Goal: Information Seeking & Learning: Check status

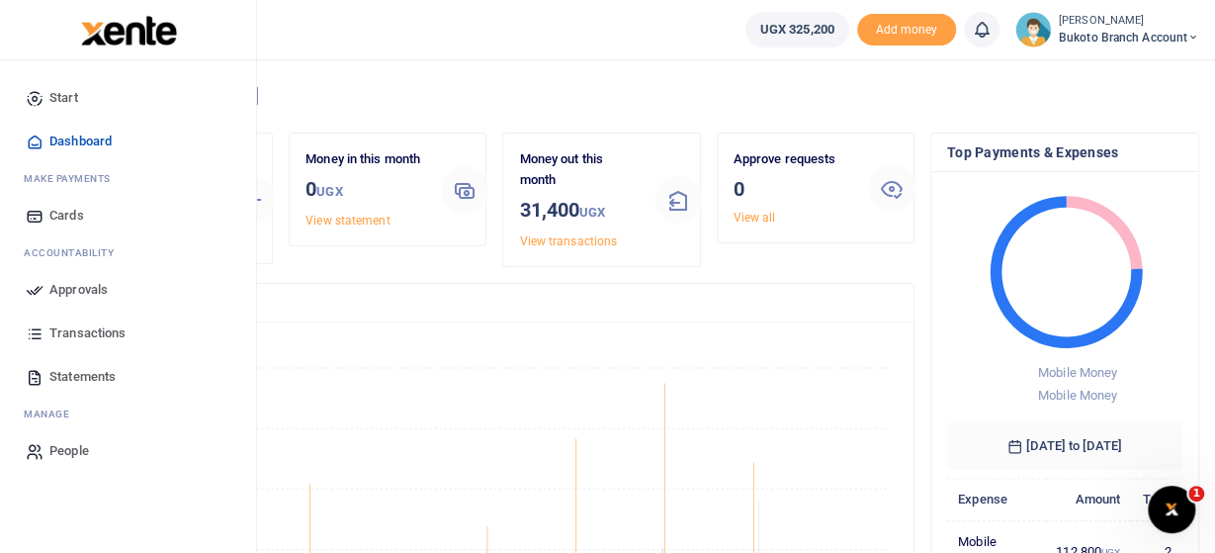
drag, startPoint x: 93, startPoint y: 329, endPoint x: 128, endPoint y: 342, distance: 36.9
click at [93, 330] on span "Transactions" at bounding box center [87, 333] width 76 height 20
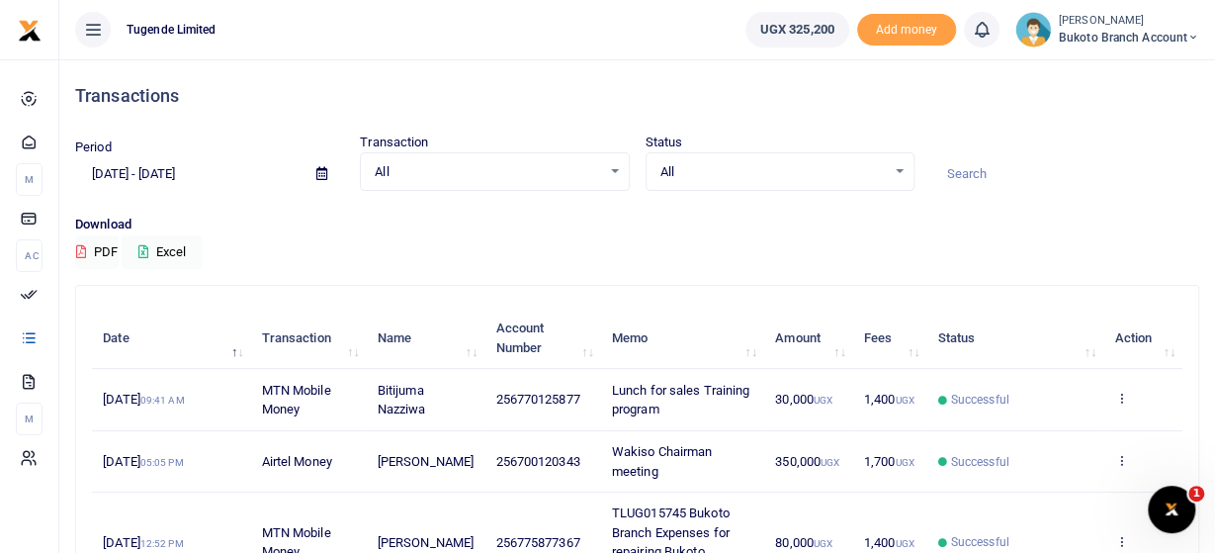
click at [322, 174] on icon at bounding box center [321, 173] width 11 height 13
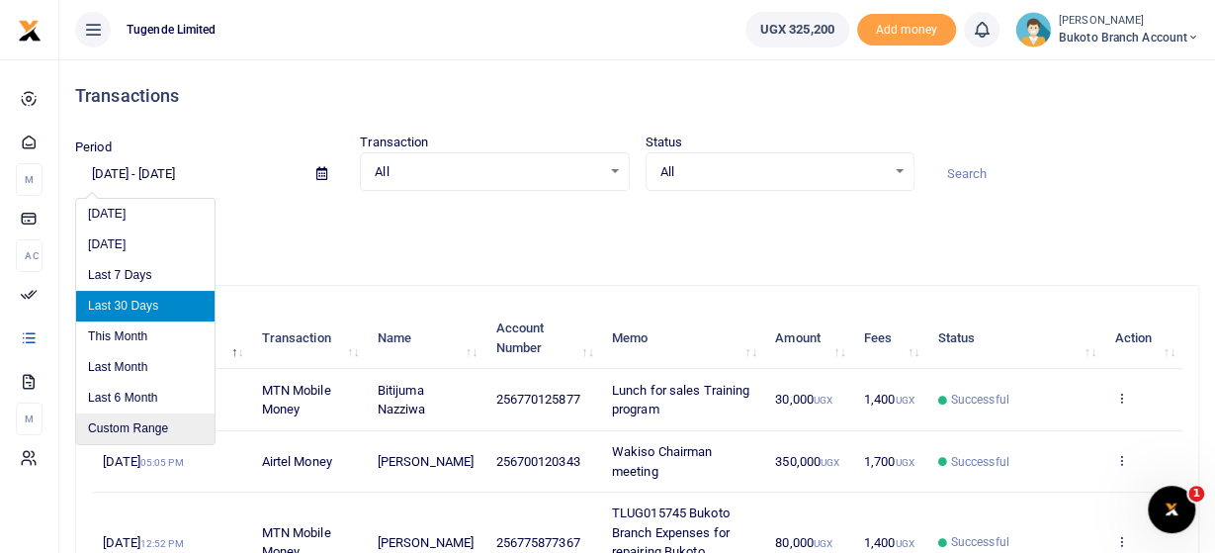
click at [155, 430] on li "Custom Range" at bounding box center [145, 428] width 138 height 31
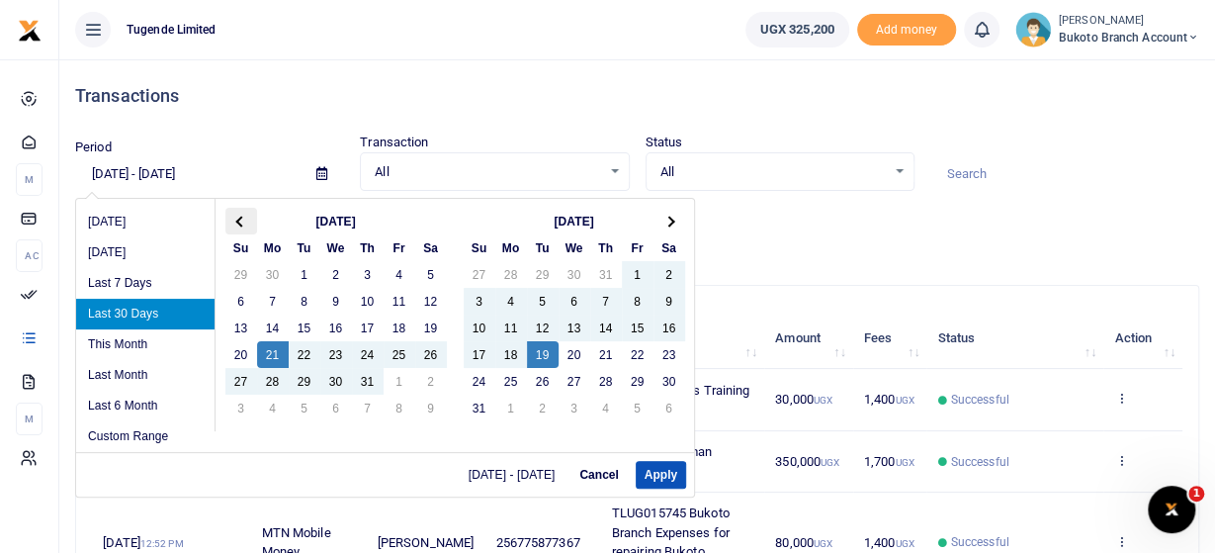
click at [236, 223] on th at bounding box center [241, 221] width 32 height 27
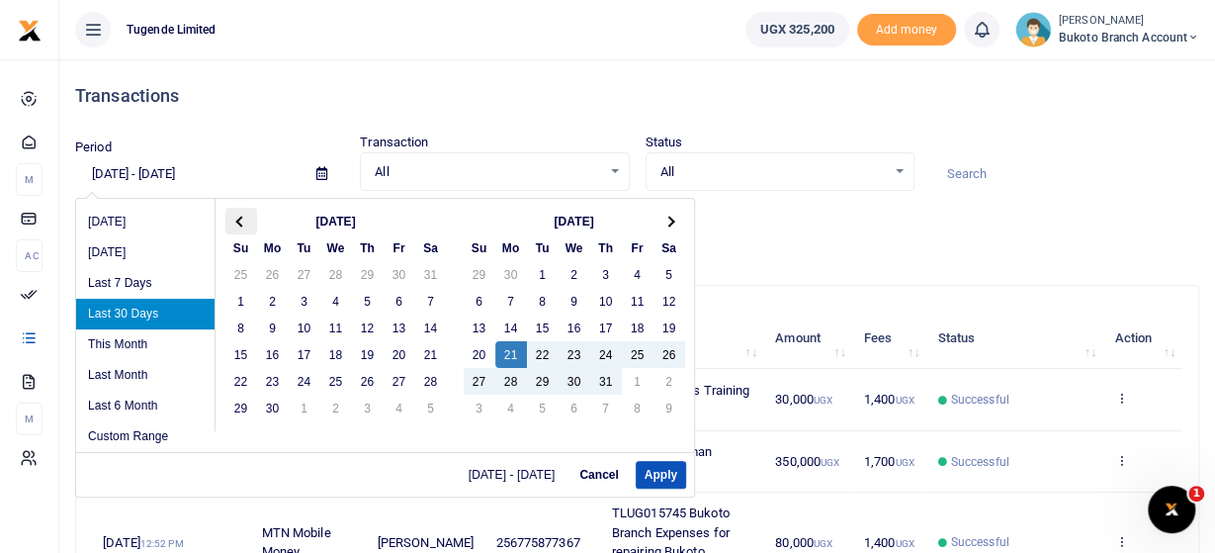
click at [237, 220] on span at bounding box center [240, 220] width 11 height 11
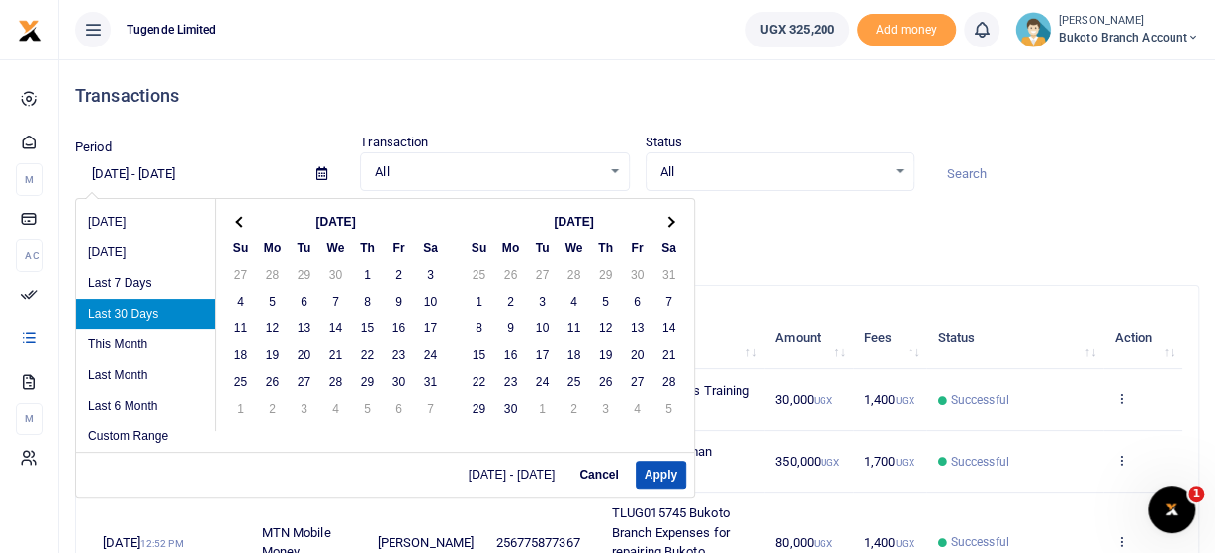
click at [237, 220] on span at bounding box center [240, 220] width 11 height 11
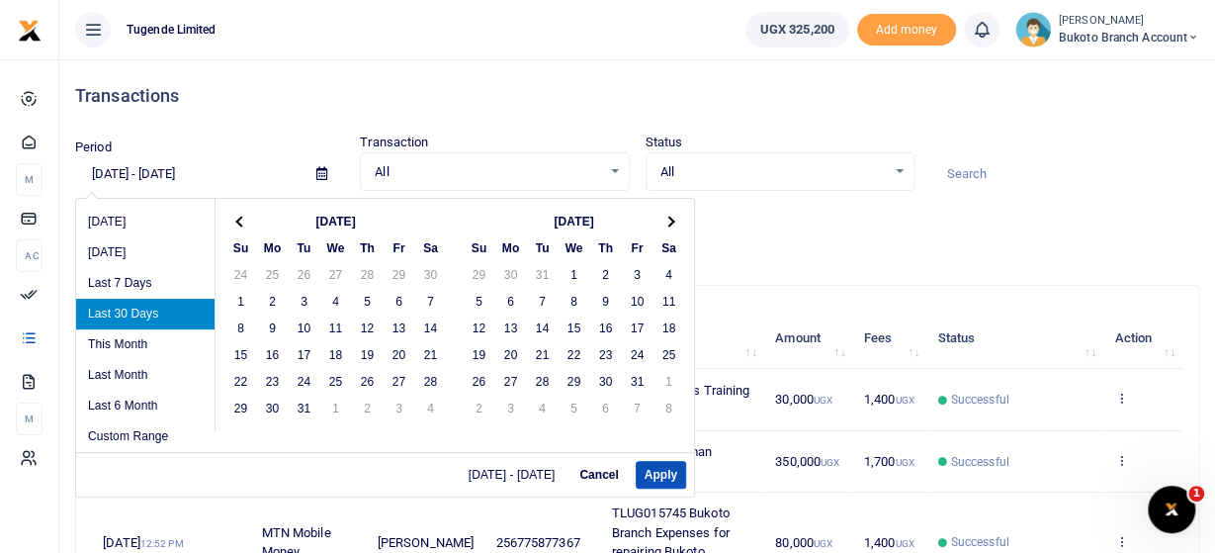
click at [237, 220] on span at bounding box center [240, 220] width 11 height 11
click at [240, 216] on span at bounding box center [240, 220] width 11 height 11
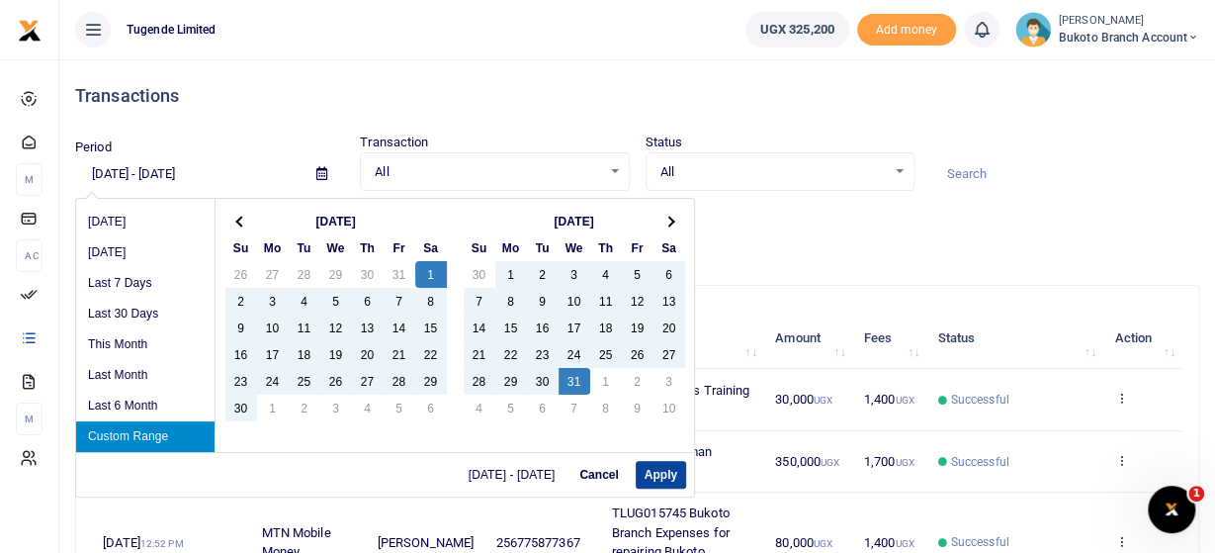
click at [657, 471] on button "Apply" at bounding box center [661, 475] width 50 height 28
type input "06/01/2024 - 07/31/2024"
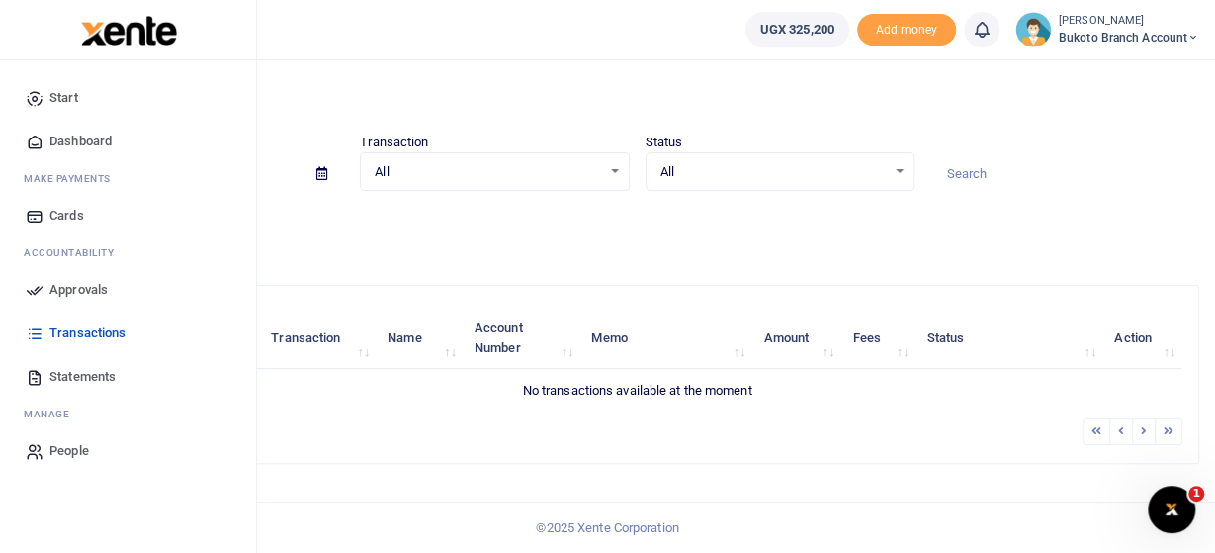
click at [83, 370] on span "Statements" at bounding box center [82, 377] width 66 height 20
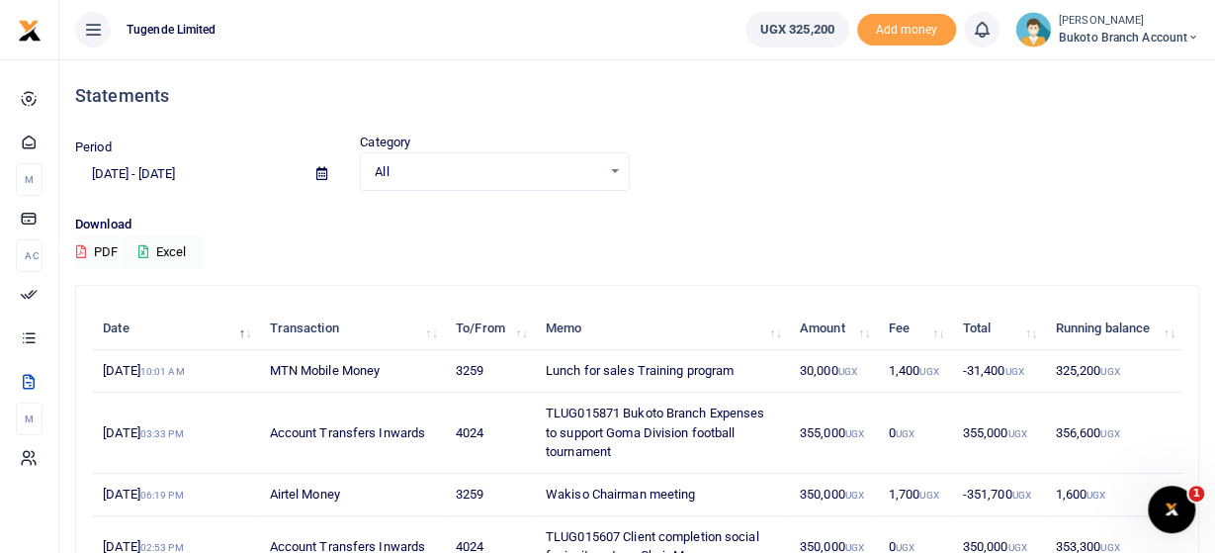
click at [318, 168] on icon at bounding box center [321, 173] width 11 height 13
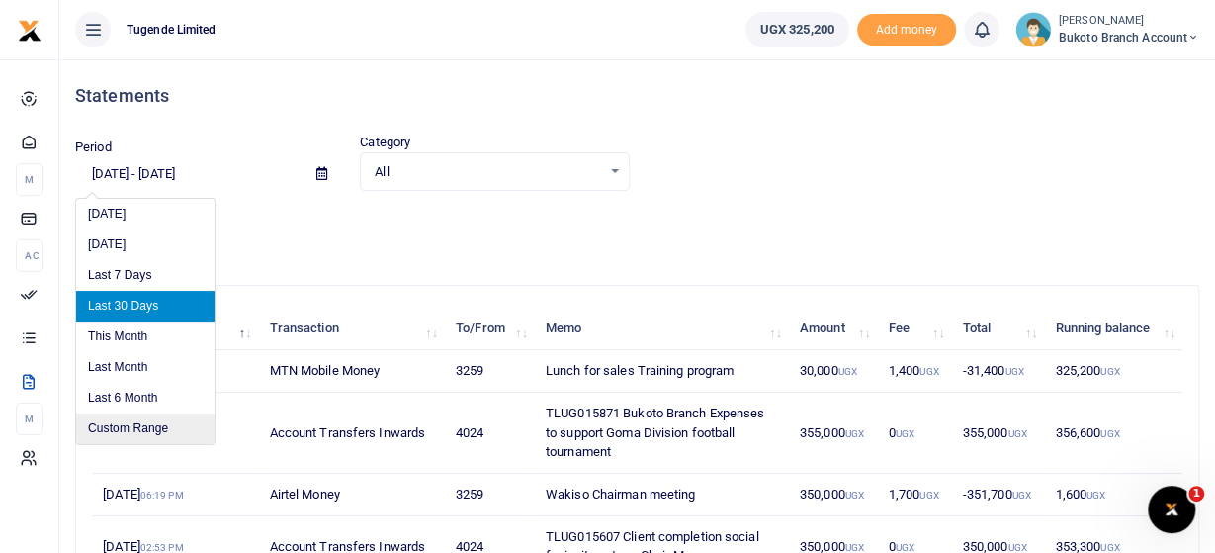
click at [119, 426] on li "Custom Range" at bounding box center [145, 428] width 138 height 31
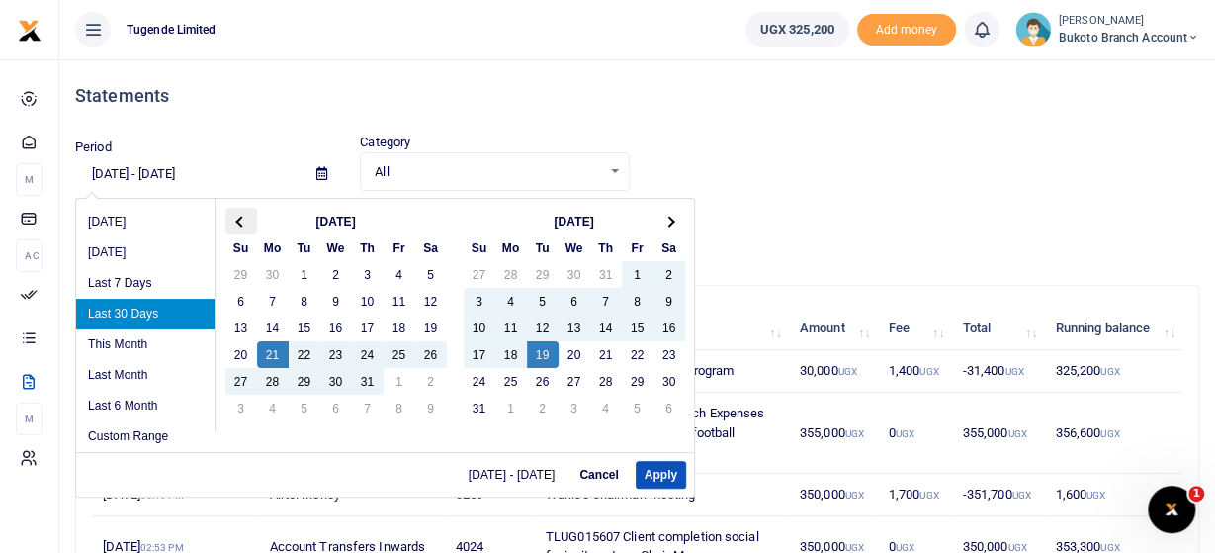
click at [236, 218] on th at bounding box center [241, 221] width 32 height 27
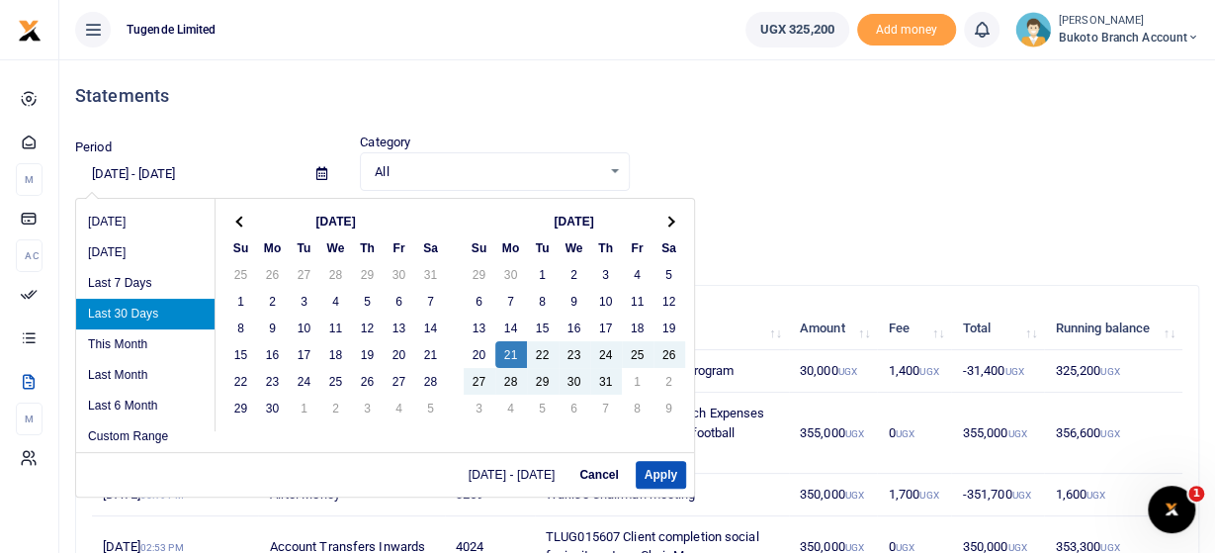
click at [236, 218] on th at bounding box center [241, 221] width 32 height 27
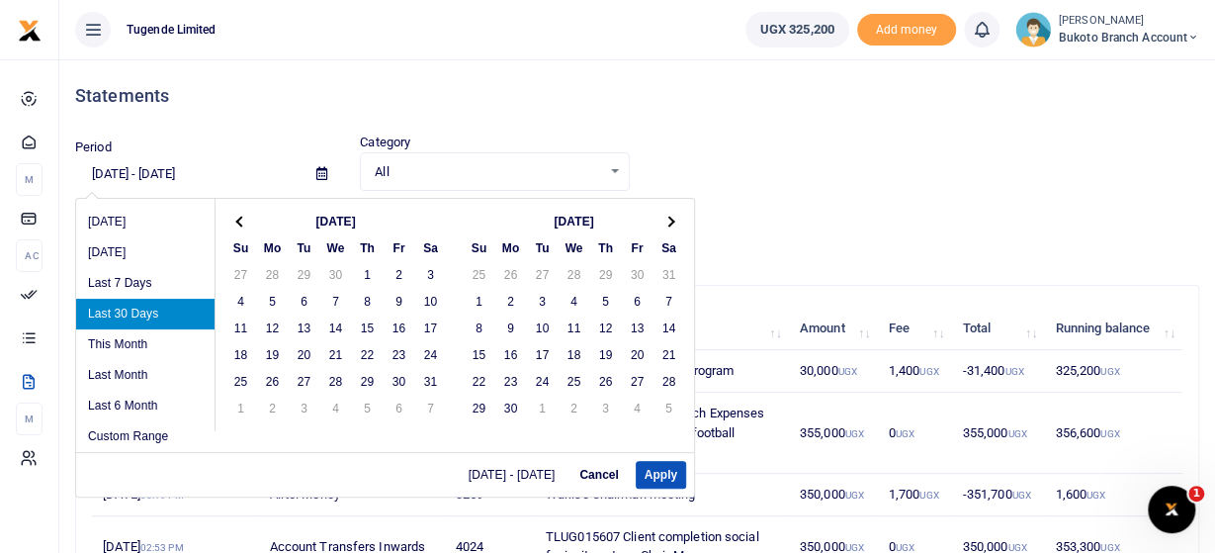
click at [236, 218] on th at bounding box center [241, 221] width 32 height 27
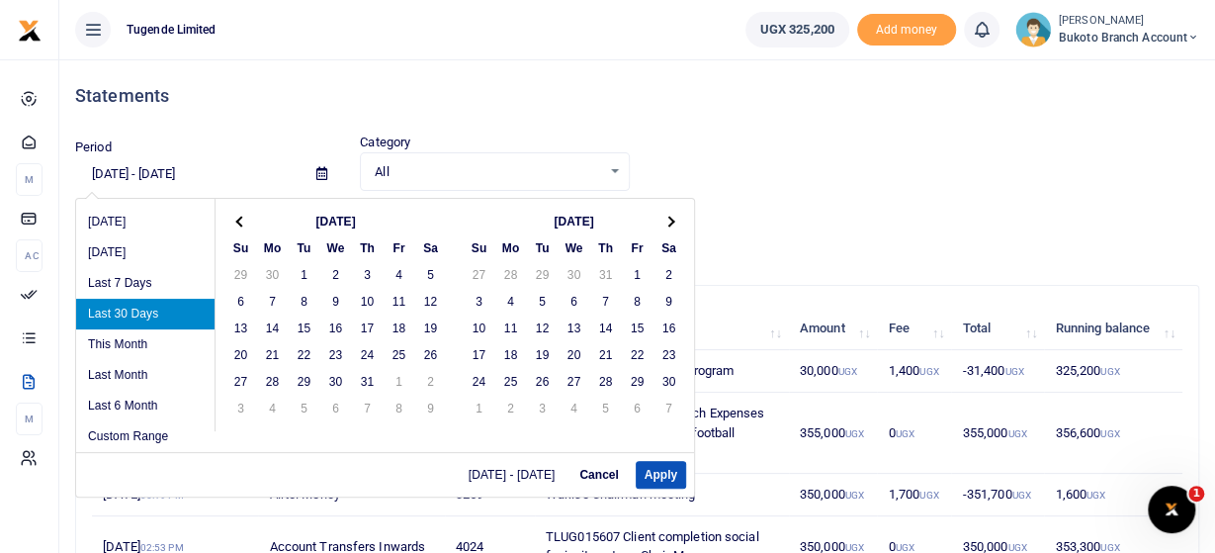
click at [236, 218] on th at bounding box center [241, 221] width 32 height 27
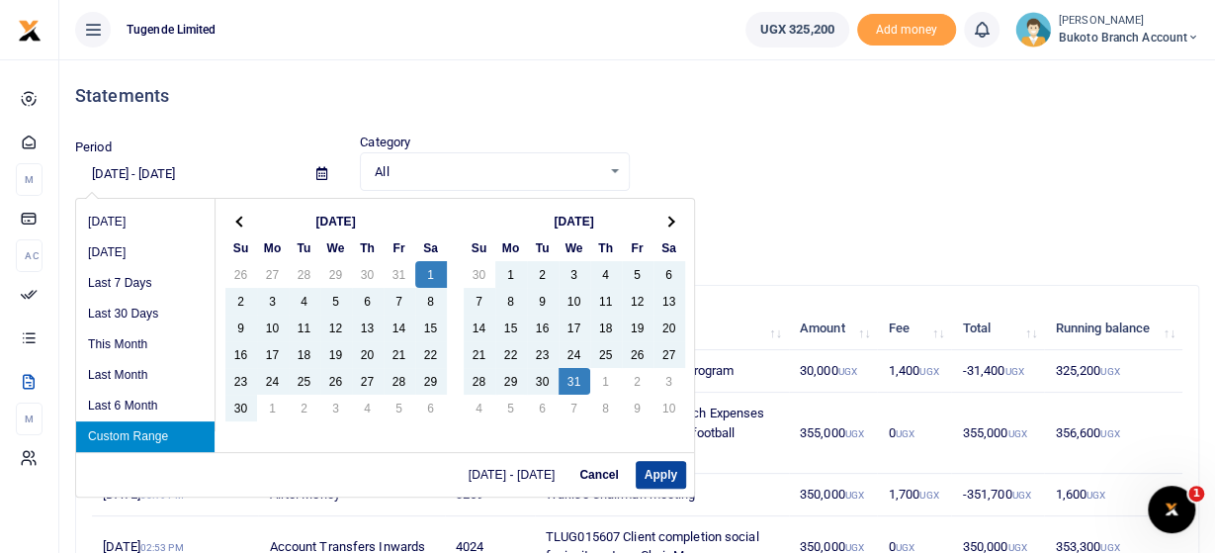
click at [660, 473] on button "Apply" at bounding box center [661, 475] width 50 height 28
type input "06/01/2024 - 07/31/2024"
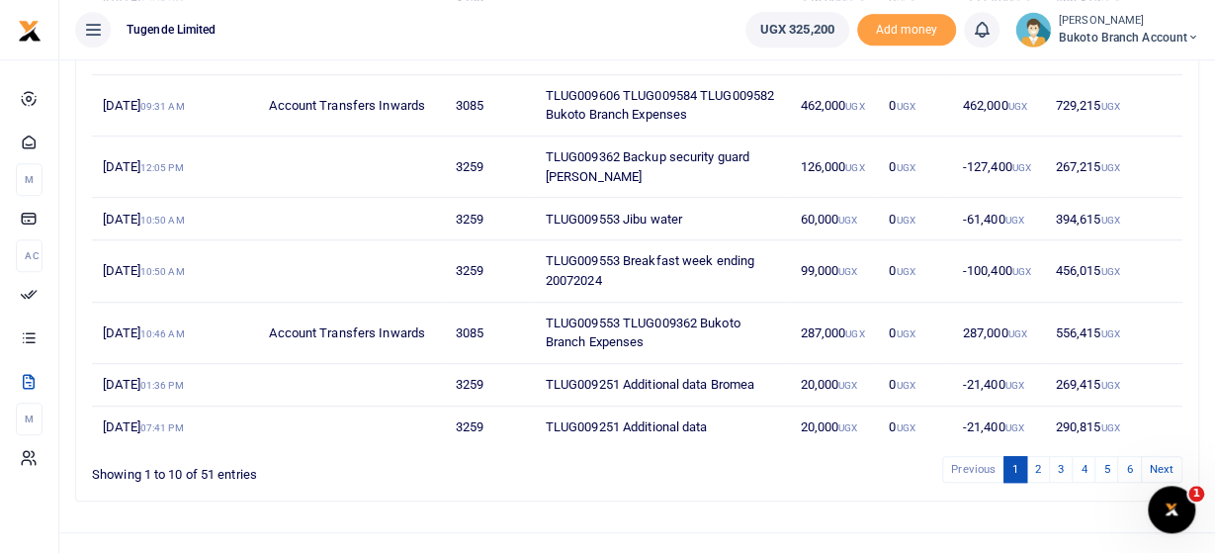
scroll to position [485, 0]
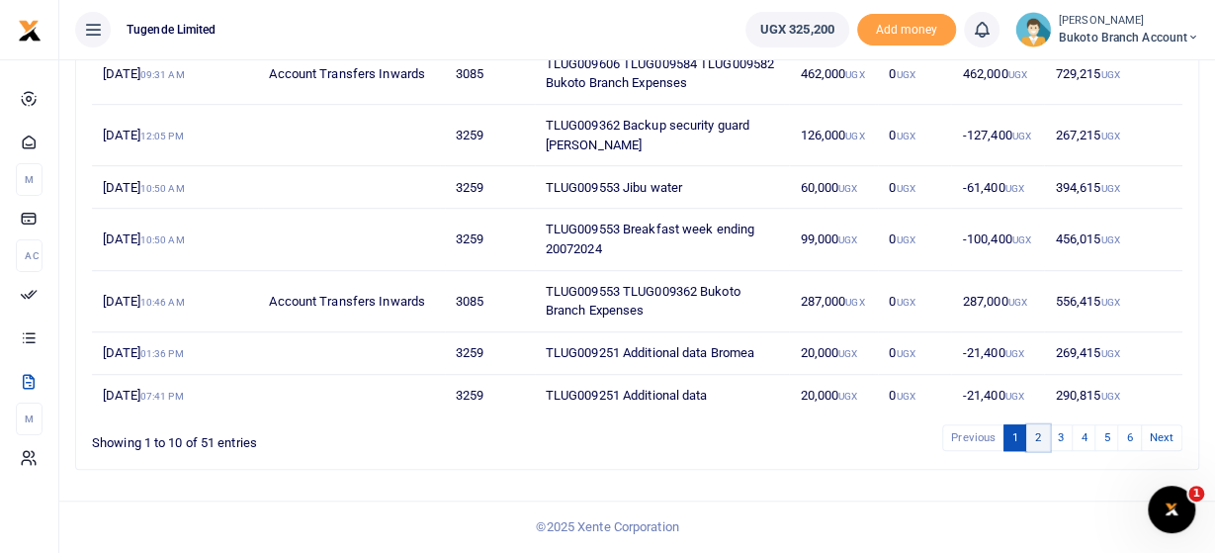
click at [1041, 434] on link "2" at bounding box center [1038, 437] width 24 height 27
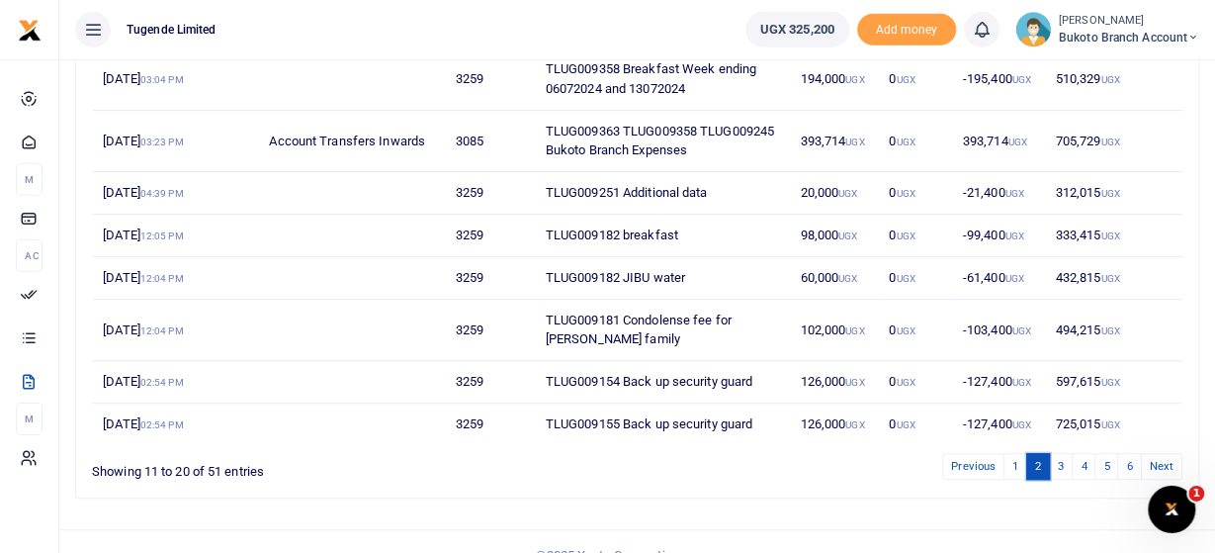
scroll to position [467, 0]
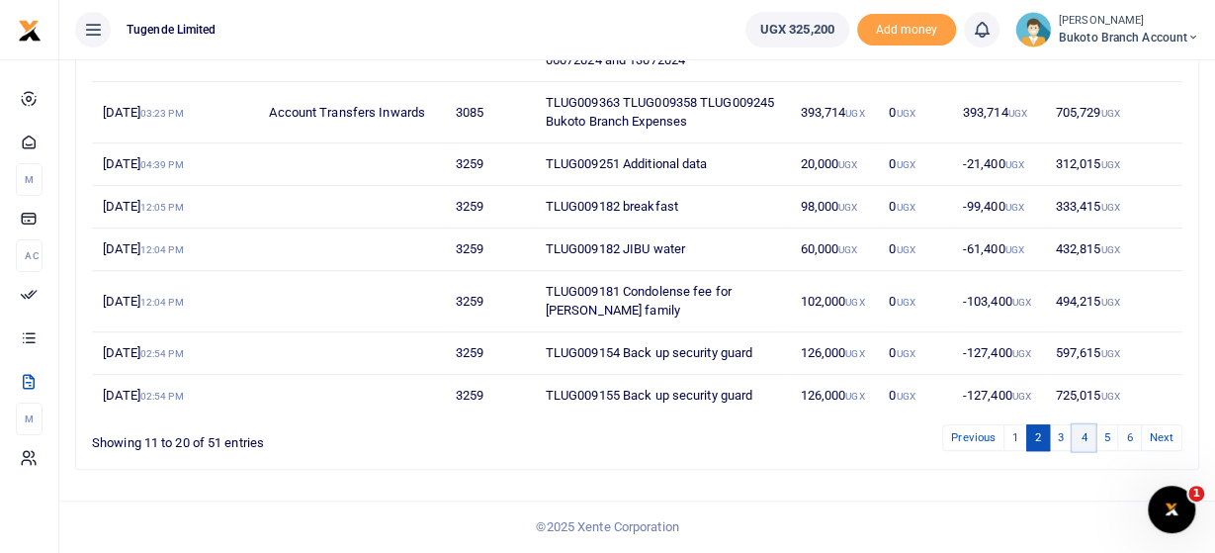
click at [1082, 432] on link "4" at bounding box center [1083, 437] width 24 height 27
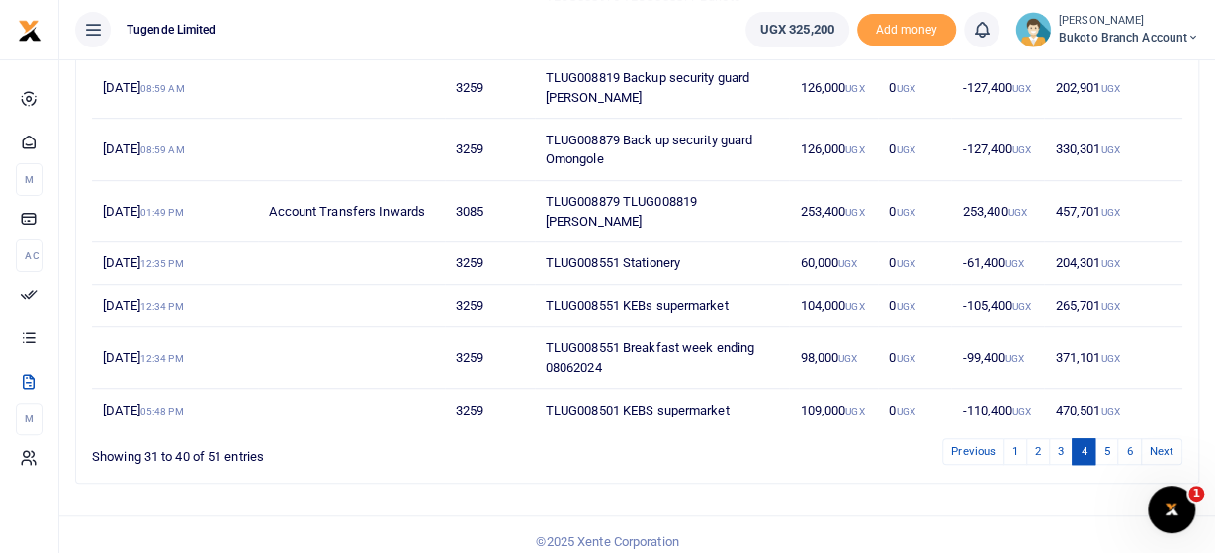
scroll to position [485, 0]
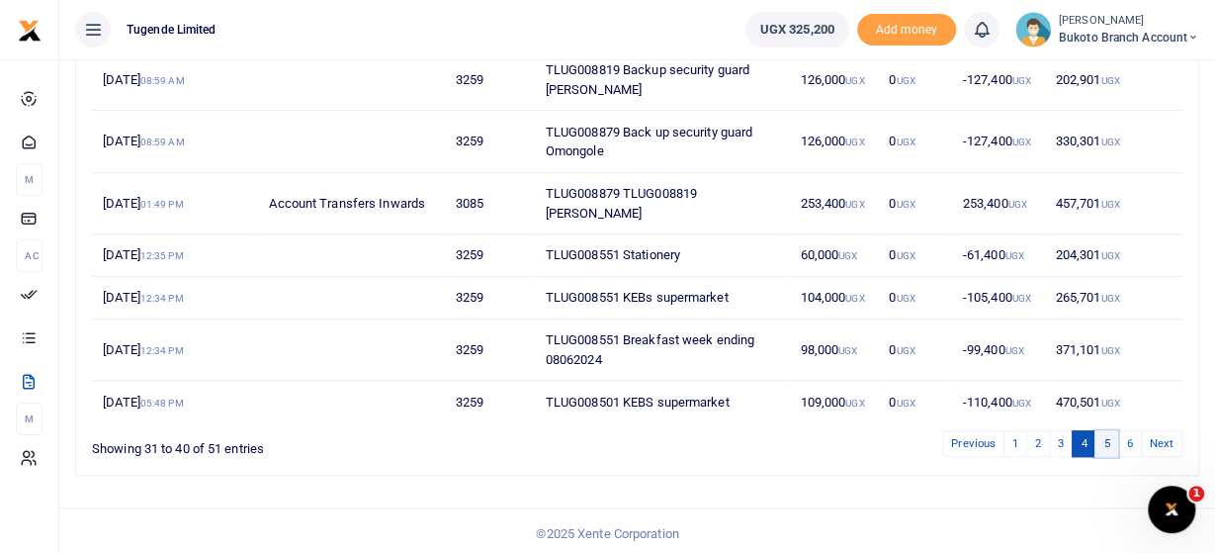
click at [1108, 440] on link "5" at bounding box center [1106, 443] width 24 height 27
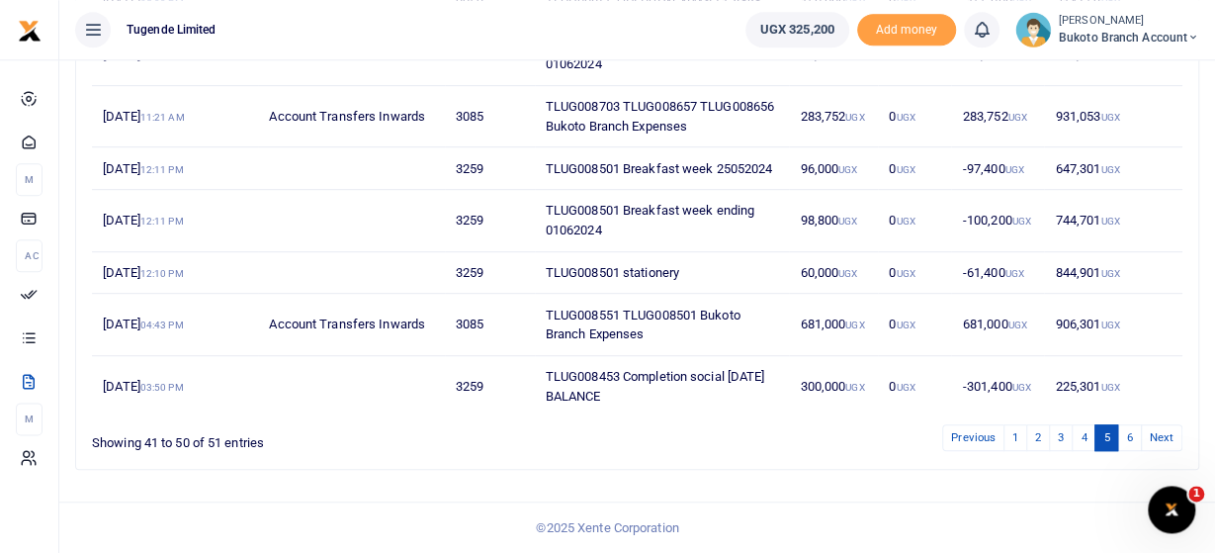
scroll to position [467, 0]
click at [1085, 439] on link "4" at bounding box center [1083, 437] width 24 height 27
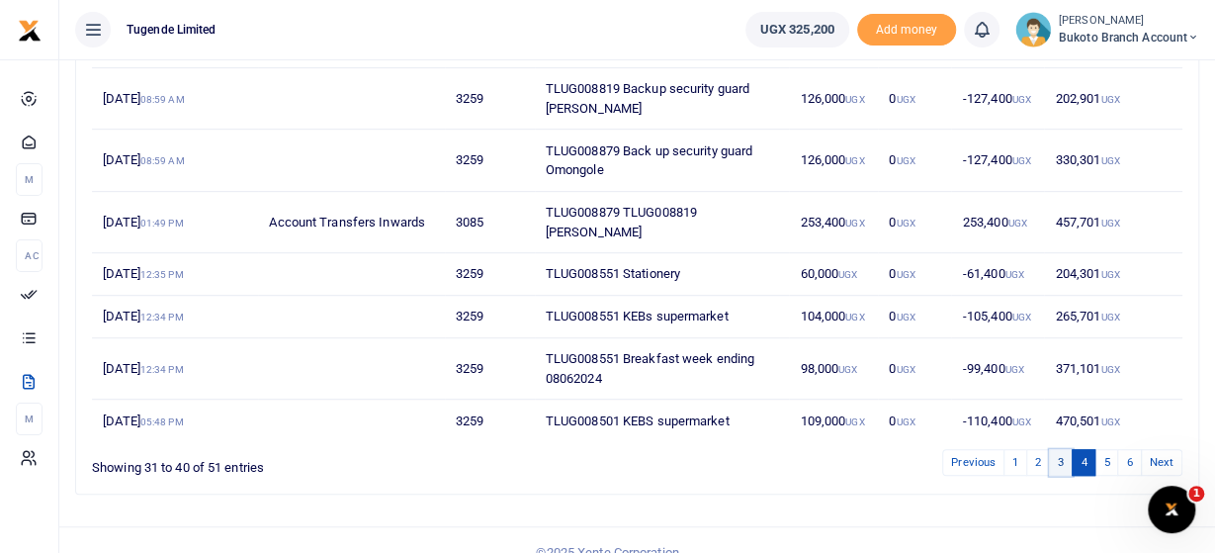
click at [1058, 454] on link "3" at bounding box center [1061, 462] width 24 height 27
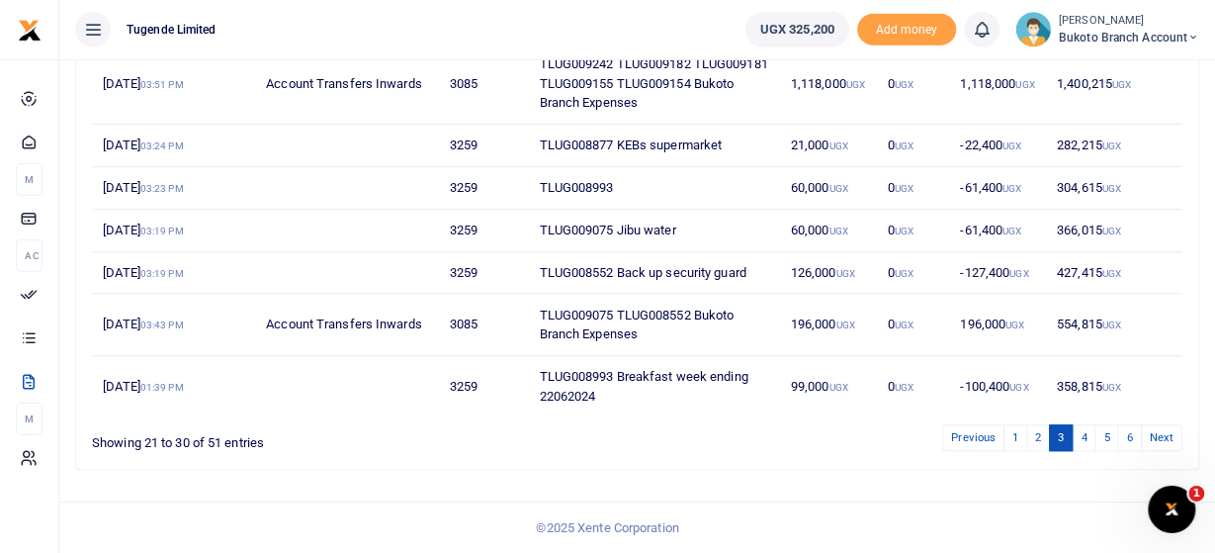
scroll to position [504, 0]
click at [1036, 436] on link "2" at bounding box center [1038, 437] width 24 height 27
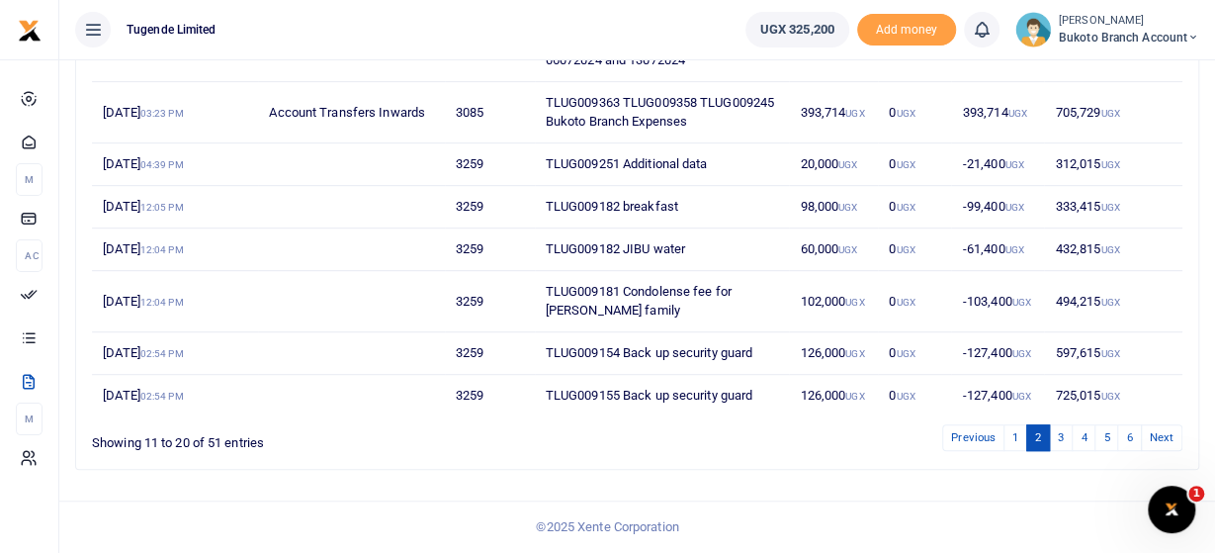
scroll to position [467, 0]
click at [1063, 438] on link "3" at bounding box center [1061, 437] width 24 height 27
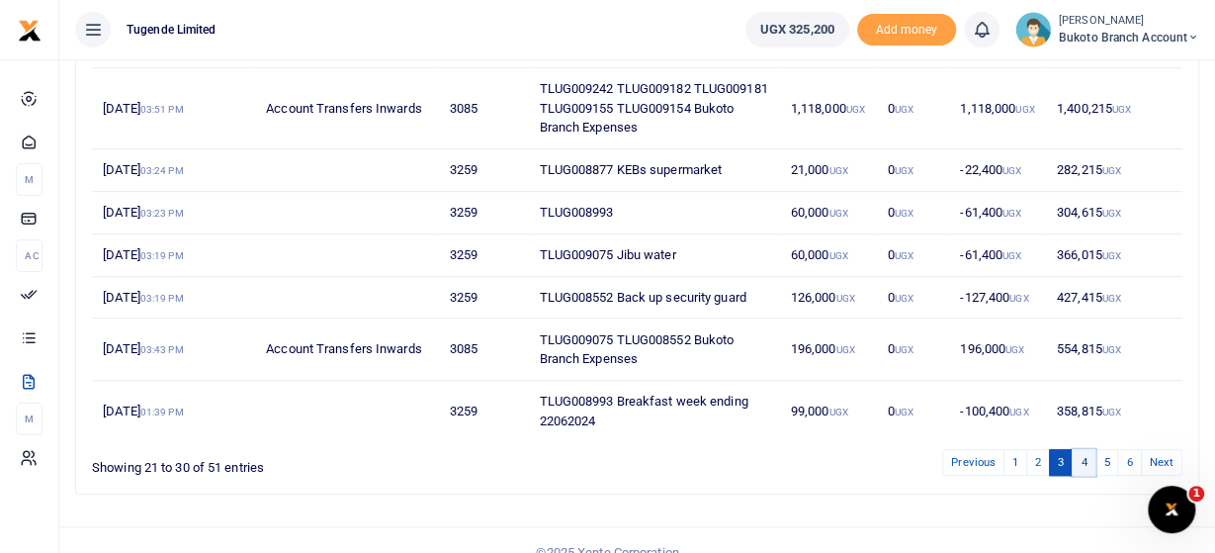
click at [1084, 474] on link "4" at bounding box center [1083, 462] width 24 height 27
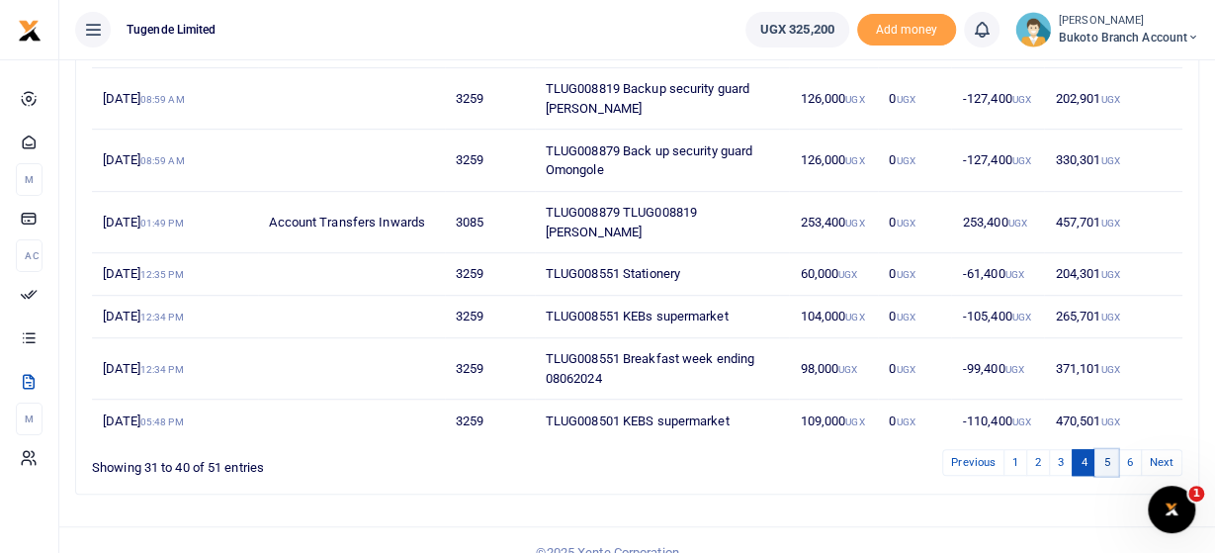
click at [1106, 466] on link "5" at bounding box center [1106, 462] width 24 height 27
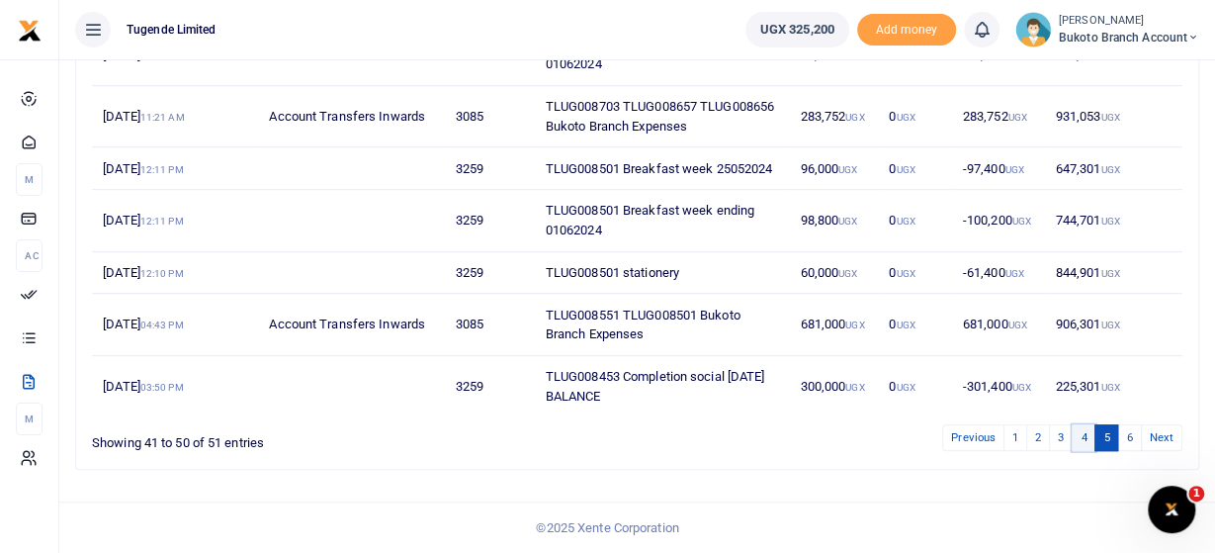
click at [1087, 443] on link "4" at bounding box center [1083, 437] width 24 height 27
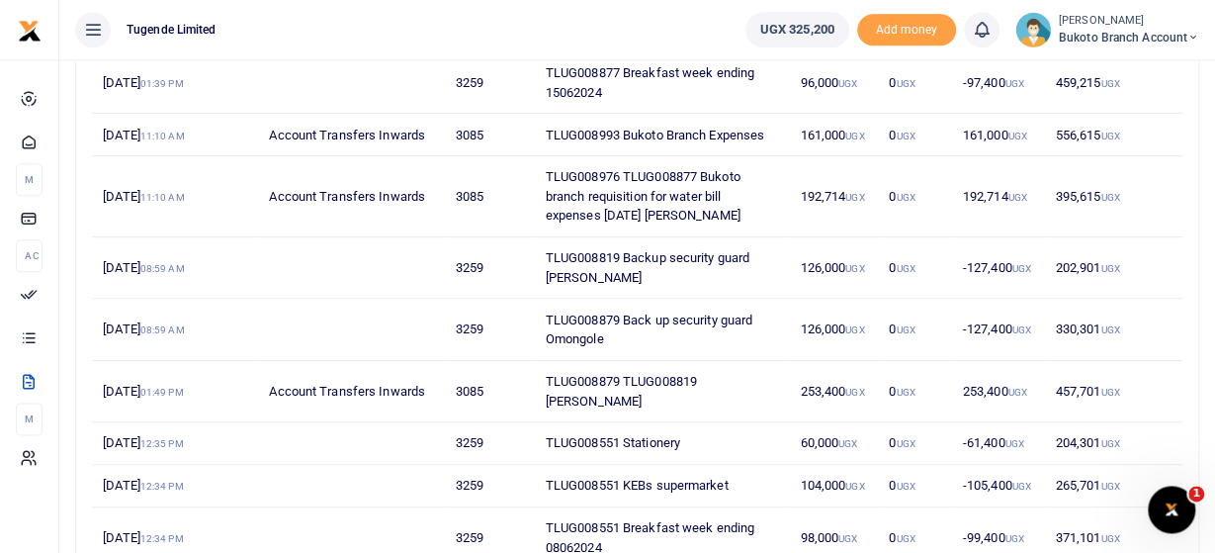
scroll to position [261, 0]
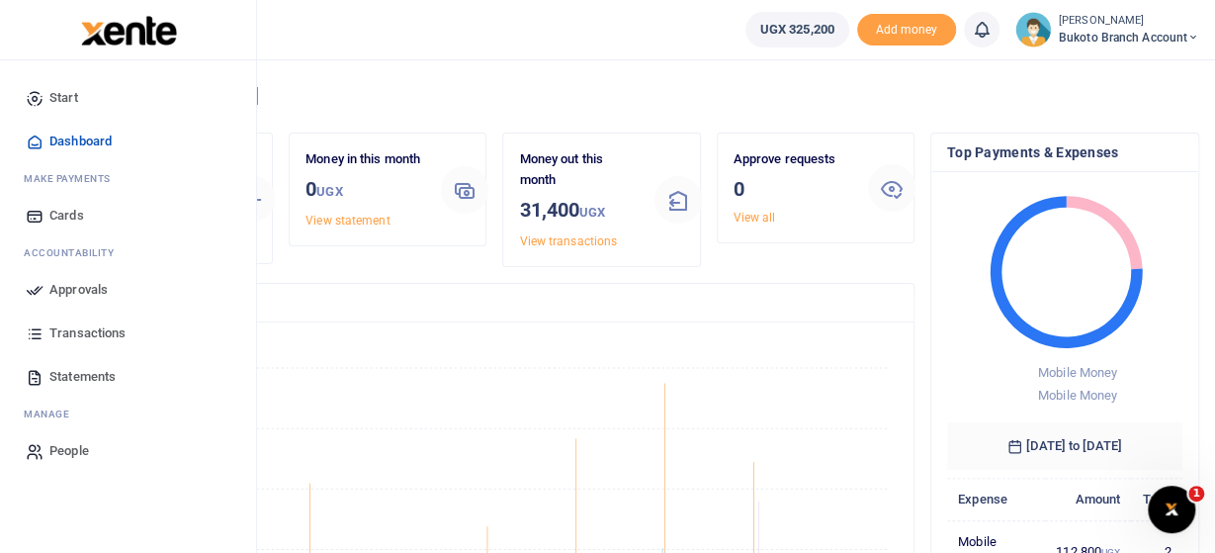
click at [85, 381] on span "Statements" at bounding box center [82, 377] width 66 height 20
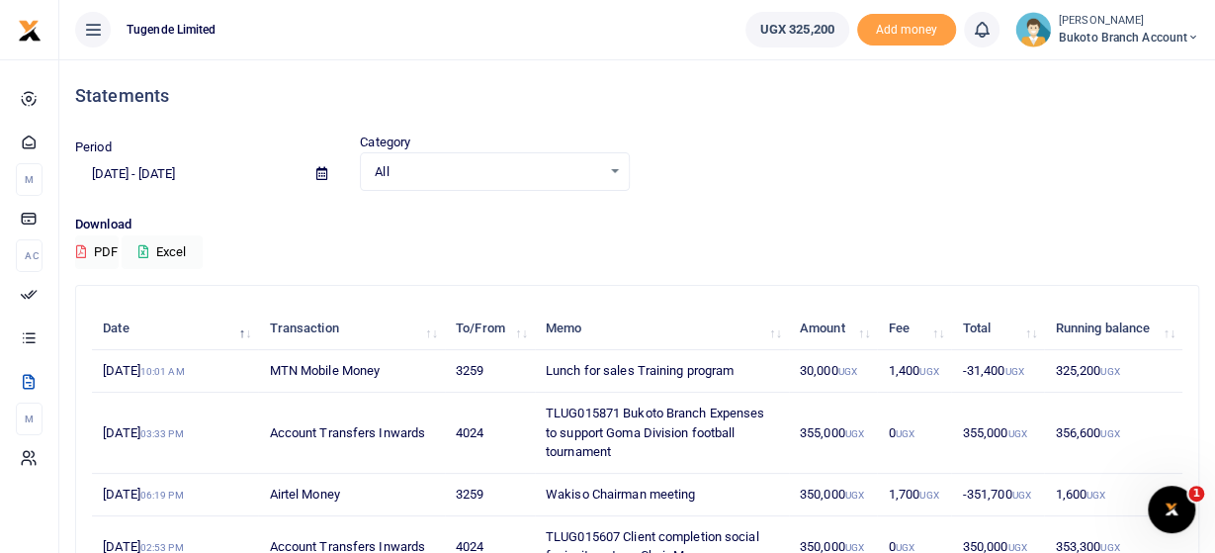
click at [326, 171] on span at bounding box center [322, 174] width 44 height 34
click at [322, 177] on icon at bounding box center [321, 173] width 11 height 13
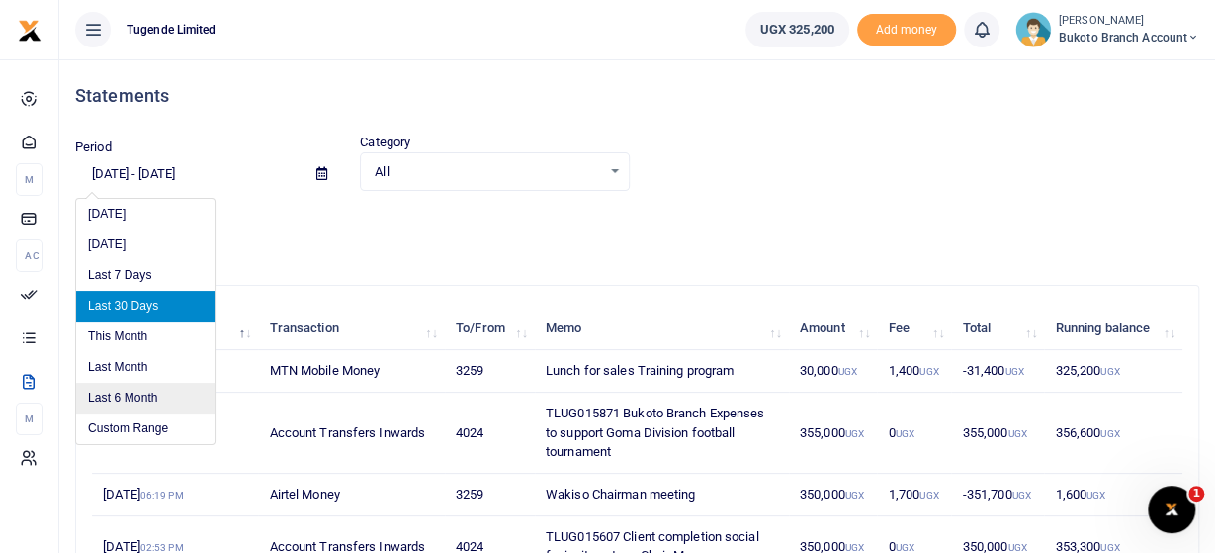
click at [133, 422] on li "Custom Range" at bounding box center [145, 428] width 138 height 31
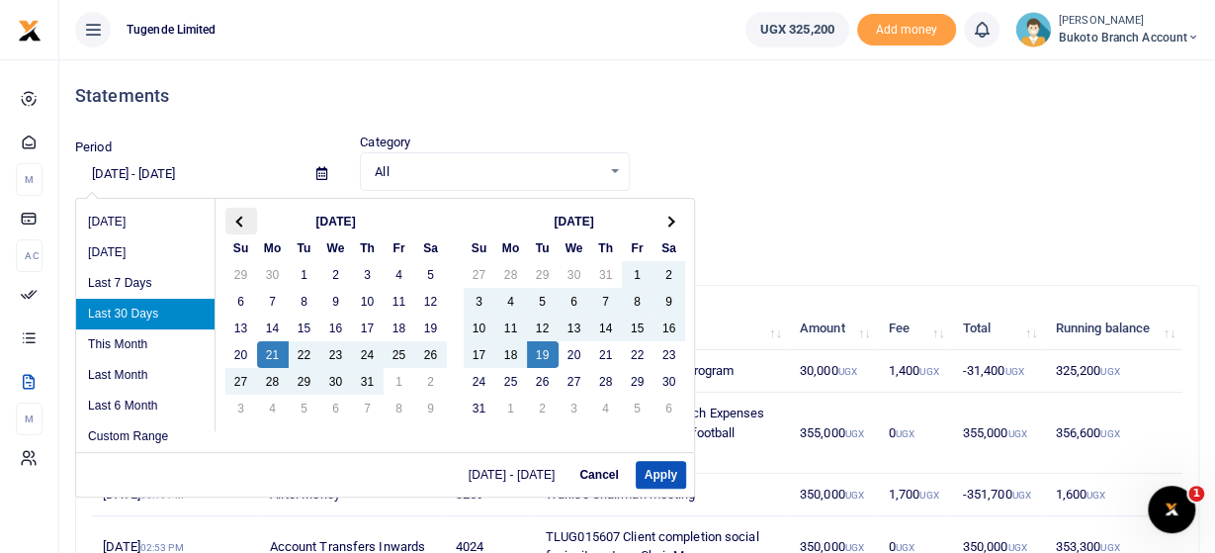
click at [233, 219] on th at bounding box center [241, 221] width 32 height 27
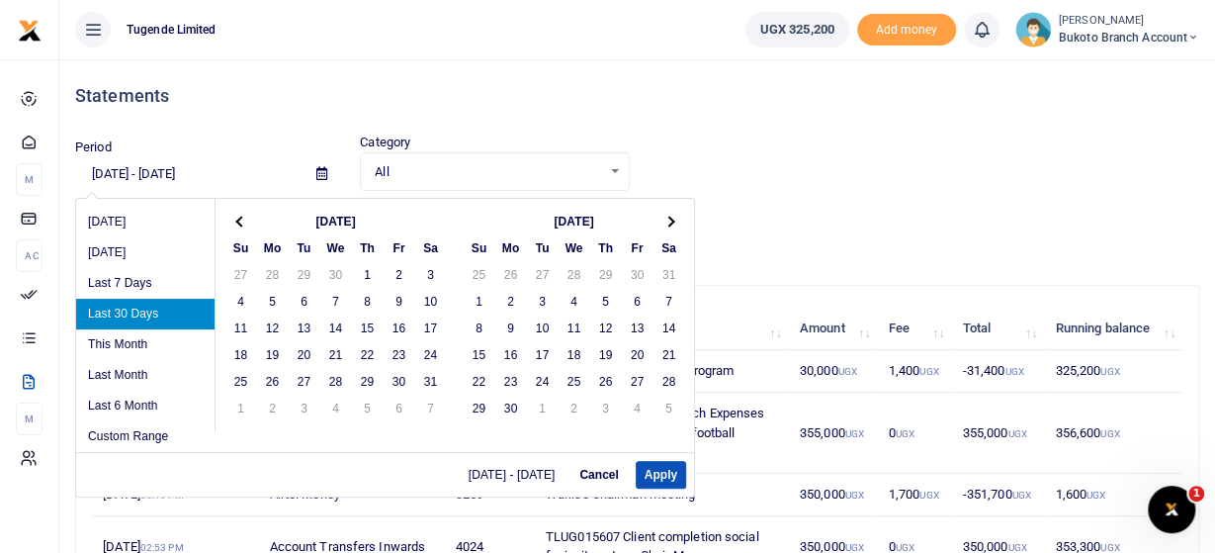
click at [233, 219] on th at bounding box center [241, 221] width 32 height 27
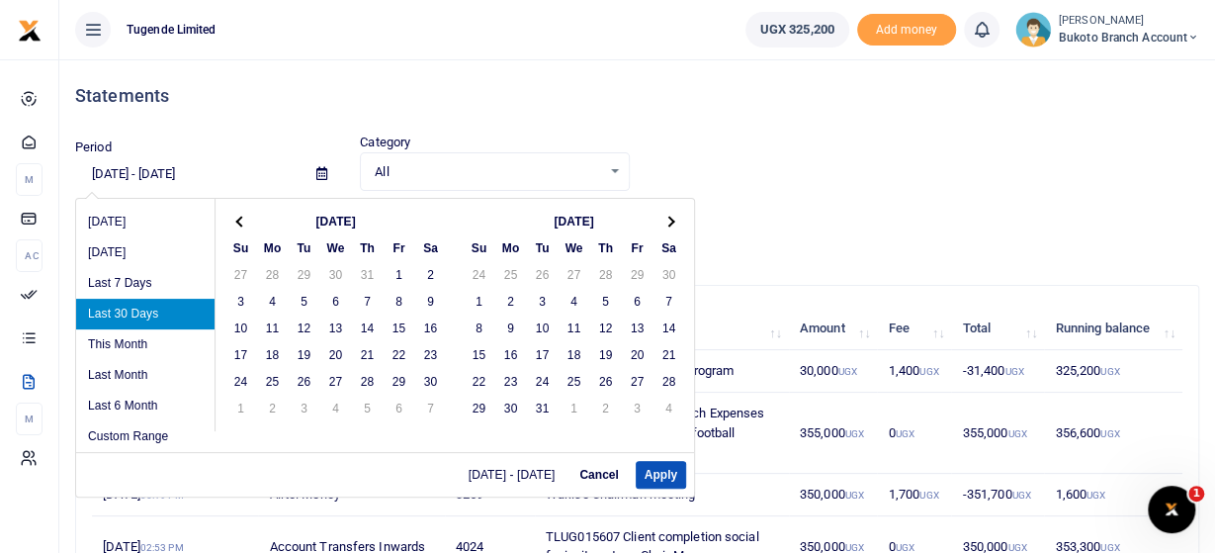
click at [233, 219] on th at bounding box center [241, 221] width 32 height 27
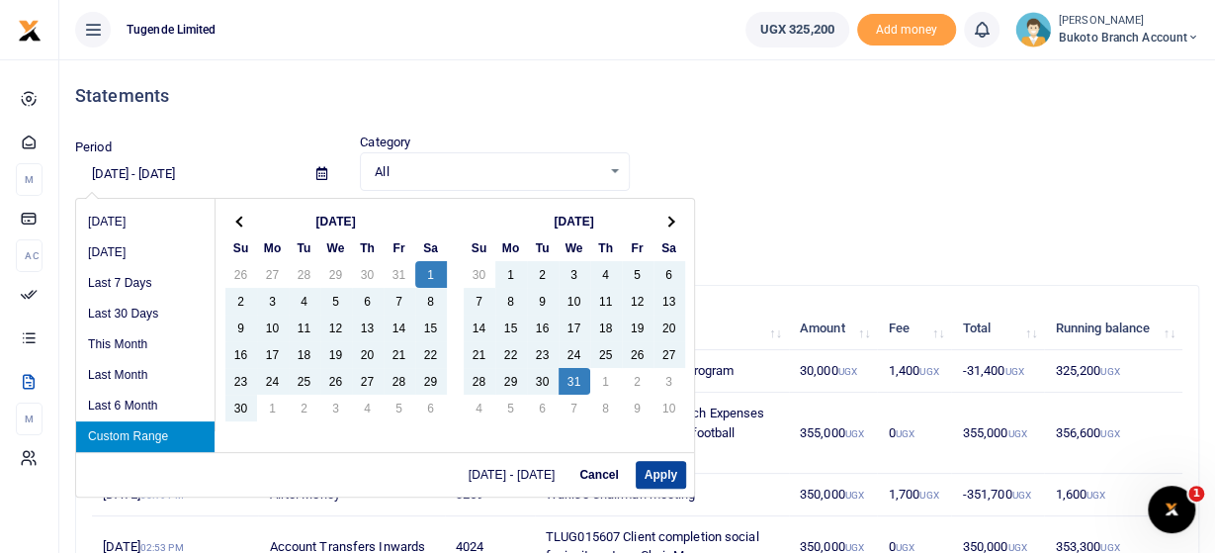
click at [668, 480] on button "Apply" at bounding box center [661, 475] width 50 height 28
type input "06/01/2024 - 07/31/2024"
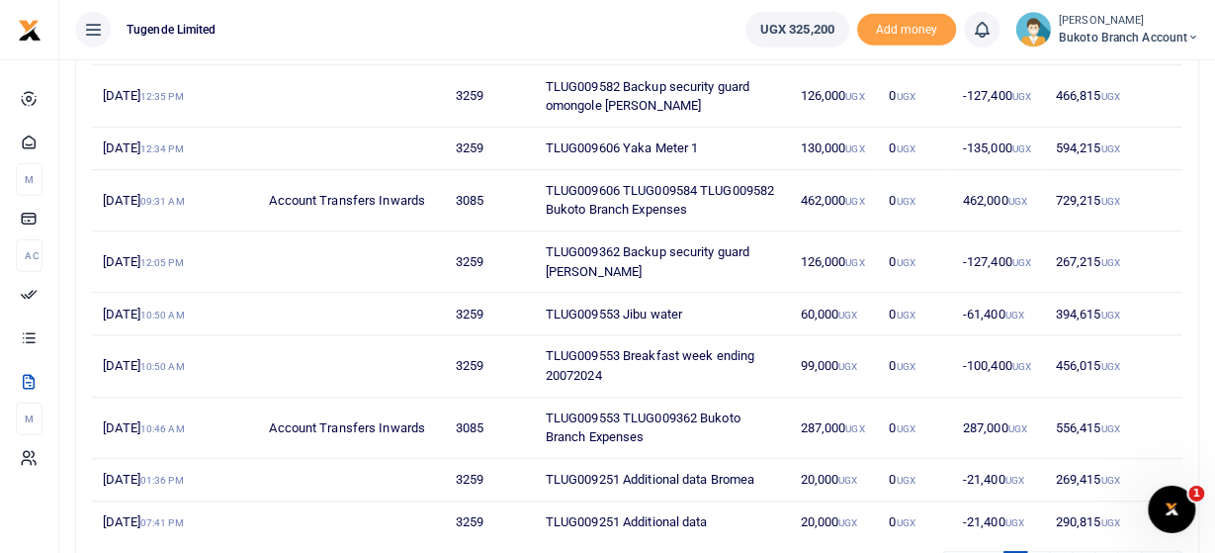
scroll to position [485, 0]
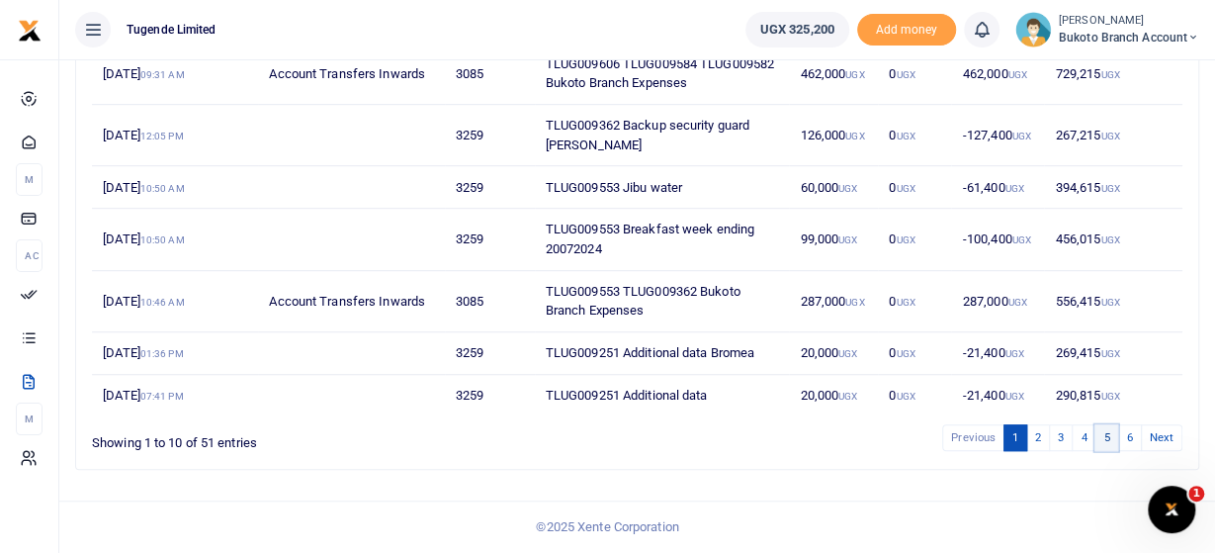
click at [1102, 437] on link "5" at bounding box center [1106, 437] width 24 height 27
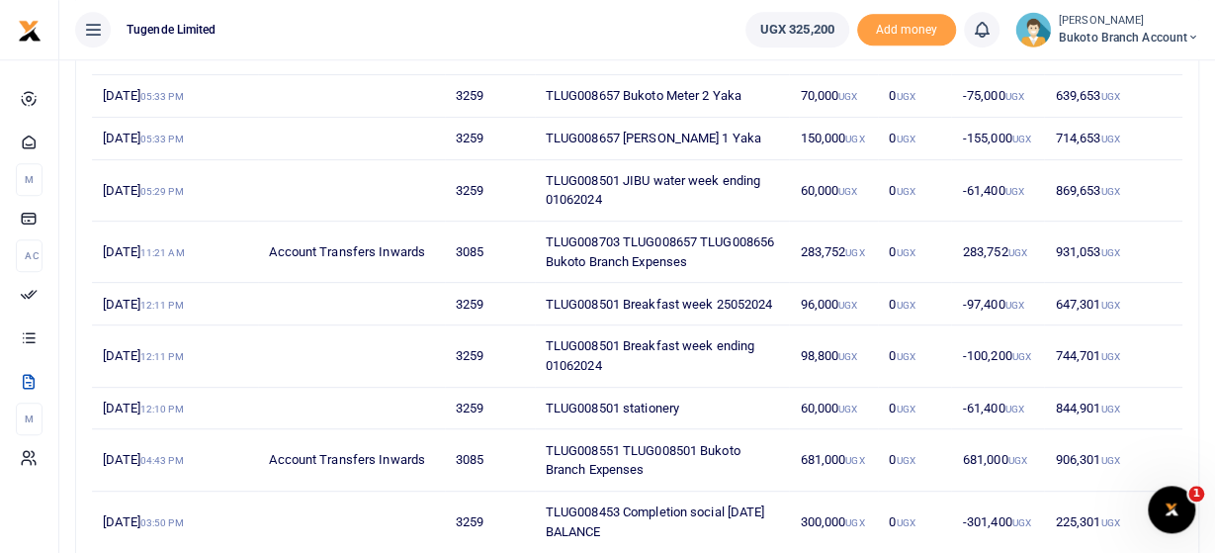
scroll to position [467, 0]
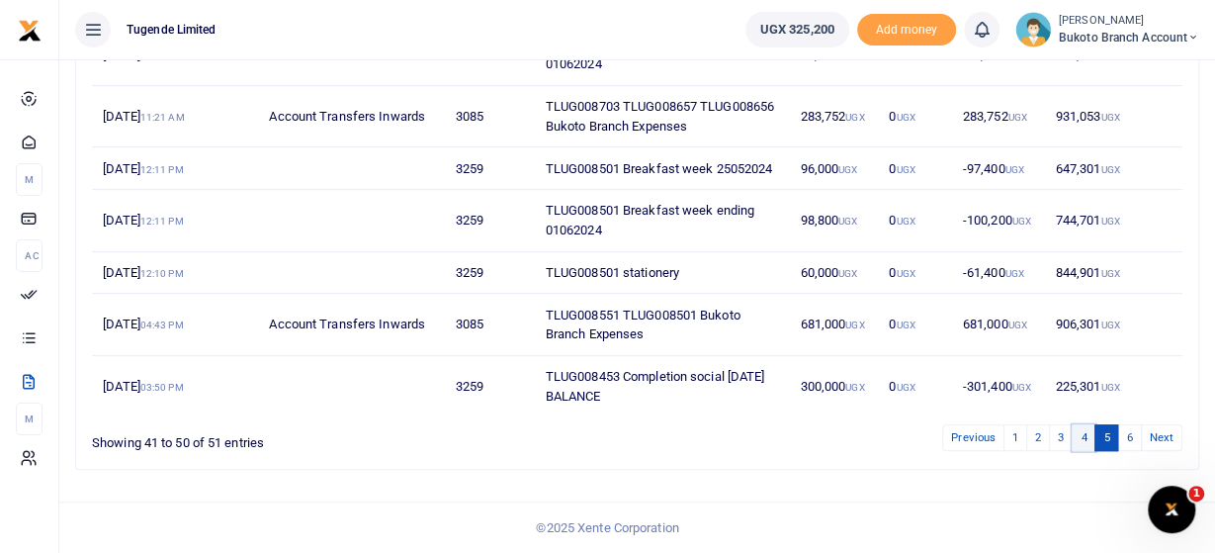
click at [1083, 442] on link "4" at bounding box center [1083, 437] width 24 height 27
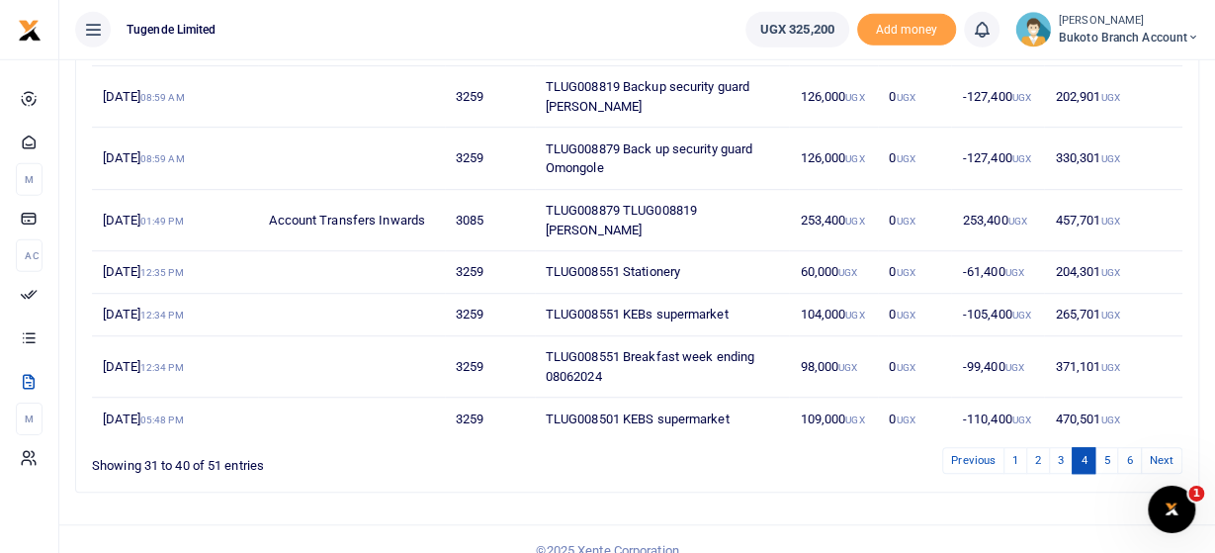
scroll to position [485, 0]
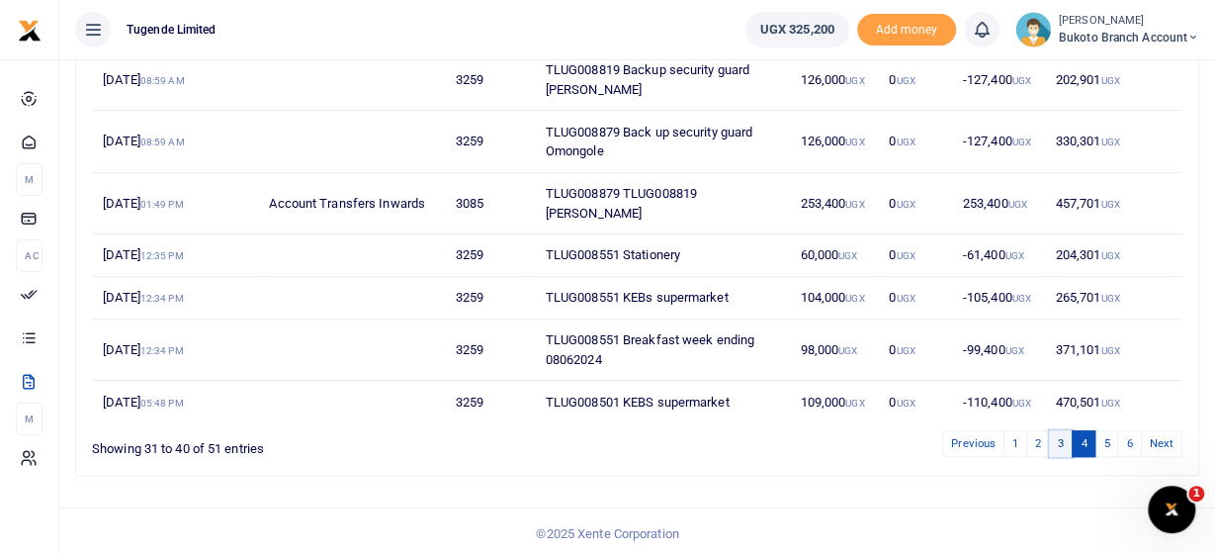
click at [1067, 440] on link "3" at bounding box center [1061, 443] width 24 height 27
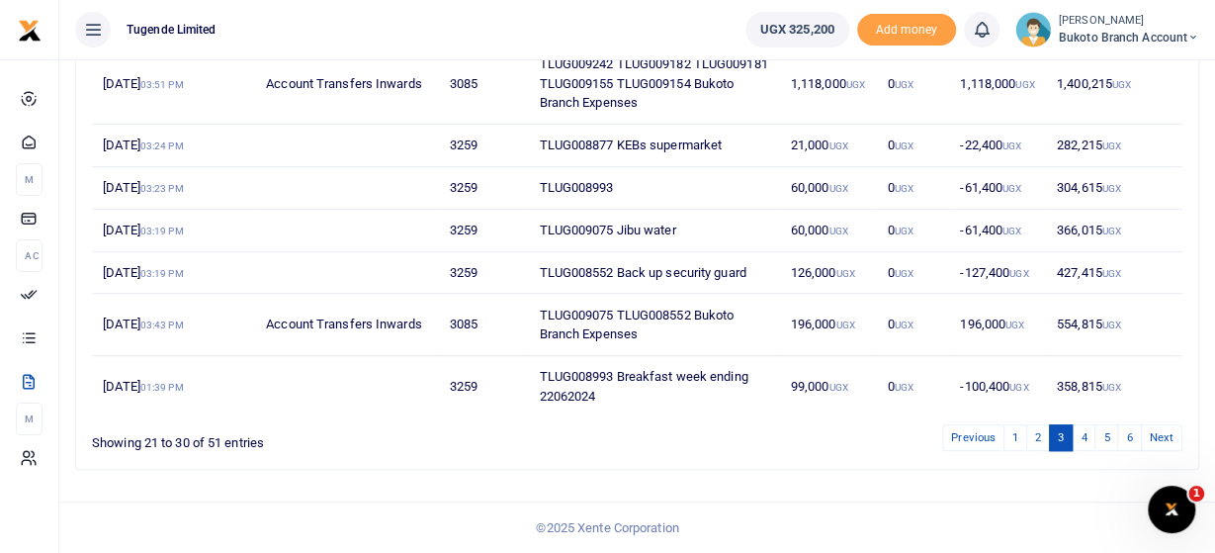
scroll to position [504, 0]
click at [1085, 437] on link "4" at bounding box center [1083, 437] width 24 height 27
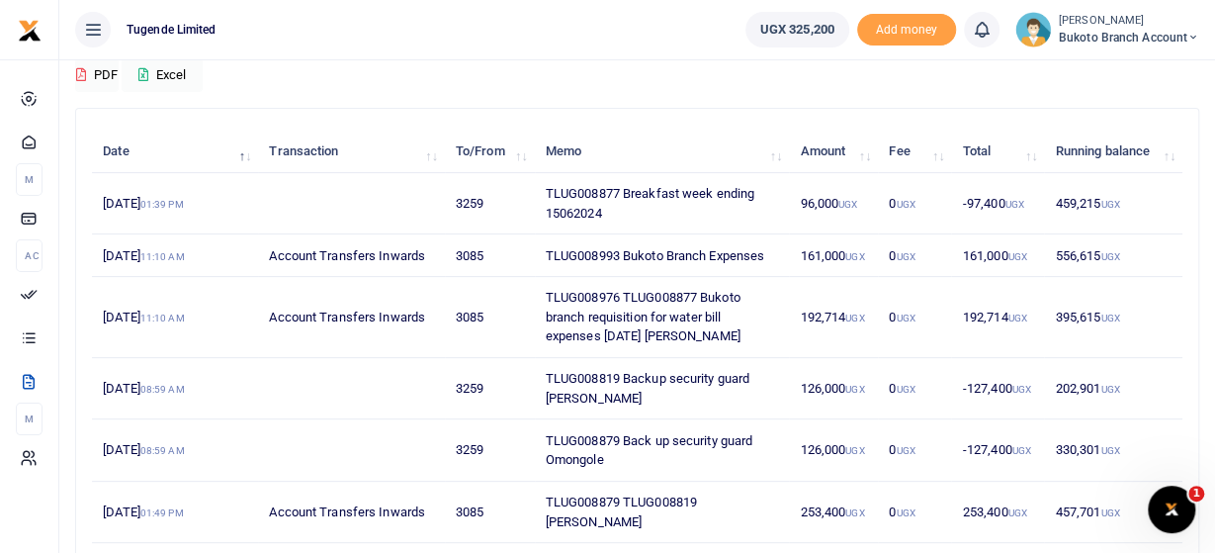
scroll to position [485, 0]
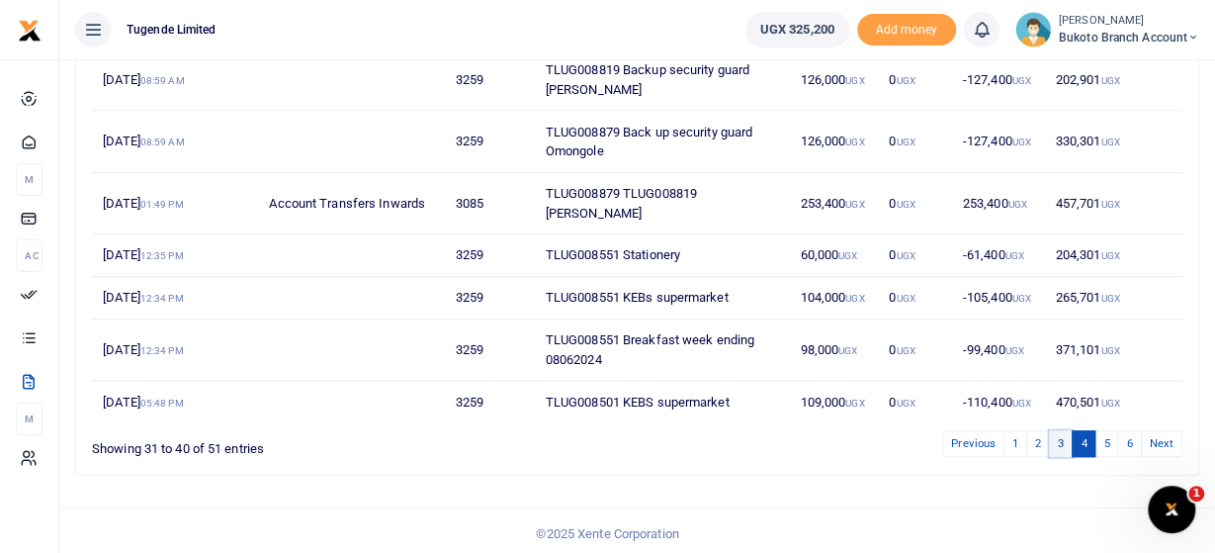
click at [1067, 438] on link "3" at bounding box center [1061, 443] width 24 height 27
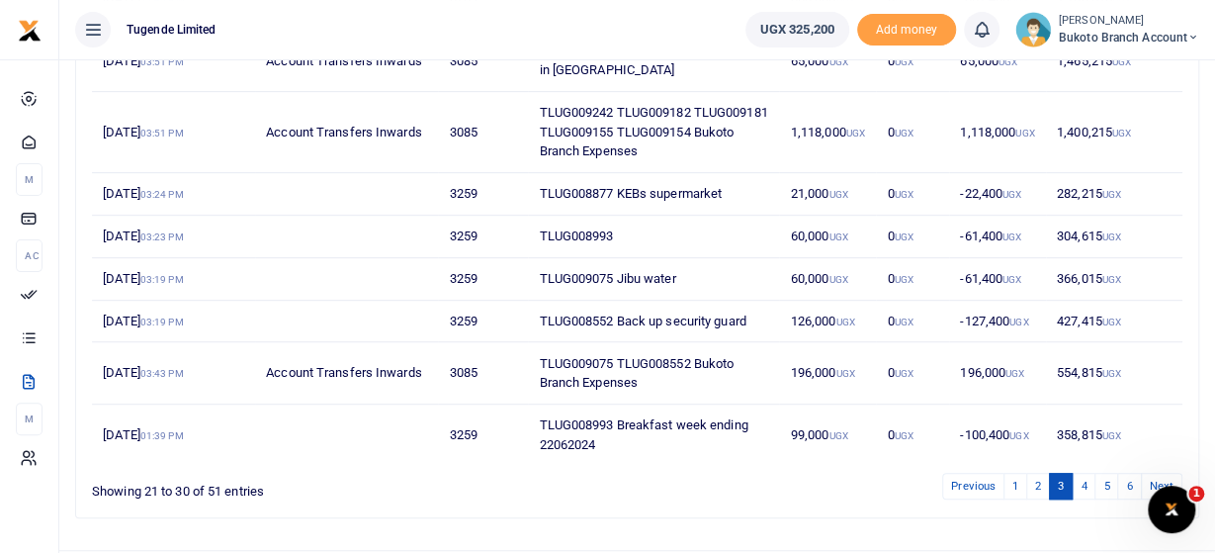
scroll to position [401, 0]
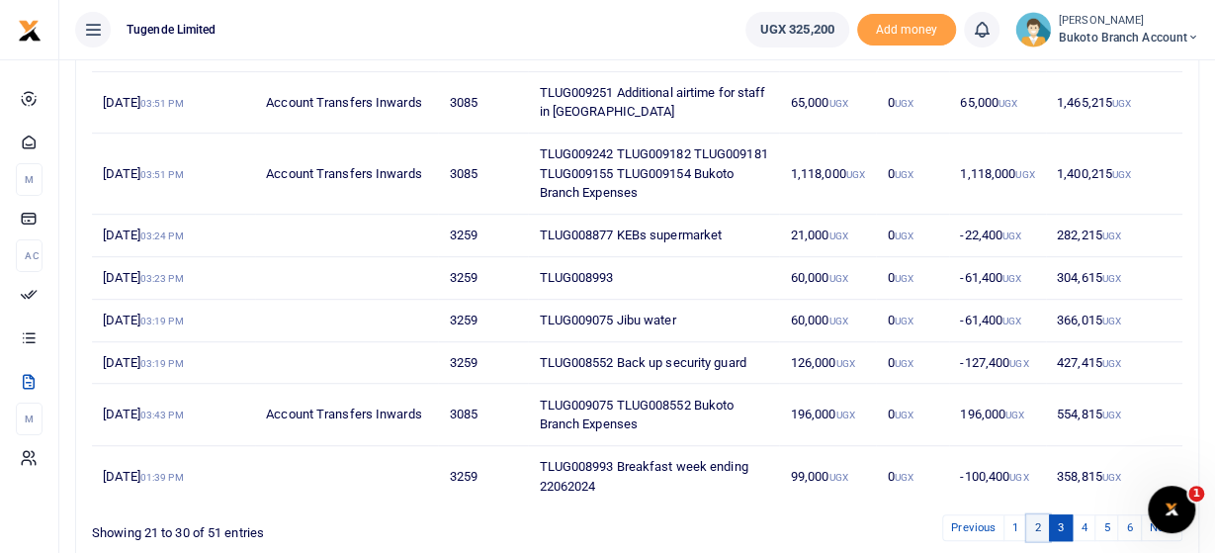
click at [1039, 541] on link "2" at bounding box center [1038, 527] width 24 height 27
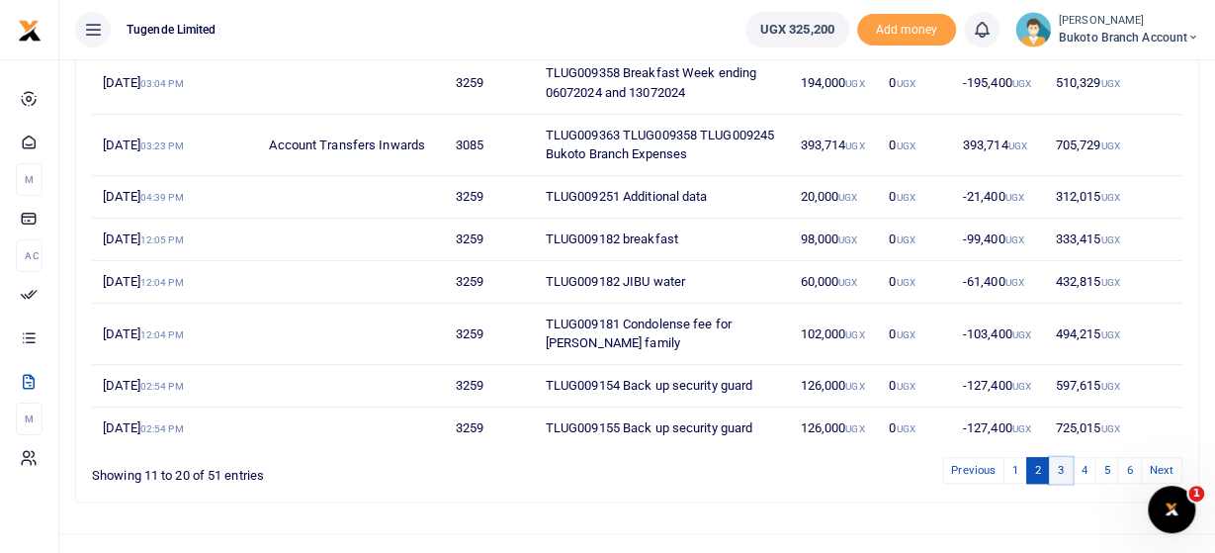
click at [1065, 483] on link "3" at bounding box center [1061, 470] width 24 height 27
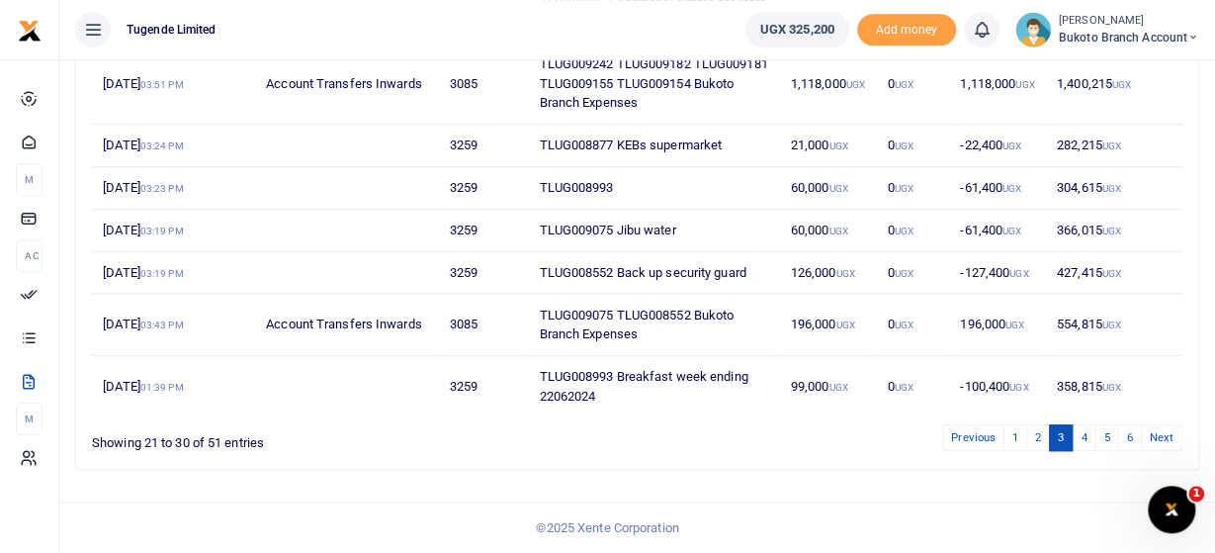
scroll to position [504, 0]
click at [1084, 436] on link "4" at bounding box center [1083, 437] width 24 height 27
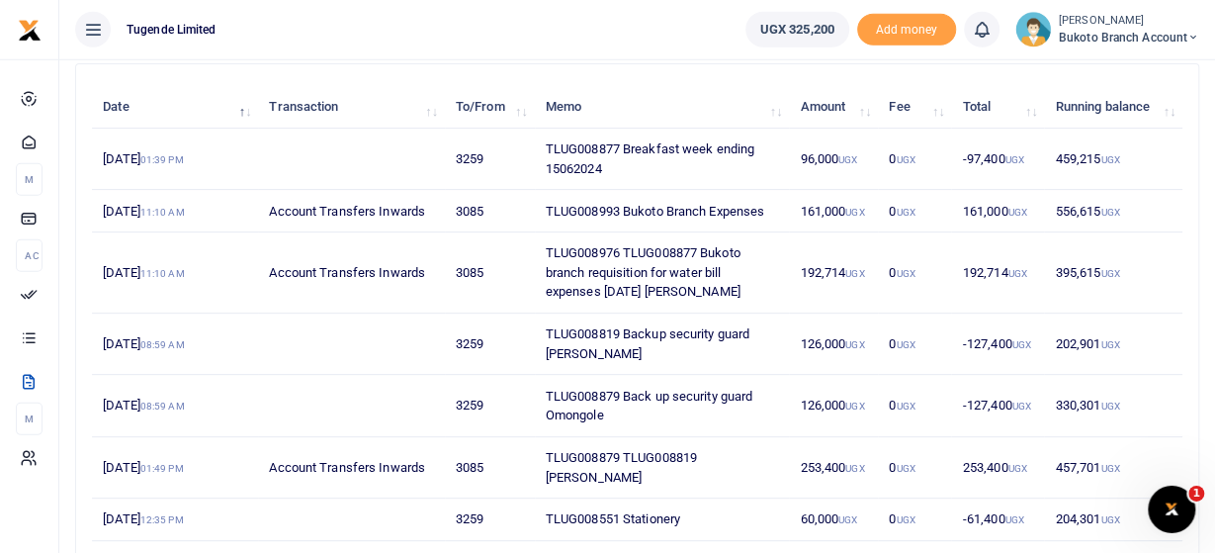
scroll to position [177, 0]
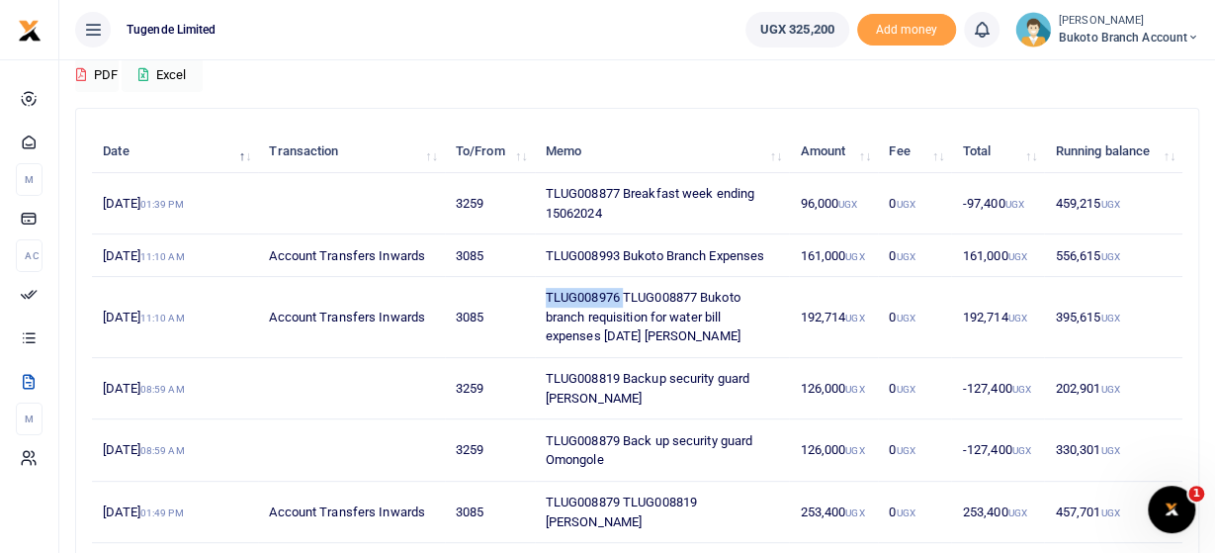
drag, startPoint x: 617, startPoint y: 315, endPoint x: 532, endPoint y: 313, distance: 85.0
click at [535, 313] on td "TLUG008976 TLUG008877 Bukoto branch requisition for water bill expenses June 20…" at bounding box center [662, 317] width 255 height 81
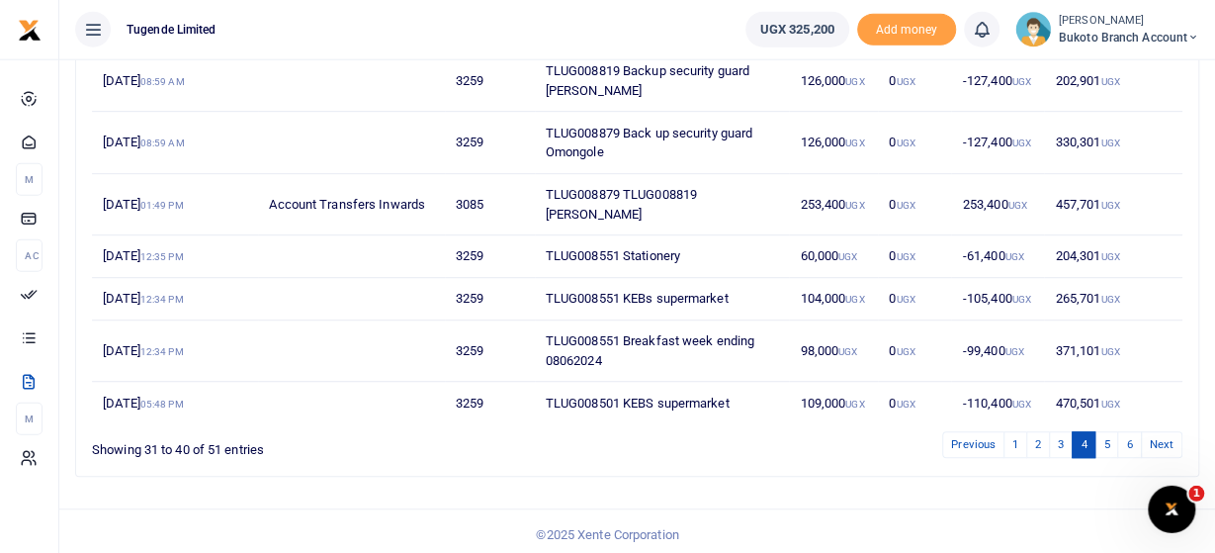
scroll to position [485, 0]
click at [1065, 437] on link "3" at bounding box center [1061, 443] width 24 height 27
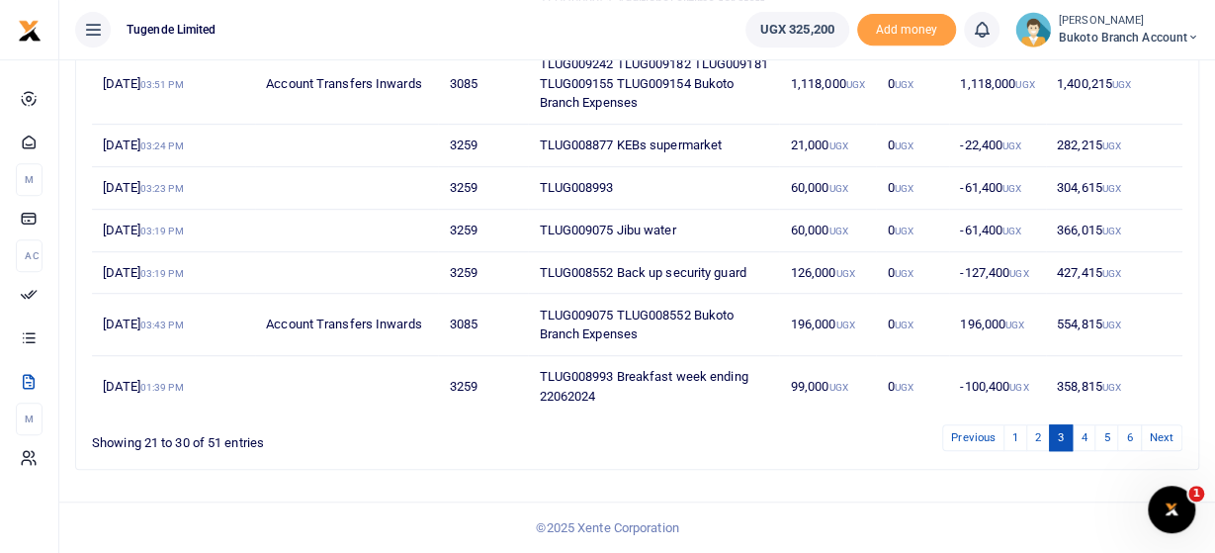
scroll to position [504, 0]
click at [1083, 437] on link "4" at bounding box center [1083, 437] width 24 height 27
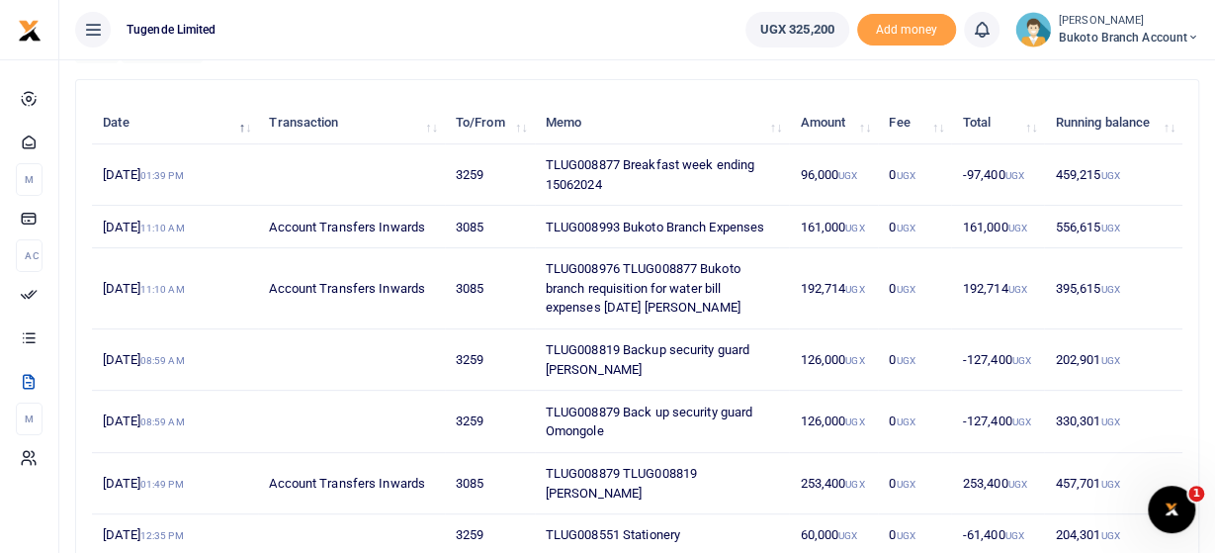
scroll to position [308, 0]
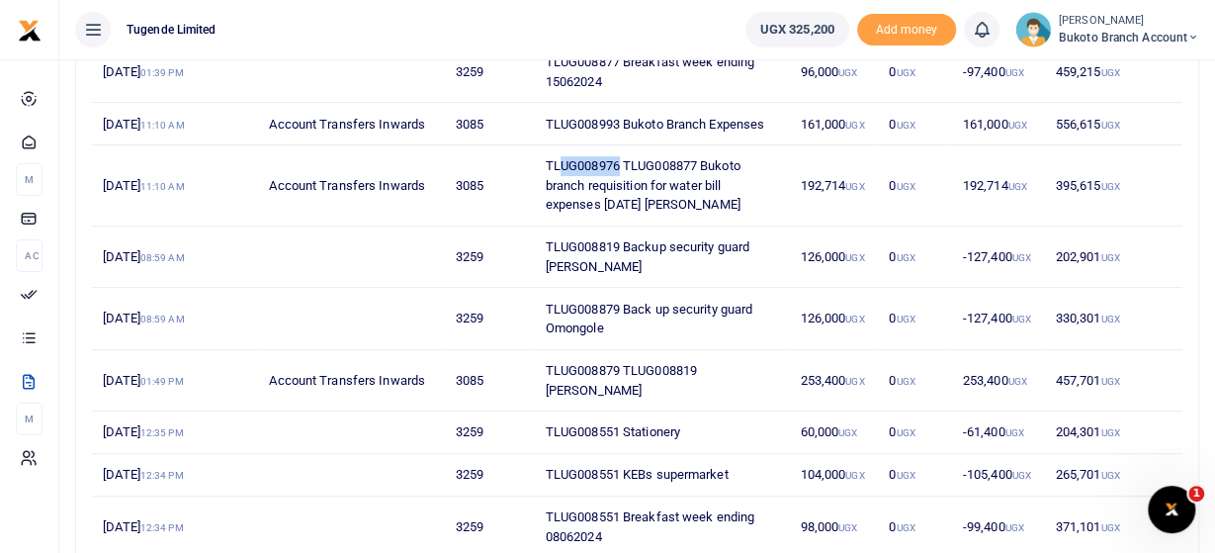
drag, startPoint x: 612, startPoint y: 178, endPoint x: 556, endPoint y: 183, distance: 56.6
click at [556, 183] on td "TLUG008976 TLUG008877 Bukoto branch requisition for water bill expenses June 20…" at bounding box center [662, 185] width 255 height 81
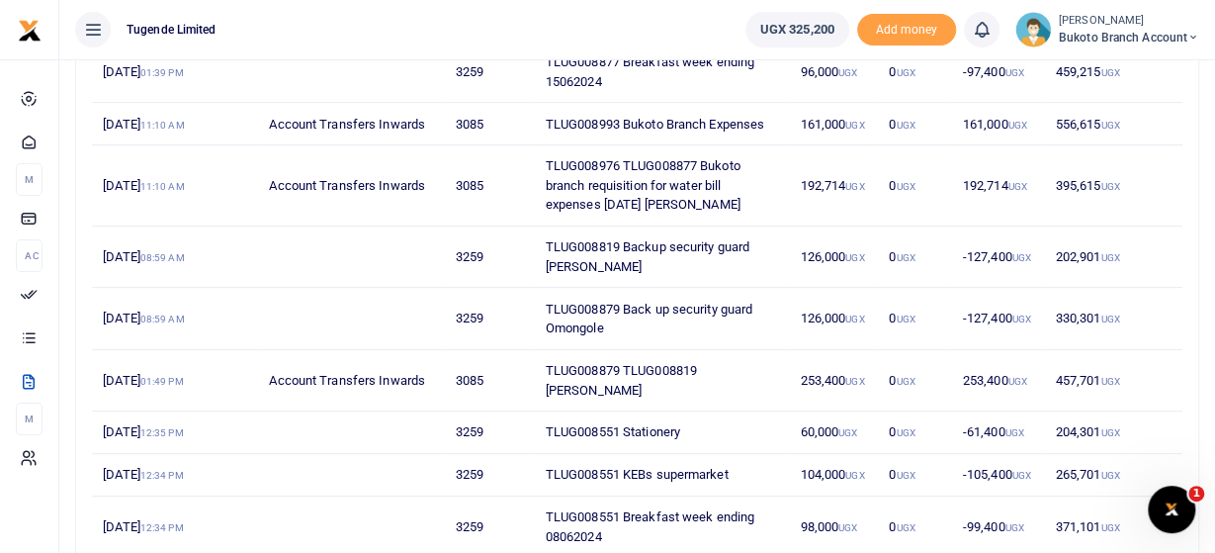
click at [556, 183] on td "TLUG008976 TLUG008877 Bukoto branch requisition for water bill expenses June 20…" at bounding box center [662, 185] width 255 height 81
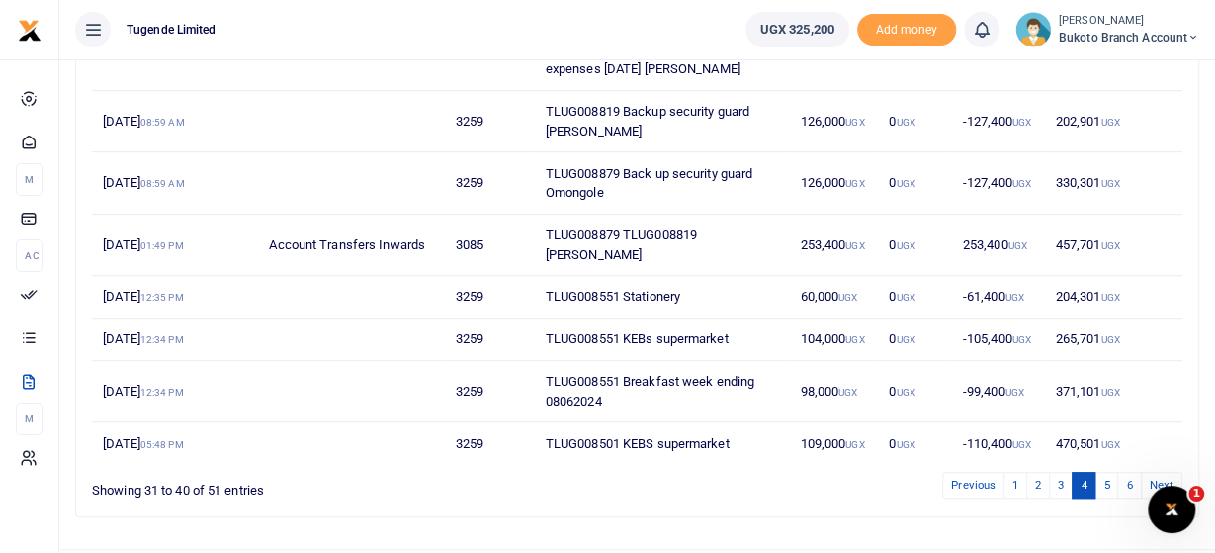
scroll to position [485, 0]
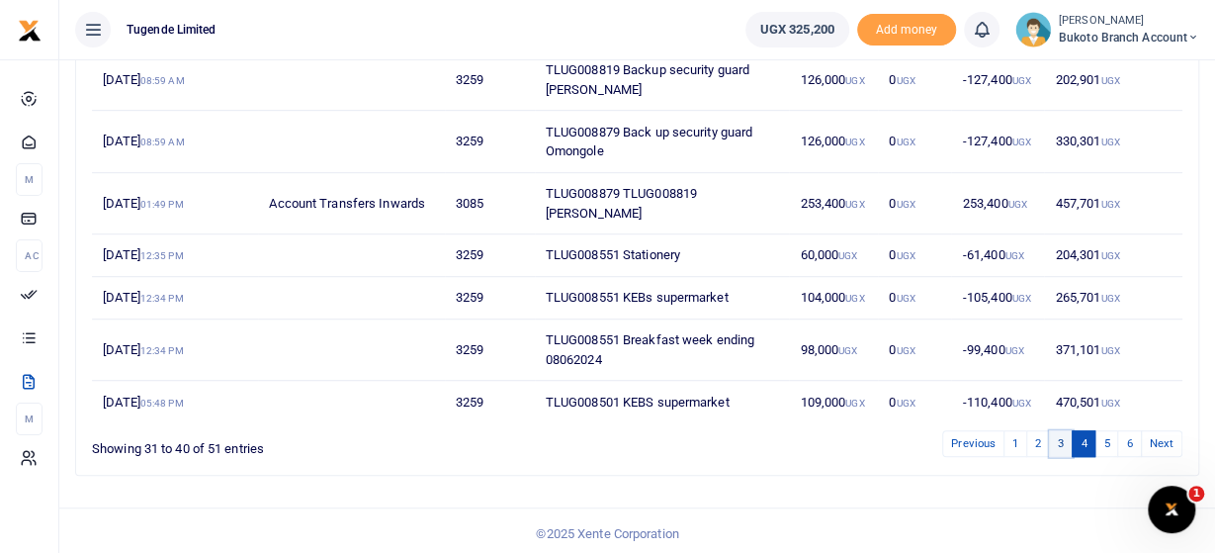
click at [1060, 435] on link "3" at bounding box center [1061, 443] width 24 height 27
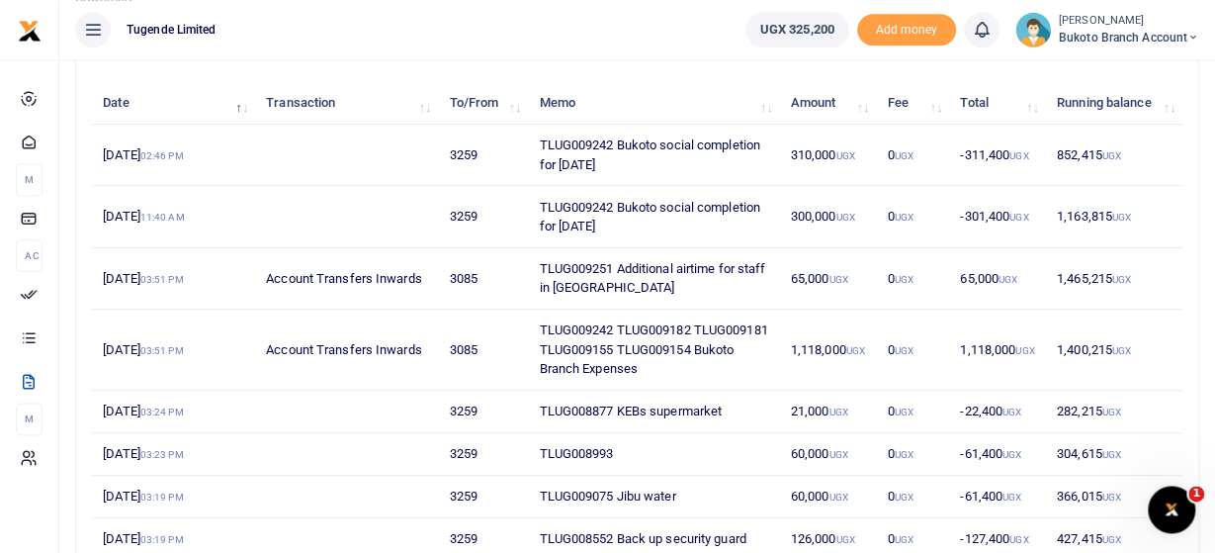
scroll to position [280, 0]
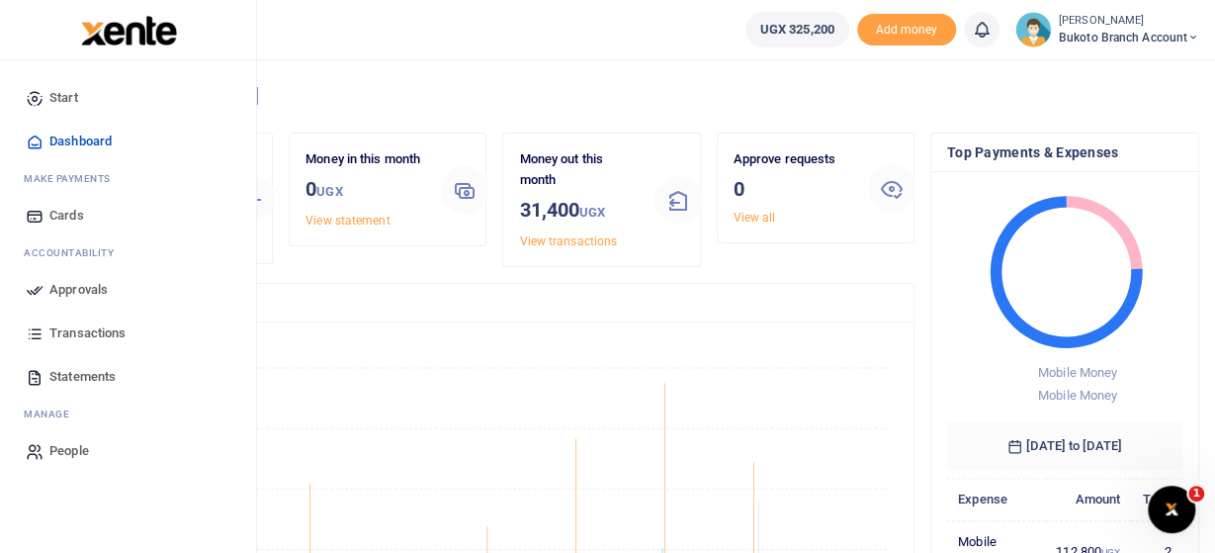
click at [109, 375] on span "Statements" at bounding box center [82, 377] width 66 height 20
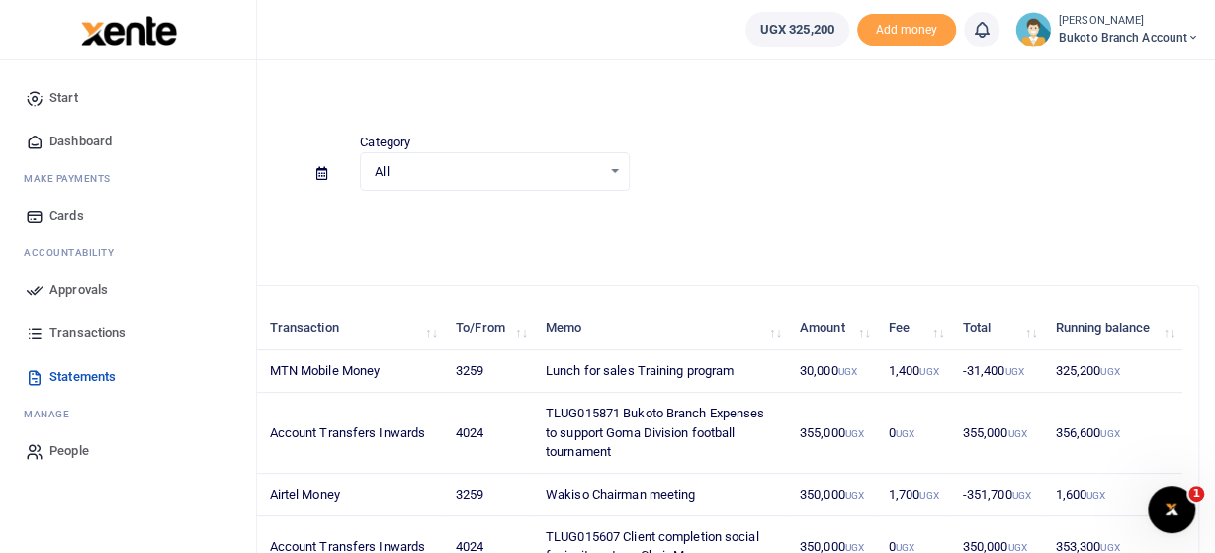
click at [102, 333] on span "Transactions" at bounding box center [87, 333] width 76 height 20
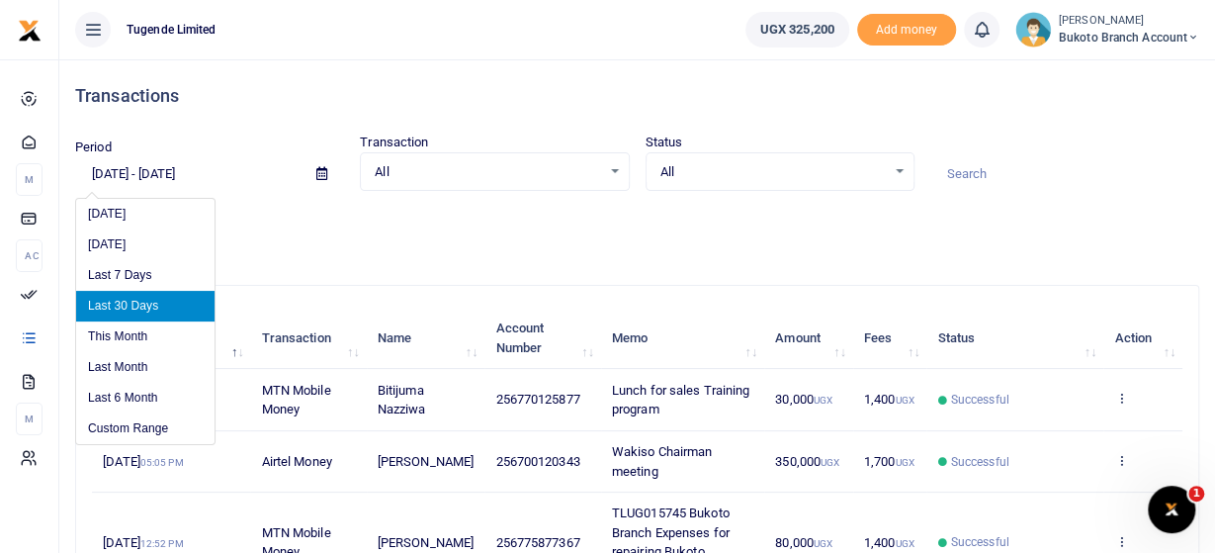
click at [242, 166] on input "[DATE] - [DATE]" at bounding box center [187, 174] width 225 height 34
click at [164, 426] on li "Custom Range" at bounding box center [145, 428] width 138 height 31
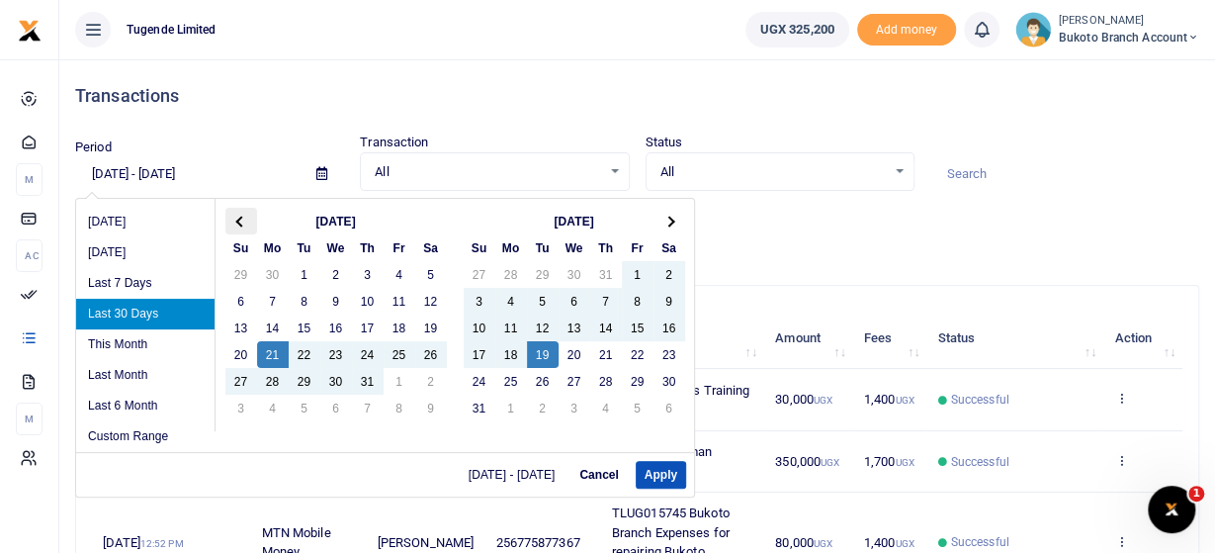
click at [242, 222] on span at bounding box center [240, 220] width 11 height 11
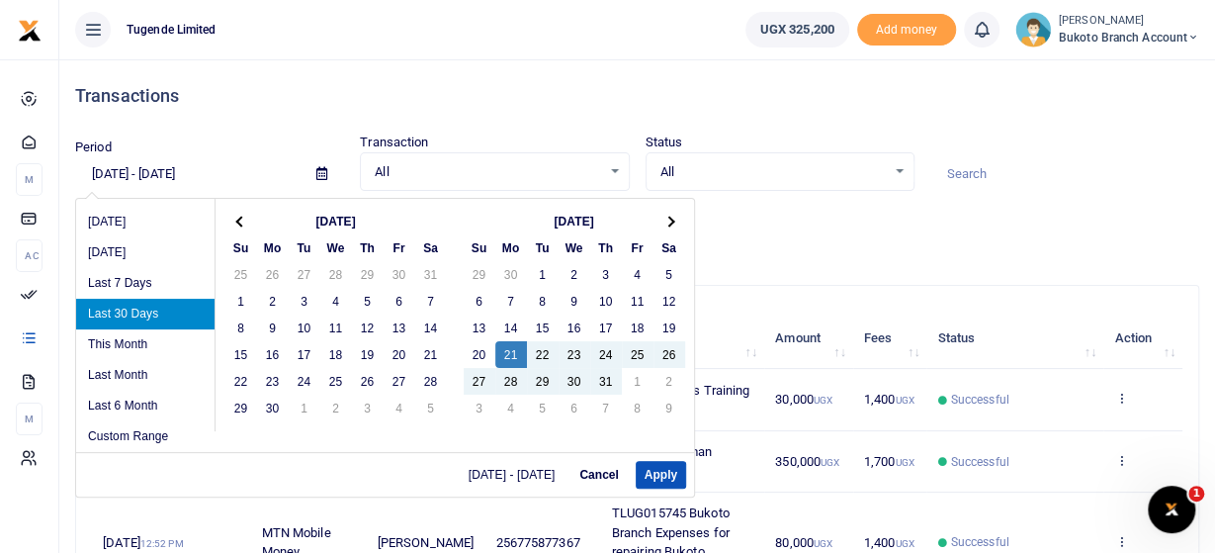
click at [242, 222] on span at bounding box center [240, 220] width 11 height 11
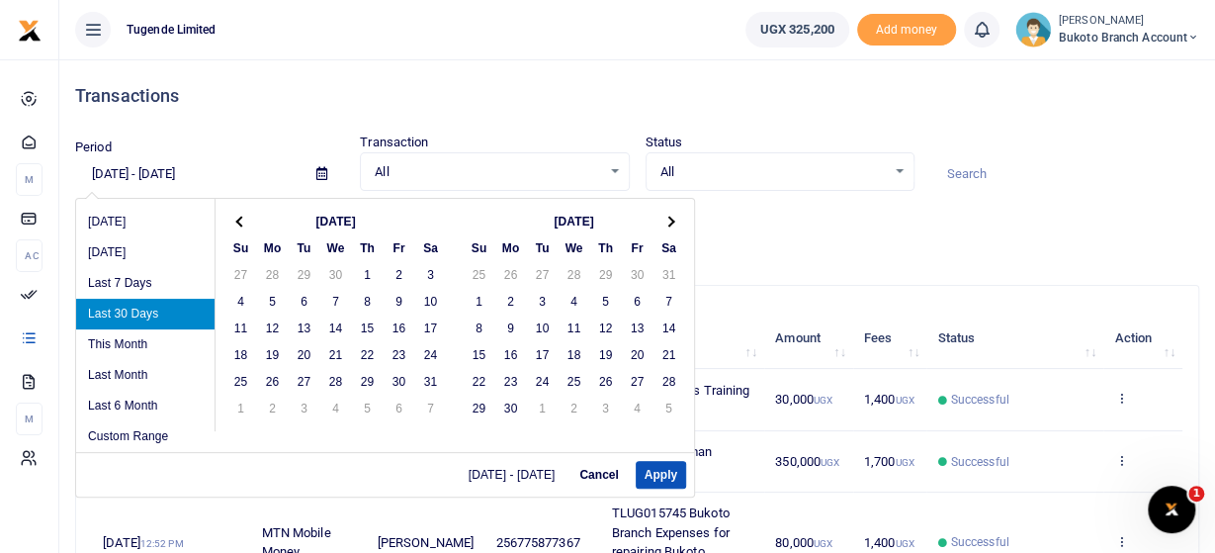
click at [242, 222] on span at bounding box center [240, 220] width 11 height 11
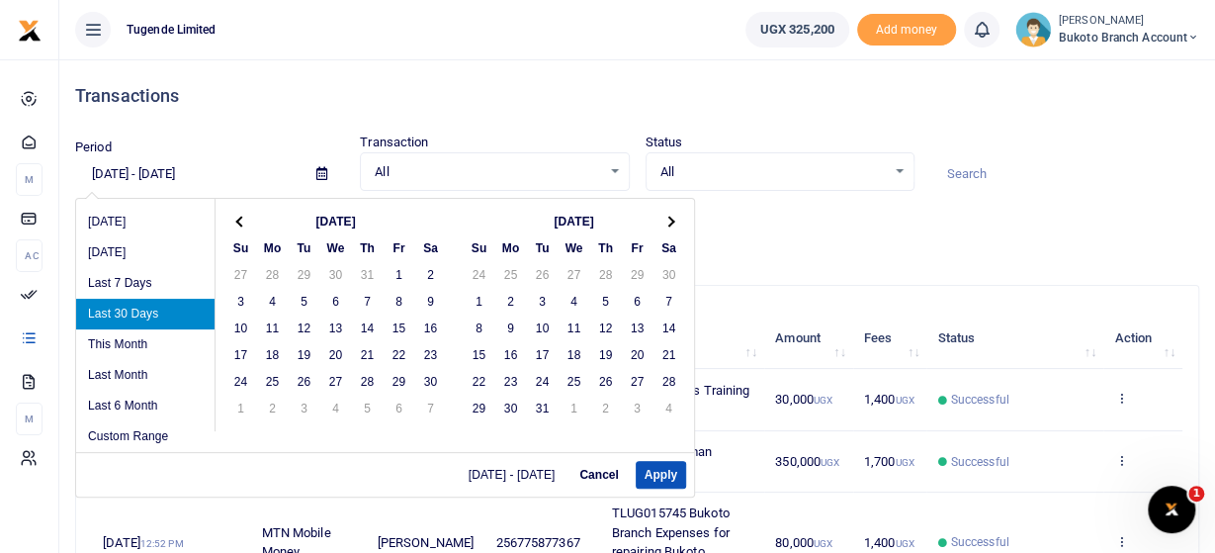
click at [242, 222] on span at bounding box center [240, 220] width 11 height 11
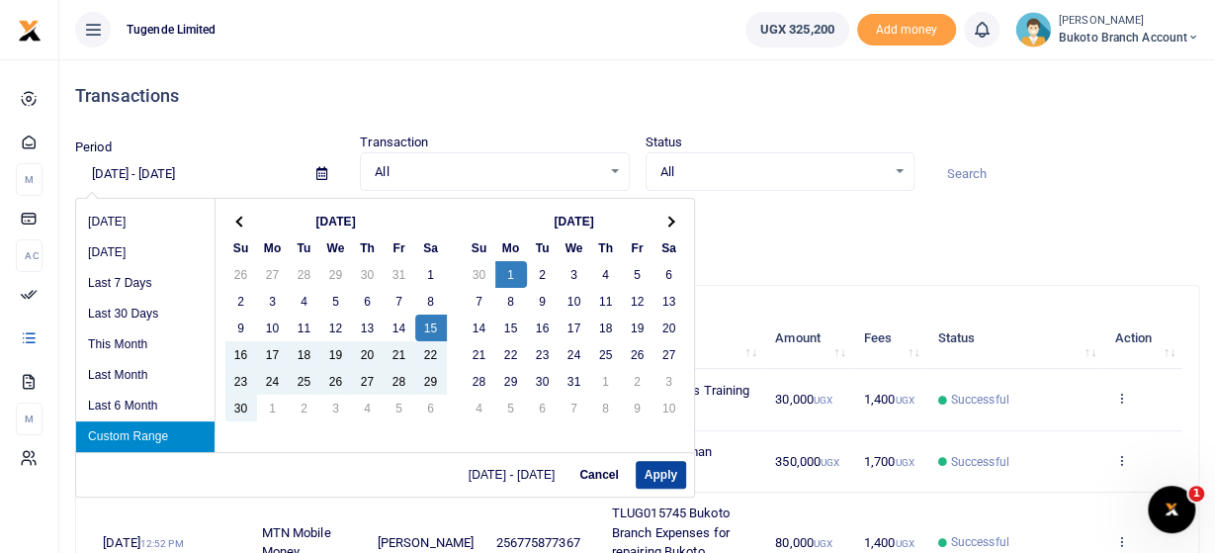
click at [668, 471] on button "Apply" at bounding box center [661, 475] width 50 height 28
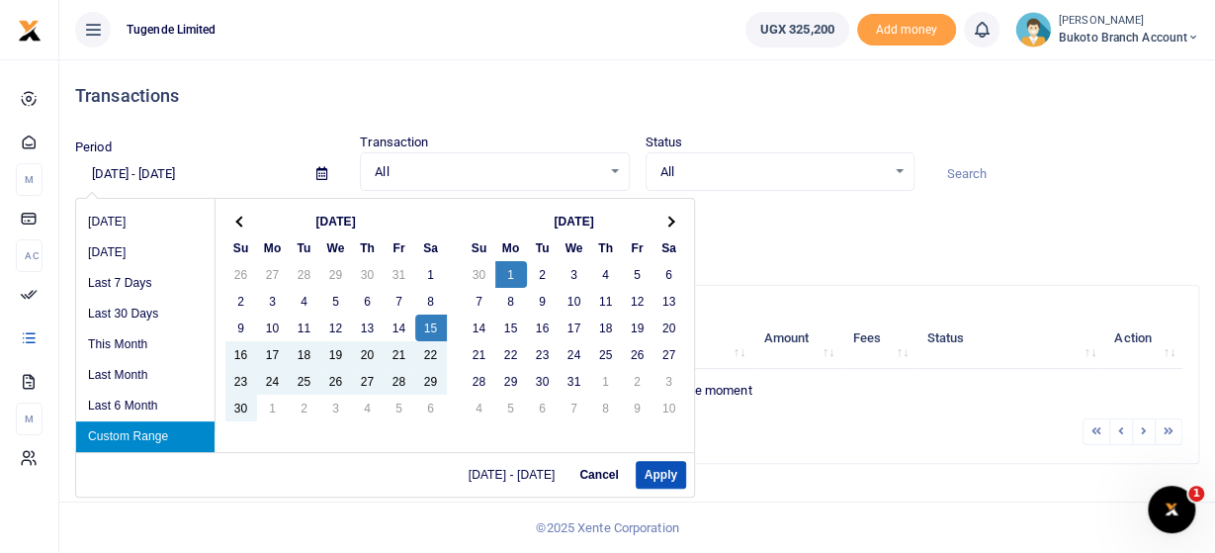
click at [161, 175] on input "06/15/2024 - 07/01/2024" at bounding box center [187, 174] width 225 height 34
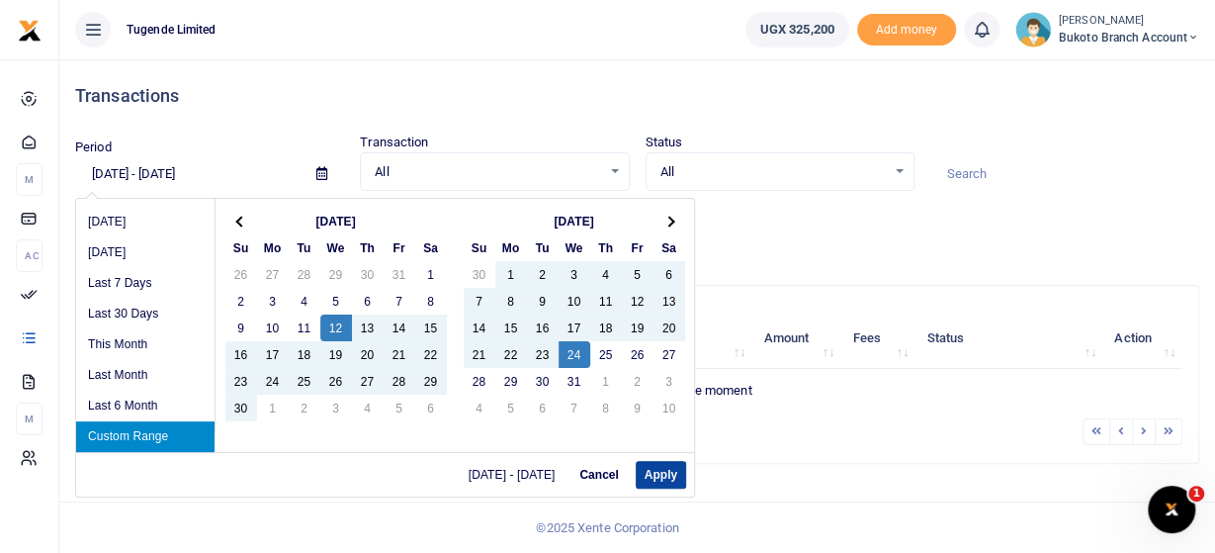
click at [657, 472] on button "Apply" at bounding box center [661, 475] width 50 height 28
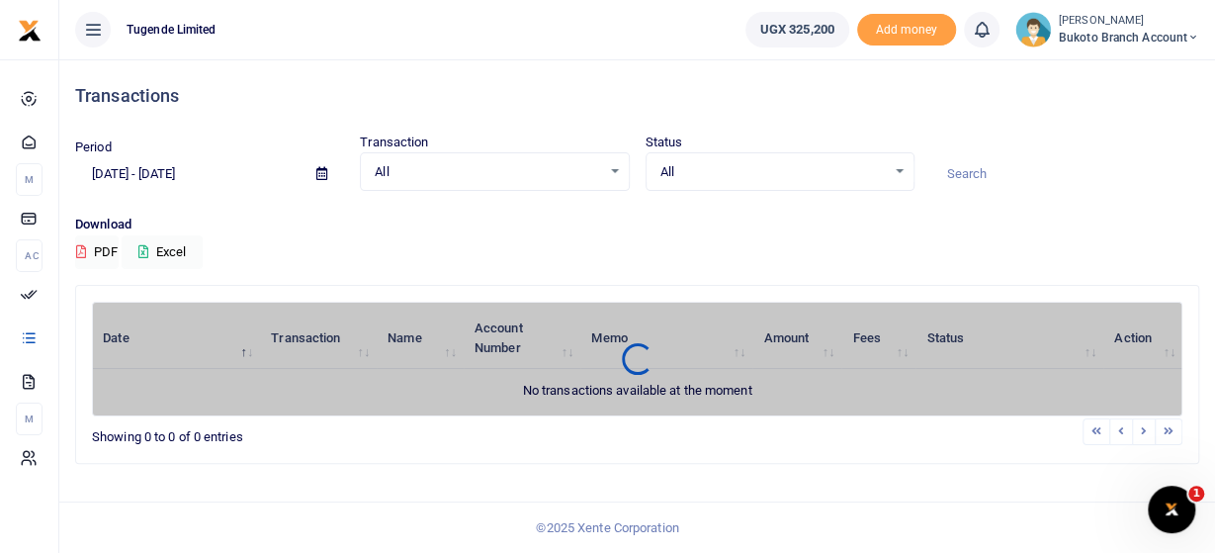
type input "06/12/2024 - 07/24/2024"
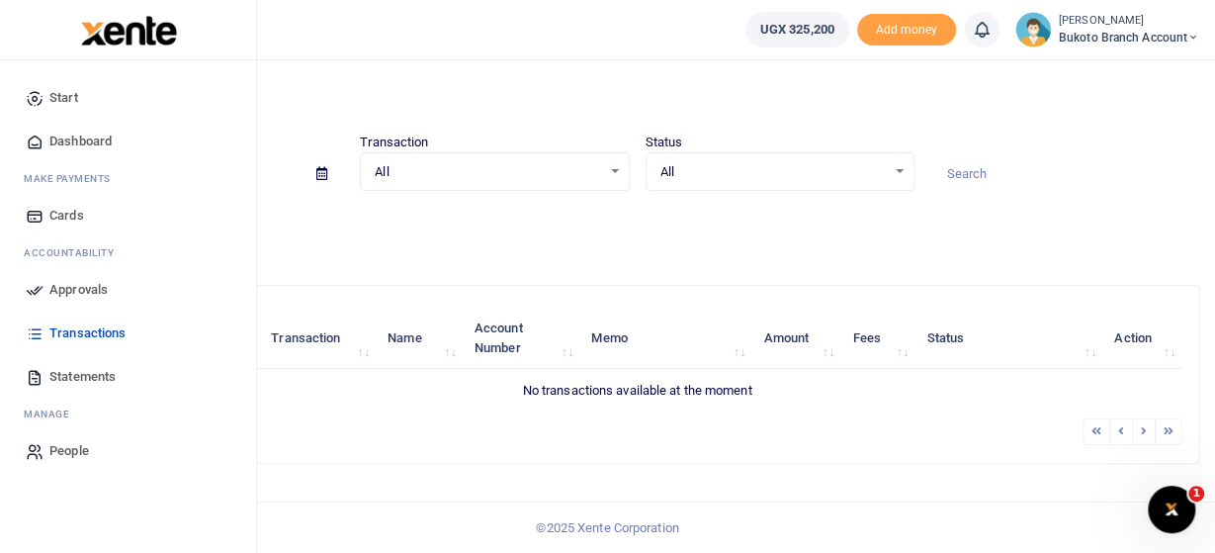
click at [62, 374] on span "Statements" at bounding box center [82, 377] width 66 height 20
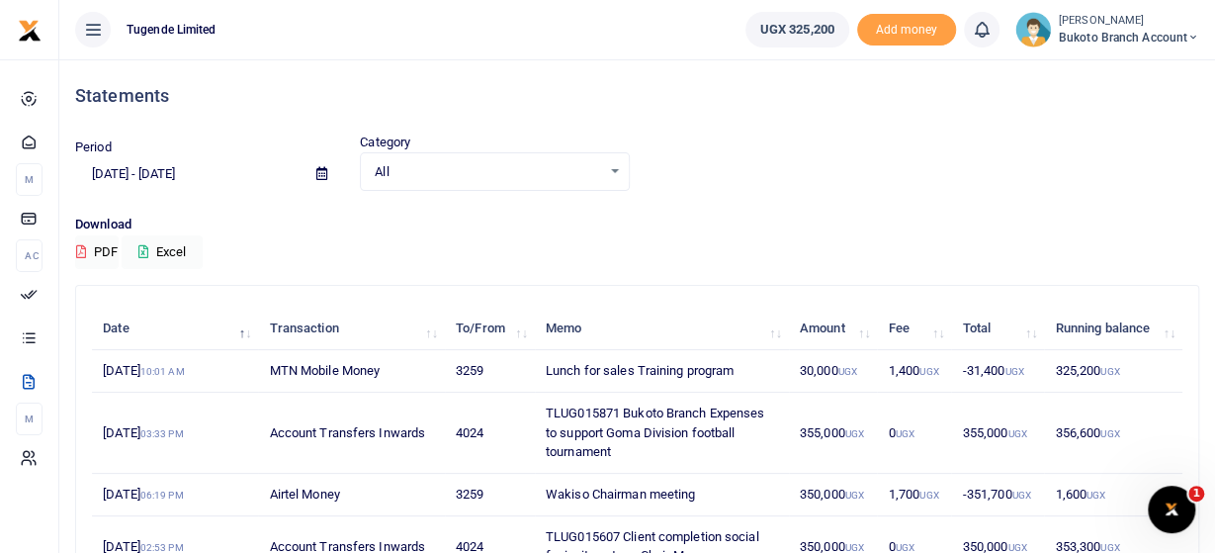
click at [161, 167] on input "[DATE] - [DATE]" at bounding box center [187, 174] width 225 height 34
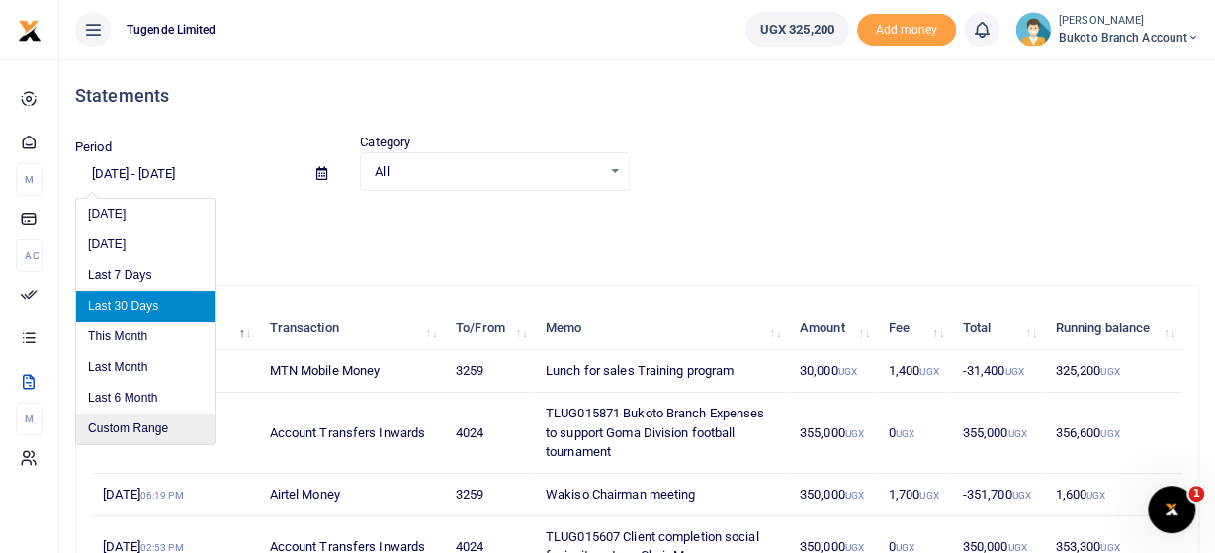
click at [107, 427] on li "Custom Range" at bounding box center [145, 428] width 138 height 31
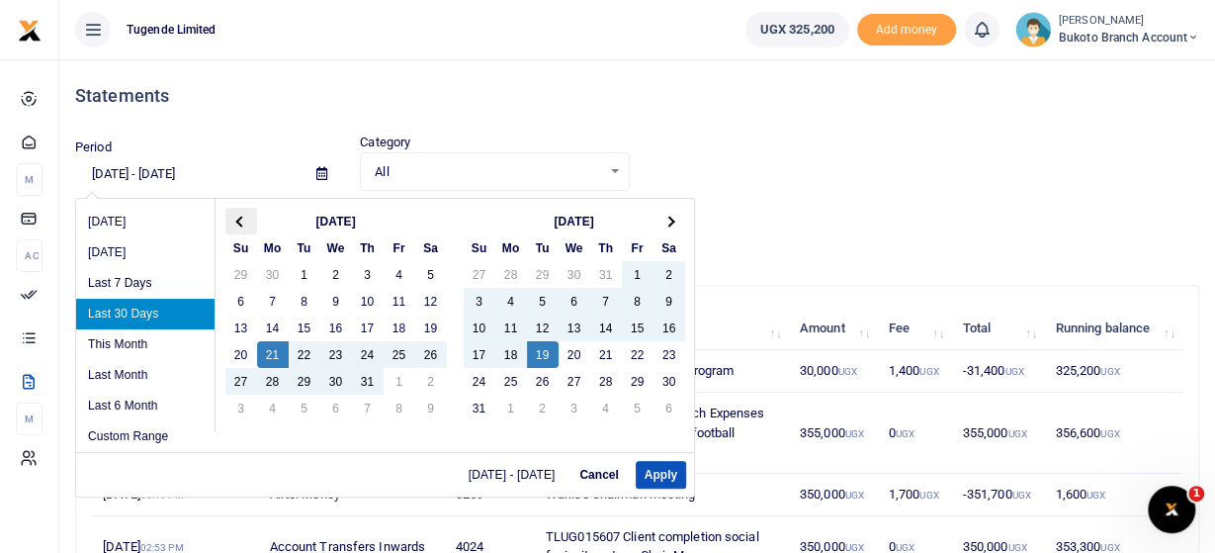
click at [234, 215] on th at bounding box center [241, 221] width 32 height 27
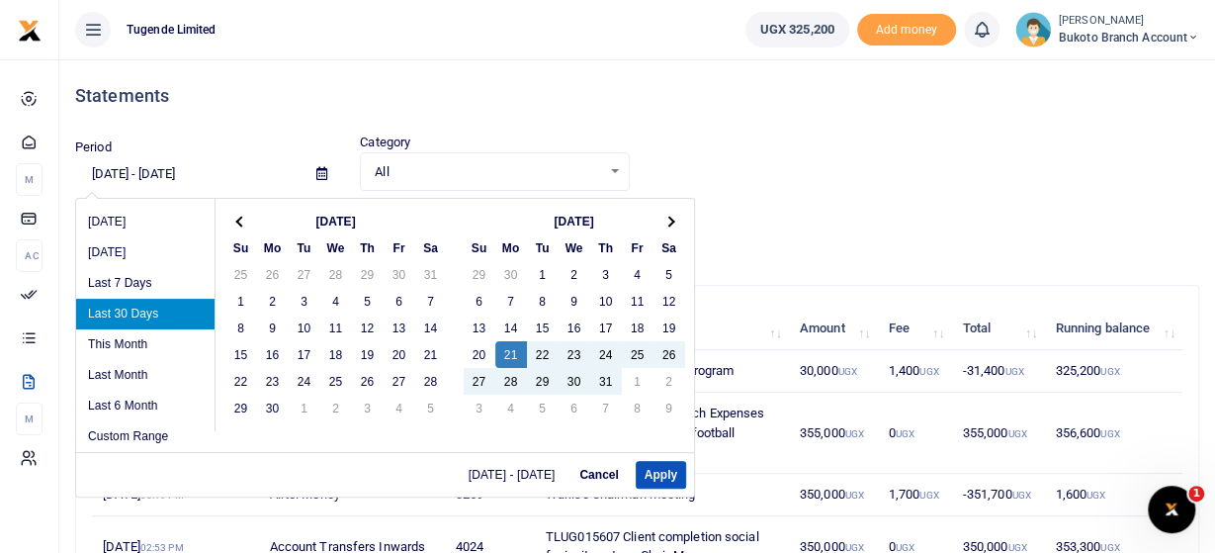
click at [234, 215] on th at bounding box center [241, 221] width 32 height 27
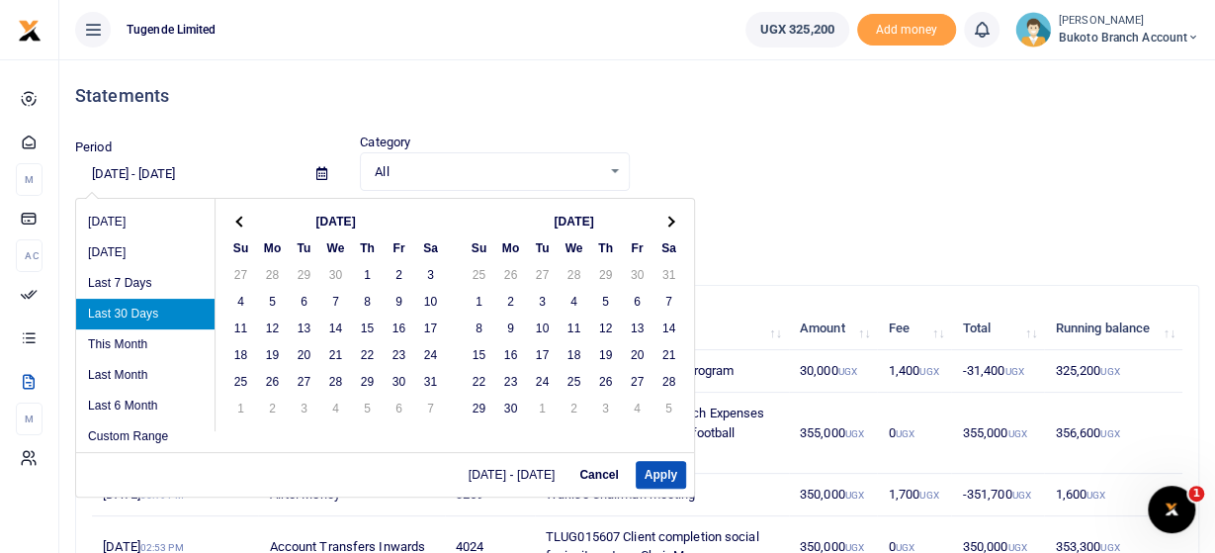
click at [234, 215] on th at bounding box center [241, 221] width 32 height 27
click at [236, 216] on th at bounding box center [241, 221] width 32 height 27
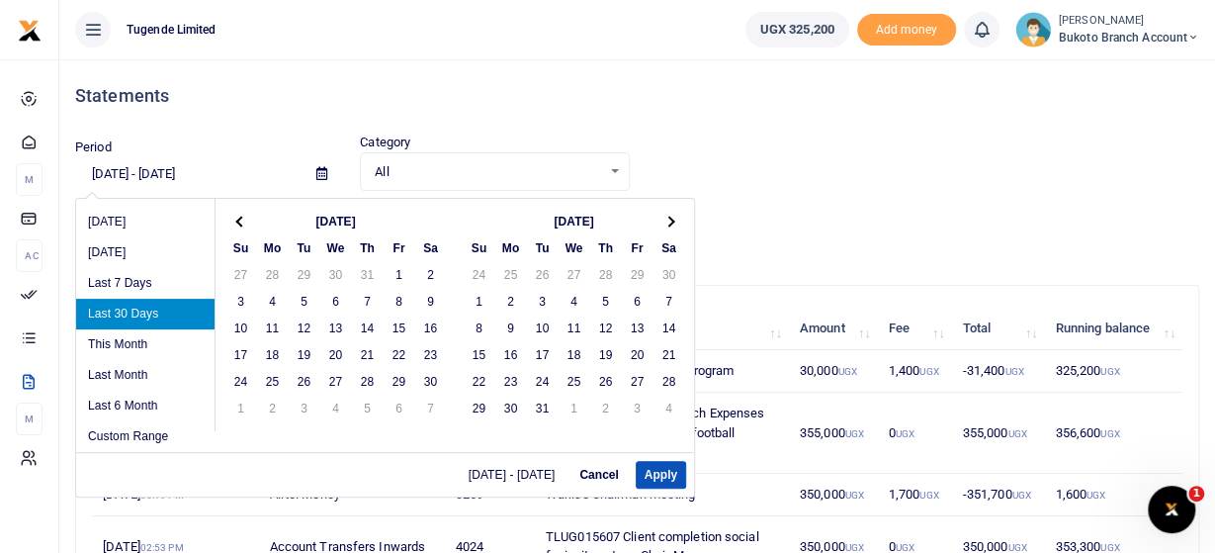
click at [236, 216] on th at bounding box center [241, 221] width 32 height 27
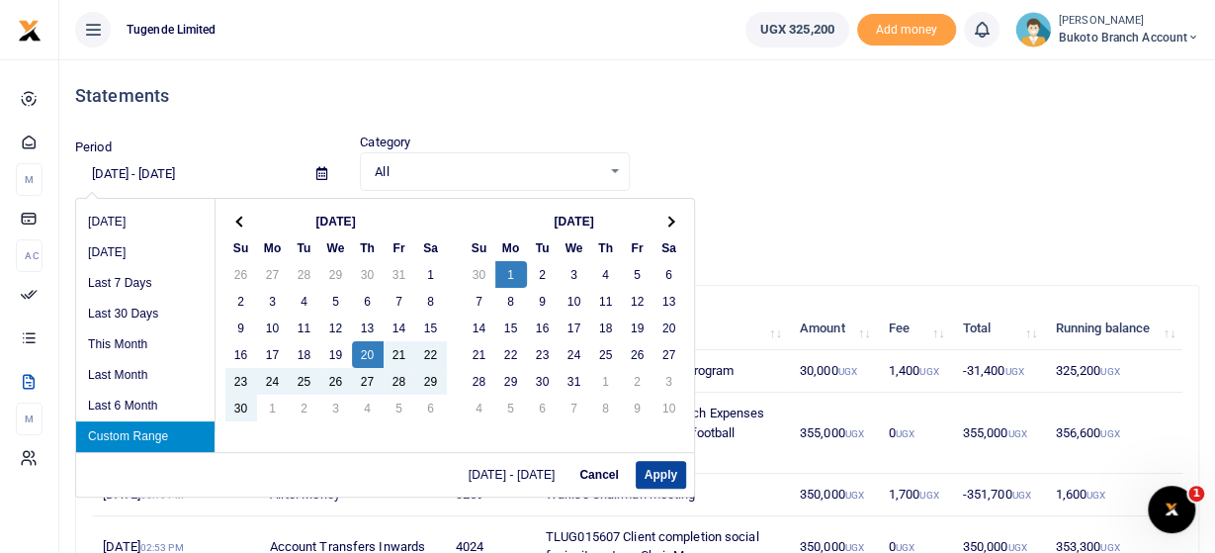
click at [662, 471] on button "Apply" at bounding box center [661, 475] width 50 height 28
type input "06/20/2024 - 07/01/2024"
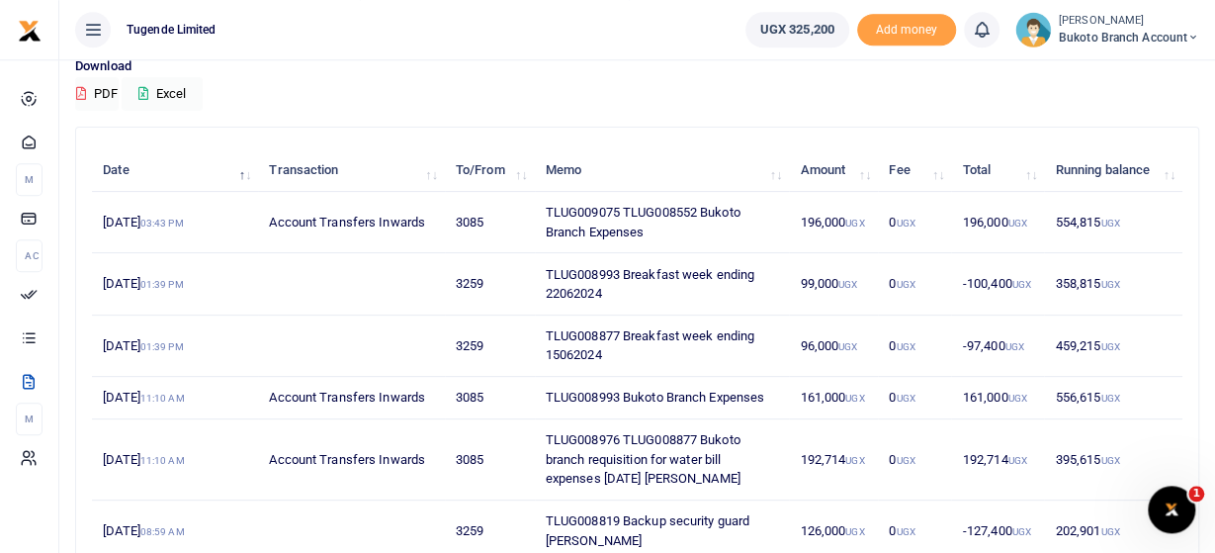
scroll to position [206, 0]
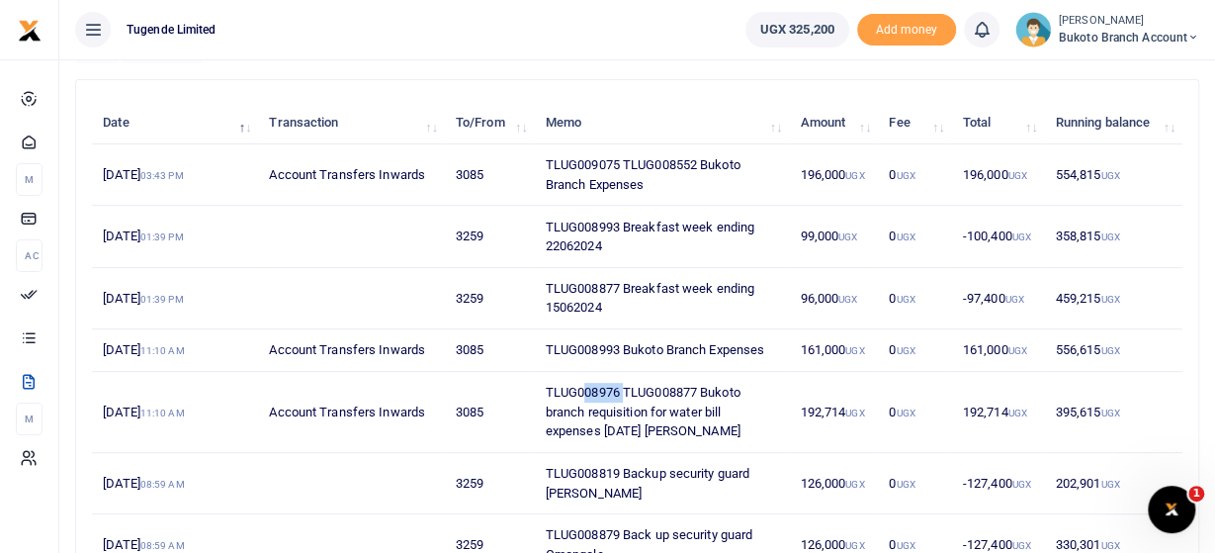
drag, startPoint x: 619, startPoint y: 406, endPoint x: 576, endPoint y: 408, distance: 42.5
click at [576, 408] on td "TLUG008976 TLUG008877 Bukoto branch requisition for water bill expenses June 20…" at bounding box center [662, 412] width 255 height 81
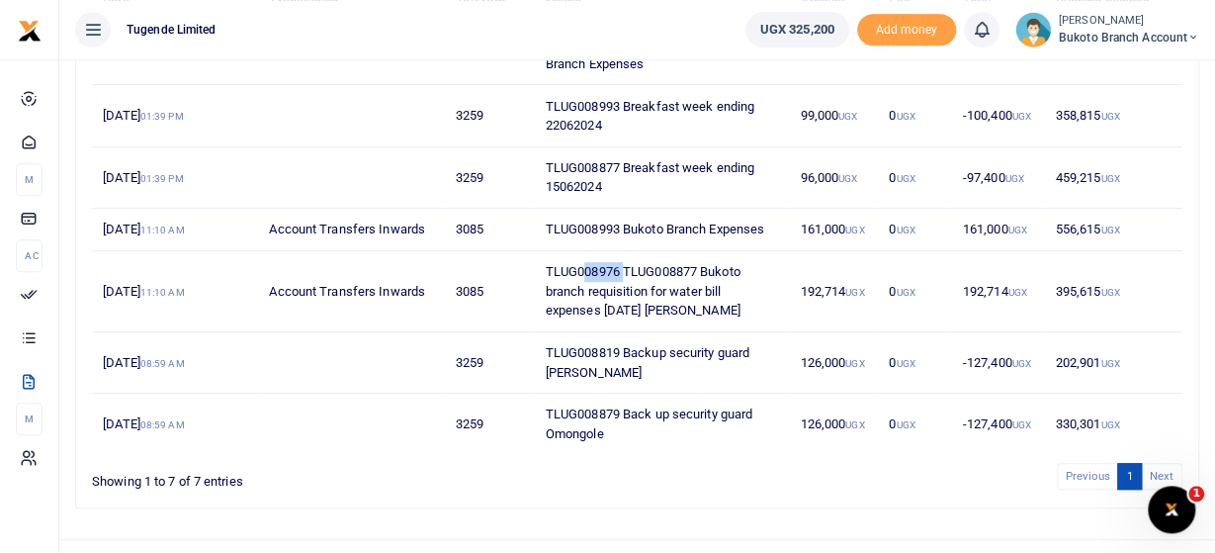
scroll to position [379, 0]
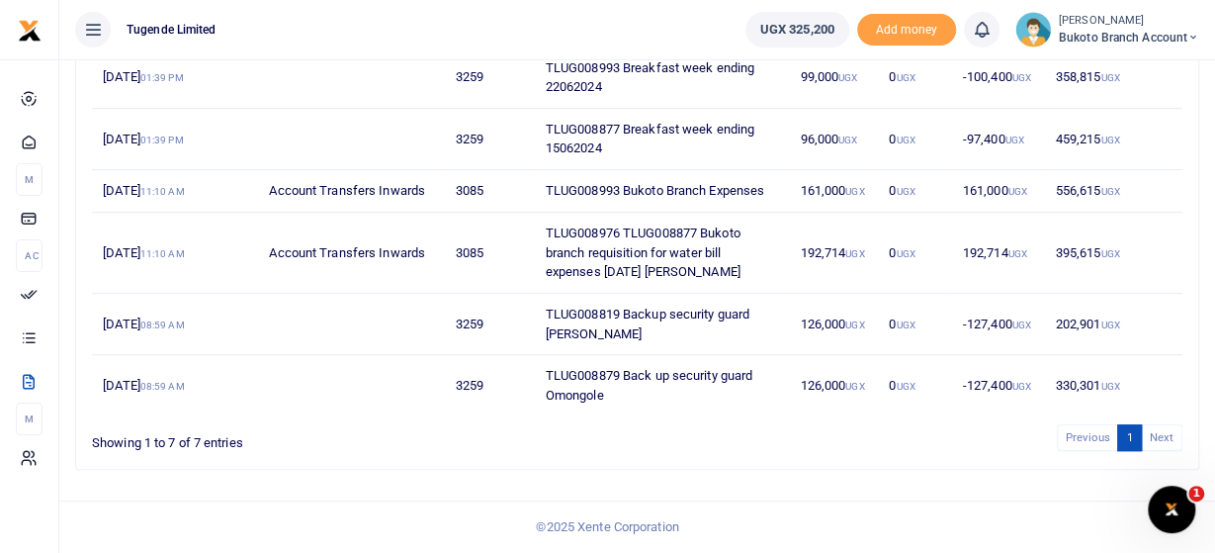
click at [648, 131] on td "TLUG008877 Breakfast week ending 15062024" at bounding box center [662, 139] width 255 height 61
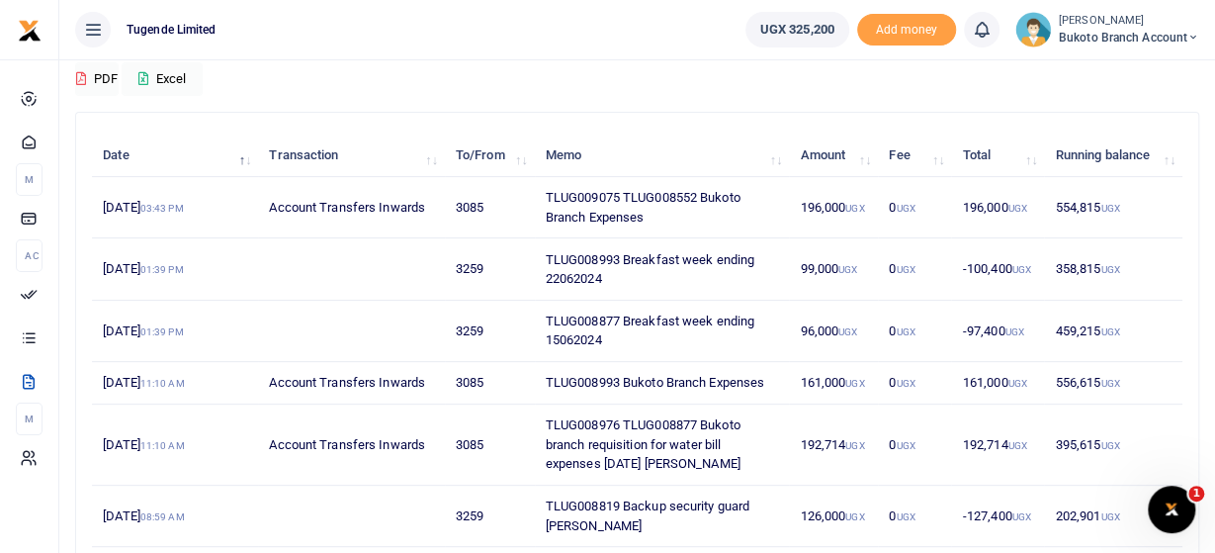
scroll to position [70, 0]
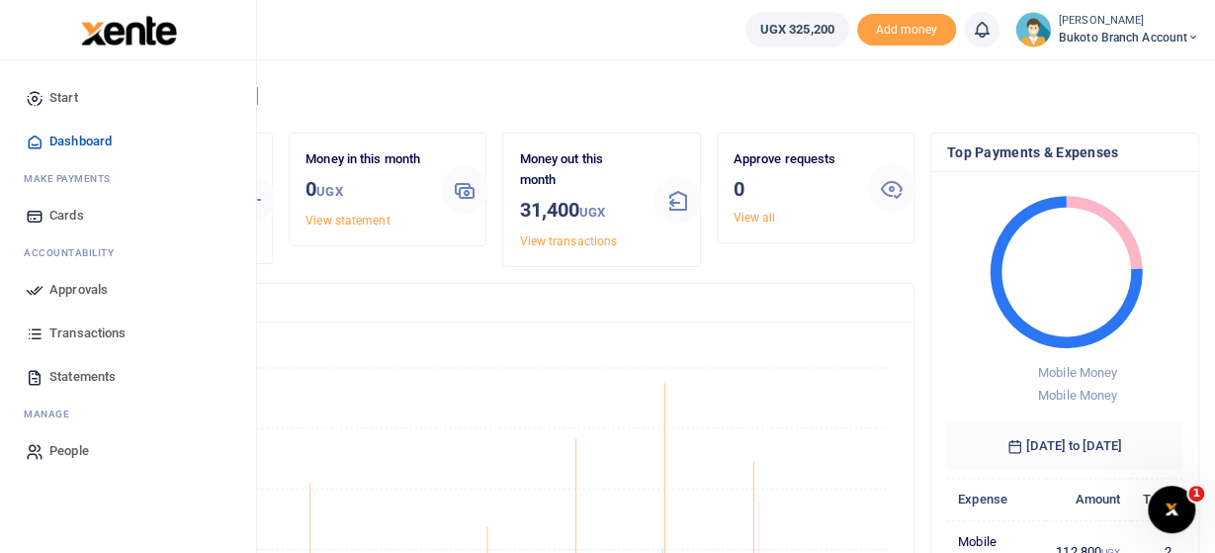
click at [105, 378] on span "Statements" at bounding box center [82, 377] width 66 height 20
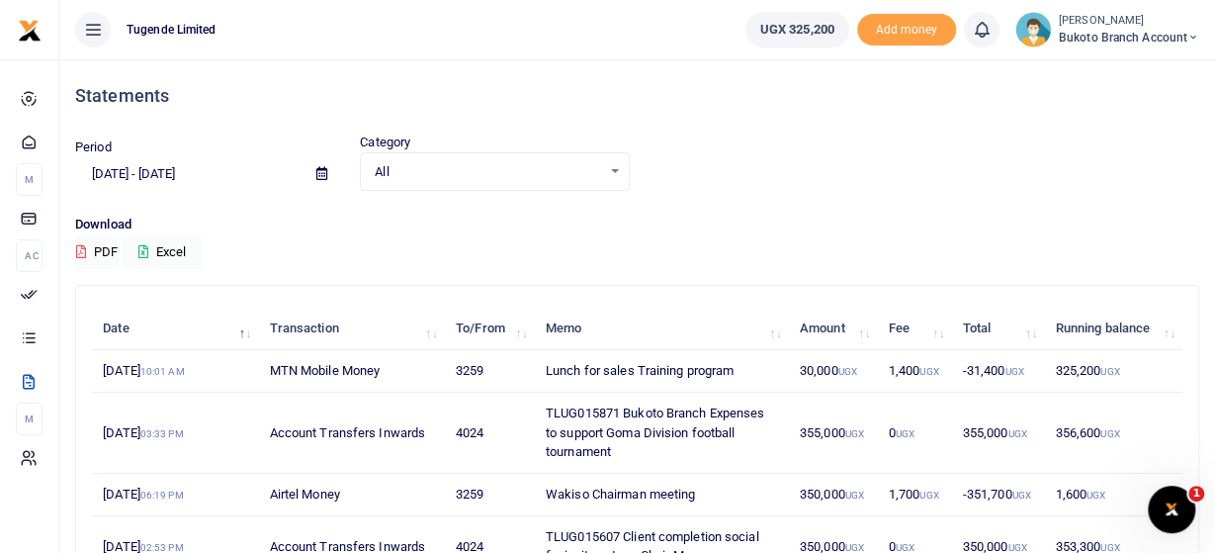
click at [141, 175] on input "07/21/2025 - 08/19/2025" at bounding box center [187, 174] width 225 height 34
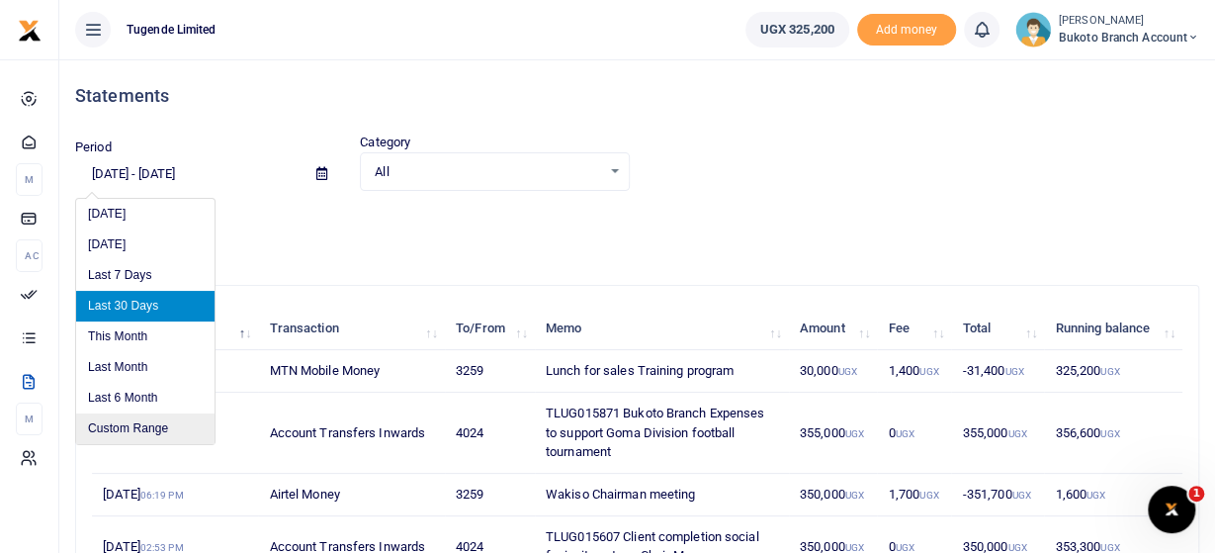
click at [113, 422] on li "Custom Range" at bounding box center [145, 428] width 138 height 31
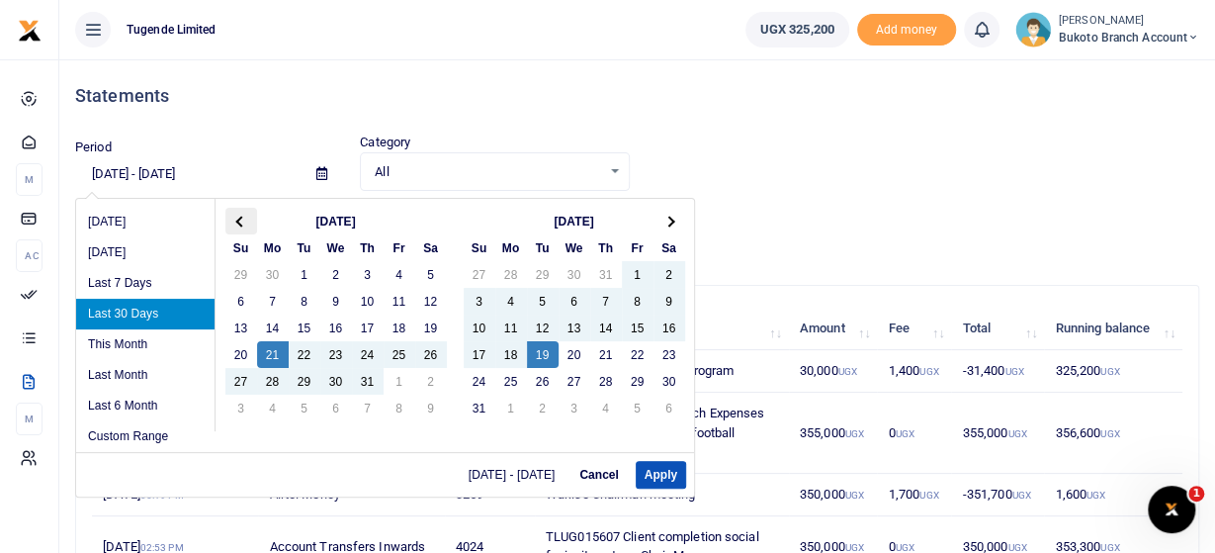
click at [239, 220] on span at bounding box center [240, 220] width 11 height 11
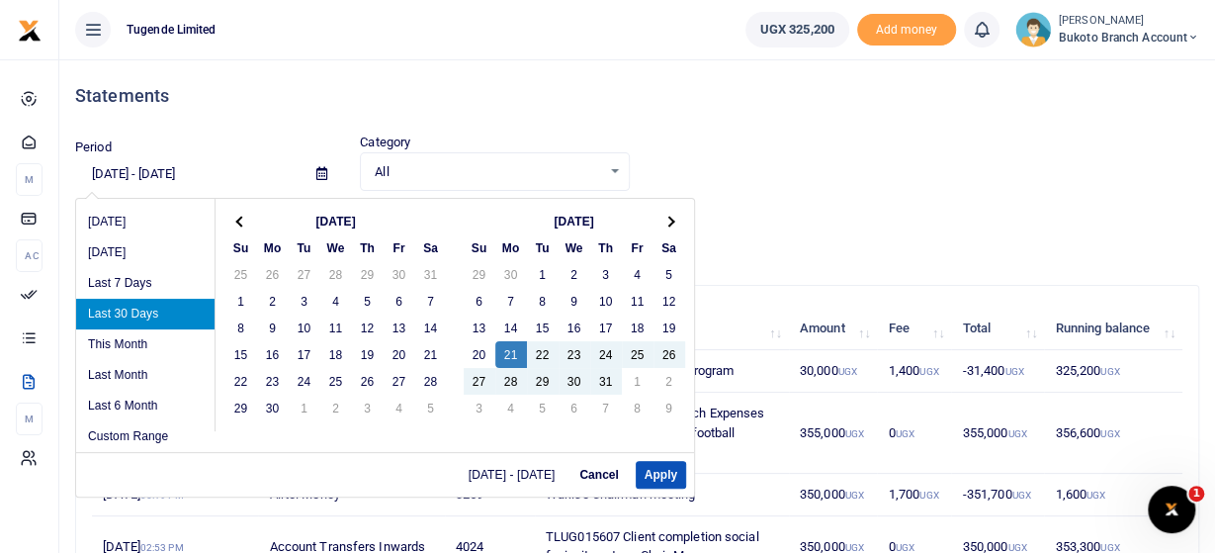
click at [239, 220] on span at bounding box center [240, 220] width 11 height 11
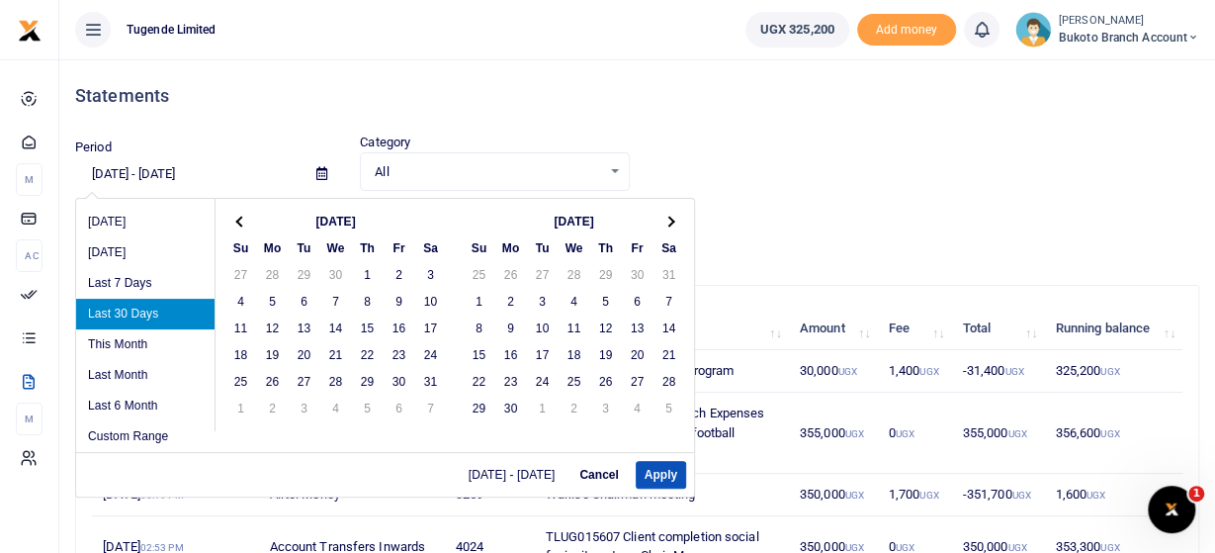
click at [239, 220] on span at bounding box center [240, 220] width 11 height 11
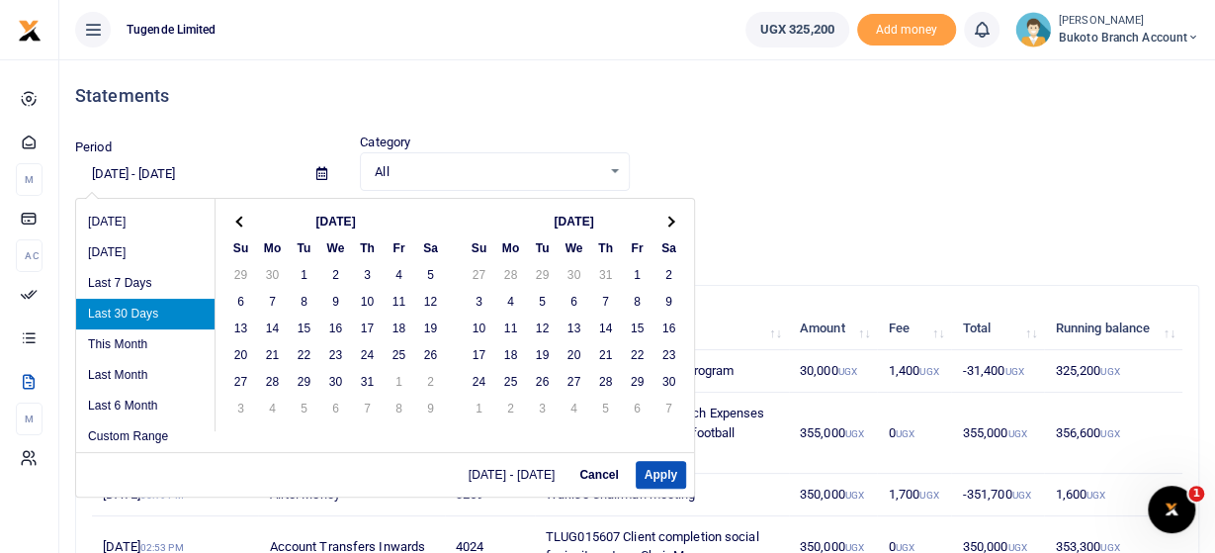
click at [239, 220] on span at bounding box center [240, 220] width 11 height 11
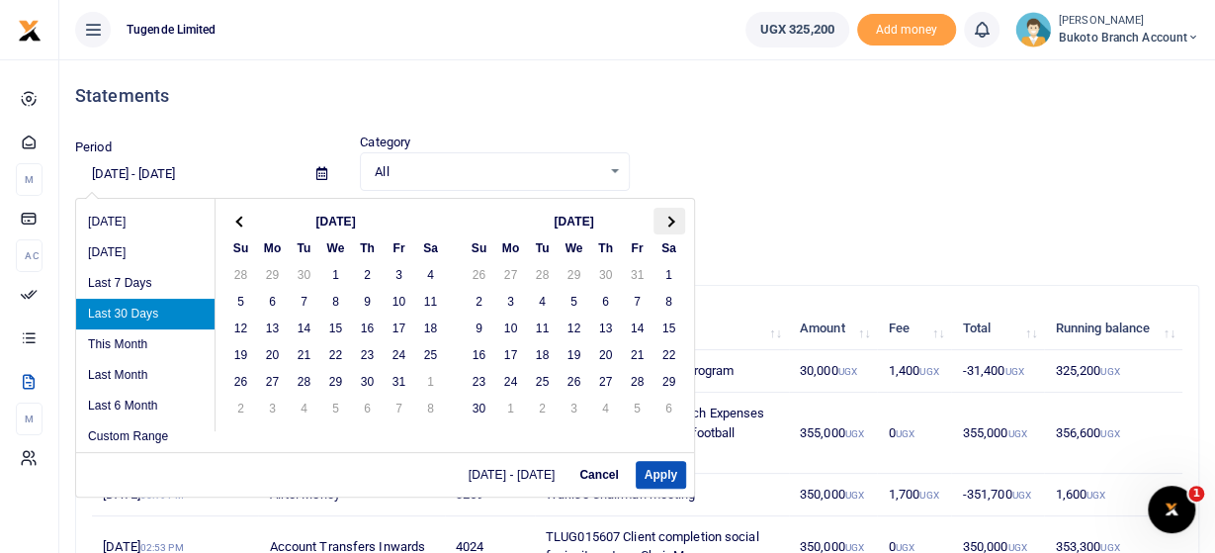
click at [669, 212] on th at bounding box center [669, 221] width 32 height 27
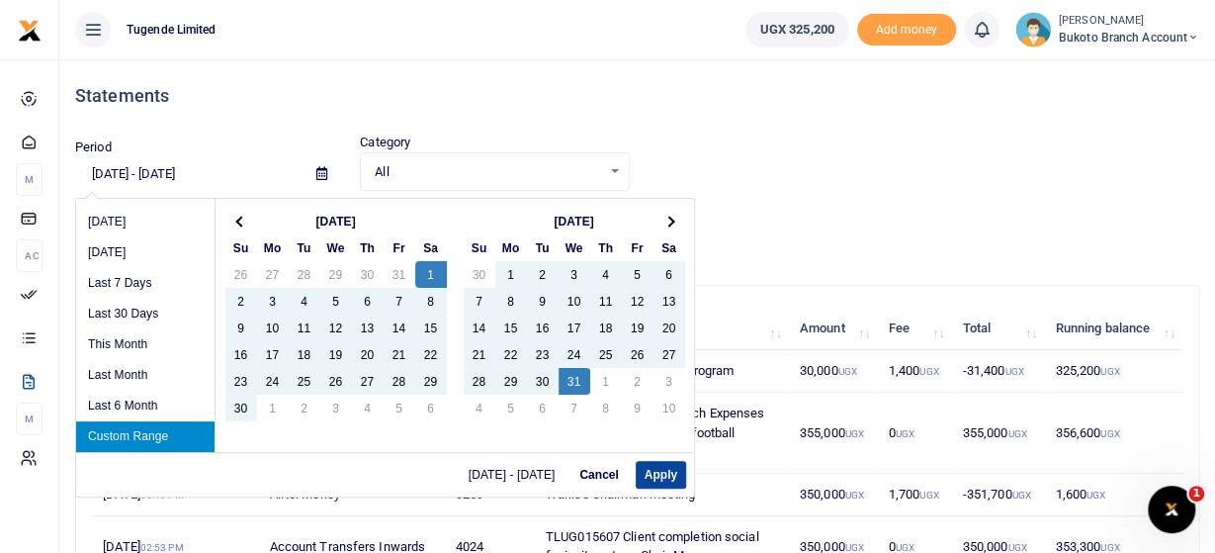
click at [667, 475] on button "Apply" at bounding box center [661, 475] width 50 height 28
type input "06/01/2024 - 07/31/2024"
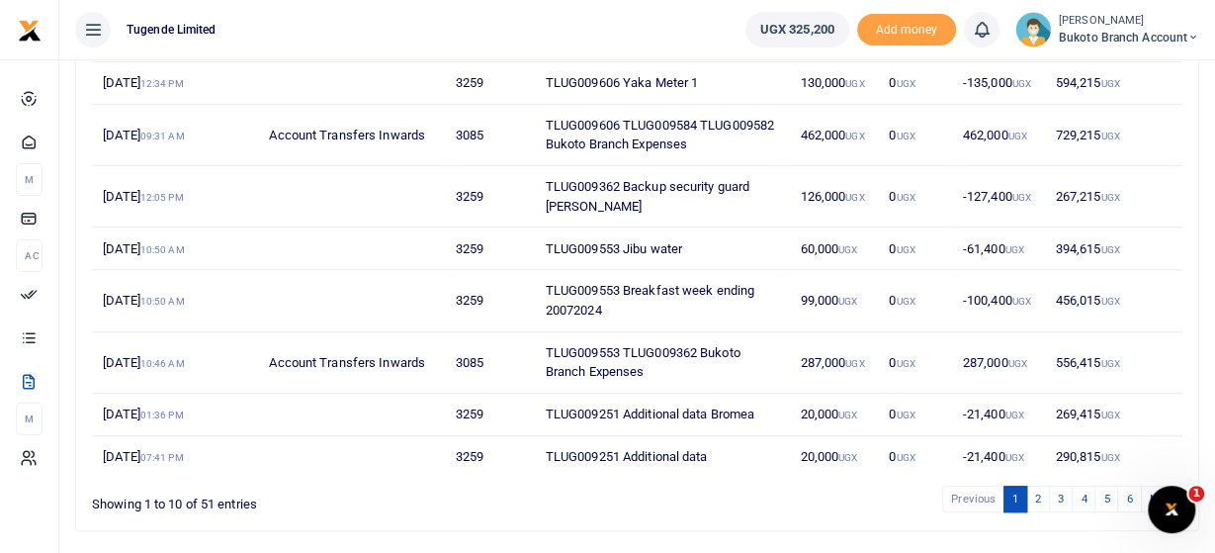
scroll to position [485, 0]
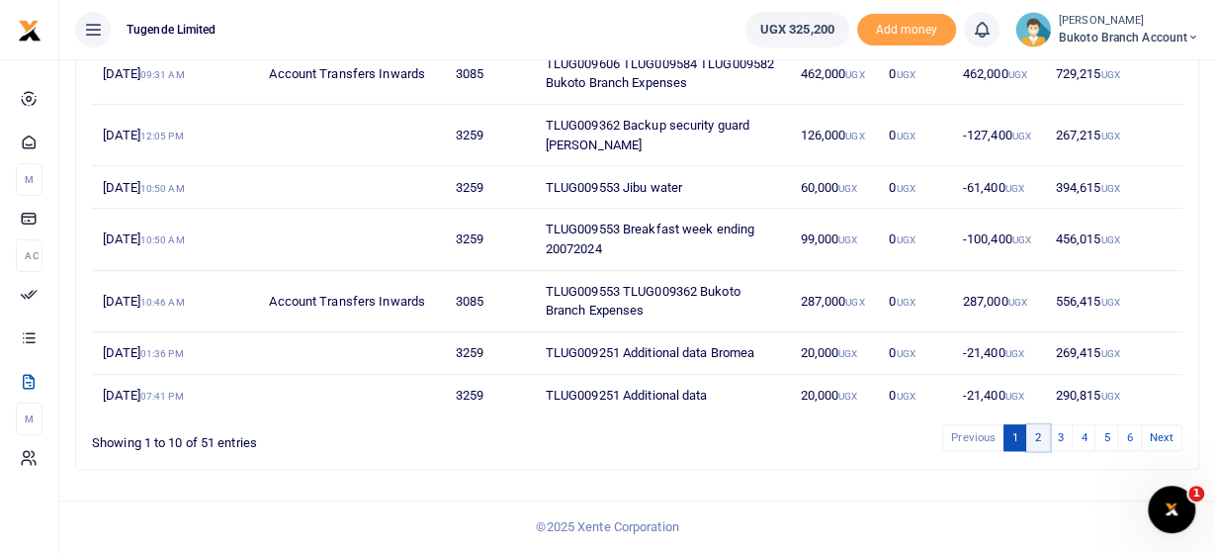
click at [1039, 431] on link "2" at bounding box center [1038, 437] width 24 height 27
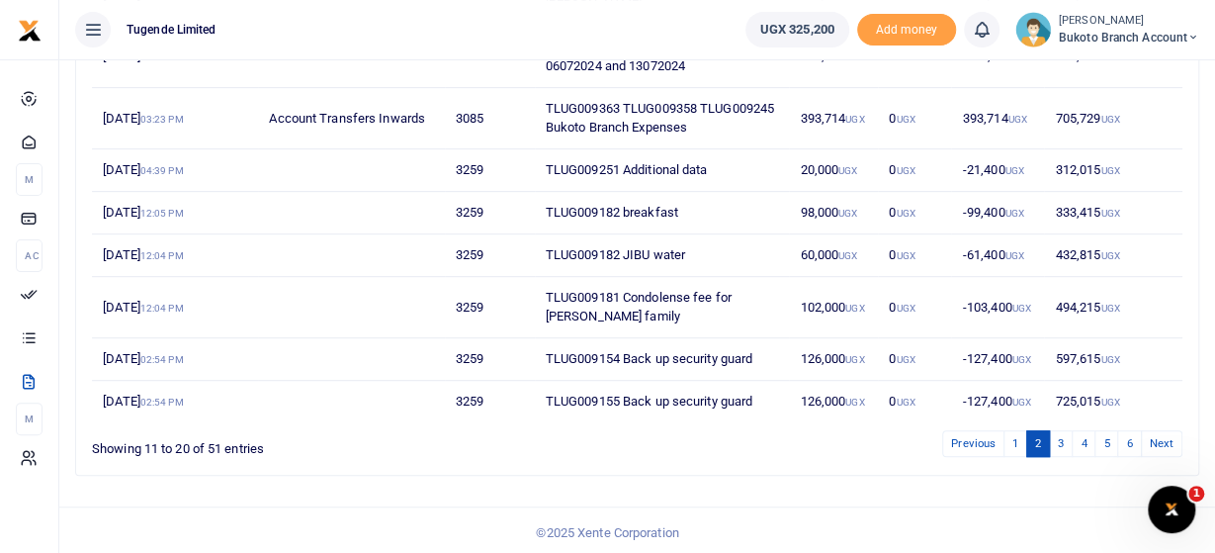
scroll to position [467, 0]
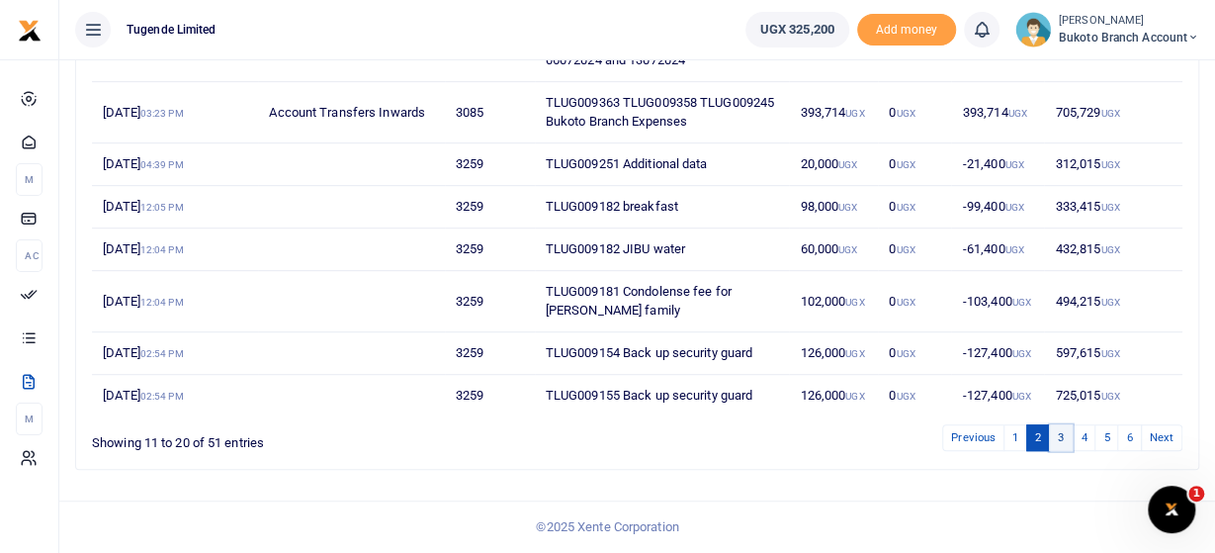
click at [1070, 440] on link "3" at bounding box center [1061, 437] width 24 height 27
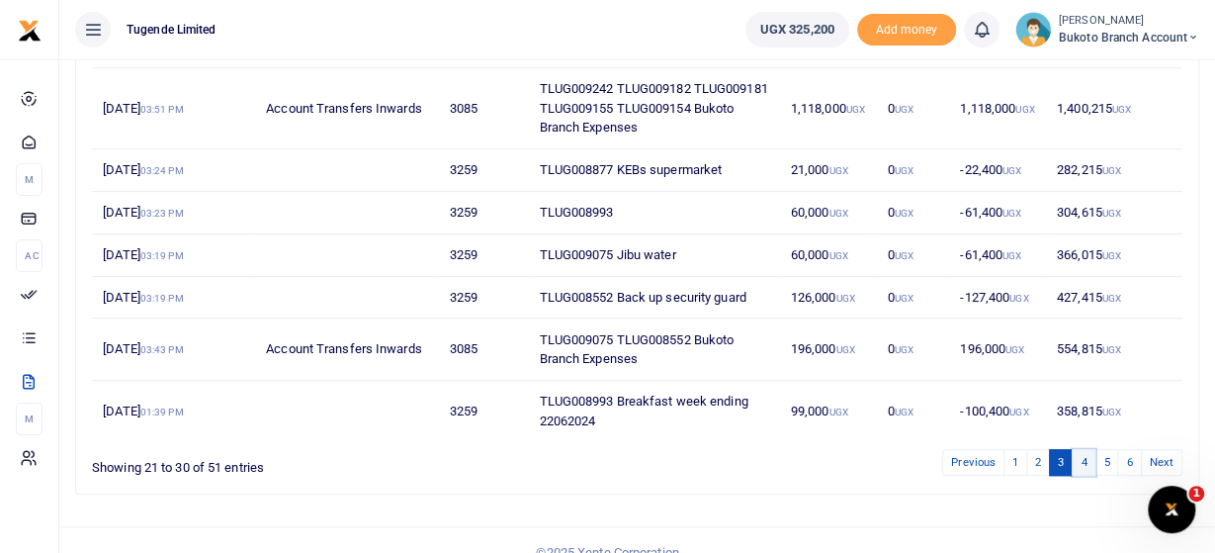
click at [1090, 475] on link "4" at bounding box center [1083, 462] width 24 height 27
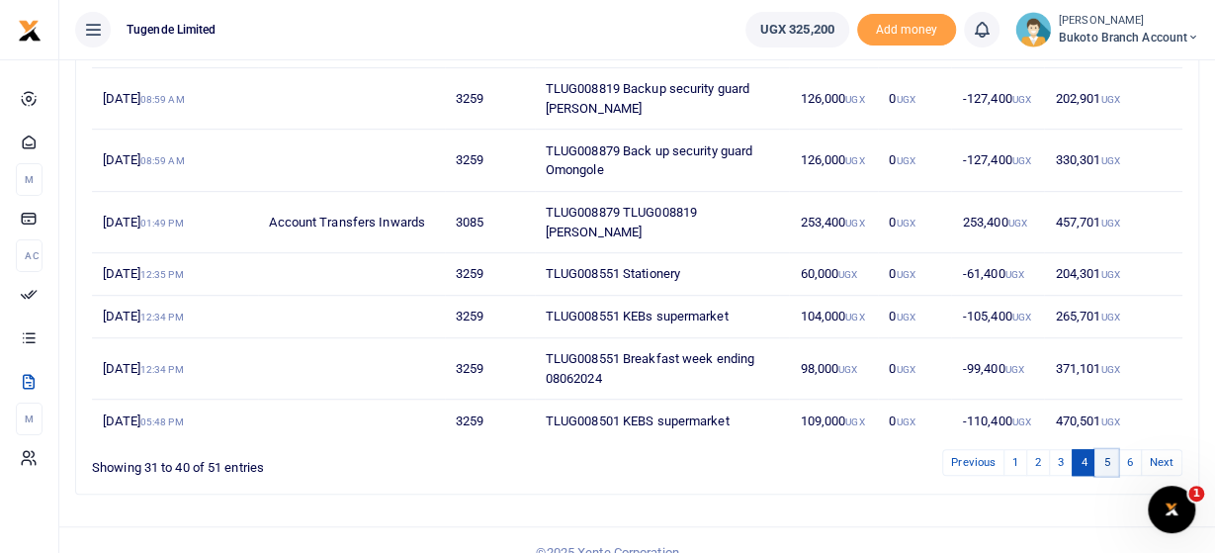
click at [1113, 454] on link "5" at bounding box center [1106, 462] width 24 height 27
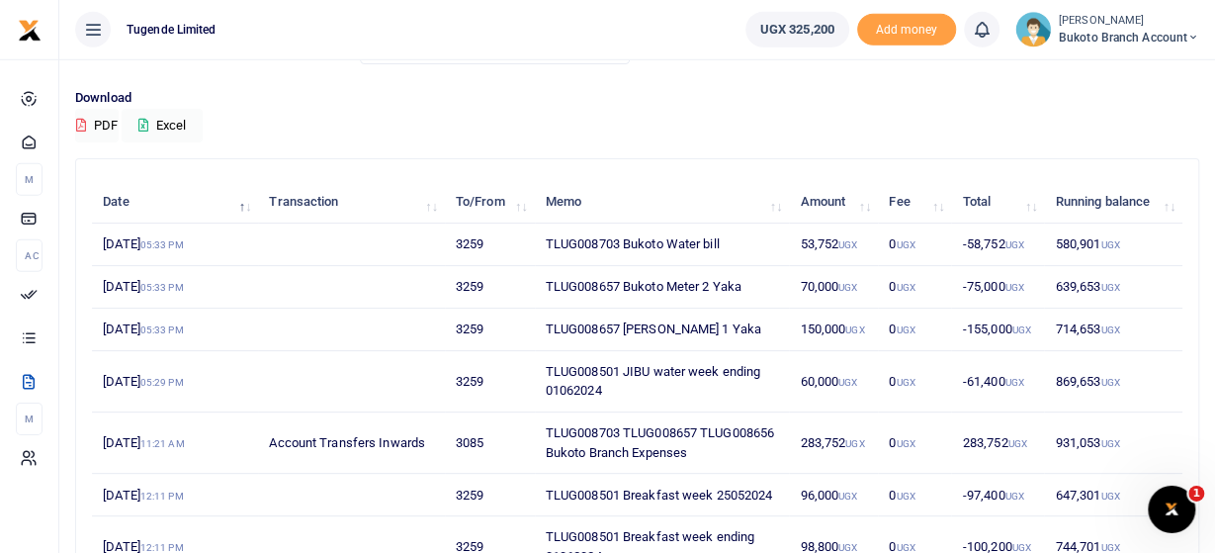
scroll to position [158, 0]
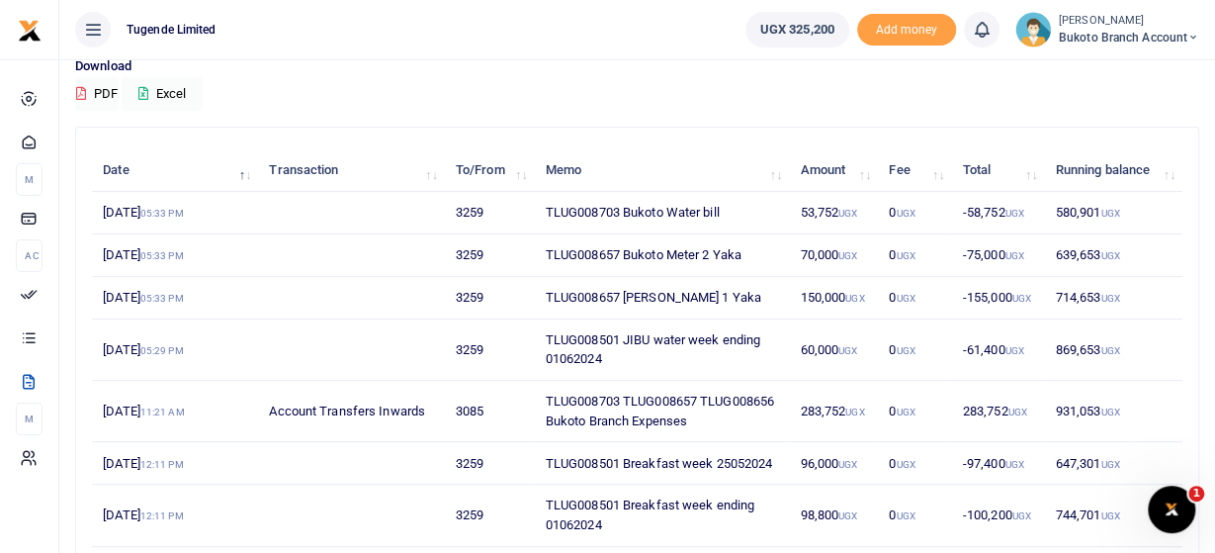
click at [640, 228] on td "TLUG008703 Bukoto Water bill" at bounding box center [662, 213] width 255 height 43
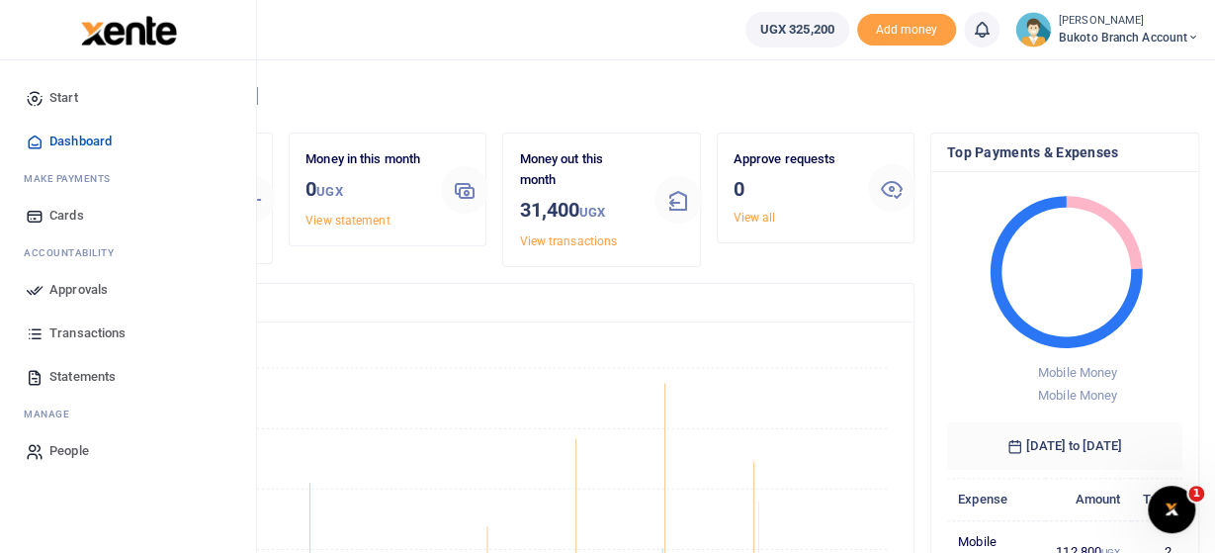
click at [108, 373] on span "Statements" at bounding box center [82, 377] width 66 height 20
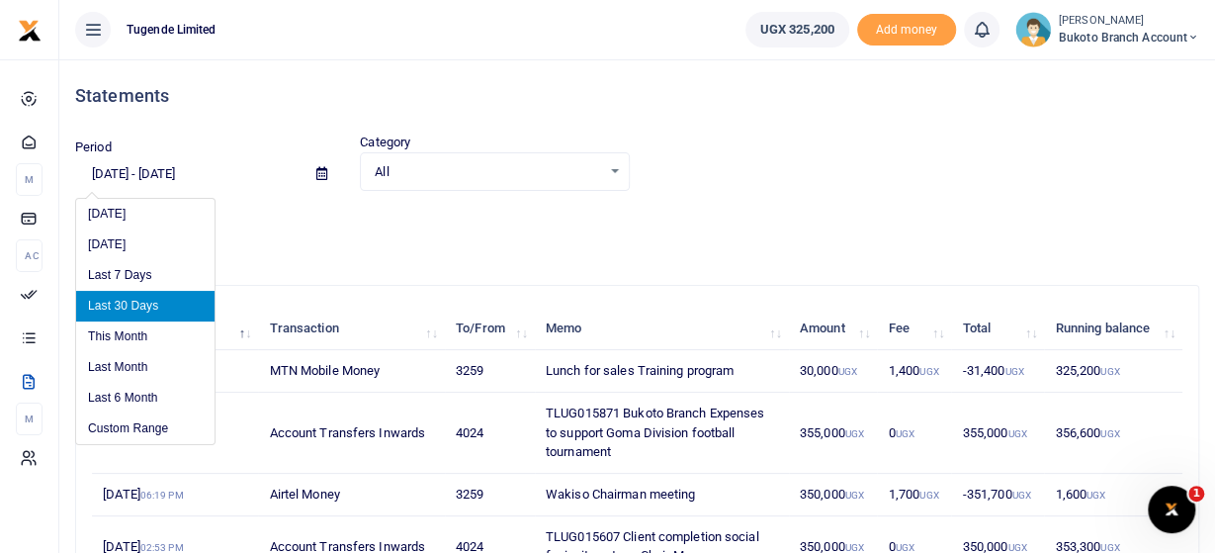
click at [183, 173] on input "[DATE] - [DATE]" at bounding box center [187, 174] width 225 height 34
click at [140, 424] on li "Custom Range" at bounding box center [145, 428] width 138 height 31
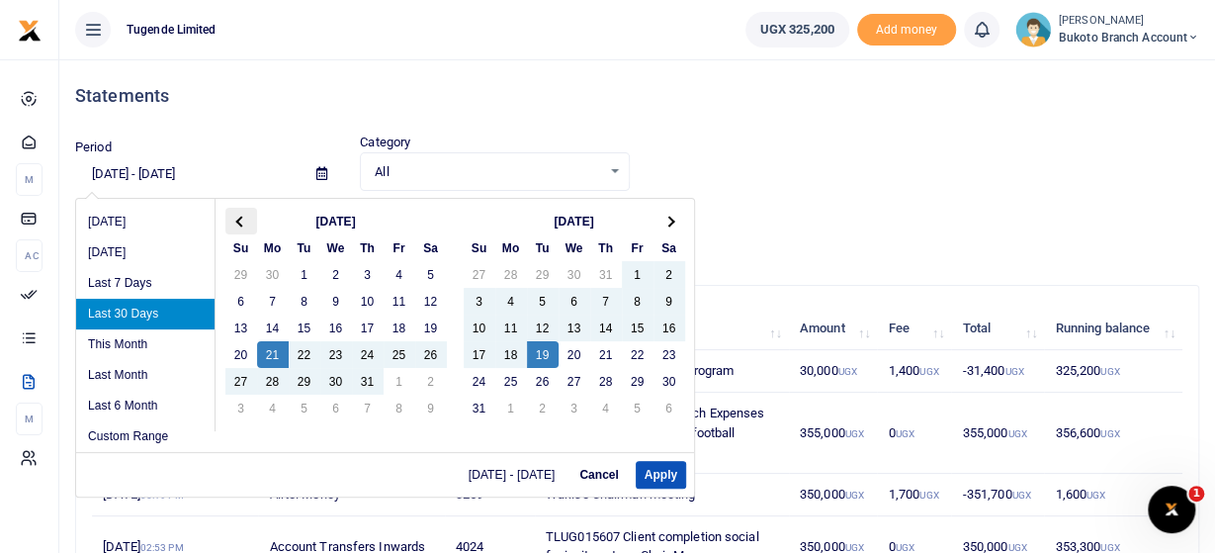
click at [246, 217] on th at bounding box center [241, 221] width 32 height 27
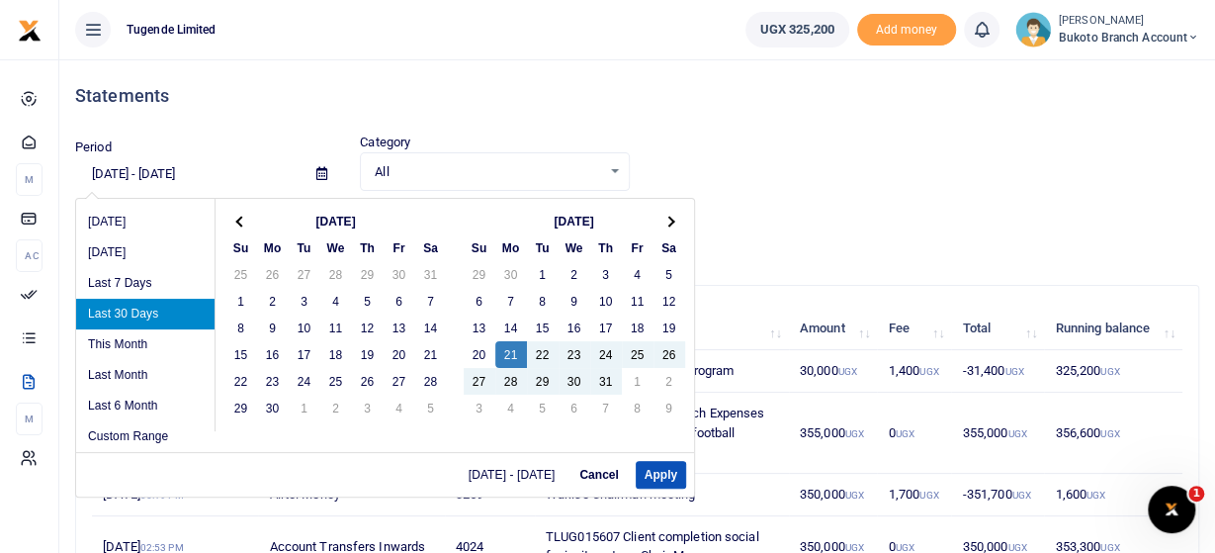
click at [246, 217] on th at bounding box center [241, 221] width 32 height 27
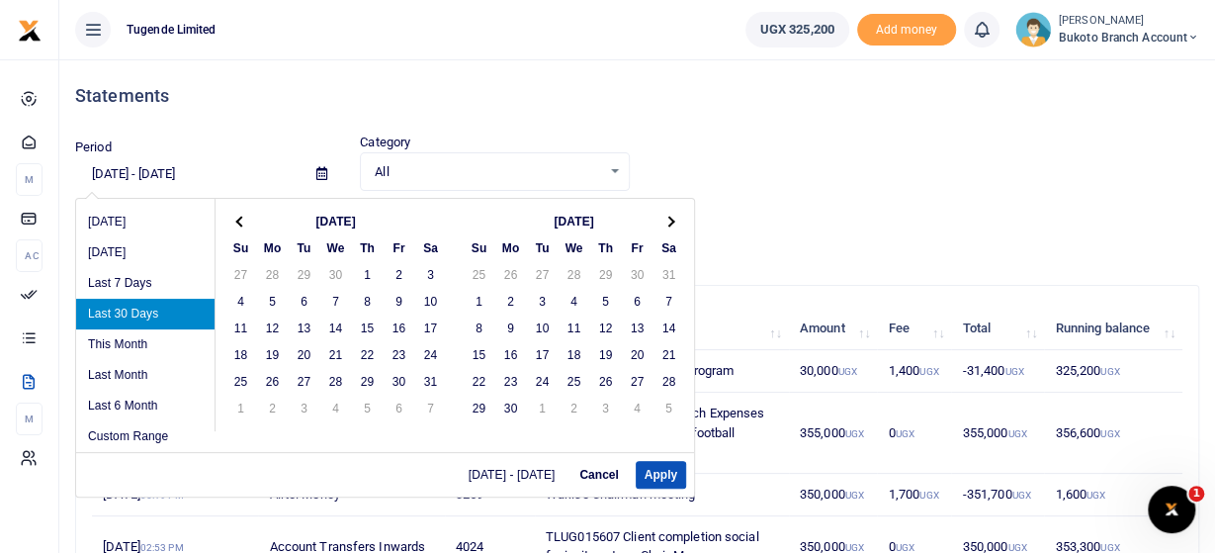
click at [246, 217] on th at bounding box center [241, 221] width 32 height 27
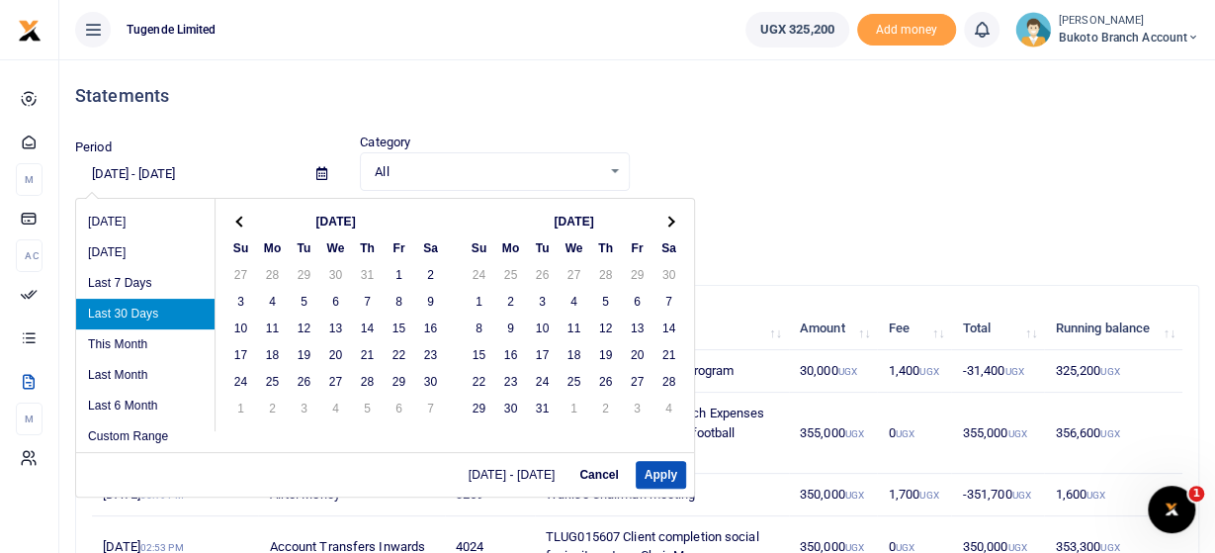
click at [246, 217] on th at bounding box center [241, 221] width 32 height 27
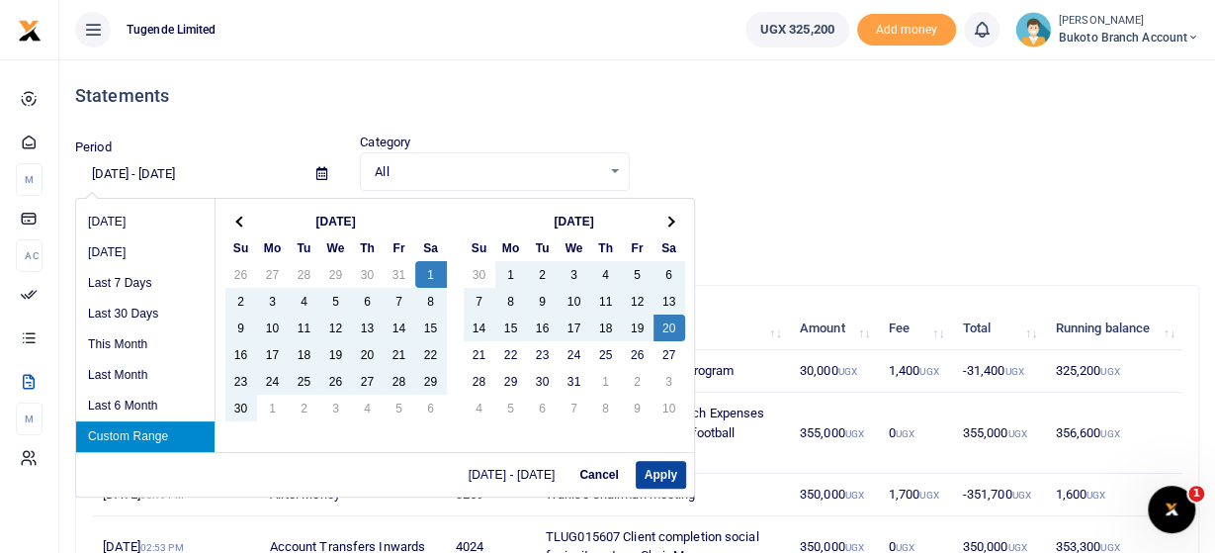
click at [661, 468] on button "Apply" at bounding box center [661, 475] width 50 height 28
type input "06/01/2024 - 07/20/2024"
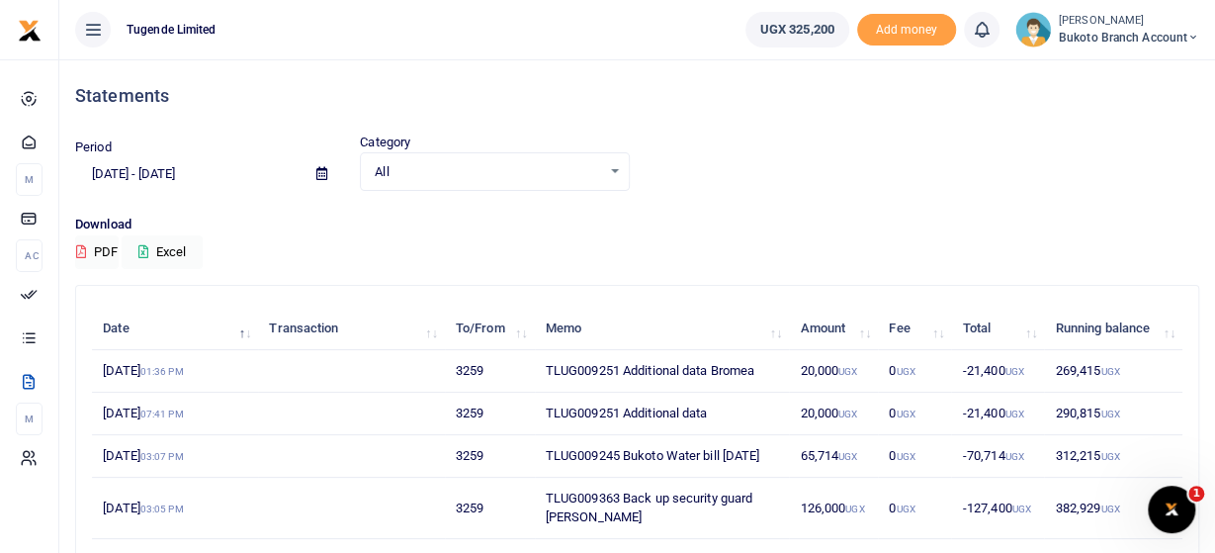
click at [181, 173] on input "06/01/2024 - 07/20/2024" at bounding box center [187, 174] width 225 height 34
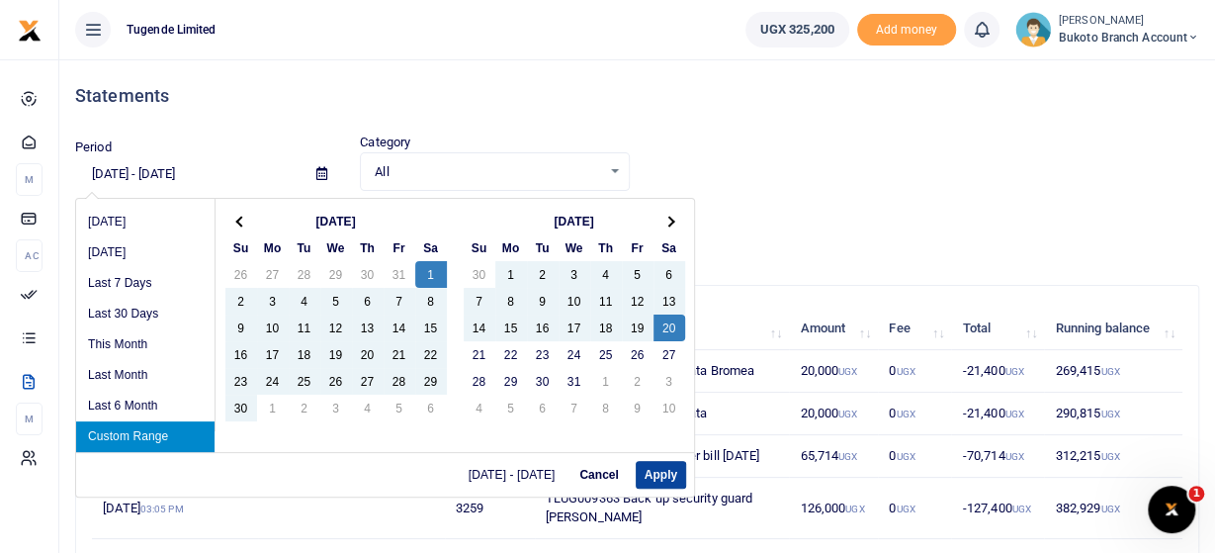
click at [647, 474] on button "Apply" at bounding box center [661, 475] width 50 height 28
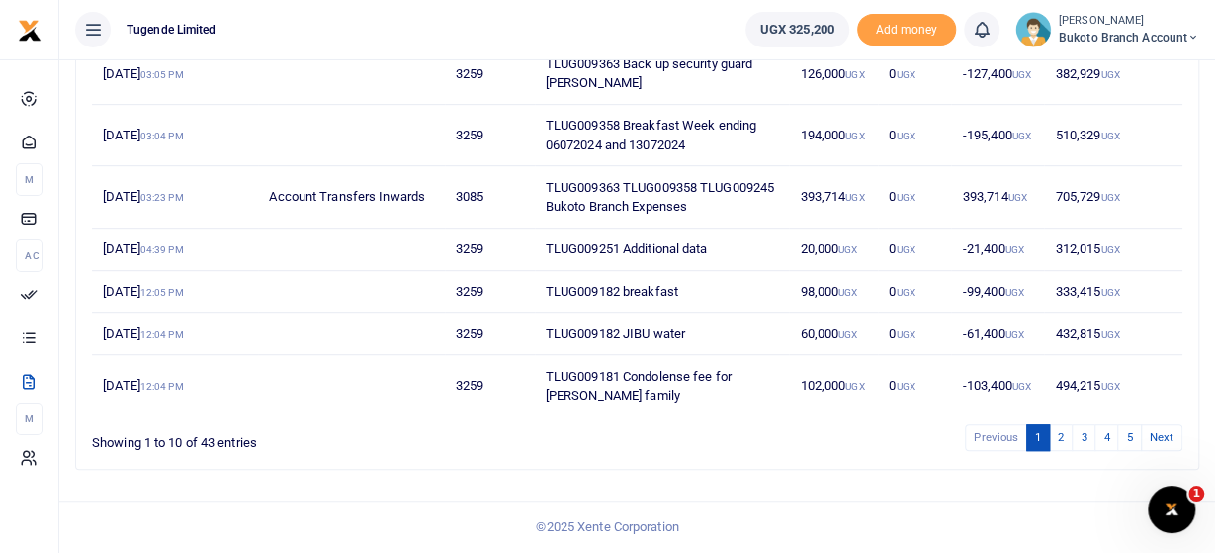
scroll to position [467, 0]
click at [1128, 438] on link "5" at bounding box center [1129, 437] width 24 height 27
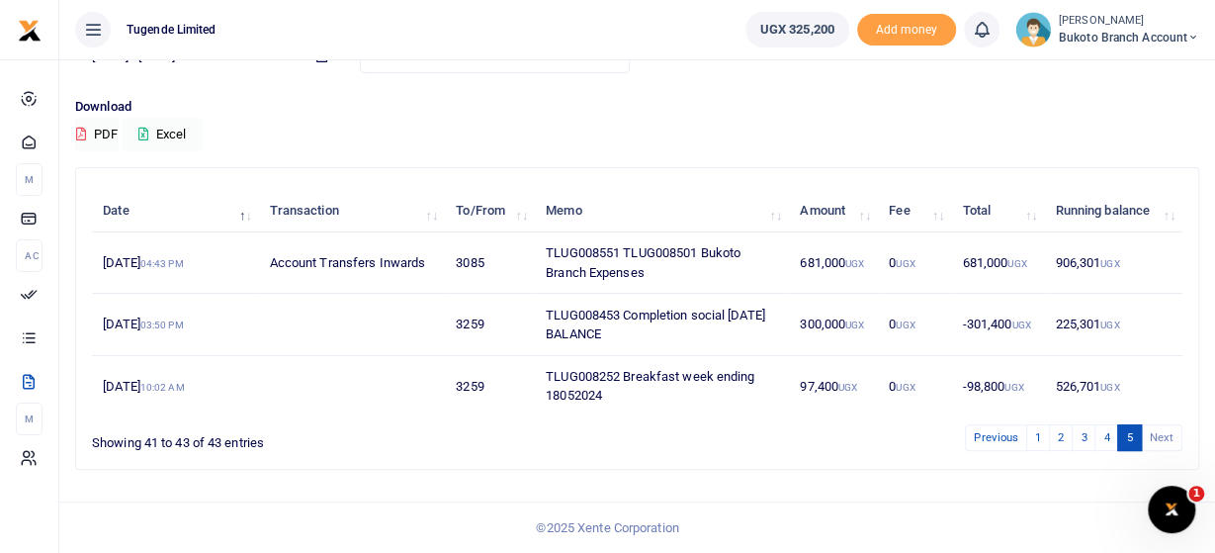
scroll to position [132, 0]
click at [1104, 436] on link "4" at bounding box center [1106, 437] width 24 height 27
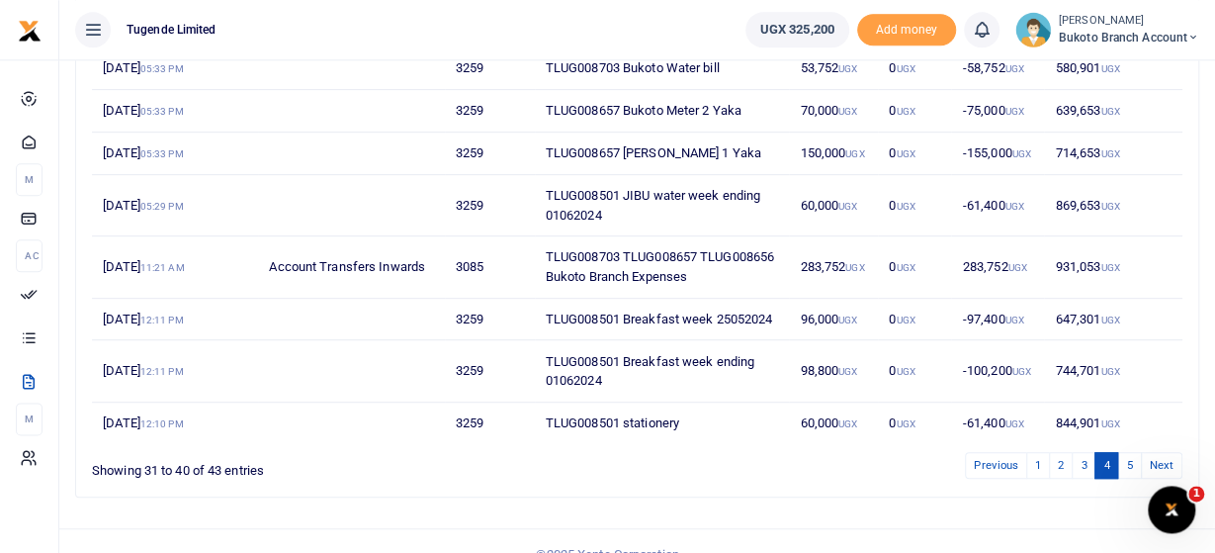
scroll to position [447, 0]
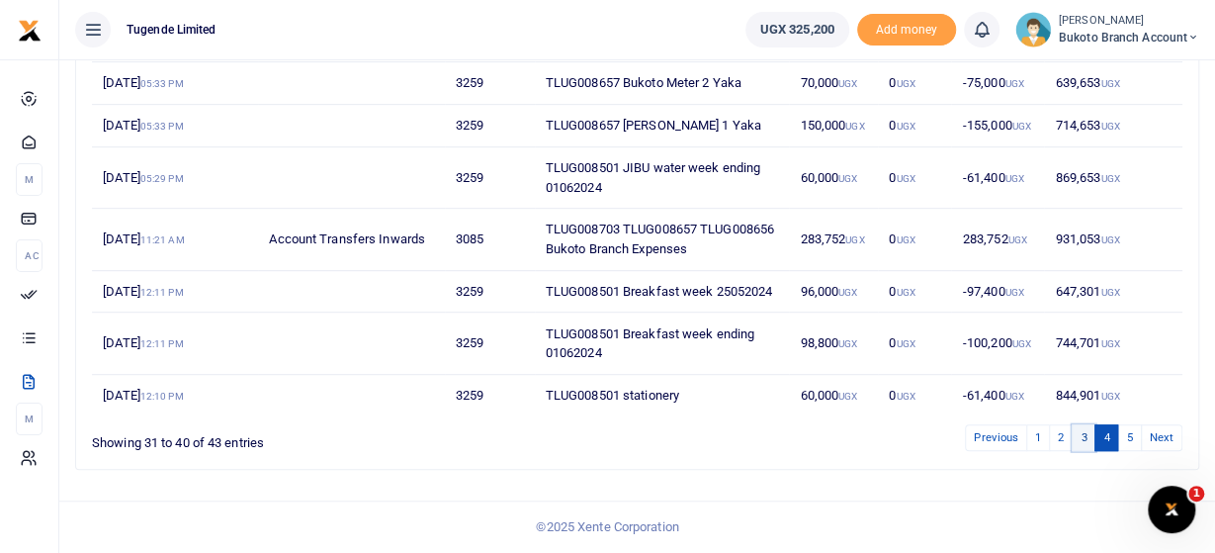
click at [1082, 434] on link "3" at bounding box center [1083, 437] width 24 height 27
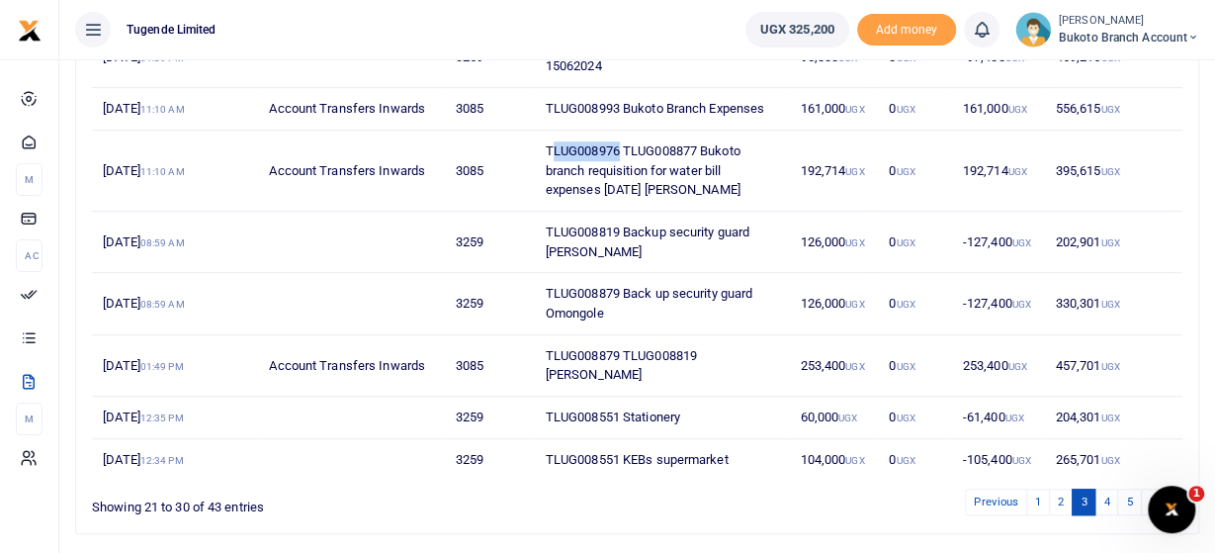
drag, startPoint x: 613, startPoint y: 166, endPoint x: 546, endPoint y: 160, distance: 67.5
click at [546, 160] on td "TLUG008976 TLUG008877 Bukoto branch requisition for water bill expenses June 20…" at bounding box center [662, 170] width 255 height 81
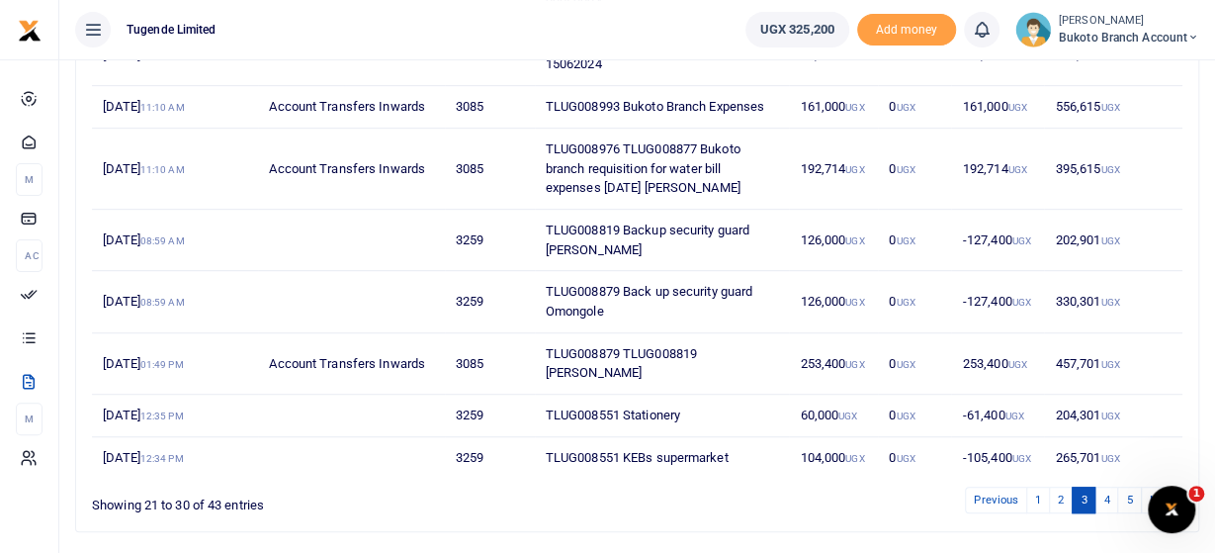
scroll to position [504, 0]
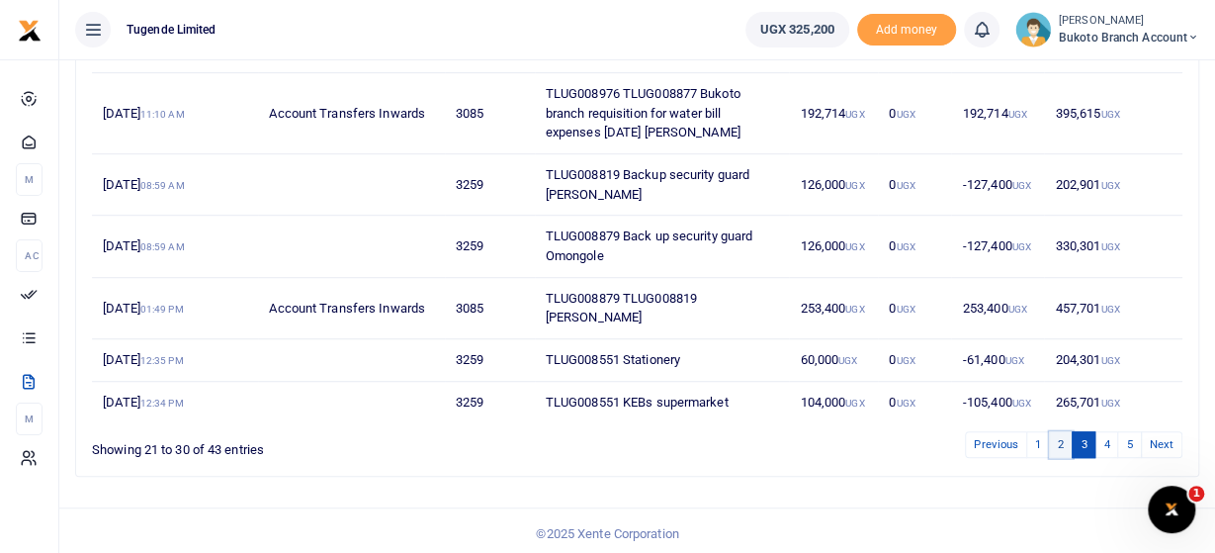
click at [1059, 431] on link "2" at bounding box center [1061, 444] width 24 height 27
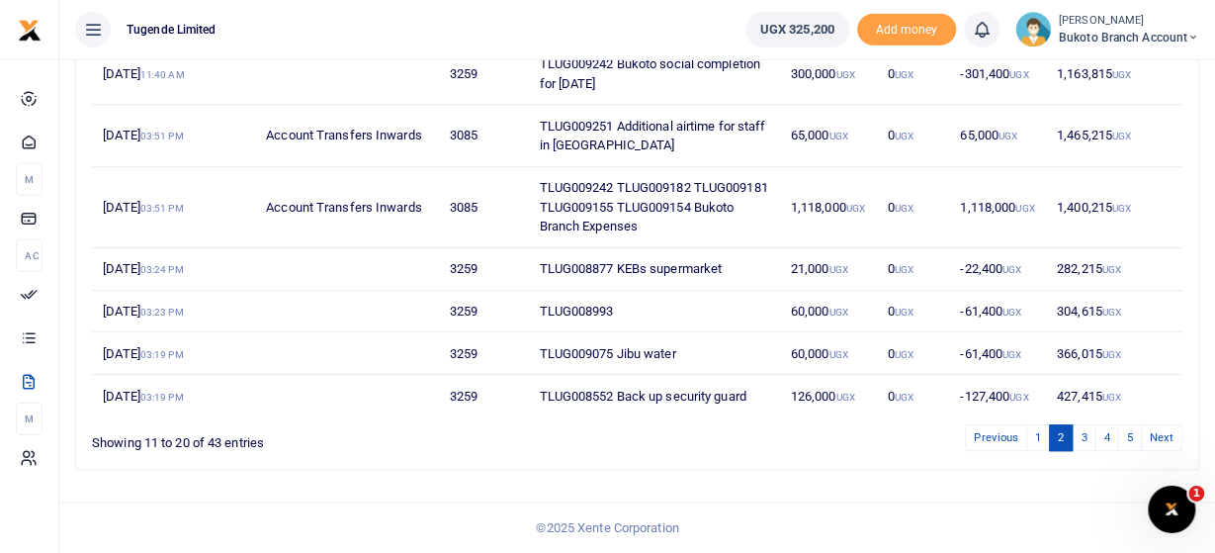
scroll to position [467, 0]
click at [1041, 441] on link "1" at bounding box center [1038, 437] width 24 height 27
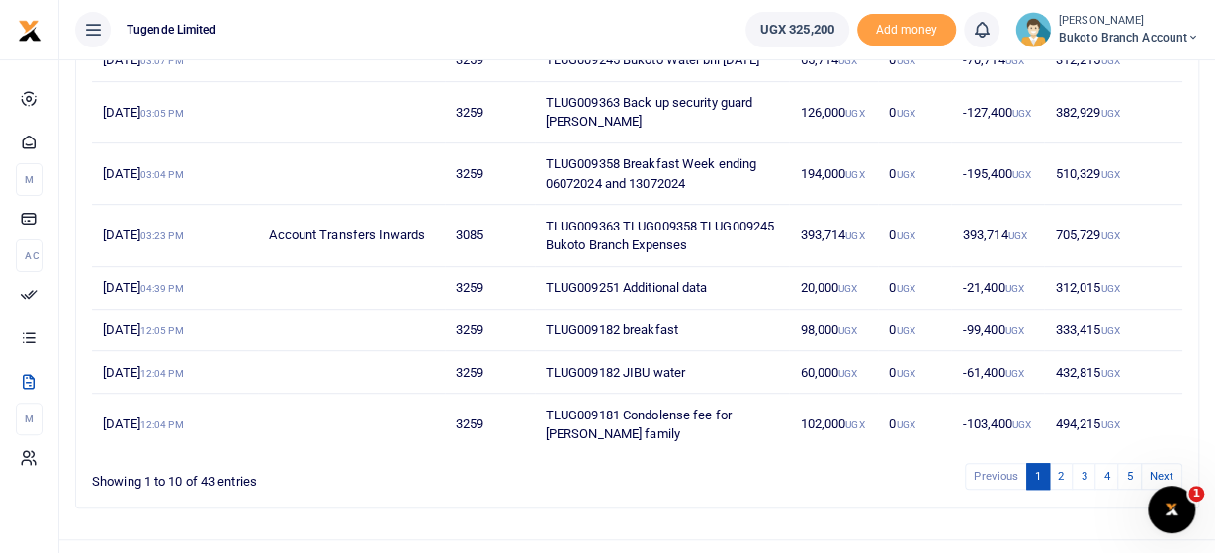
scroll to position [364, 0]
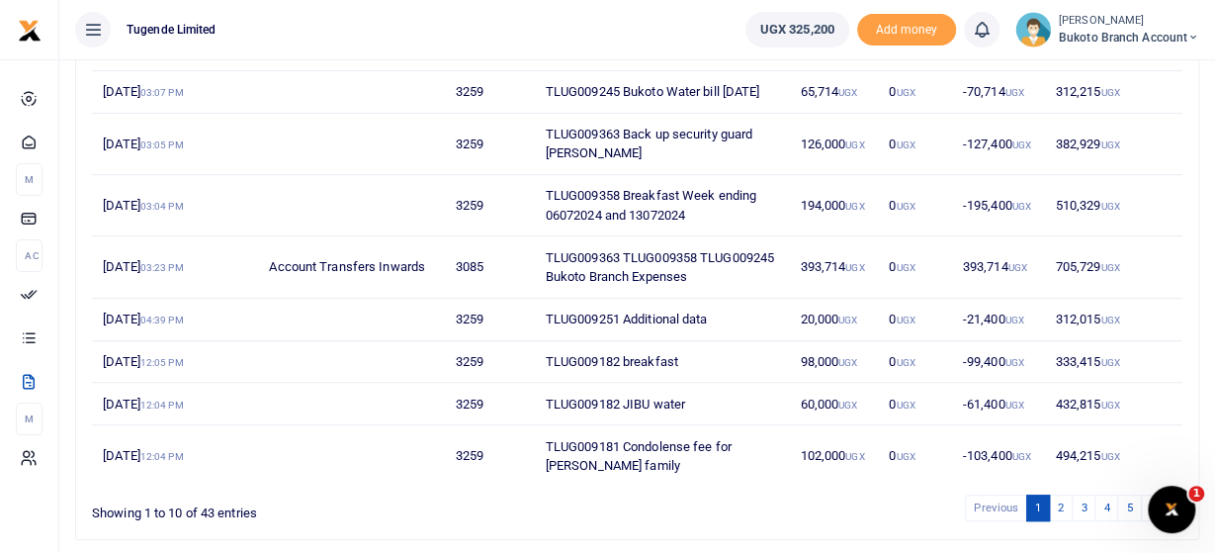
click at [624, 110] on td "TLUG009245 Bukoto Water bill June 2024" at bounding box center [662, 92] width 255 height 43
drag, startPoint x: 773, startPoint y: 299, endPoint x: 730, endPoint y: 292, distance: 43.1
click at [730, 292] on td "TLUG009363 TLUG009358 TLUG009245 Bukoto Branch Expenses" at bounding box center [662, 266] width 255 height 61
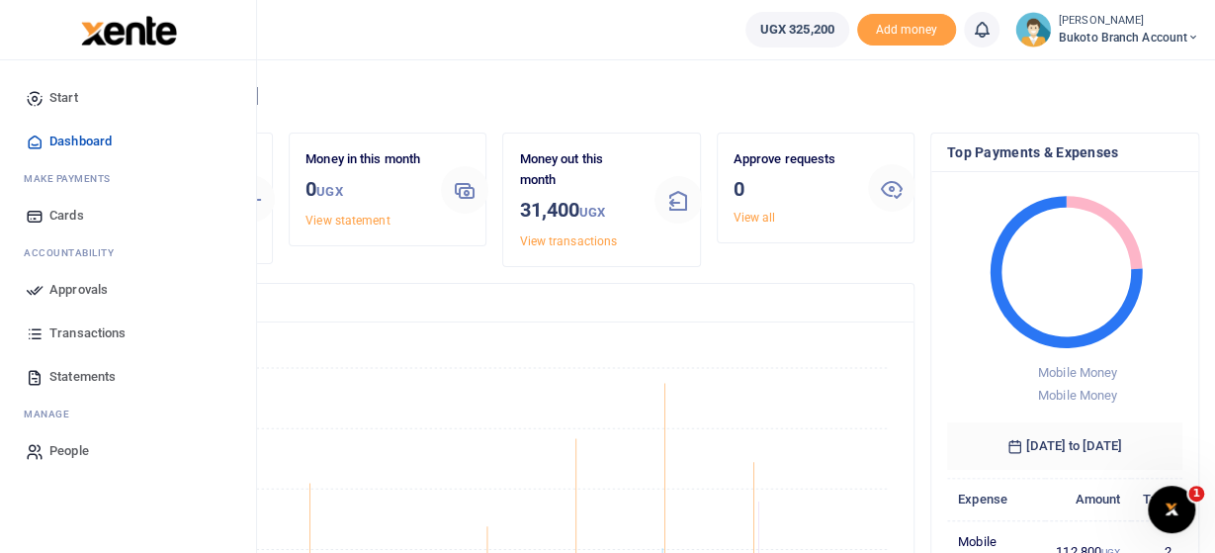
click at [74, 371] on span "Statements" at bounding box center [82, 377] width 66 height 20
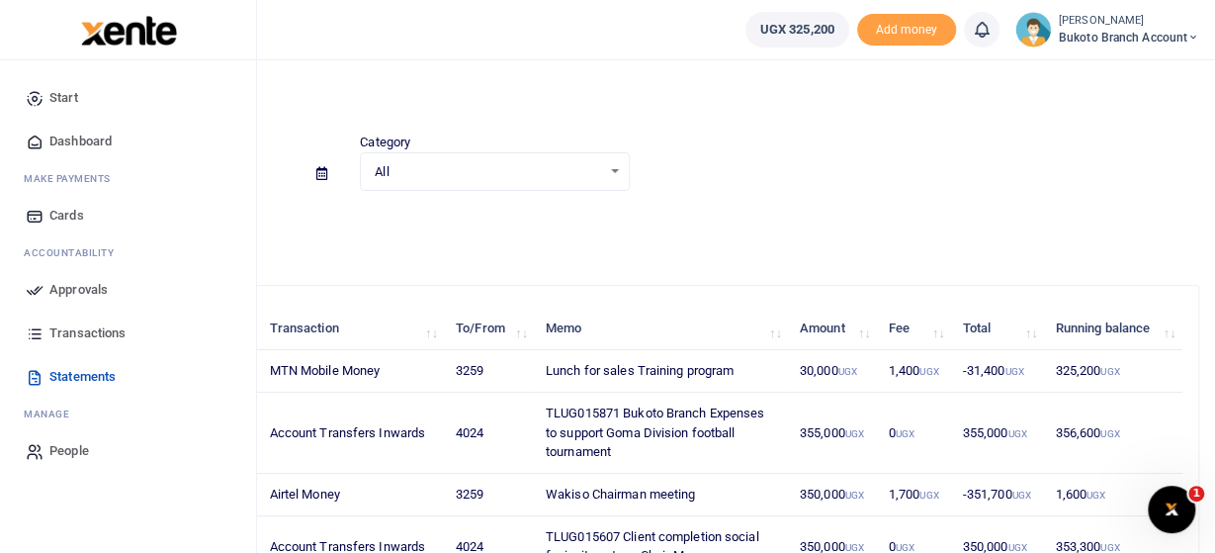
click at [92, 334] on span "Transactions" at bounding box center [87, 333] width 76 height 20
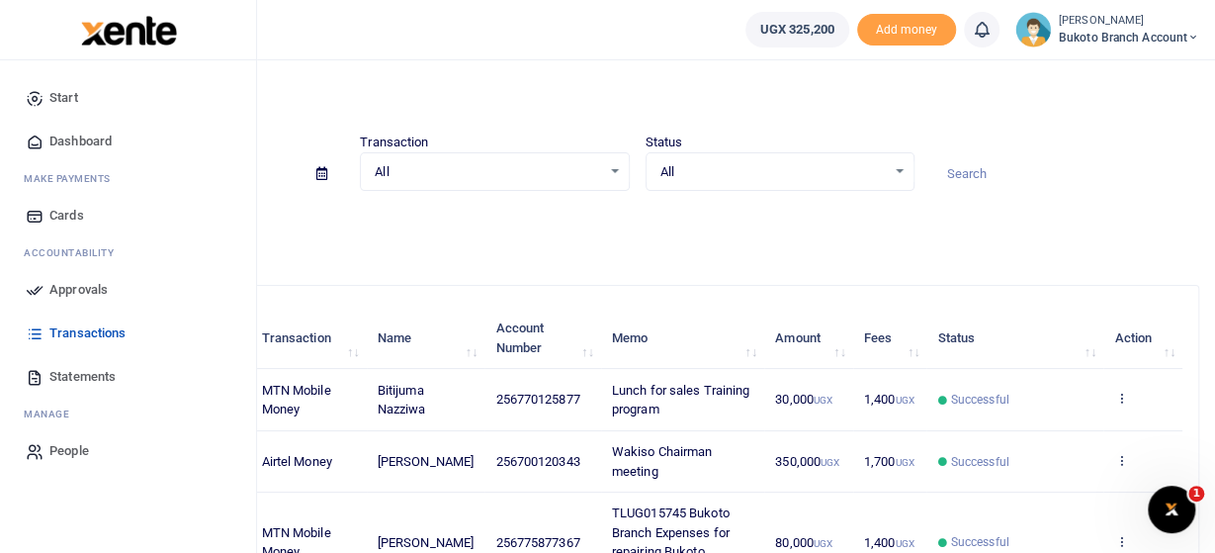
click at [63, 383] on span "Statements" at bounding box center [82, 377] width 66 height 20
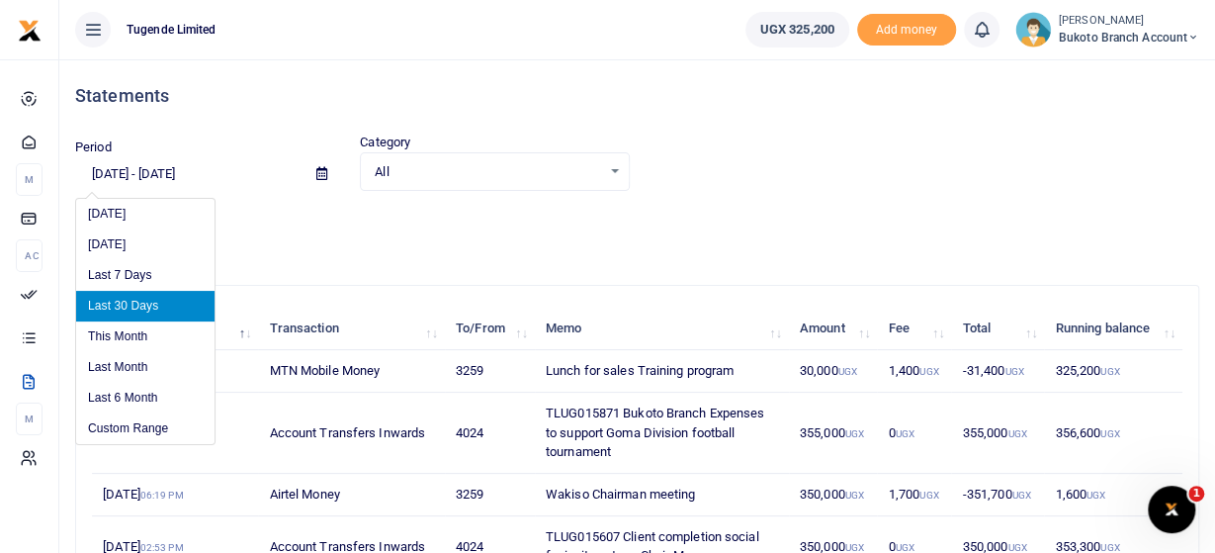
click at [121, 169] on input "[DATE] - [DATE]" at bounding box center [187, 174] width 225 height 34
click at [143, 431] on li "Custom Range" at bounding box center [145, 428] width 138 height 31
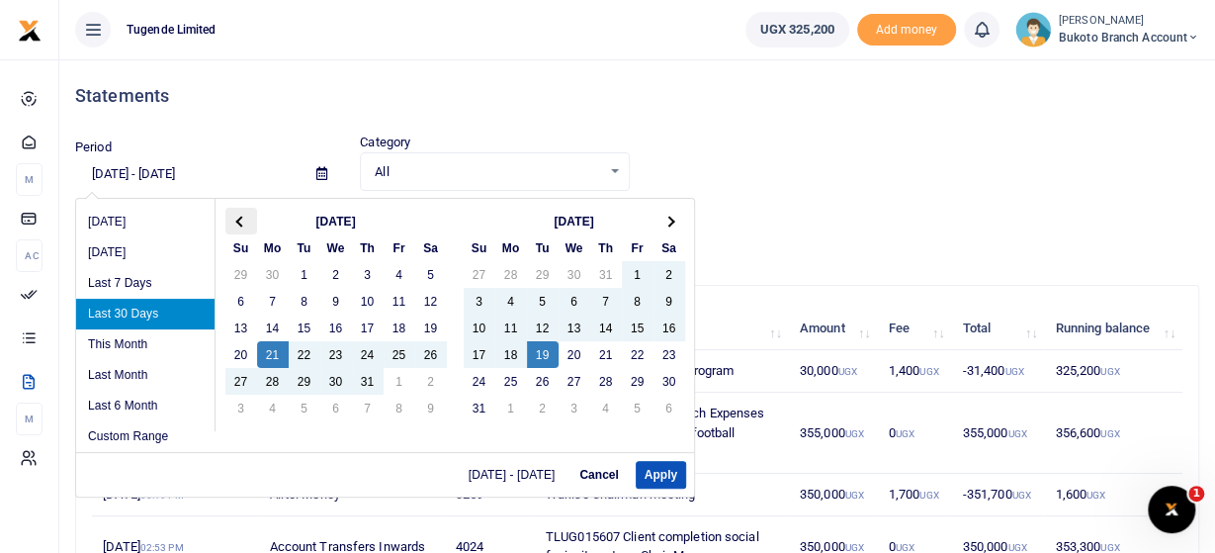
click at [236, 220] on span at bounding box center [240, 220] width 11 height 11
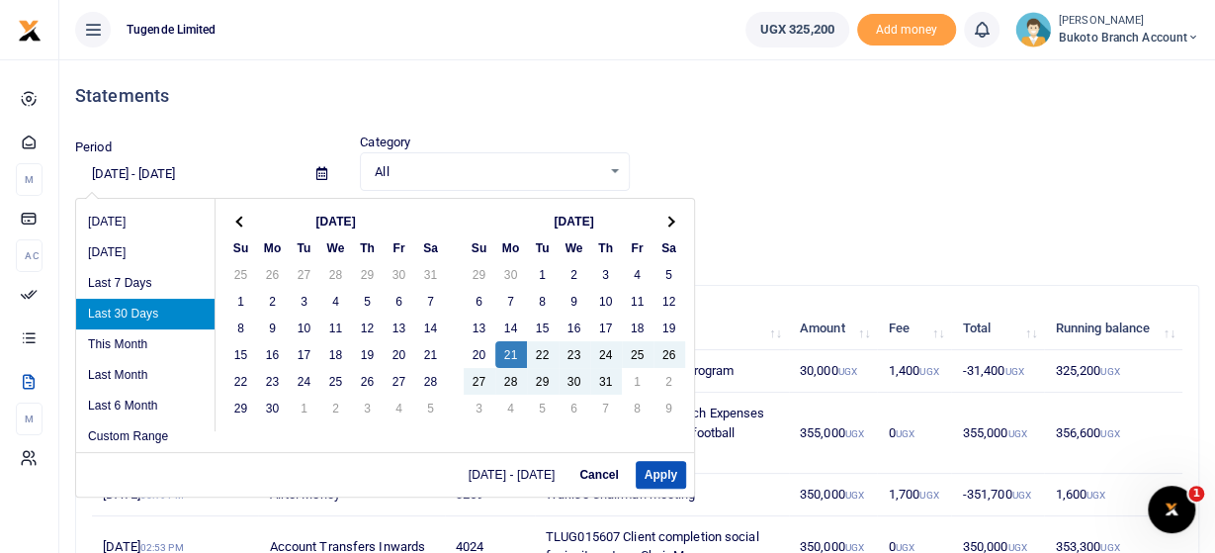
click at [236, 220] on span at bounding box center [240, 220] width 11 height 11
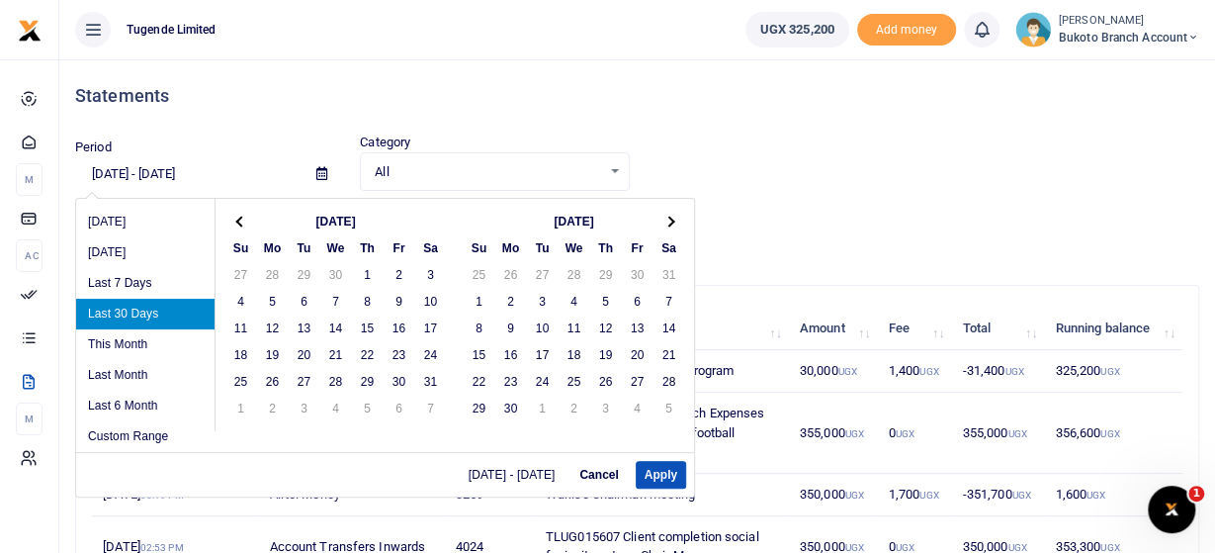
click at [236, 220] on span at bounding box center [240, 220] width 11 height 11
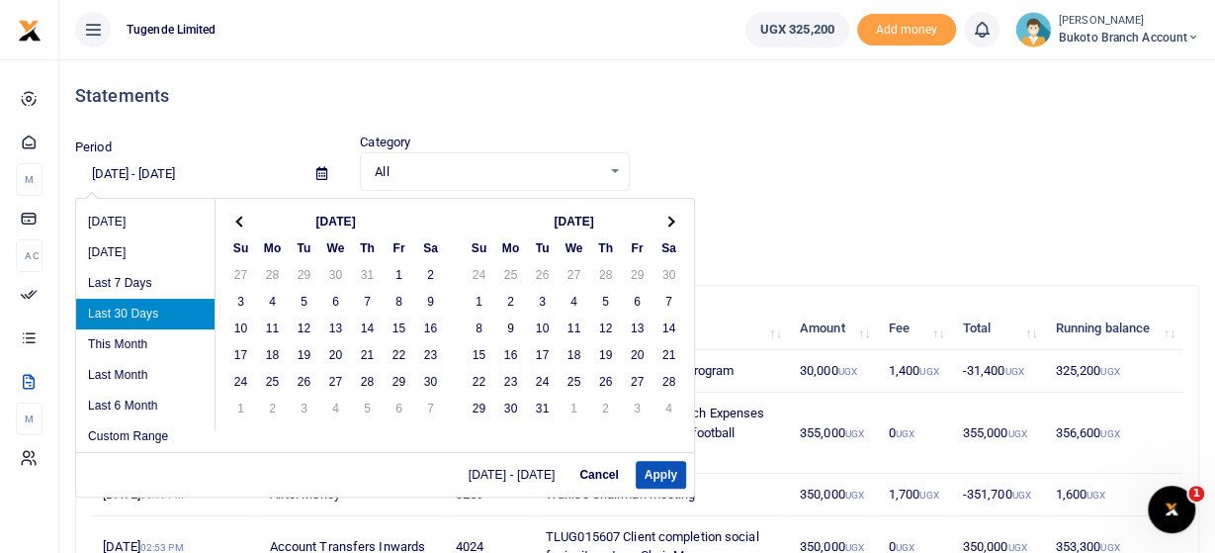
click at [236, 220] on span at bounding box center [240, 220] width 11 height 11
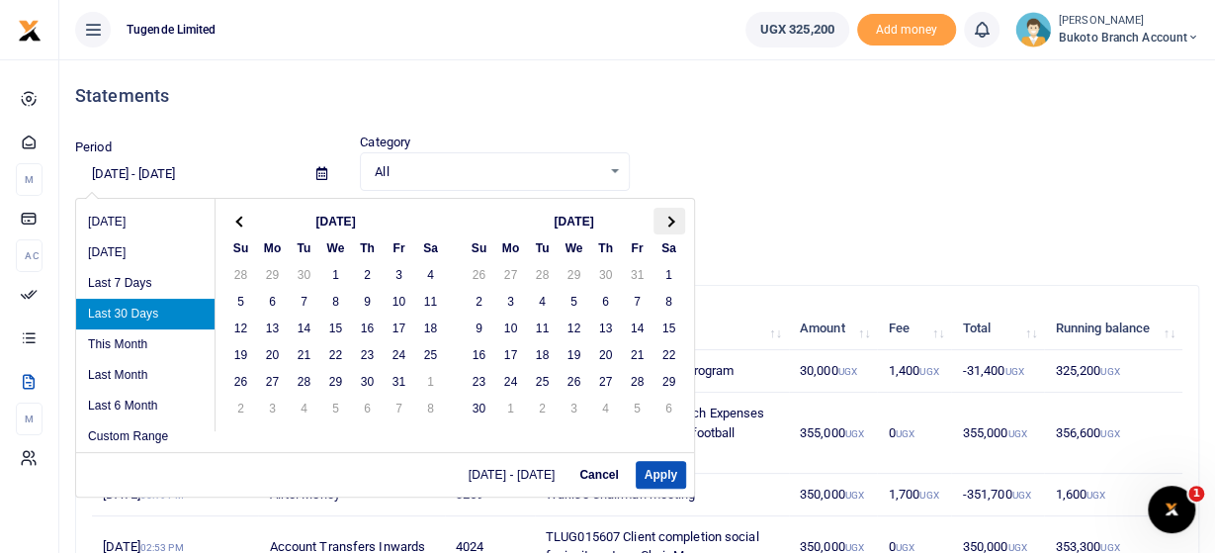
click at [669, 221] on span at bounding box center [668, 220] width 11 height 11
click at [234, 223] on th at bounding box center [241, 221] width 32 height 27
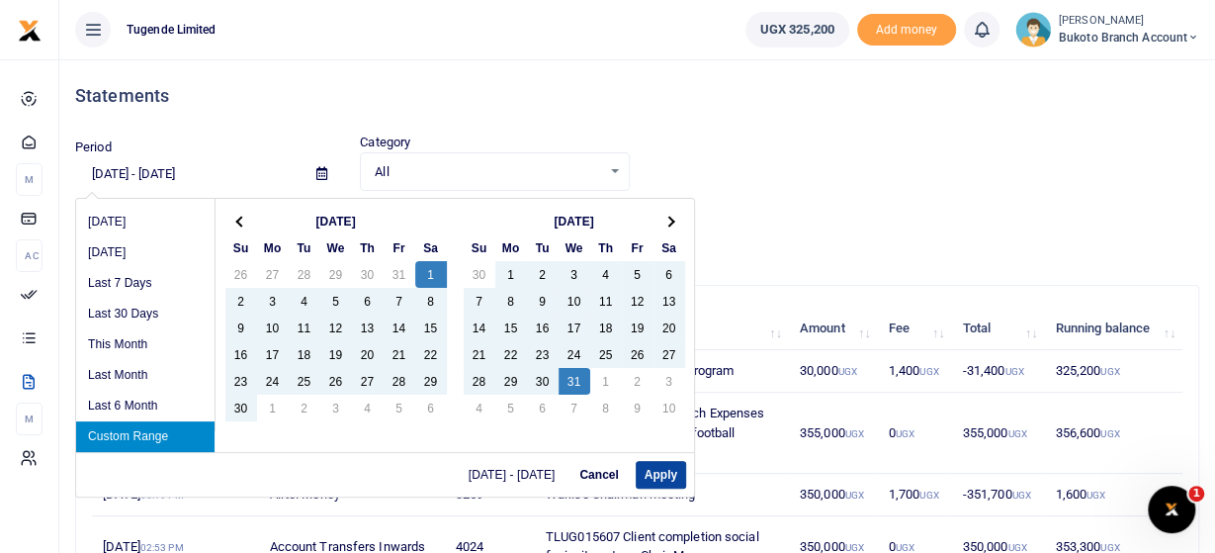
click at [659, 481] on button "Apply" at bounding box center [661, 475] width 50 height 28
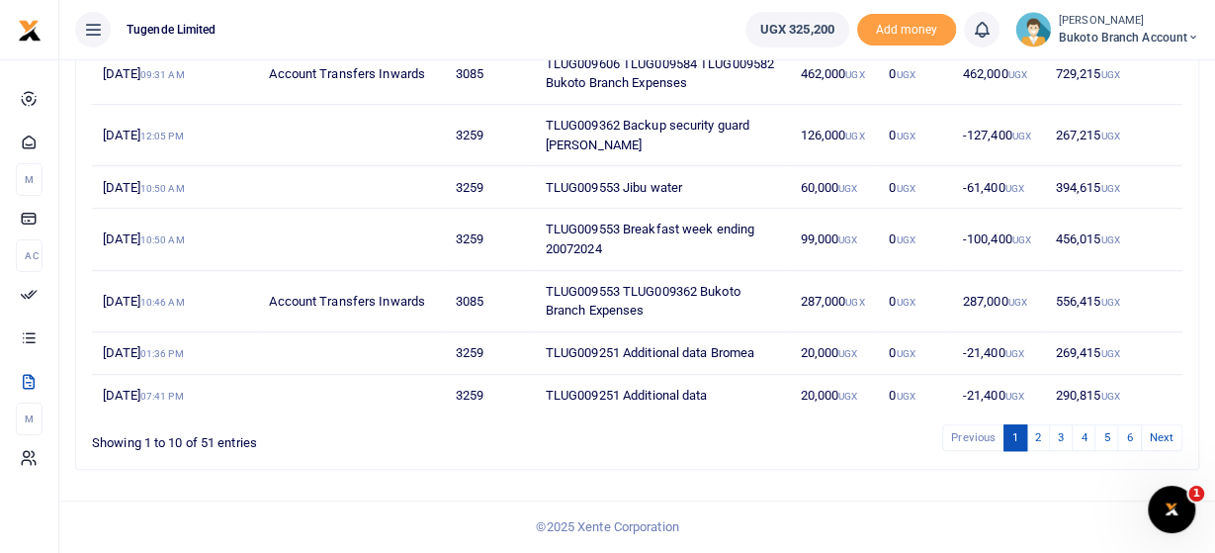
scroll to position [485, 0]
click at [1169, 442] on link "Next" at bounding box center [1162, 437] width 42 height 27
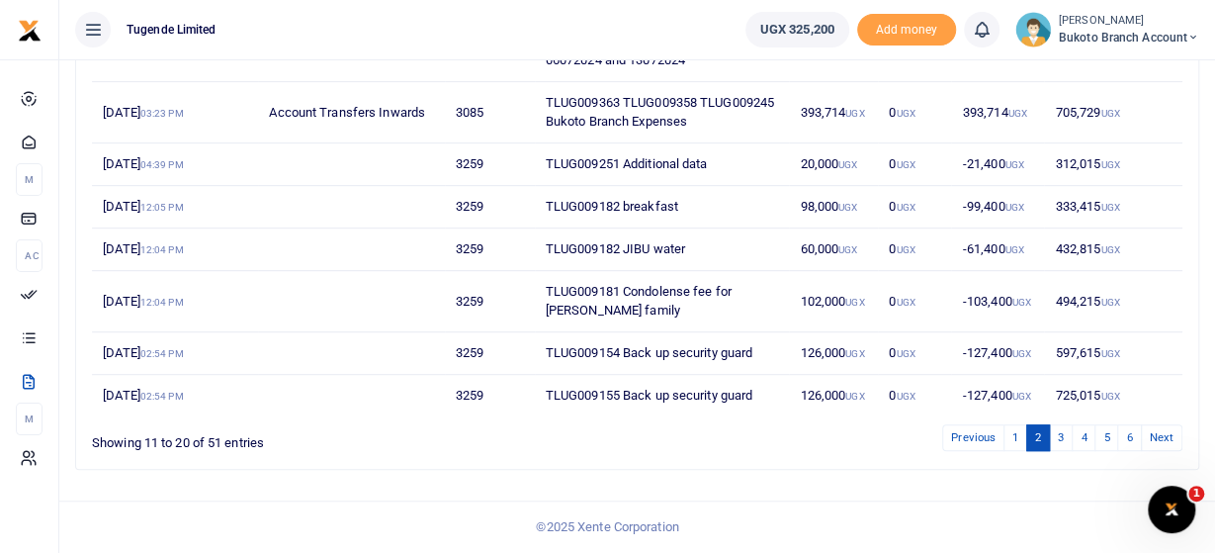
scroll to position [467, 0]
click at [1130, 442] on link "6" at bounding box center [1129, 437] width 24 height 27
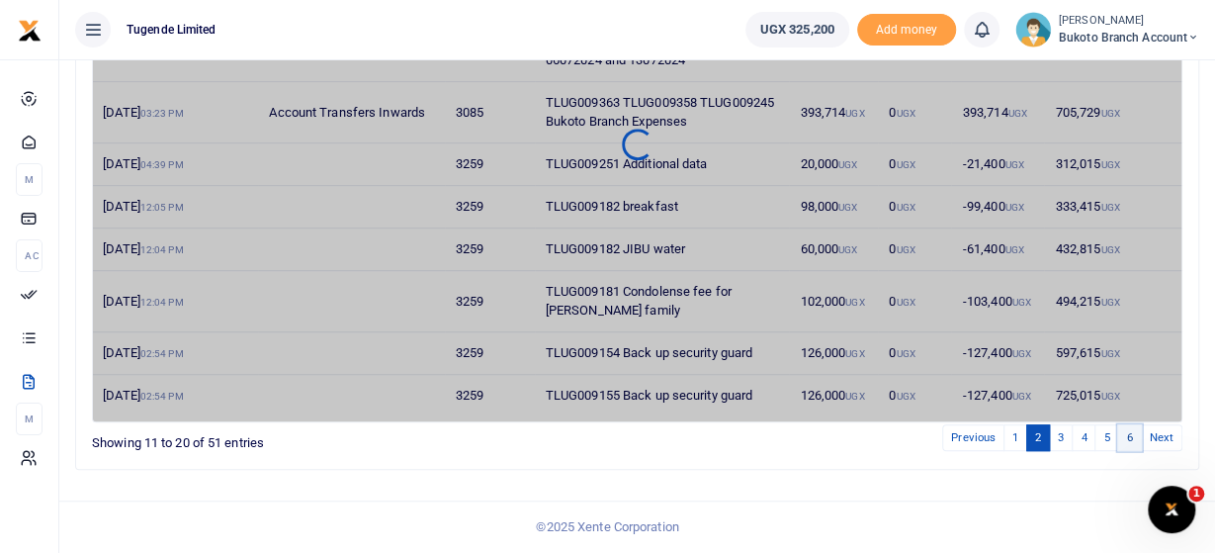
scroll to position [10, 0]
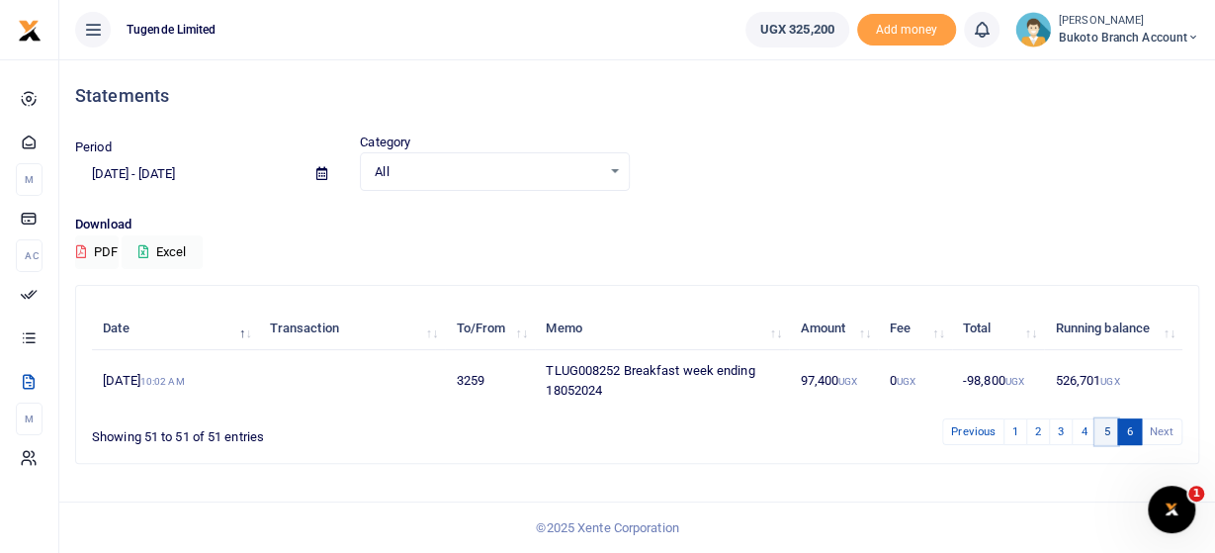
click at [1106, 438] on link "5" at bounding box center [1106, 431] width 24 height 27
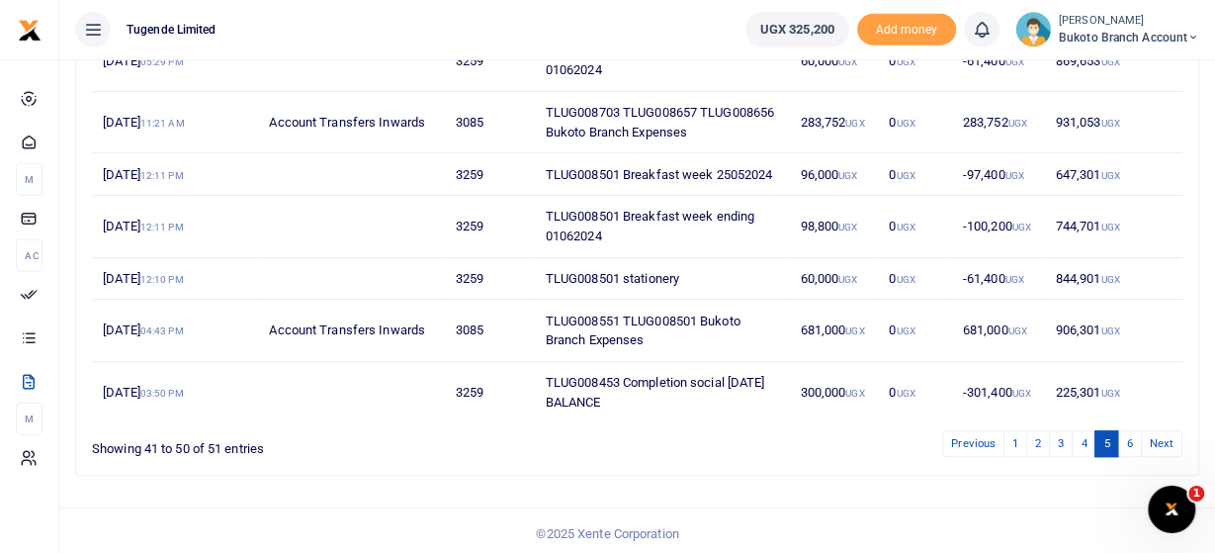
scroll to position [467, 0]
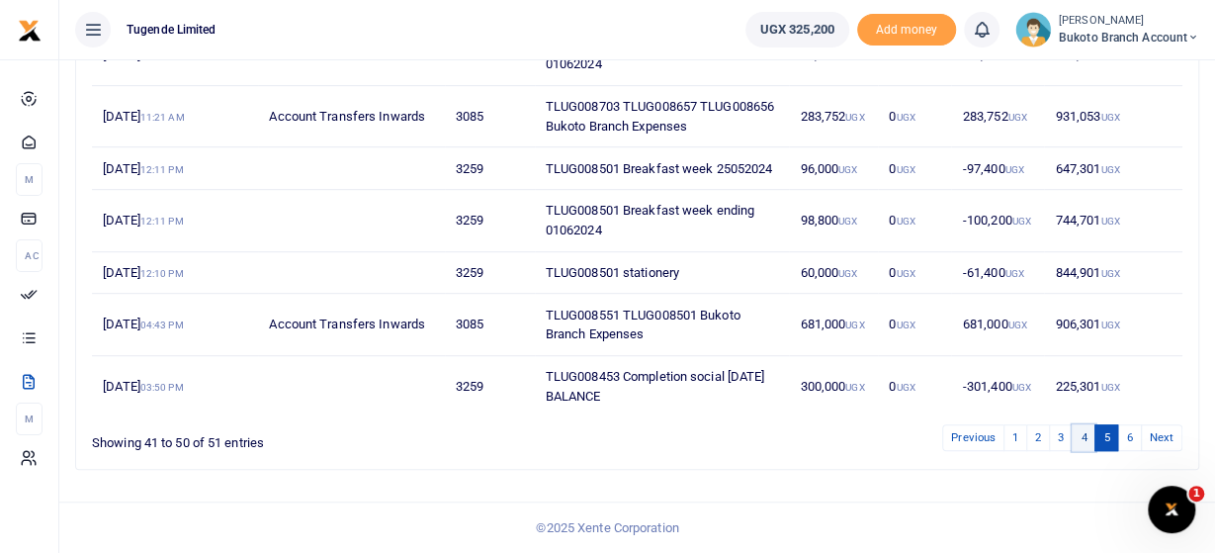
click at [1084, 436] on link "4" at bounding box center [1083, 437] width 24 height 27
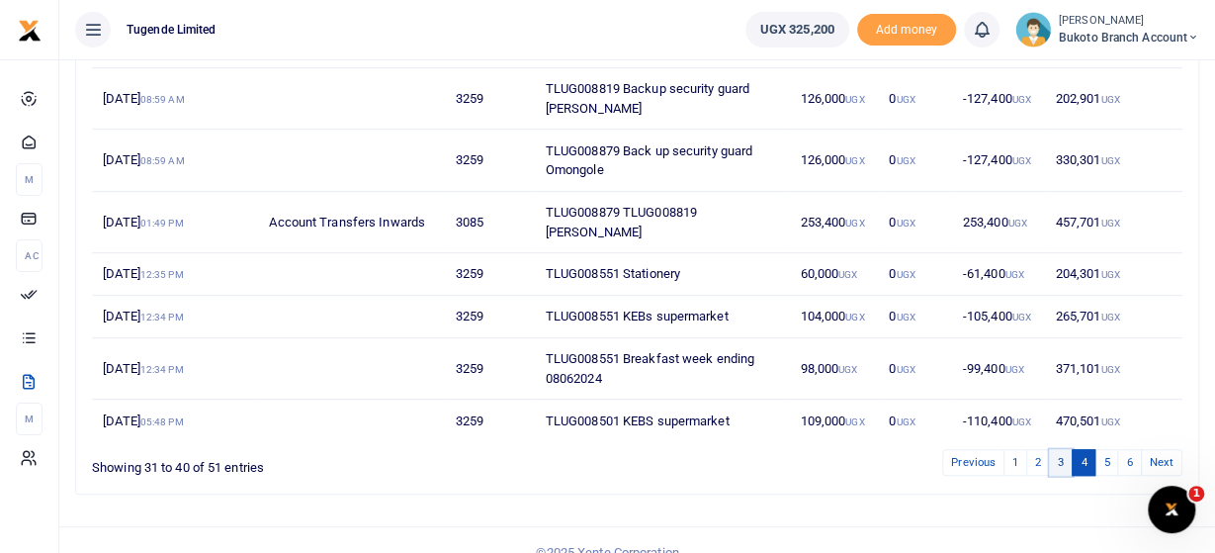
click at [1065, 457] on link "3" at bounding box center [1061, 462] width 24 height 27
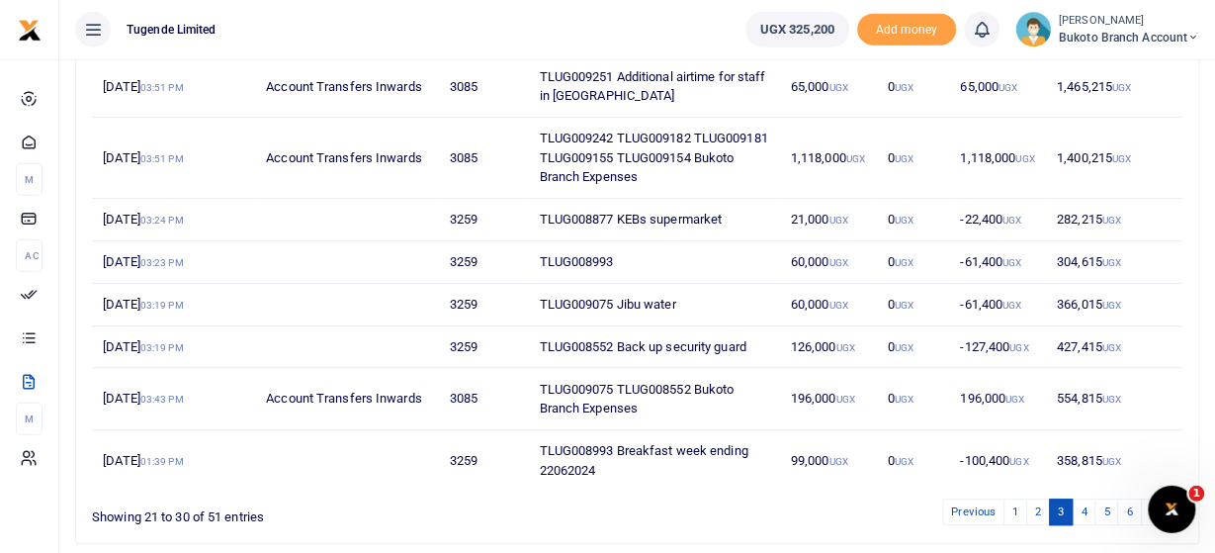
scroll to position [504, 0]
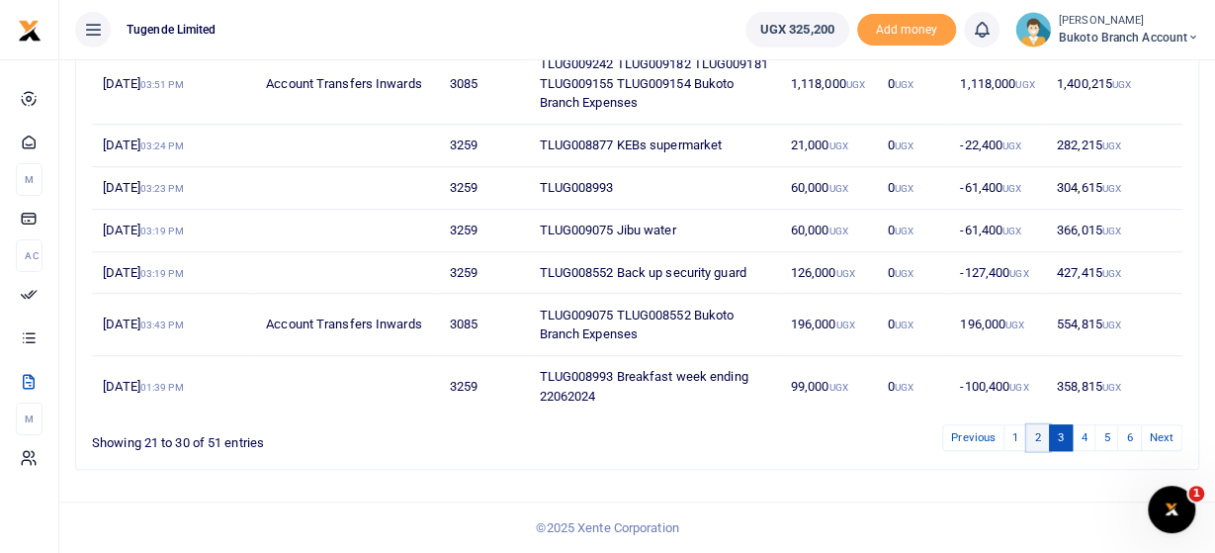
click at [1043, 435] on link "2" at bounding box center [1038, 437] width 24 height 27
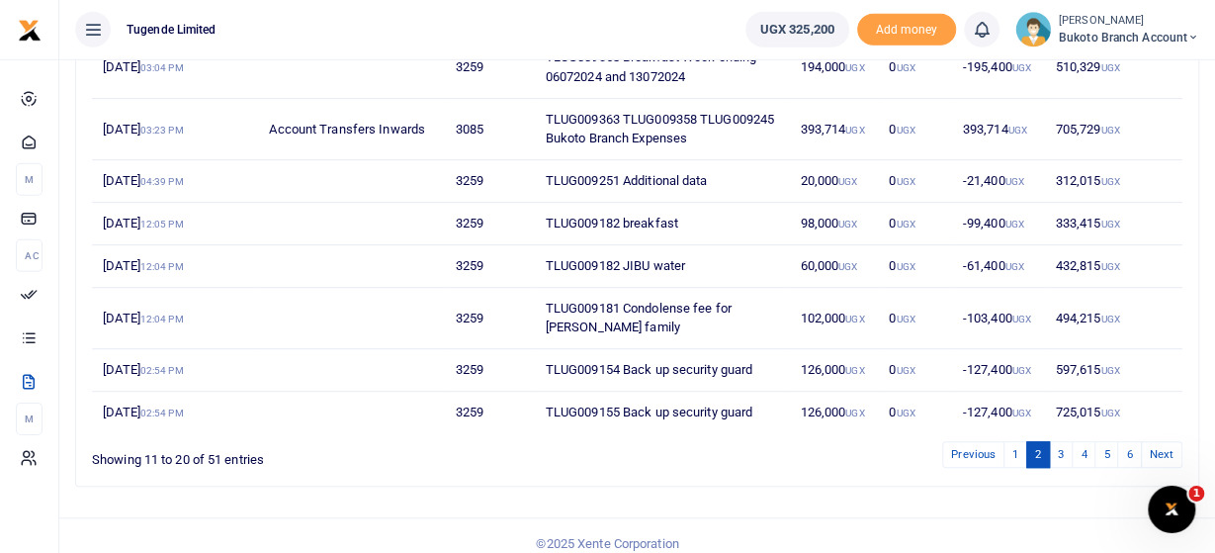
scroll to position [467, 0]
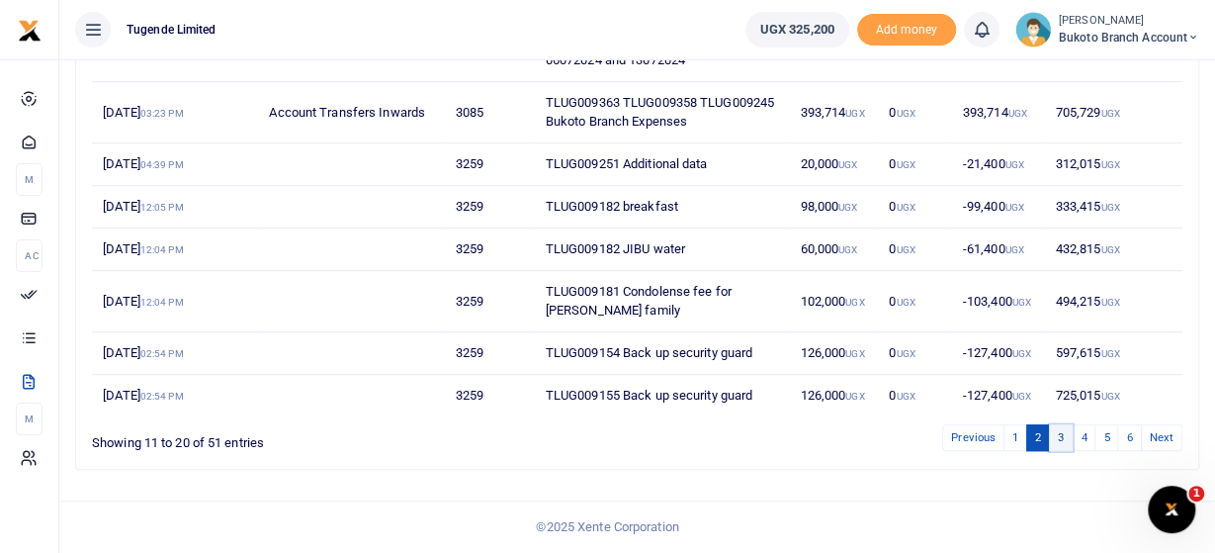
click at [1065, 440] on link "3" at bounding box center [1061, 437] width 24 height 27
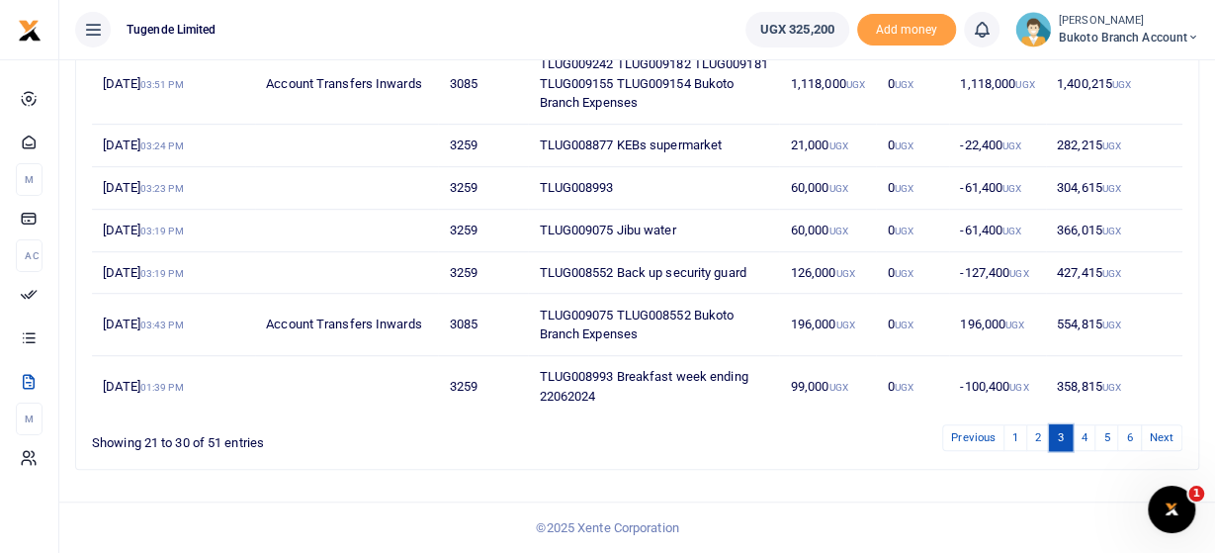
scroll to position [504, 0]
click at [1087, 437] on link "4" at bounding box center [1083, 437] width 24 height 27
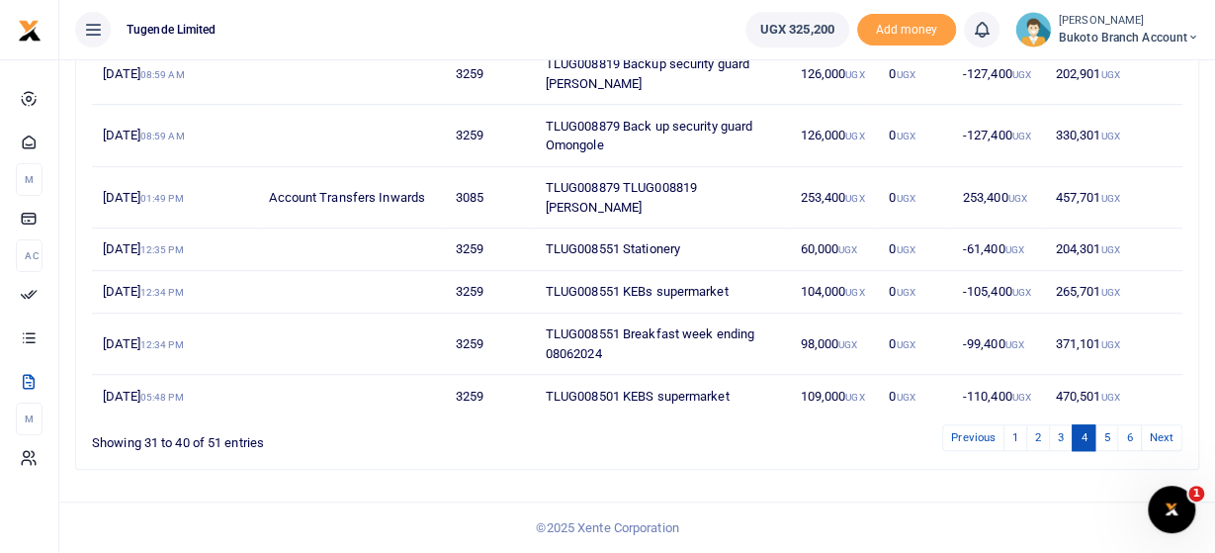
scroll to position [485, 0]
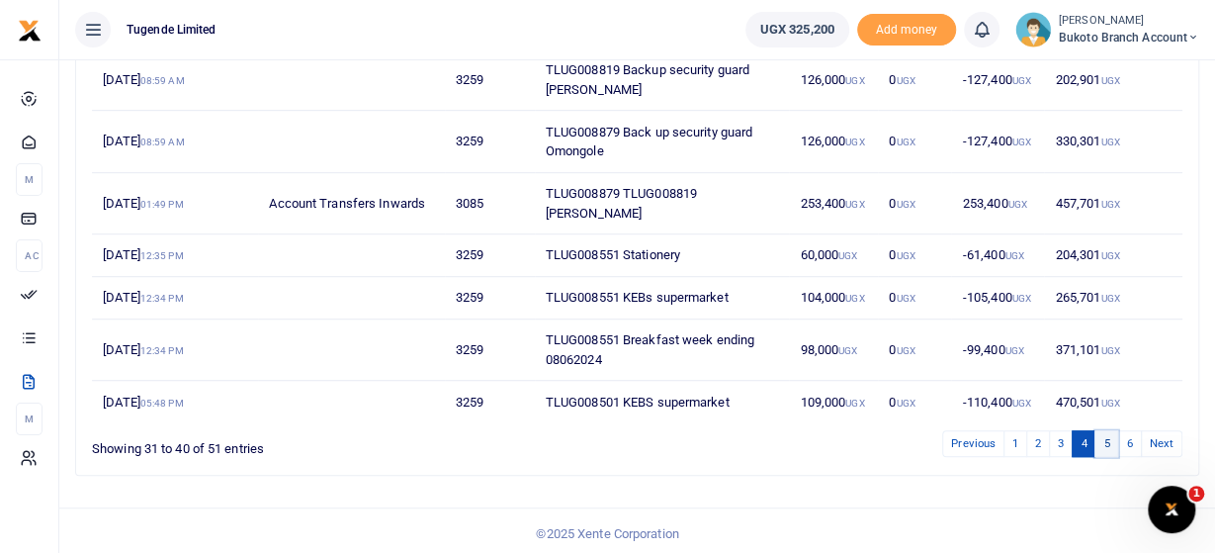
click at [1108, 442] on link "5" at bounding box center [1106, 443] width 24 height 27
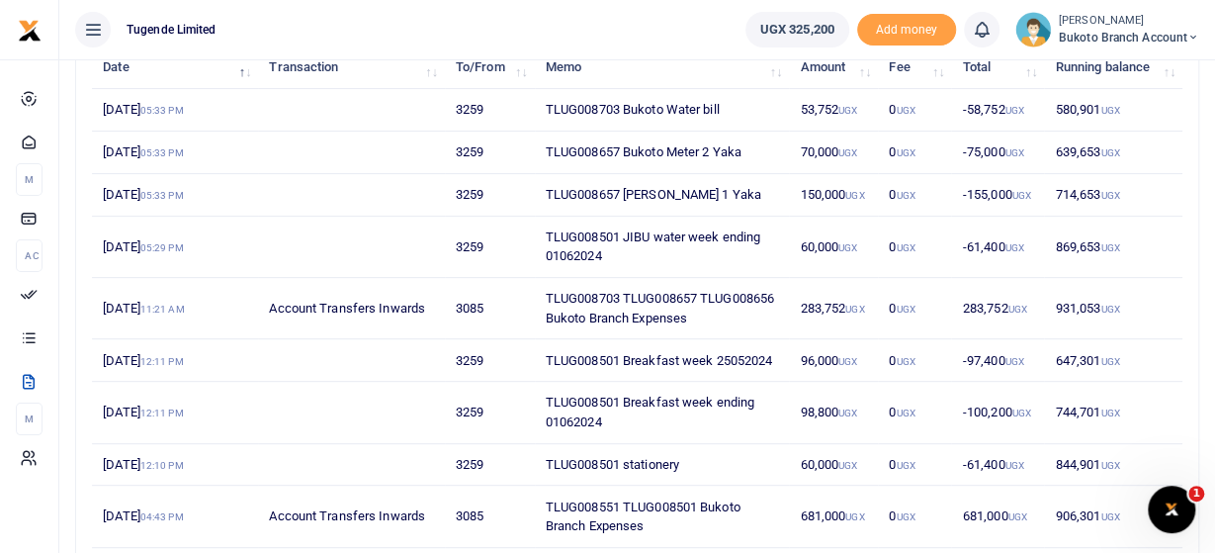
scroll to position [0, 0]
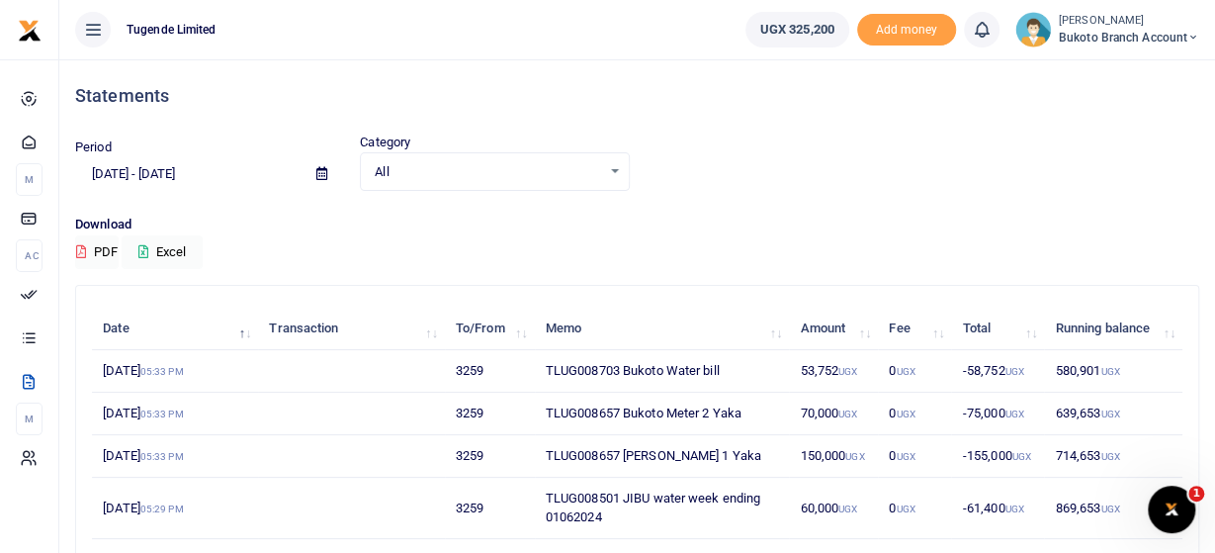
click at [210, 170] on input "06/01/2024 - 07/31/2024" at bounding box center [187, 174] width 225 height 34
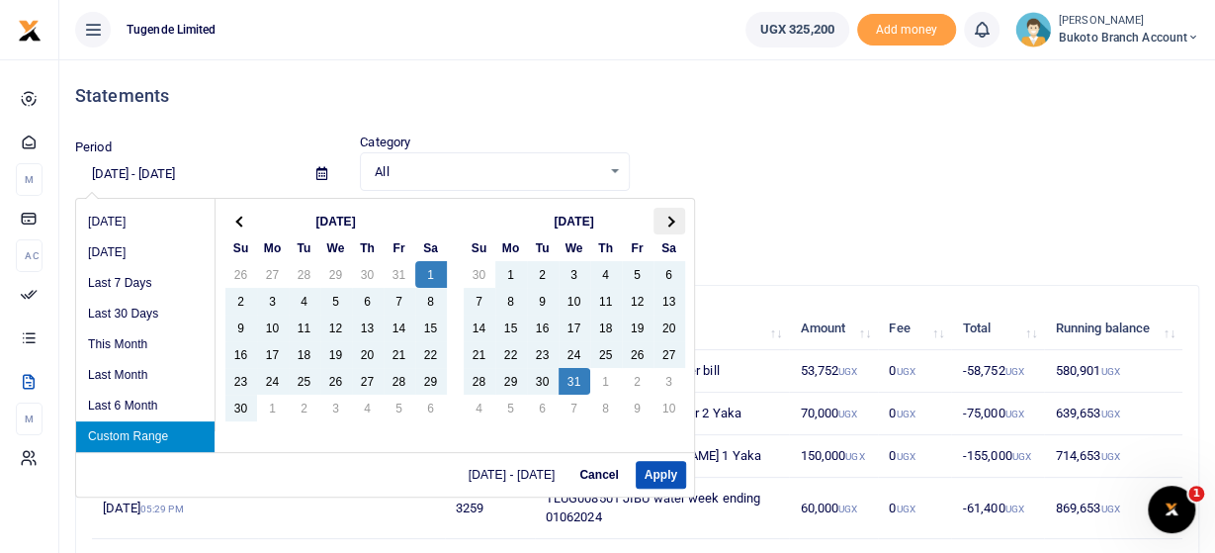
click at [675, 218] on th at bounding box center [669, 221] width 32 height 27
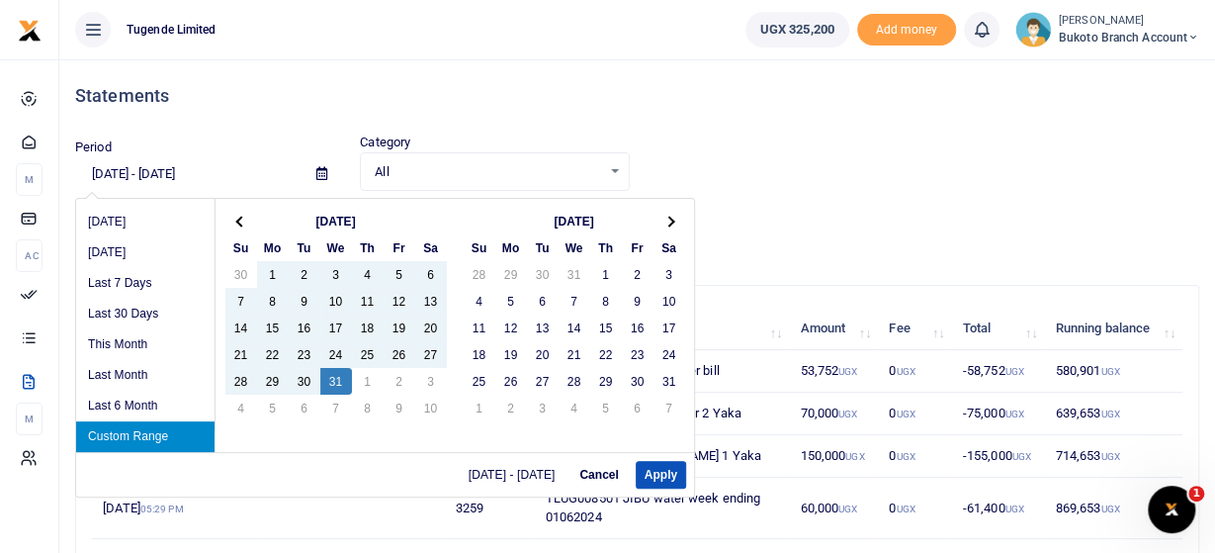
click at [675, 218] on th at bounding box center [669, 221] width 32 height 27
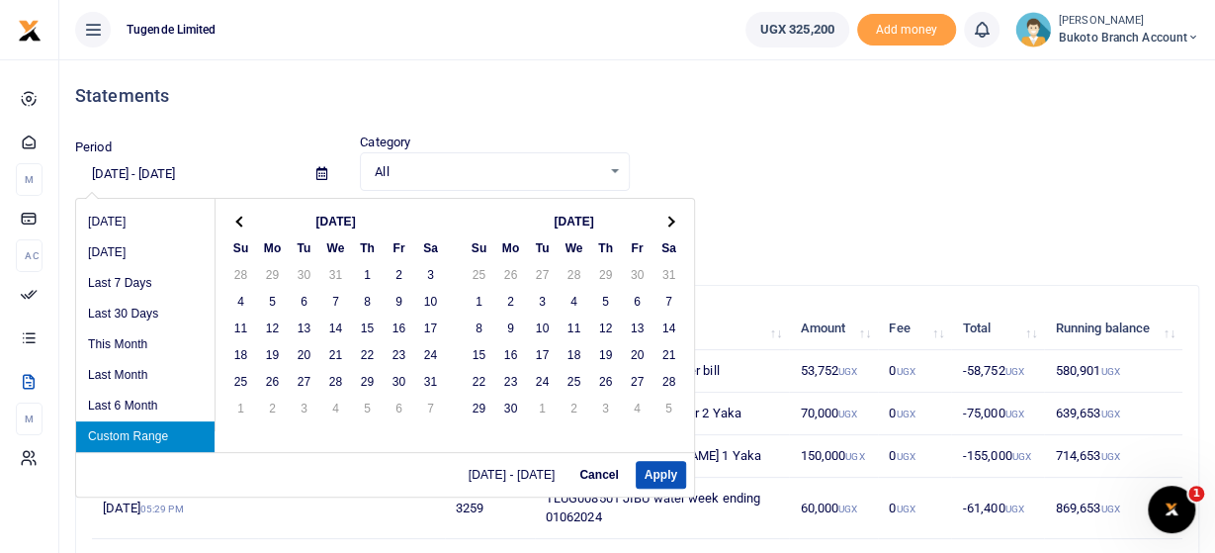
click at [675, 218] on th at bounding box center [669, 221] width 32 height 27
click at [671, 219] on span at bounding box center [668, 220] width 11 height 11
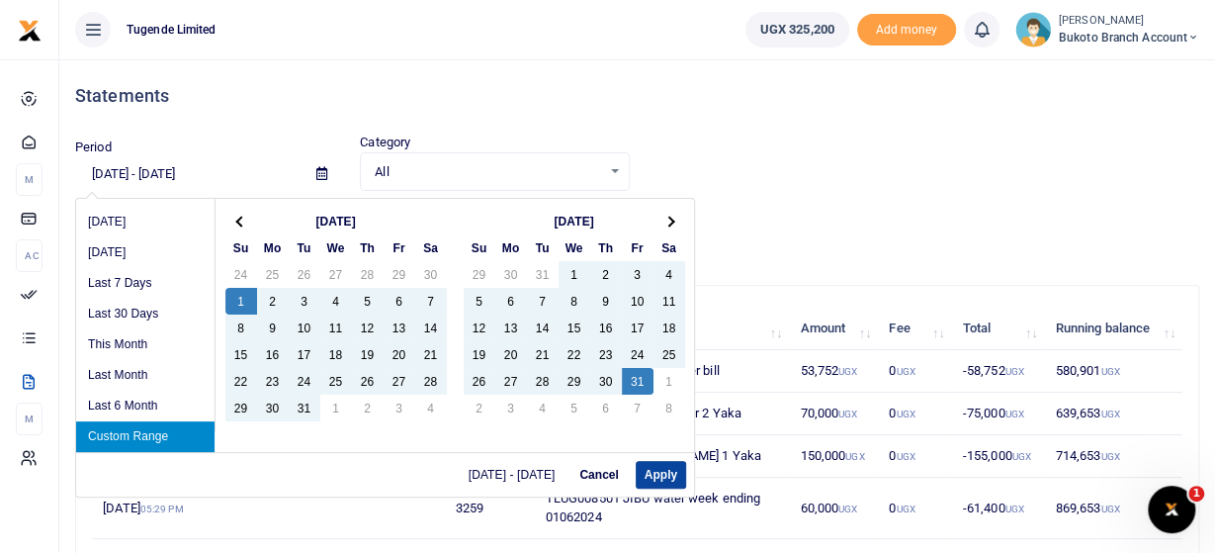
click at [659, 474] on button "Apply" at bounding box center [661, 475] width 50 height 28
type input "[DATE] - [DATE]"
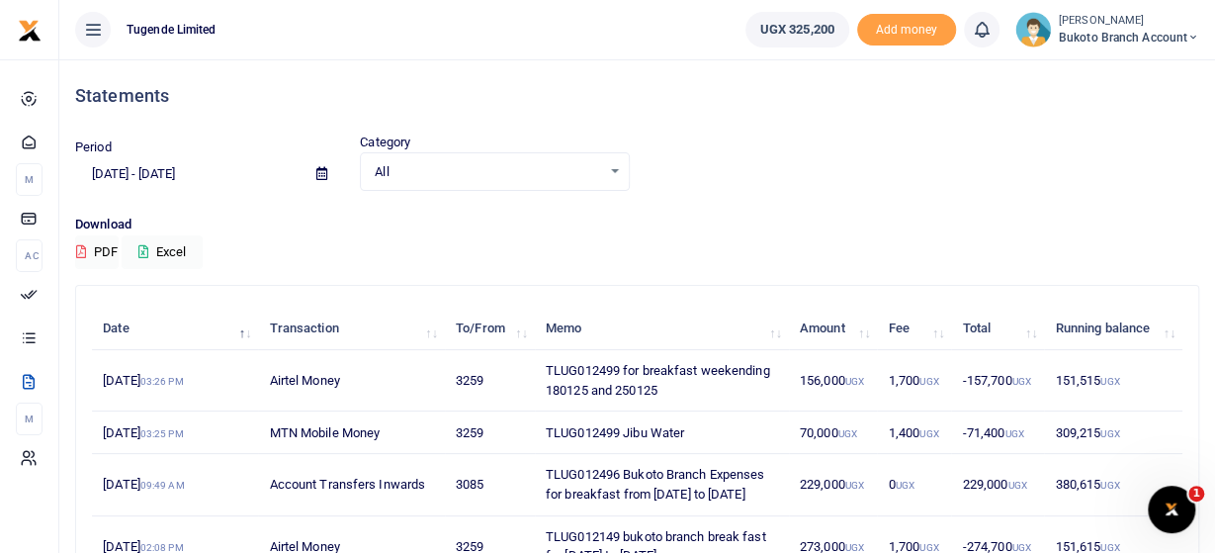
scroll to position [504, 0]
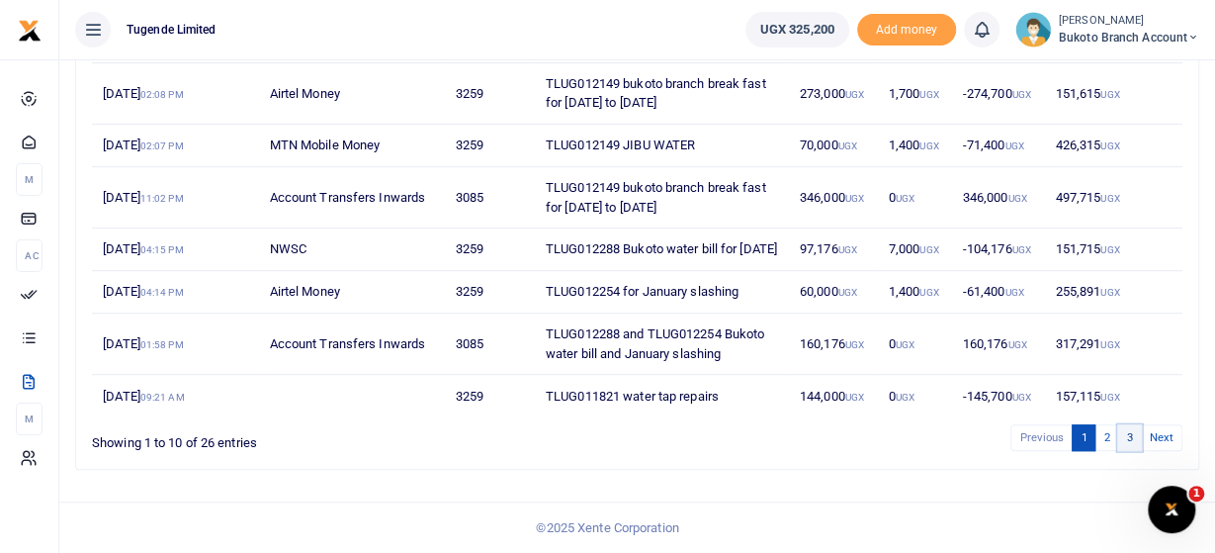
click at [1131, 440] on link "3" at bounding box center [1129, 437] width 24 height 27
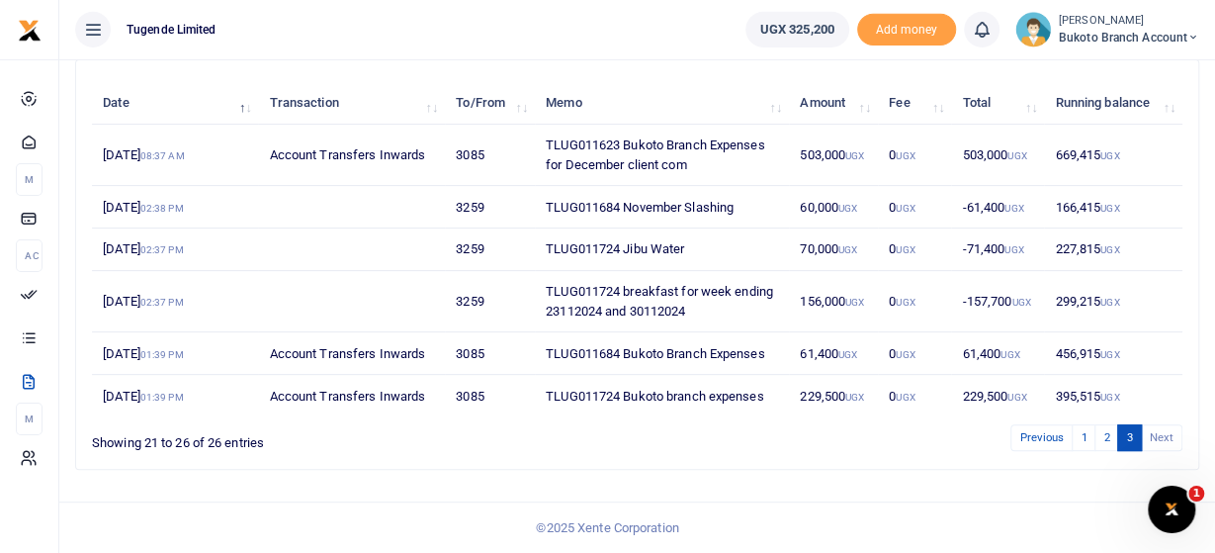
scroll to position [240, 0]
click at [1110, 431] on link "2" at bounding box center [1106, 437] width 24 height 27
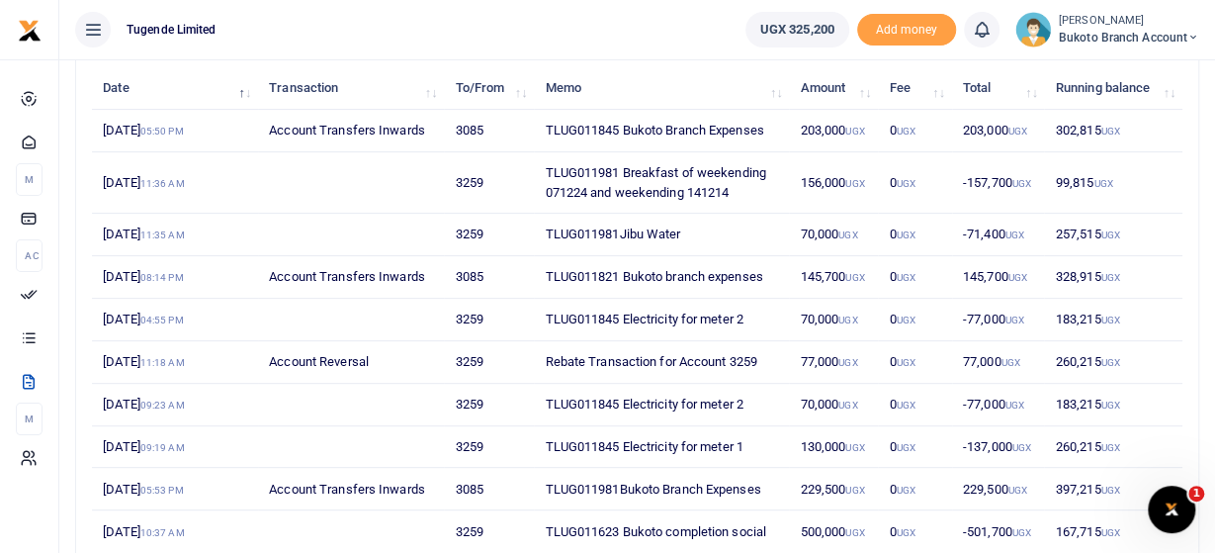
scroll to position [389, 0]
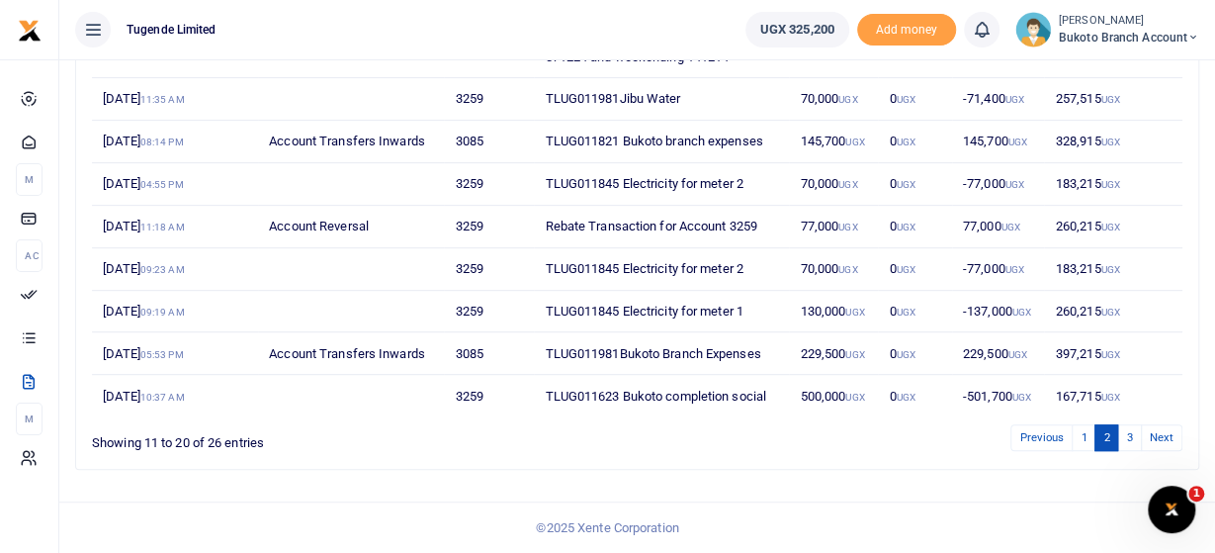
click at [636, 394] on td "TLUG011623 Bukoto completion social" at bounding box center [661, 396] width 255 height 42
click at [128, 392] on td "7th Dec 2024 10:37 AM" at bounding box center [175, 396] width 166 height 42
click at [129, 396] on td "7th Dec 2024 10:37 AM" at bounding box center [175, 396] width 166 height 42
click at [1092, 397] on td "167,715 UGX" at bounding box center [1113, 396] width 138 height 42
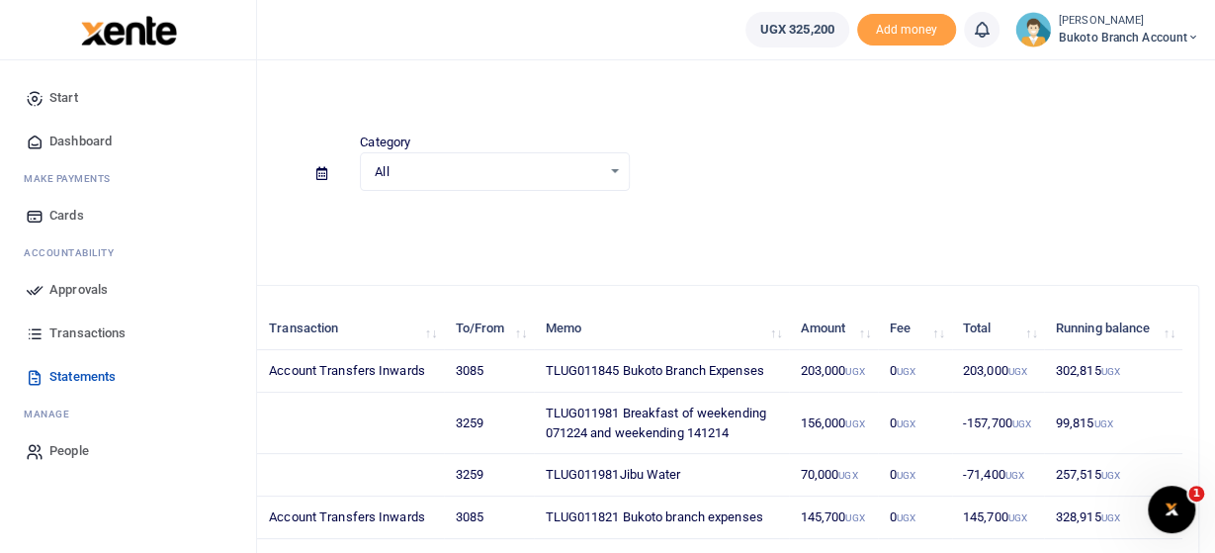
click at [85, 331] on span "Transactions" at bounding box center [87, 333] width 76 height 20
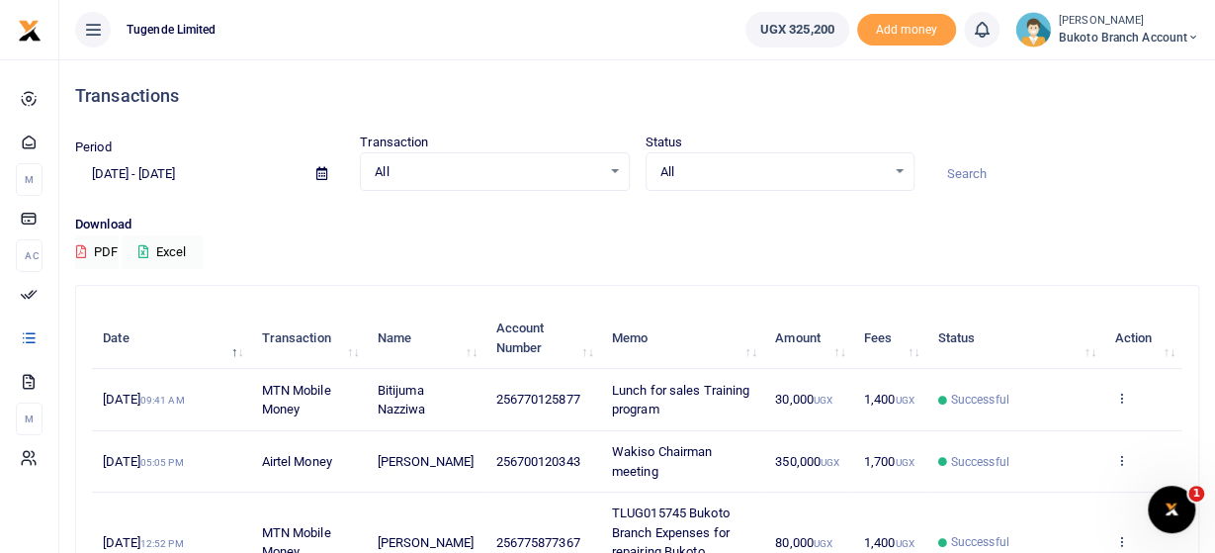
click at [994, 177] on input at bounding box center [1064, 174] width 269 height 34
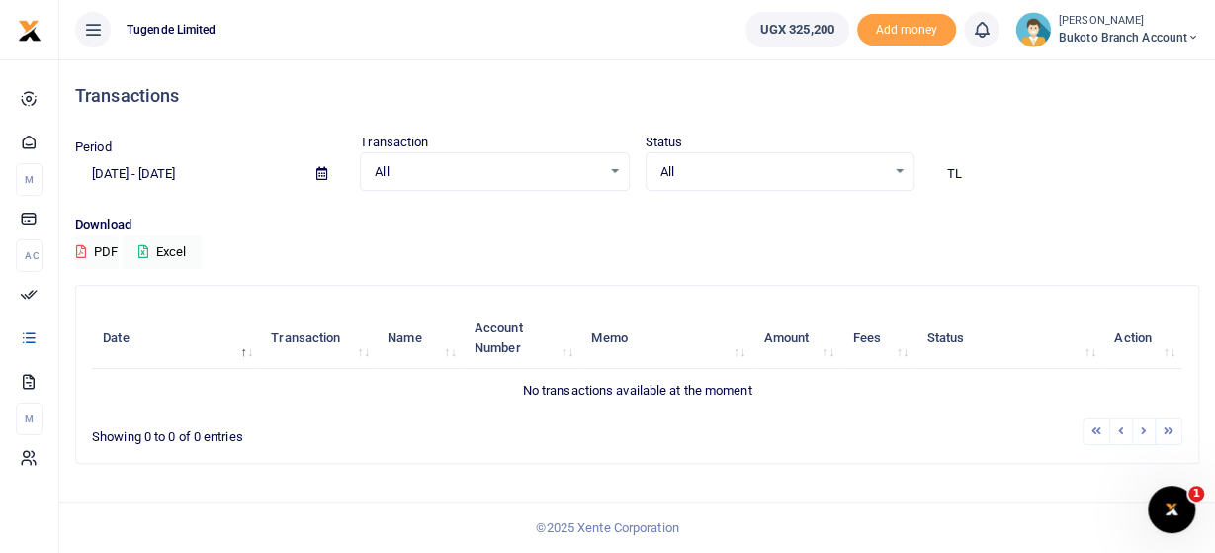
type input "T"
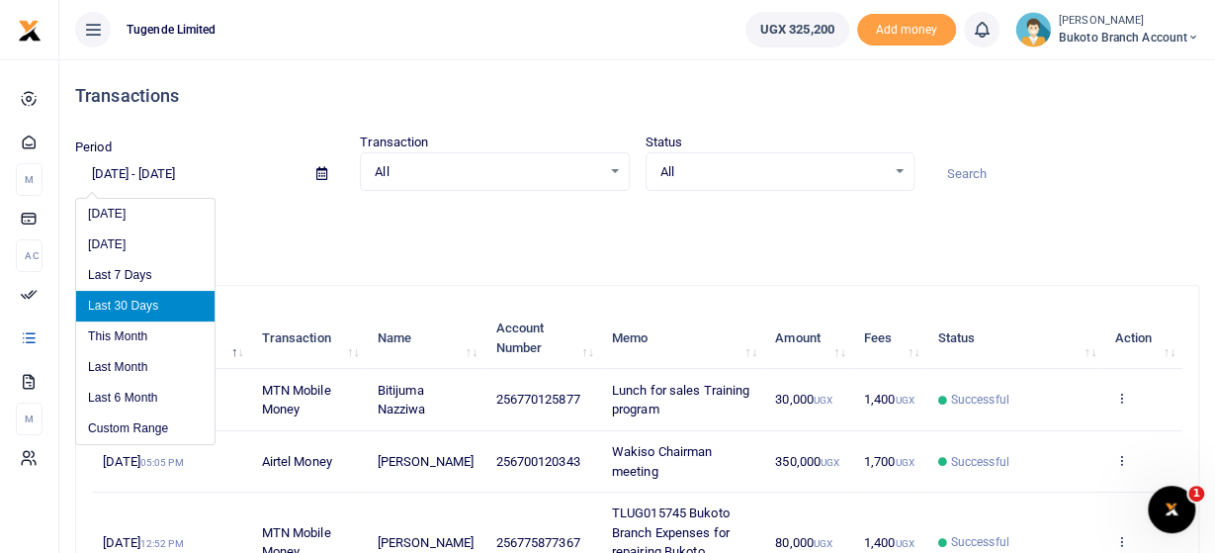
click at [178, 171] on input "[DATE] - [DATE]" at bounding box center [187, 174] width 225 height 34
click at [162, 424] on li "Custom Range" at bounding box center [145, 428] width 138 height 31
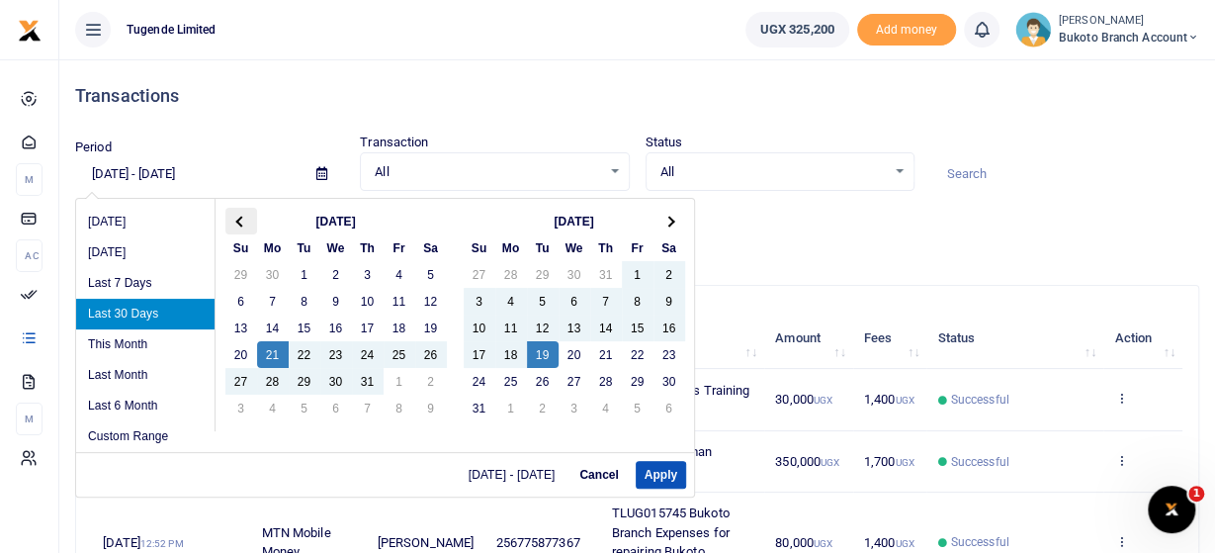
click at [240, 214] on th at bounding box center [241, 221] width 32 height 27
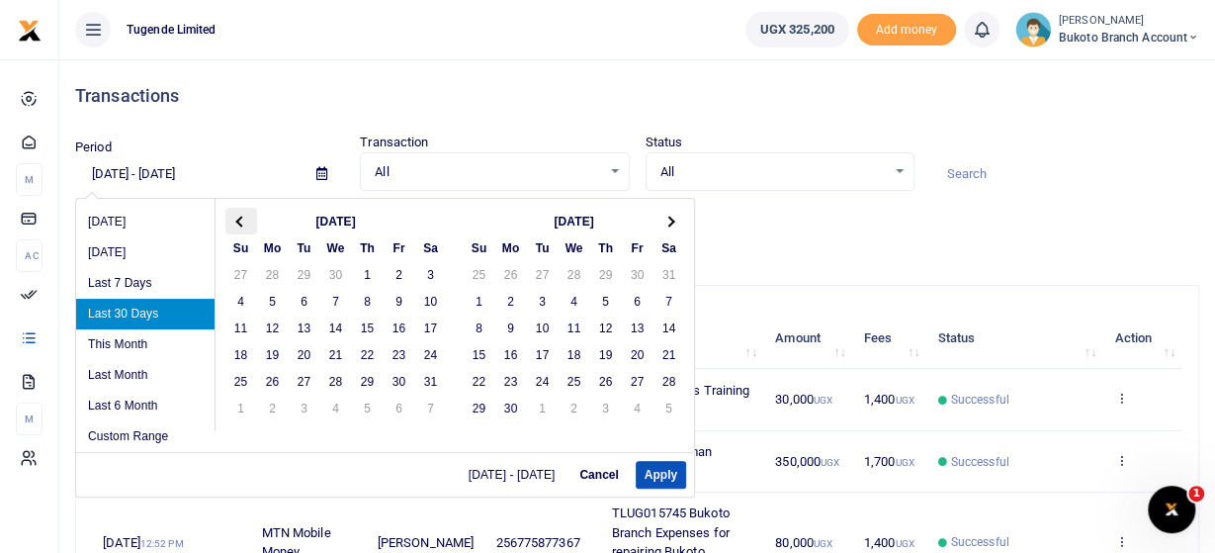
click at [240, 213] on th at bounding box center [241, 221] width 32 height 27
click at [242, 212] on th at bounding box center [241, 221] width 32 height 27
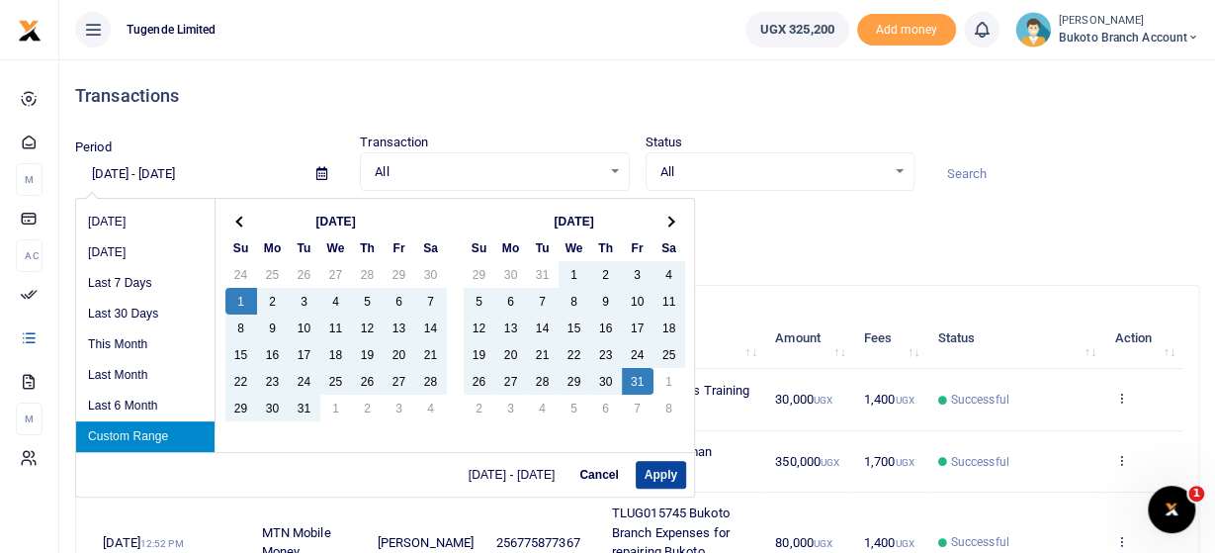
click at [672, 473] on button "Apply" at bounding box center [661, 475] width 50 height 28
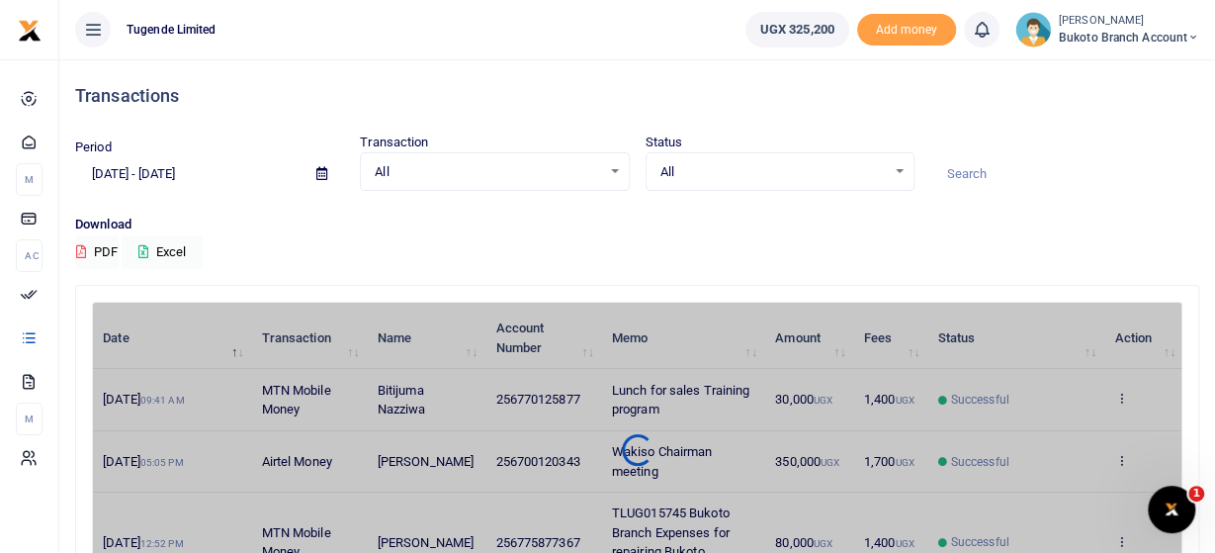
type input "[DATE] - [DATE]"
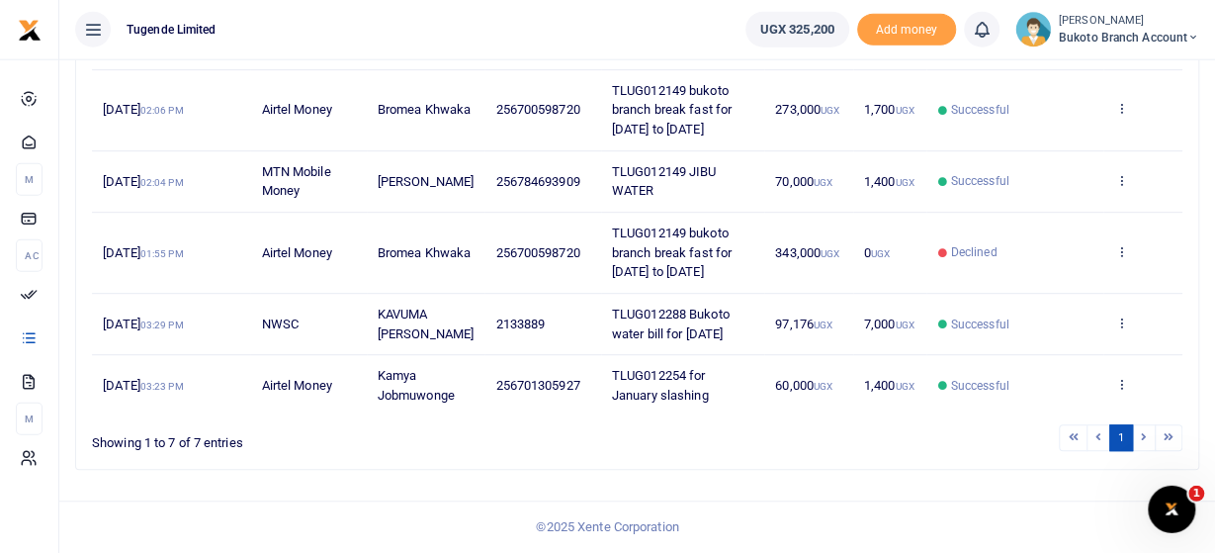
scroll to position [494, 0]
click at [1144, 438] on li at bounding box center [1144, 437] width 23 height 27
click at [1140, 438] on li at bounding box center [1144, 437] width 23 height 27
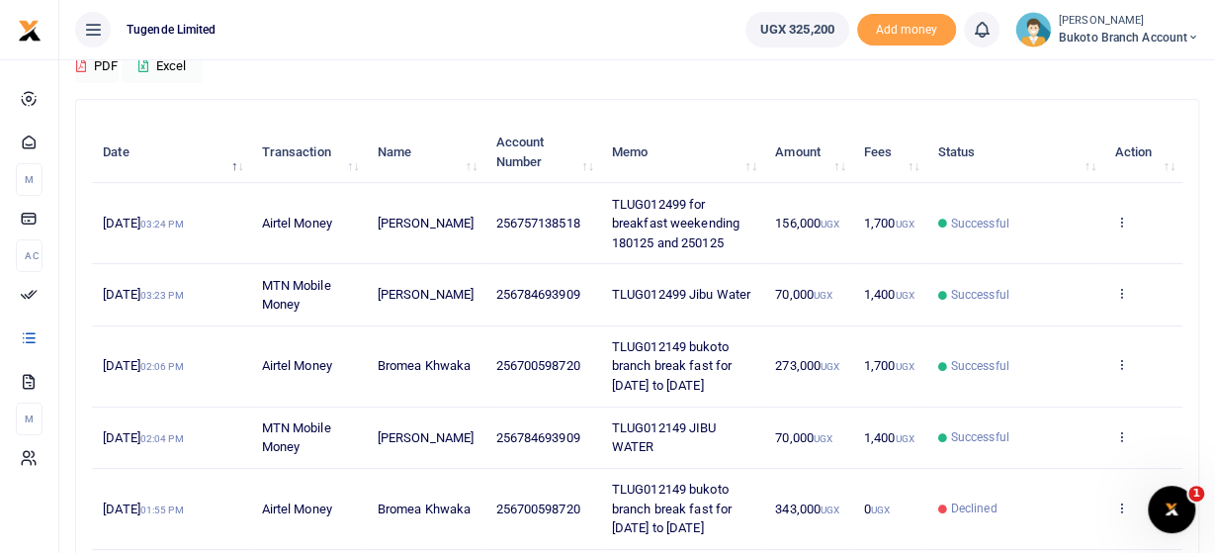
scroll to position [0, 0]
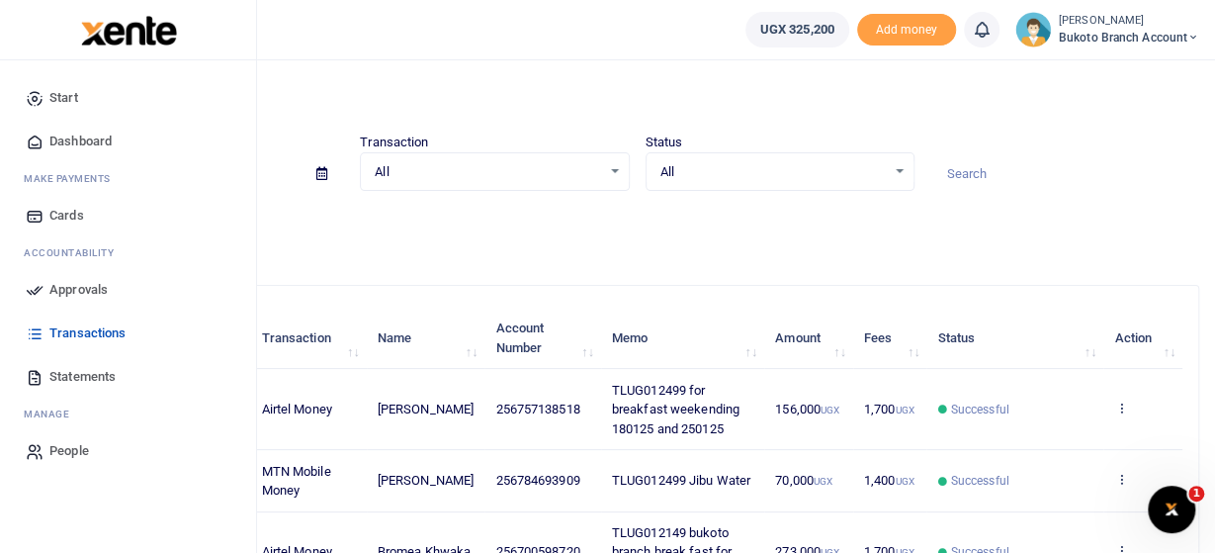
click at [64, 373] on span "Statements" at bounding box center [82, 377] width 66 height 20
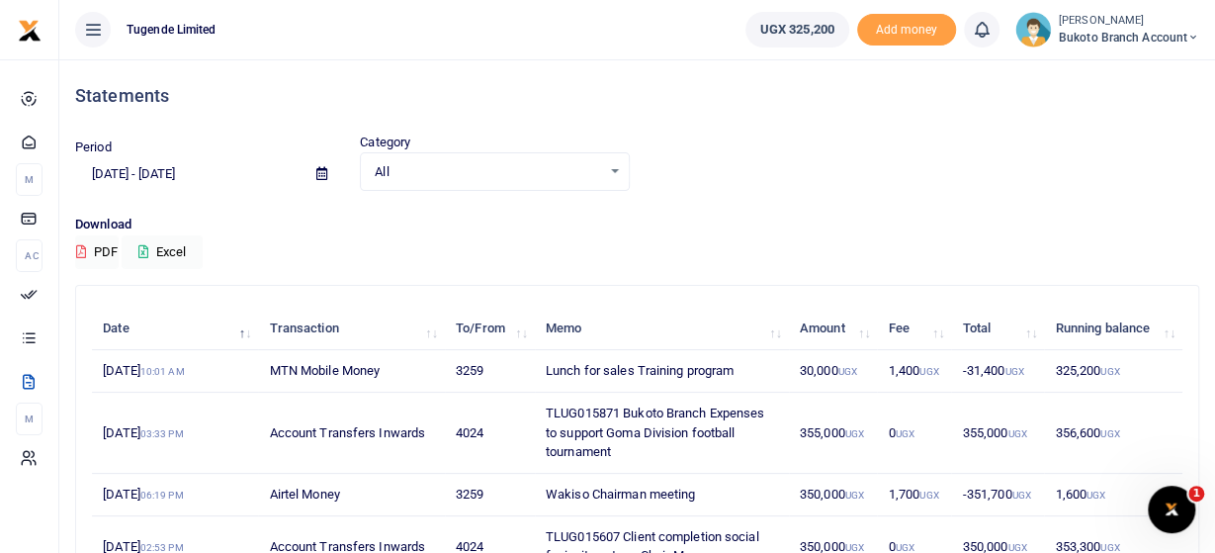
click at [612, 170] on div "All Select an option..." at bounding box center [494, 172] width 267 height 22
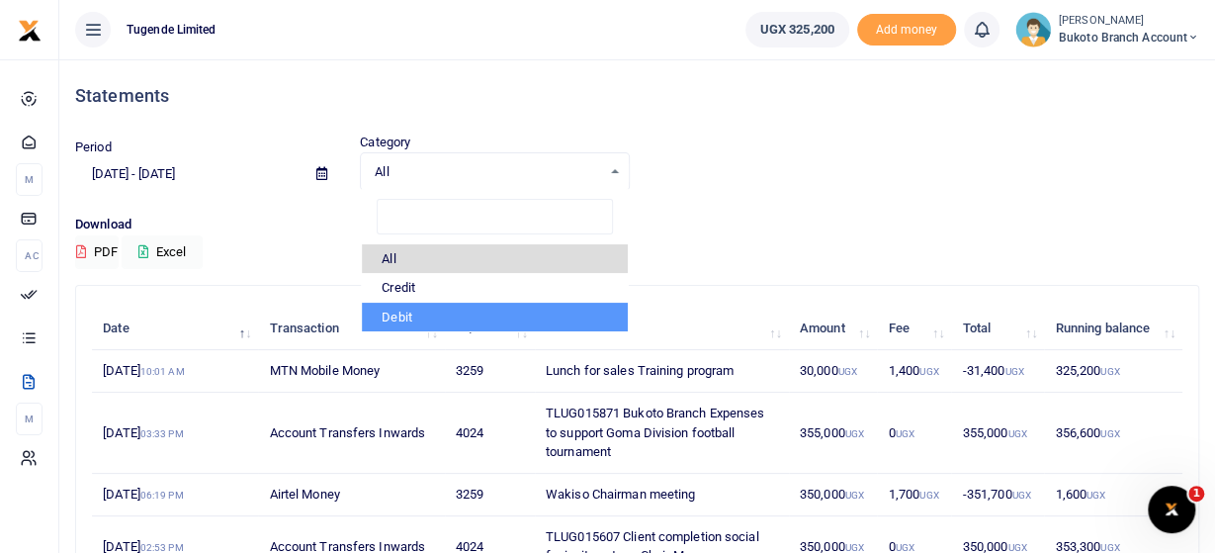
click at [406, 310] on li "Debit" at bounding box center [494, 317] width 265 height 30
select select "debit"
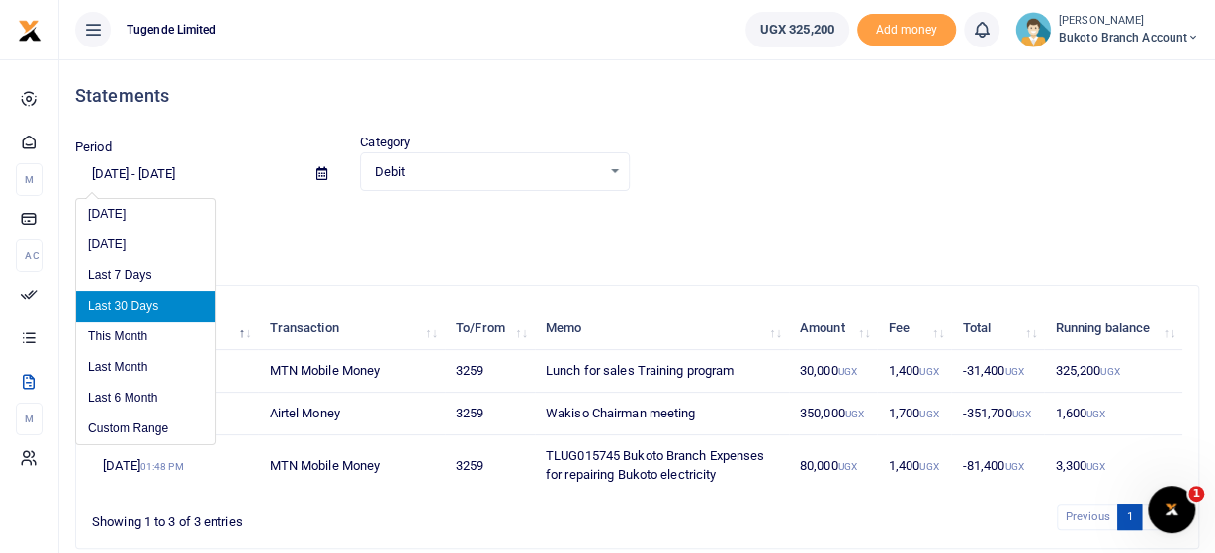
click at [183, 173] on input "[DATE] - [DATE]" at bounding box center [187, 174] width 225 height 34
click at [151, 421] on li "Custom Range" at bounding box center [145, 428] width 138 height 31
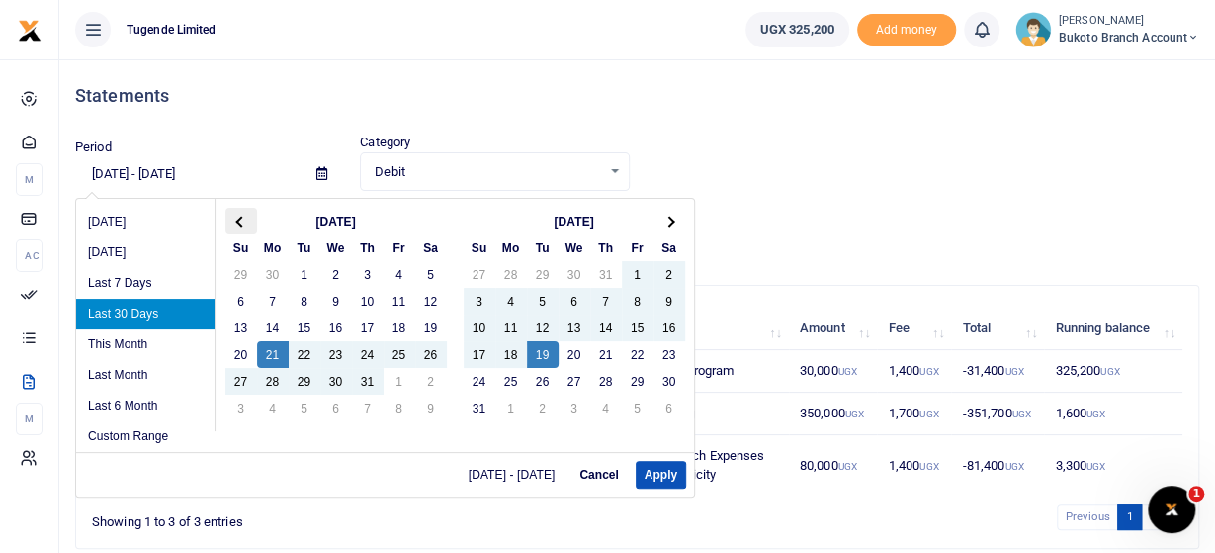
click at [242, 218] on span at bounding box center [240, 220] width 11 height 11
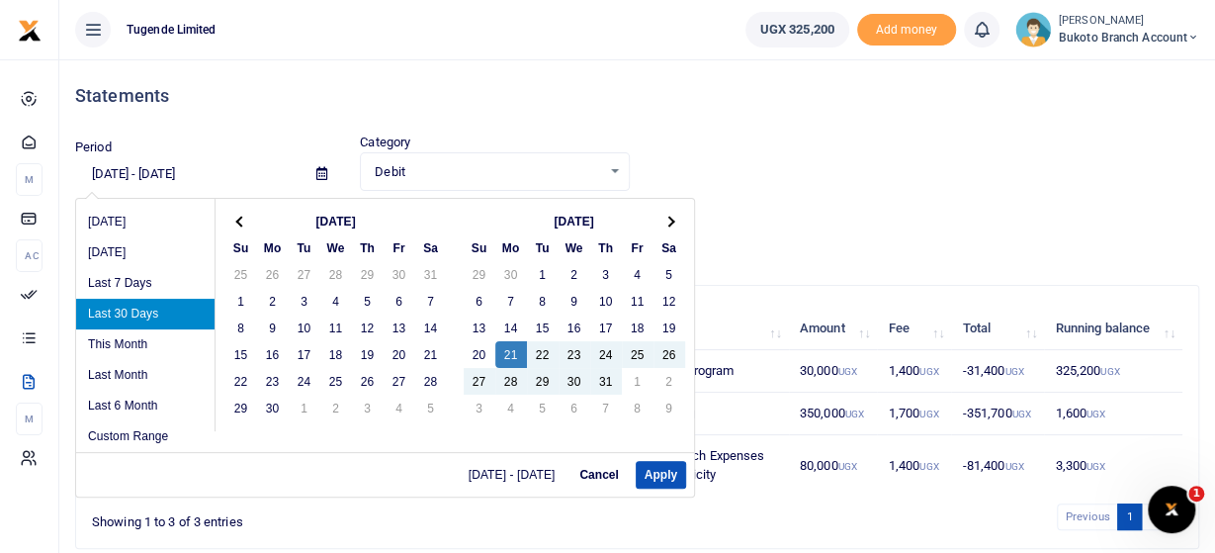
click at [242, 218] on span at bounding box center [240, 220] width 11 height 11
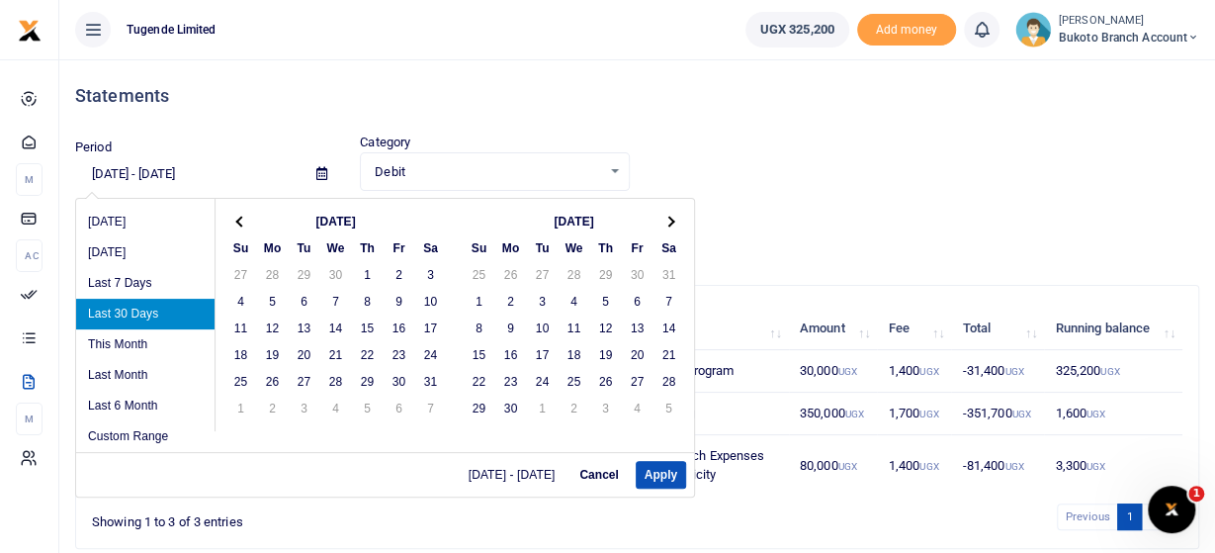
click at [242, 218] on span at bounding box center [240, 220] width 11 height 11
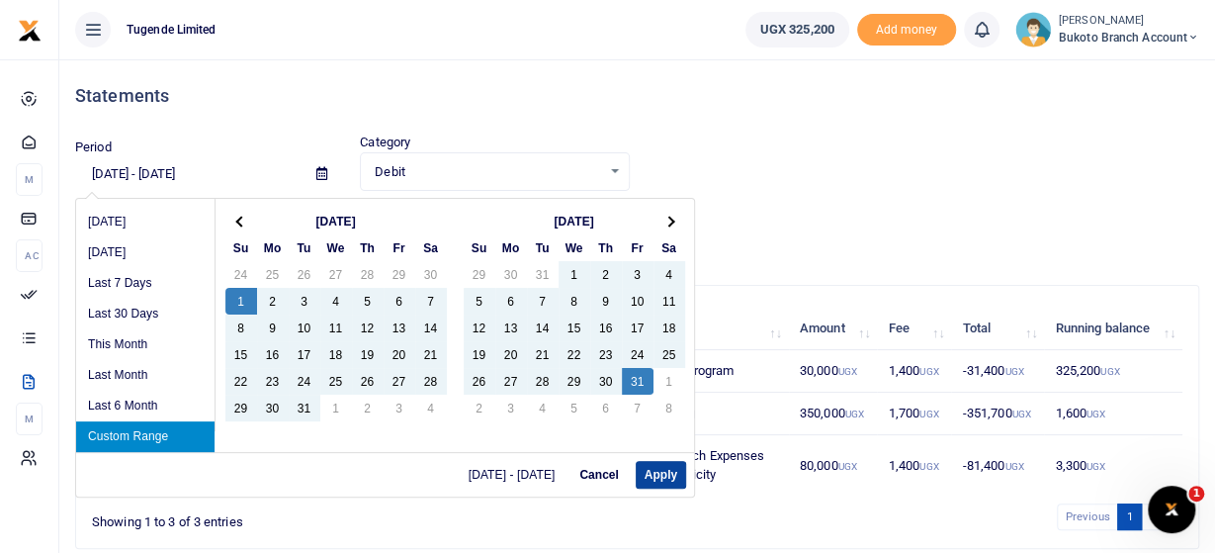
click at [661, 477] on button "Apply" at bounding box center [661, 475] width 50 height 28
type input "[DATE] - [DATE]"
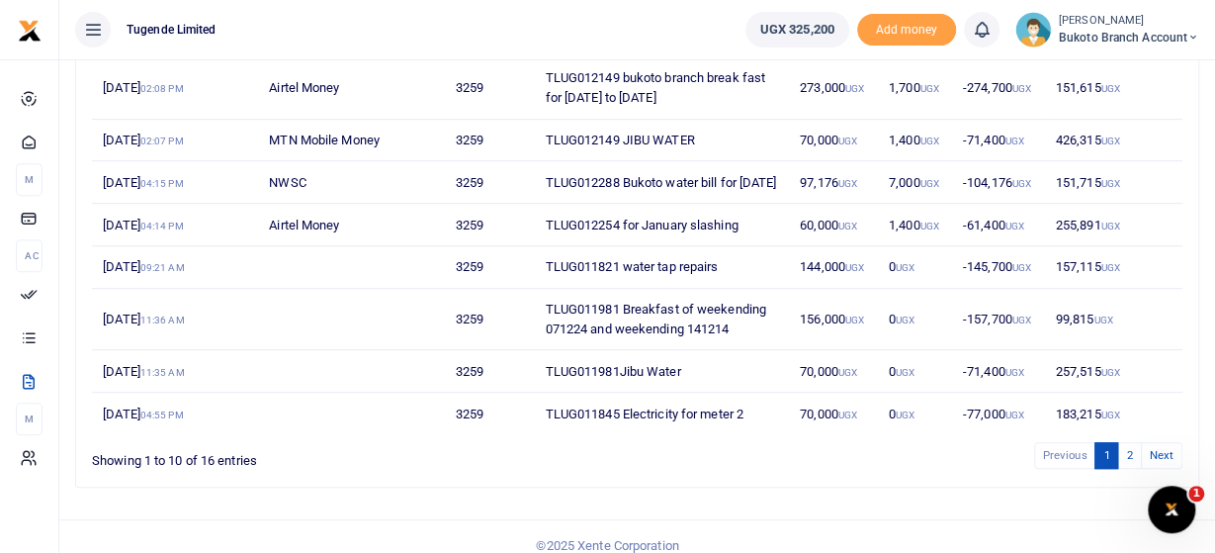
scroll to position [411, 0]
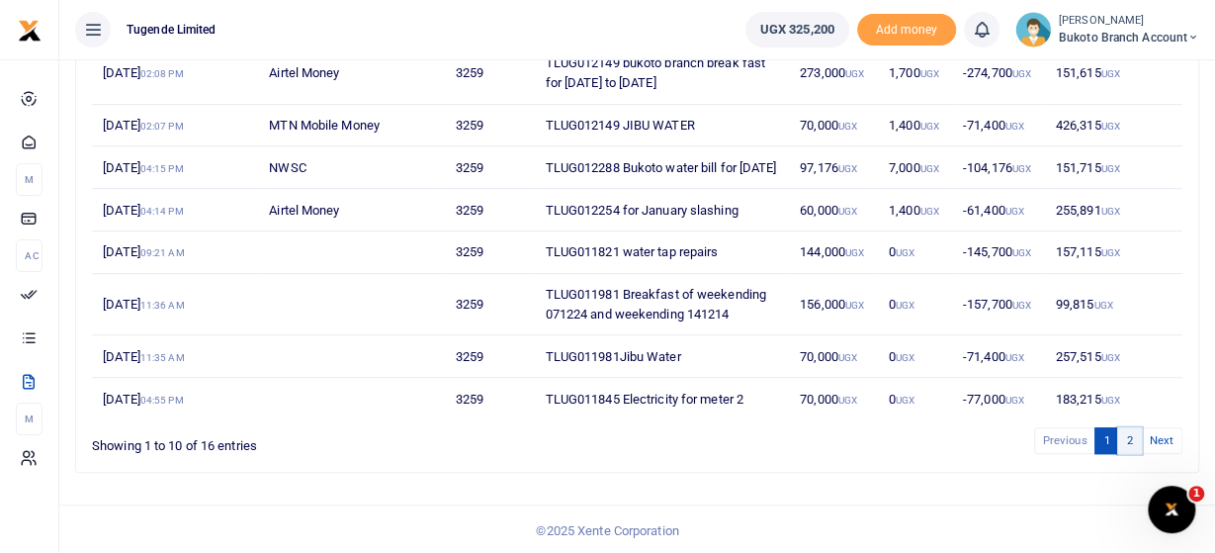
click at [1132, 454] on link "2" at bounding box center [1129, 440] width 24 height 27
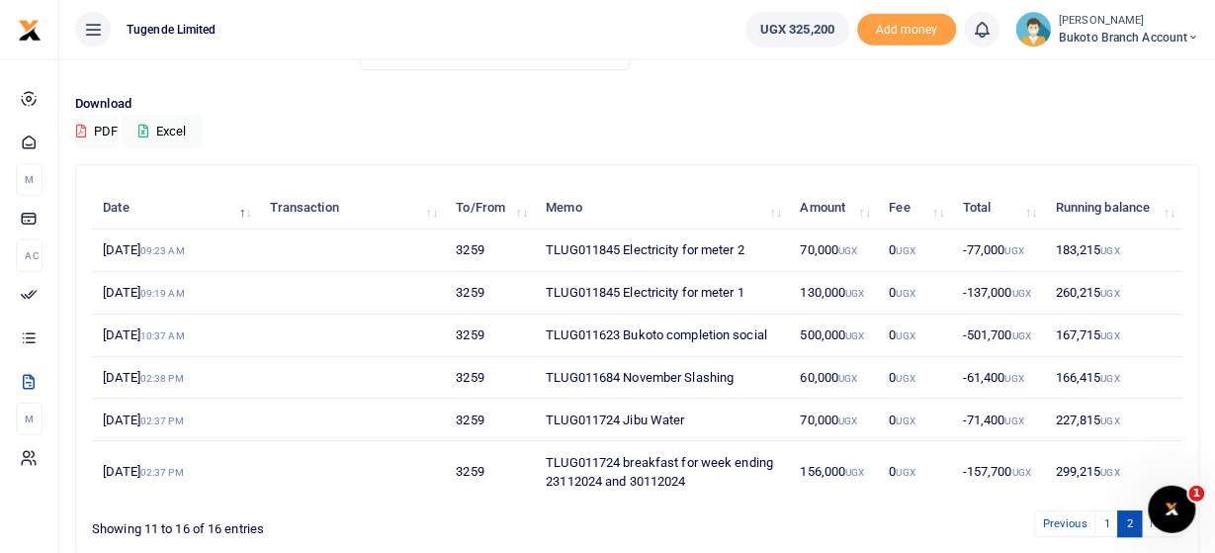
scroll to position [118, 0]
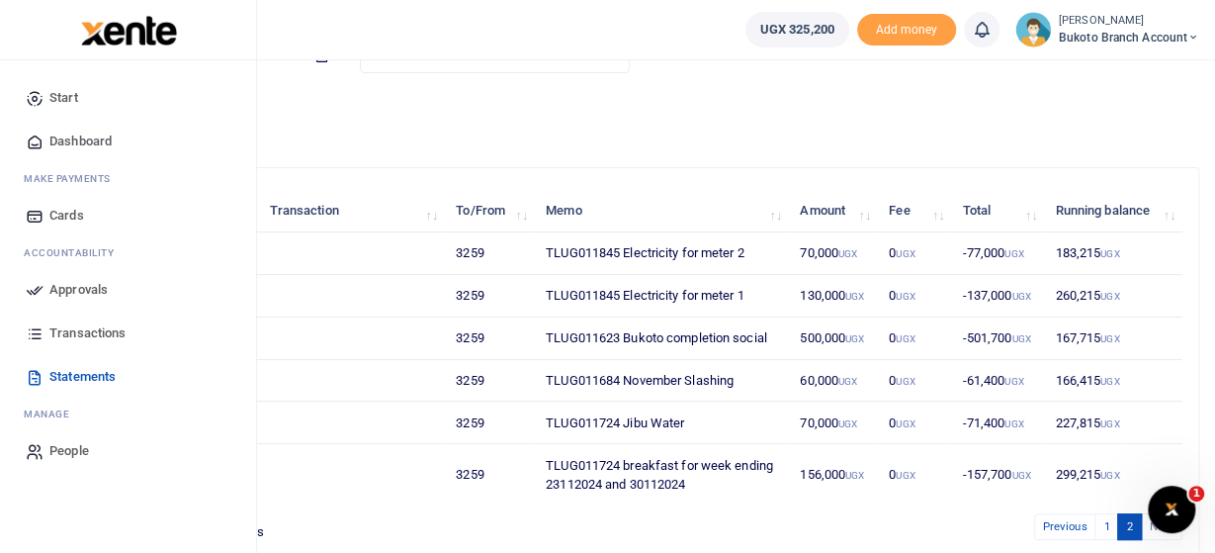
click at [99, 326] on span "Transactions" at bounding box center [87, 333] width 76 height 20
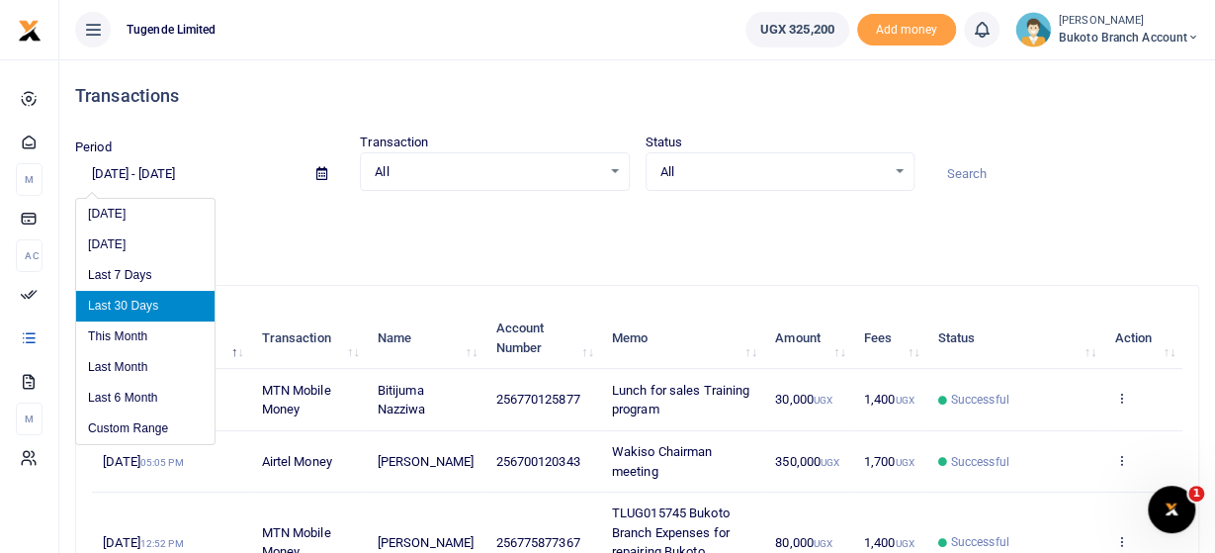
click at [155, 161] on input "[DATE] - [DATE]" at bounding box center [187, 174] width 225 height 34
click at [137, 420] on li "Custom Range" at bounding box center [145, 428] width 138 height 31
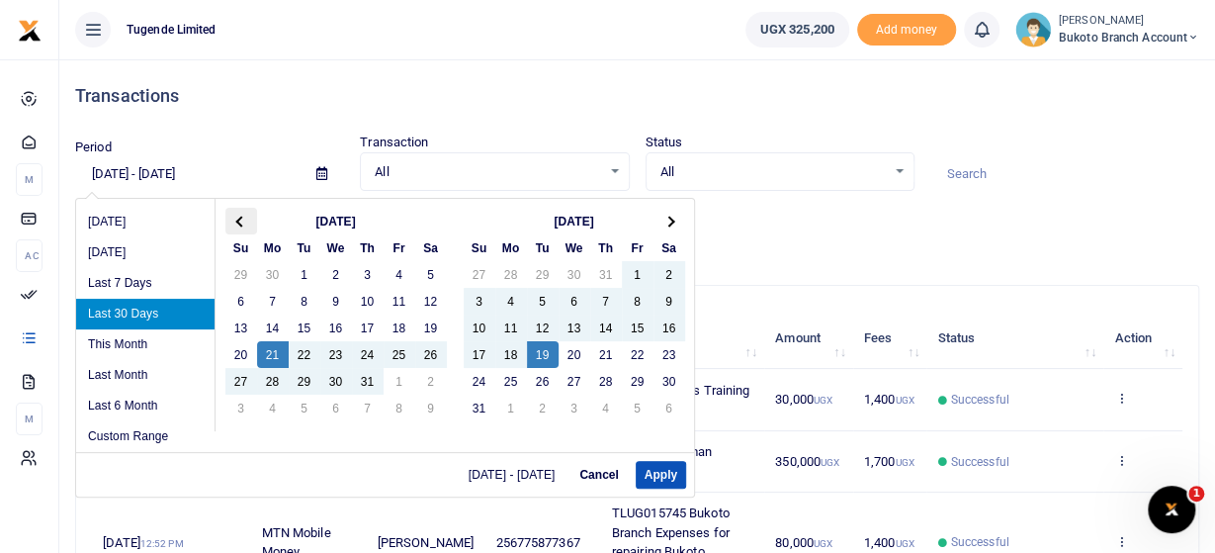
click at [238, 211] on th at bounding box center [241, 221] width 32 height 27
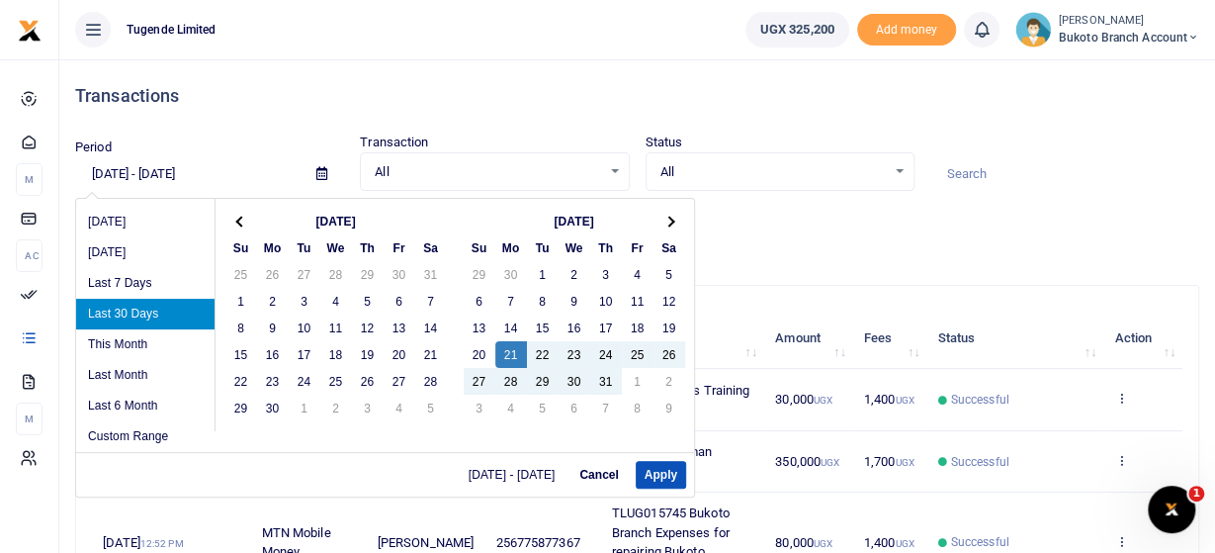
click at [238, 211] on th at bounding box center [241, 221] width 32 height 27
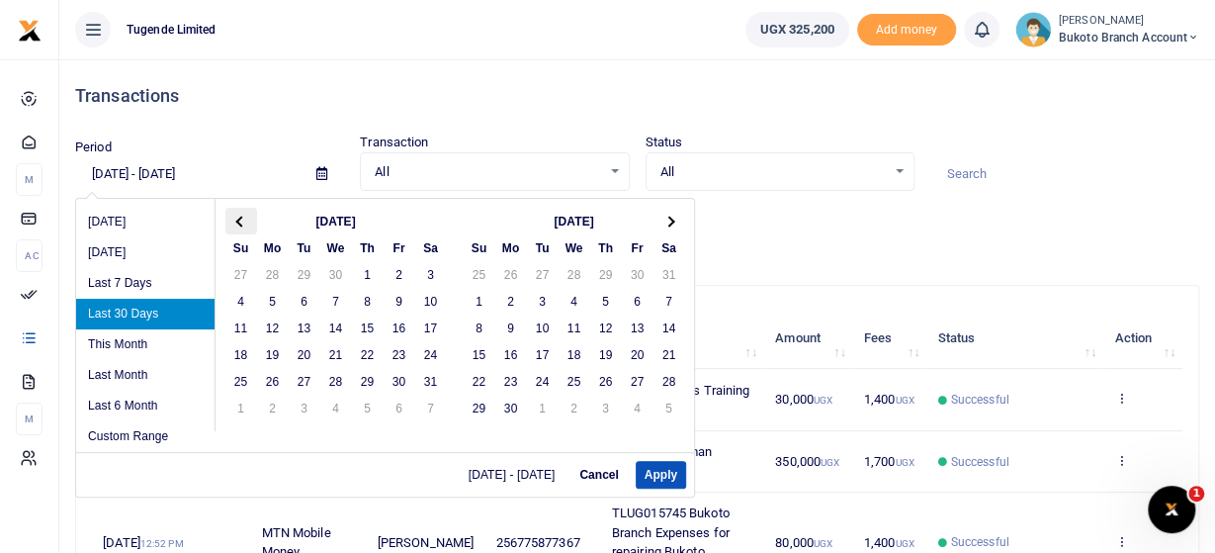
click at [236, 211] on th at bounding box center [241, 221] width 32 height 27
click at [235, 216] on th at bounding box center [241, 221] width 32 height 27
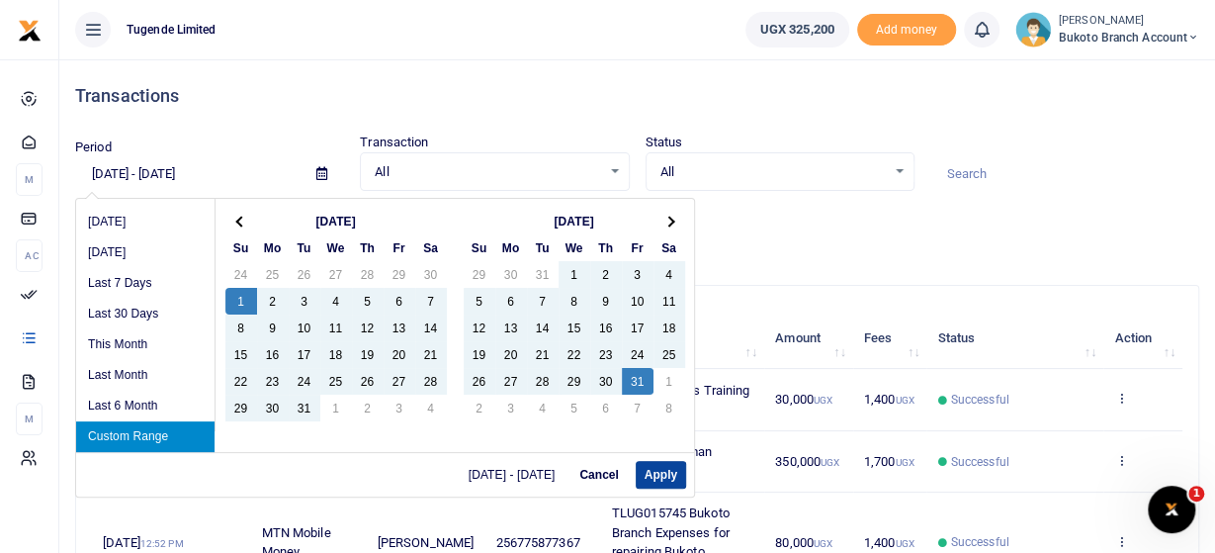
click at [653, 470] on button "Apply" at bounding box center [661, 475] width 50 height 28
type input "[DATE] - [DATE]"
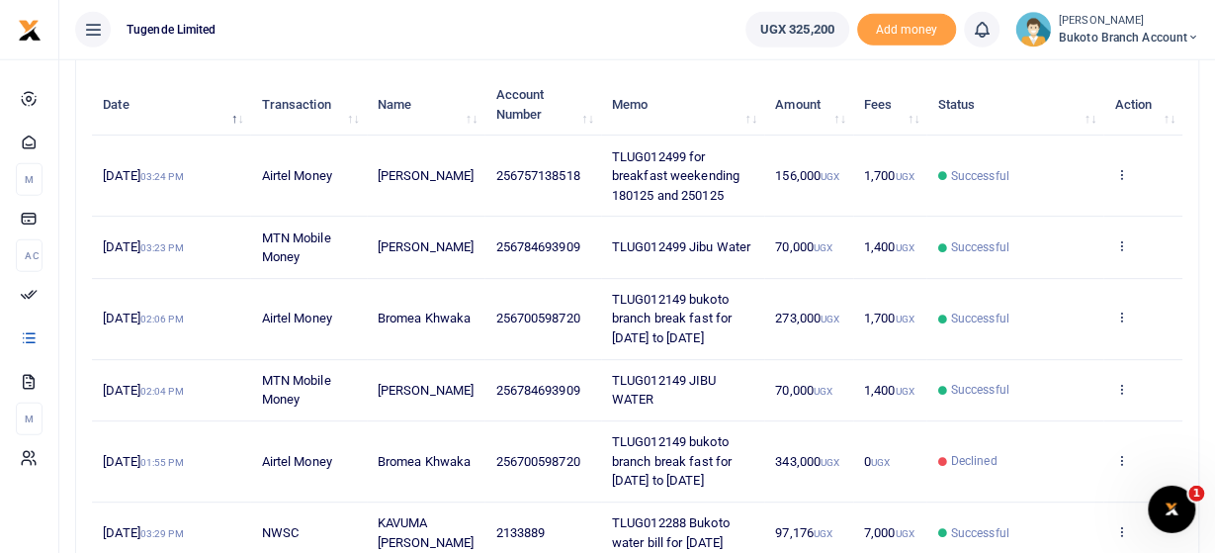
scroll to position [186, 0]
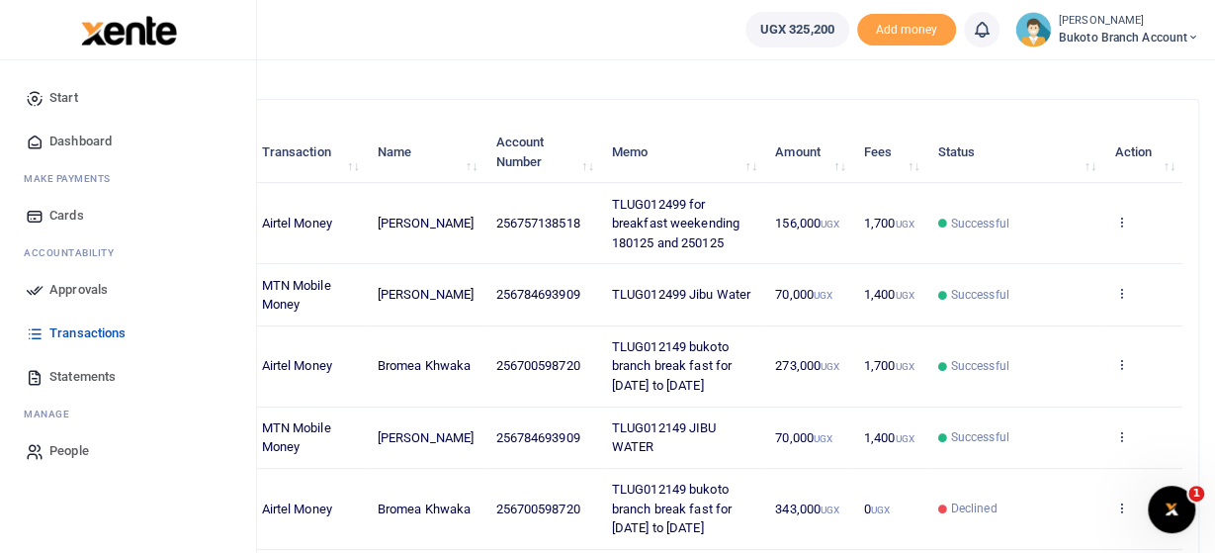
click at [80, 385] on link "Statements" at bounding box center [128, 376] width 224 height 43
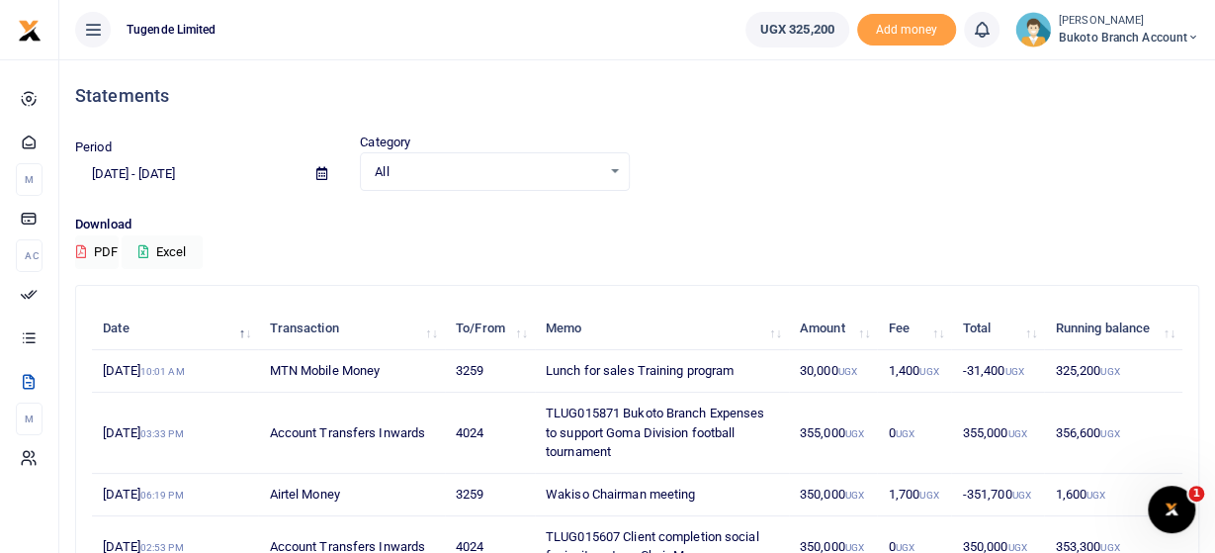
click at [153, 177] on input "[DATE] - [DATE]" at bounding box center [187, 174] width 225 height 34
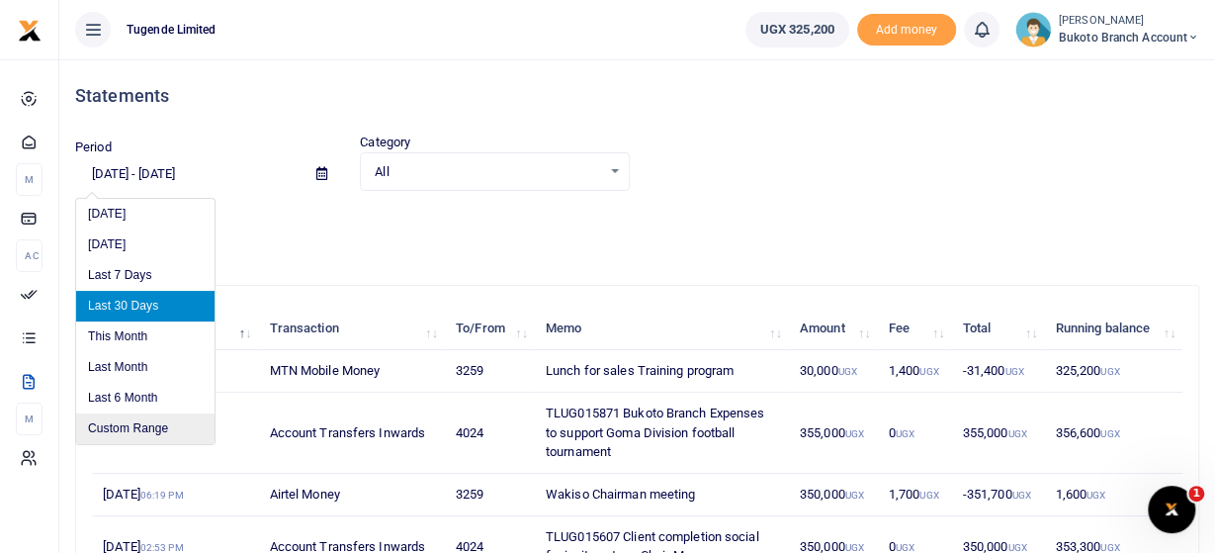
click at [131, 424] on li "Custom Range" at bounding box center [145, 428] width 138 height 31
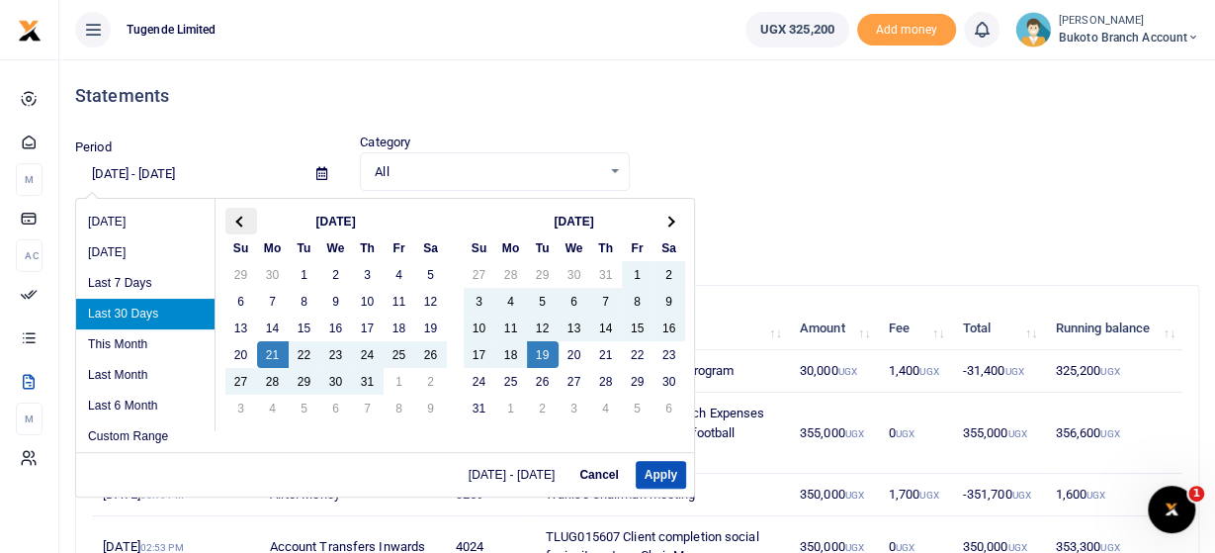
click at [236, 216] on th at bounding box center [241, 221] width 32 height 27
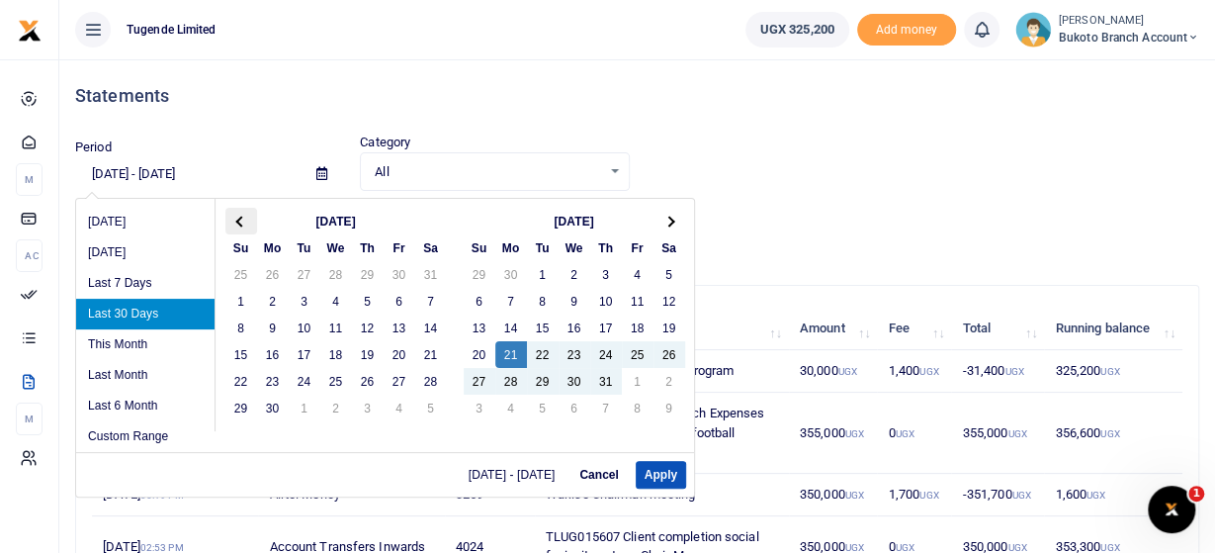
click at [236, 217] on th at bounding box center [241, 221] width 32 height 27
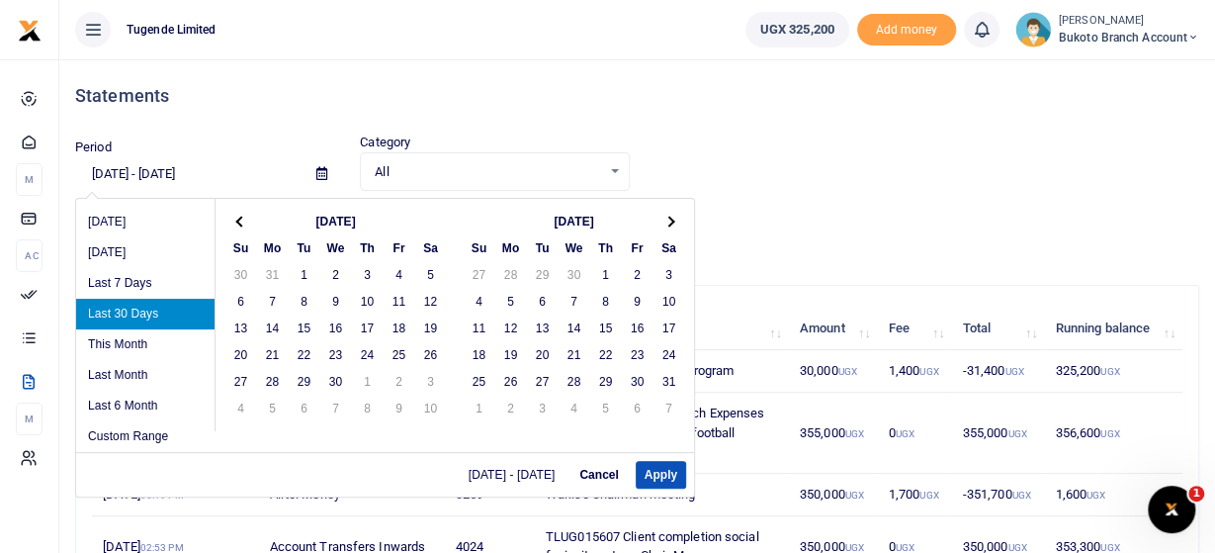
click at [236, 217] on th at bounding box center [241, 221] width 32 height 27
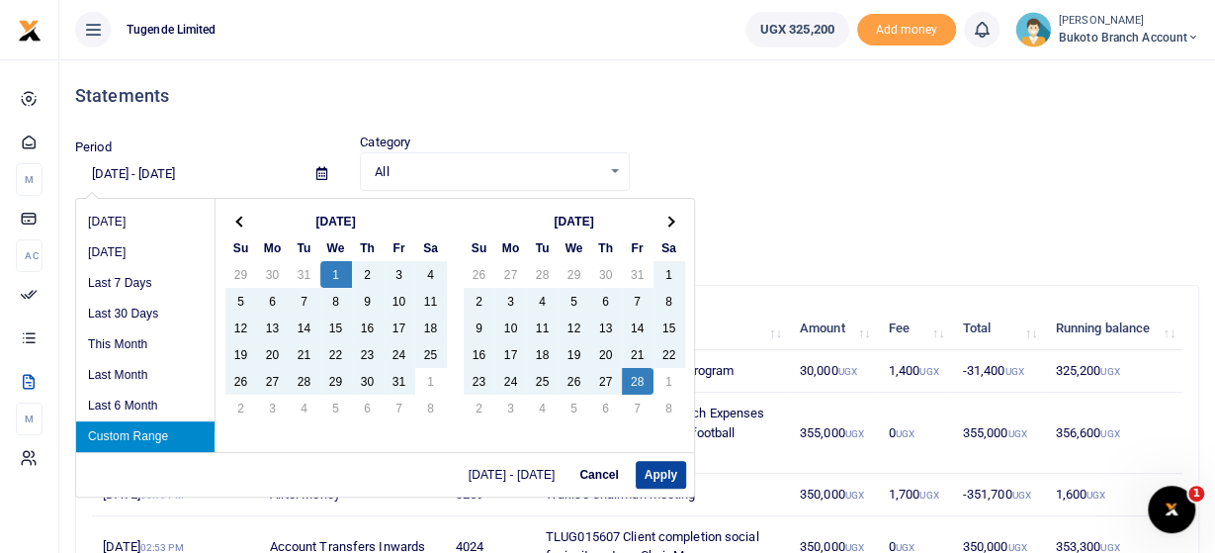
click at [659, 470] on button "Apply" at bounding box center [661, 475] width 50 height 28
type input "[DATE] - [DATE]"
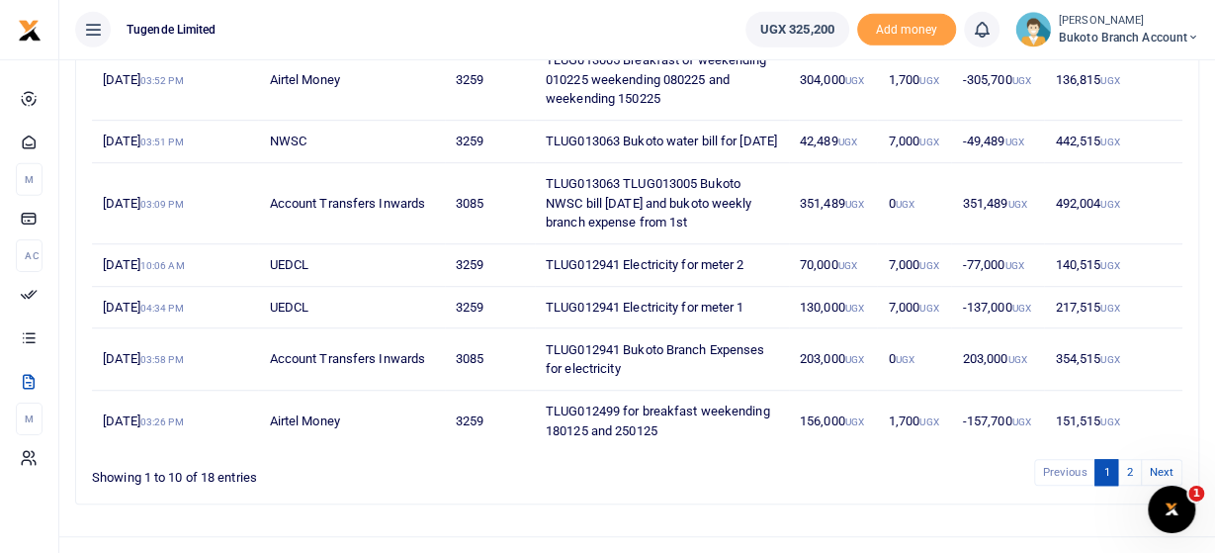
scroll to position [514, 0]
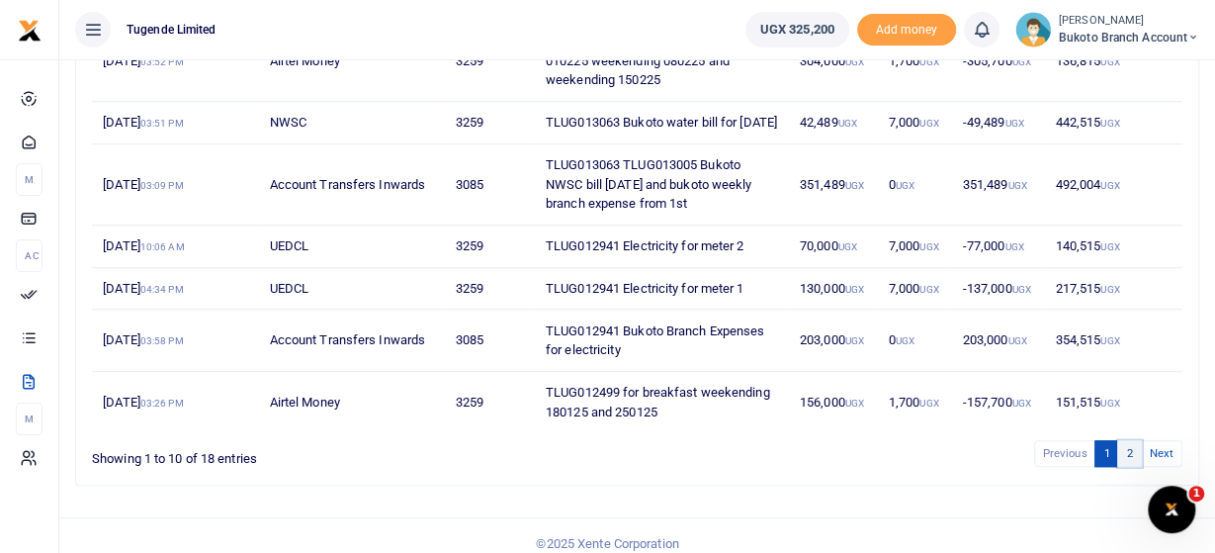
click at [1133, 467] on link "2" at bounding box center [1129, 453] width 24 height 27
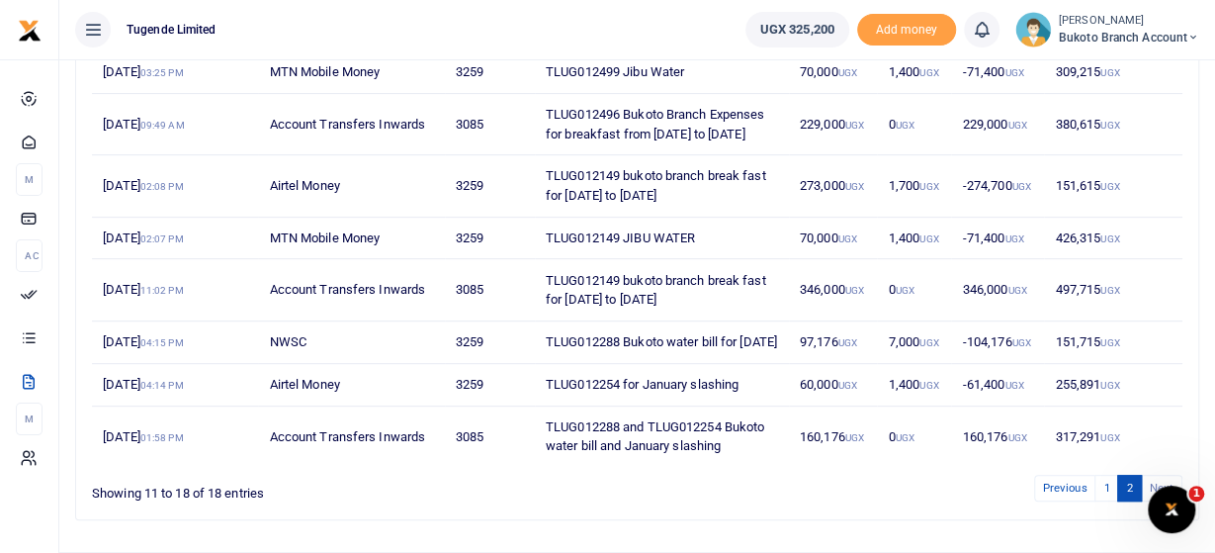
scroll to position [401, 0]
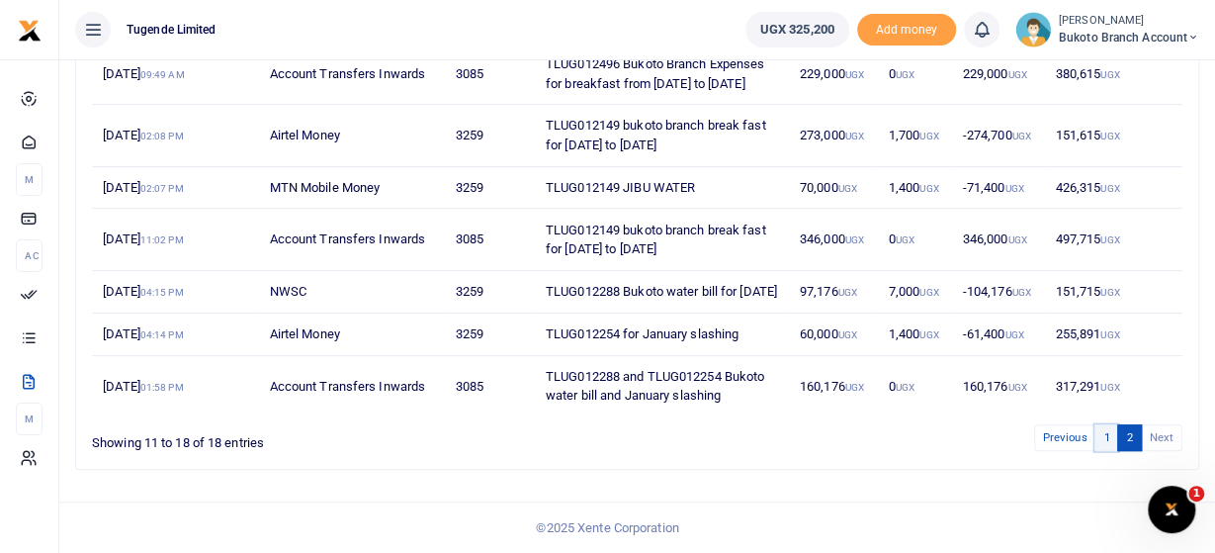
click at [1111, 442] on link "1" at bounding box center [1106, 437] width 24 height 27
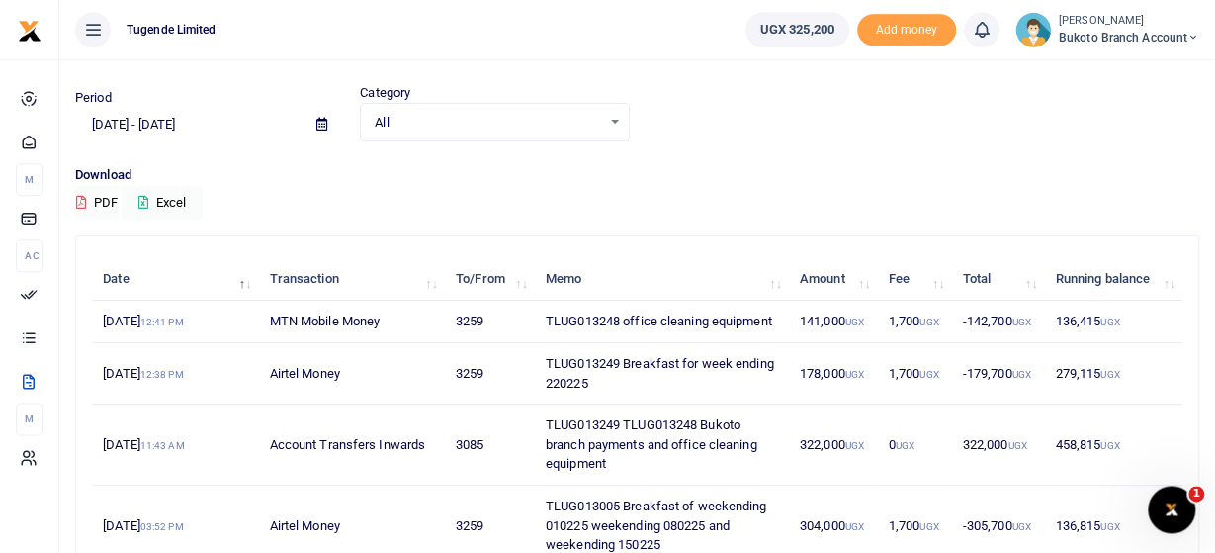
scroll to position [48, 0]
click at [132, 129] on input "[DATE] - [DATE]" at bounding box center [187, 126] width 225 height 34
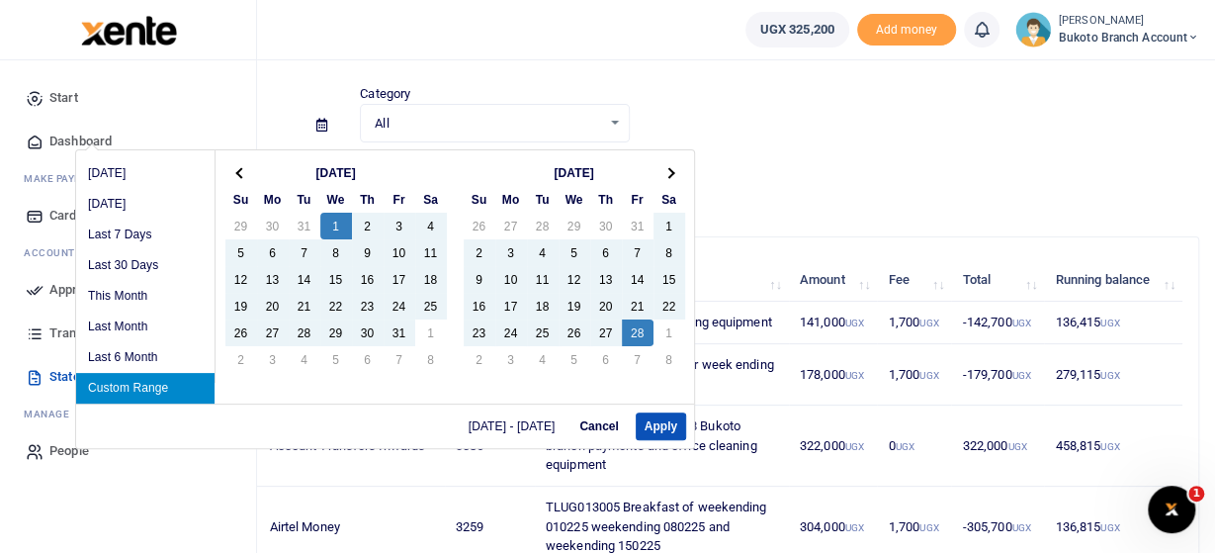
click at [60, 376] on span "Statements" at bounding box center [82, 377] width 66 height 20
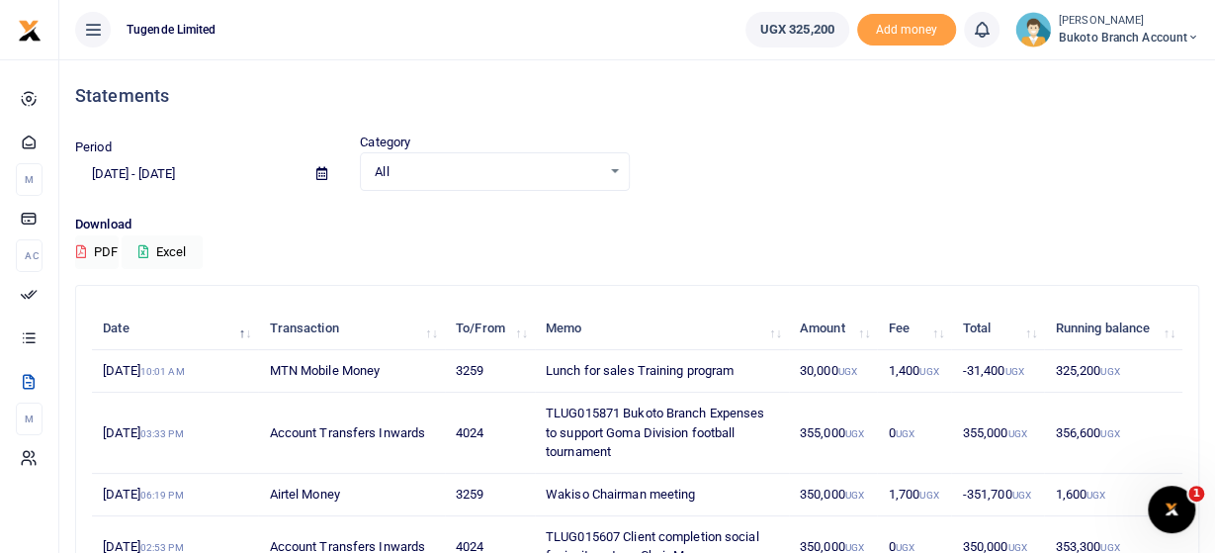
click at [159, 167] on input "[DATE] - [DATE]" at bounding box center [187, 174] width 225 height 34
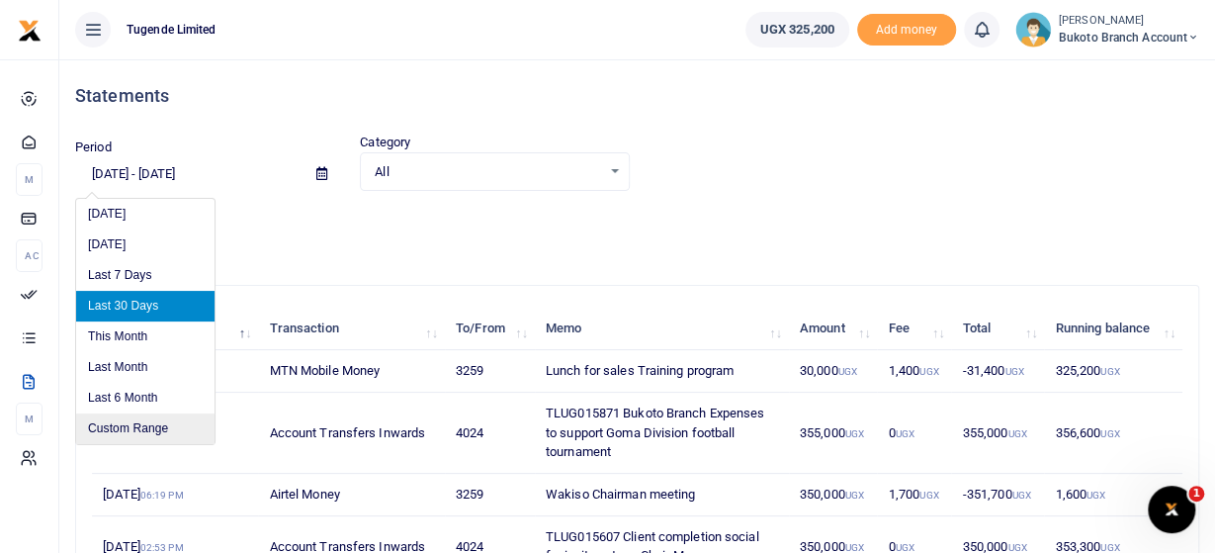
click at [134, 421] on li "Custom Range" at bounding box center [145, 428] width 138 height 31
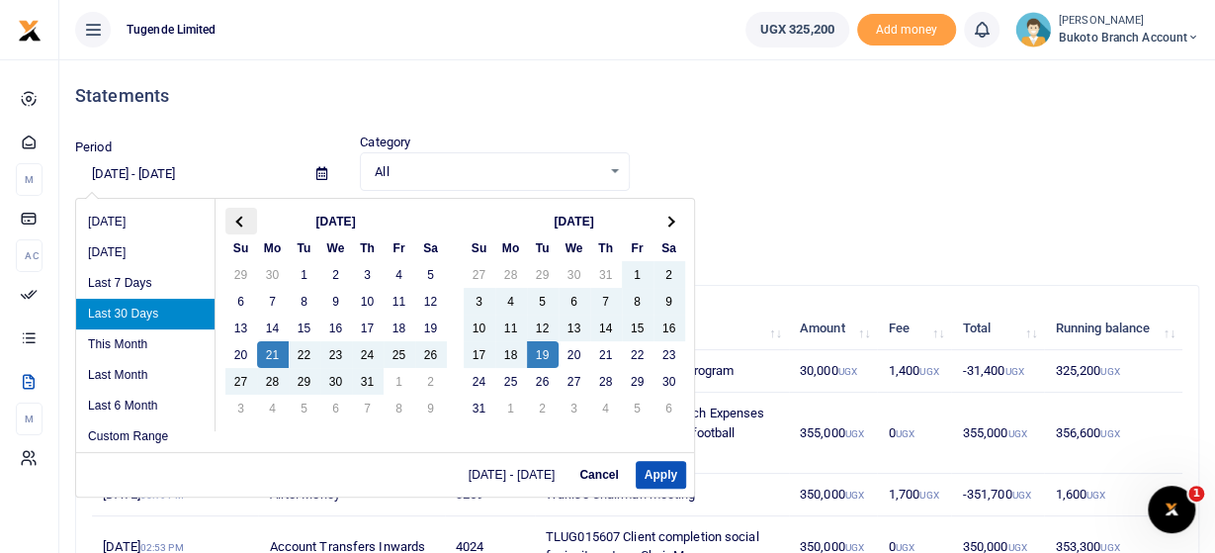
click at [244, 222] on th at bounding box center [241, 221] width 32 height 27
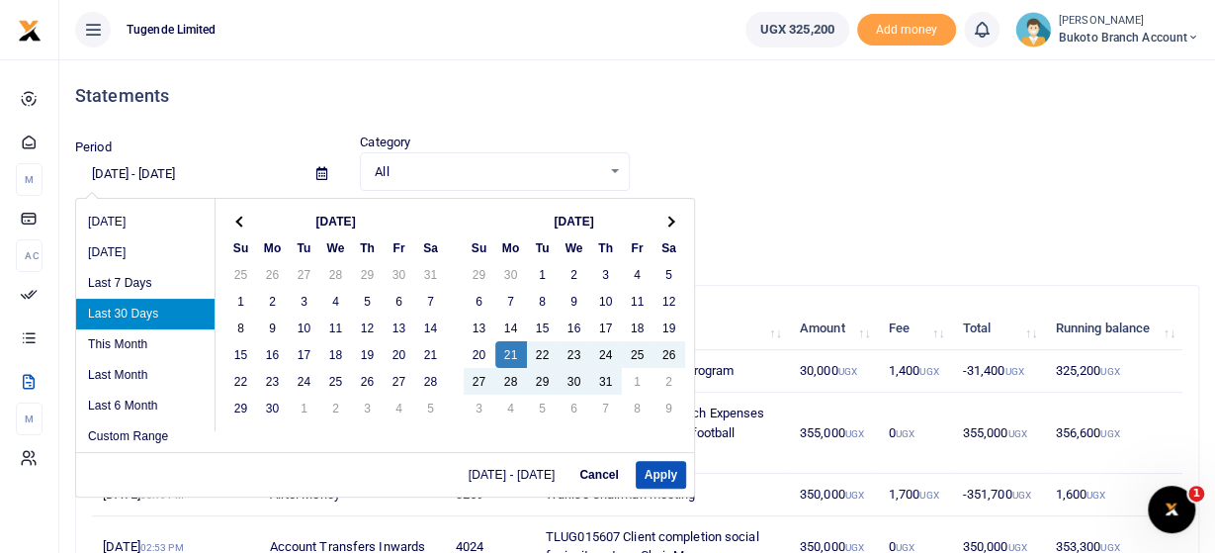
click at [244, 222] on th at bounding box center [241, 221] width 32 height 27
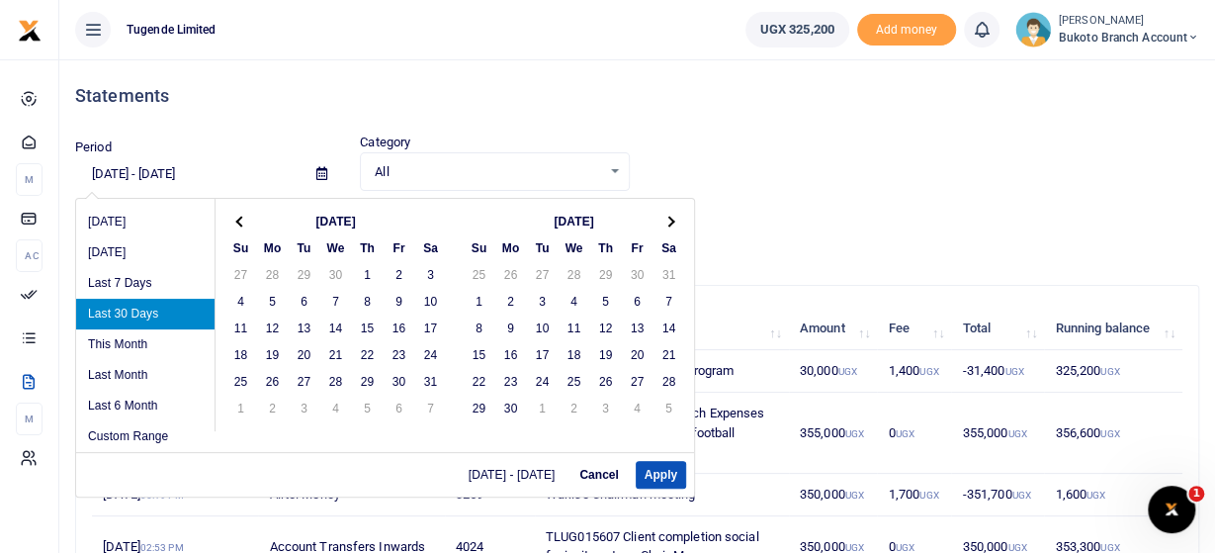
click at [244, 222] on th at bounding box center [241, 221] width 32 height 27
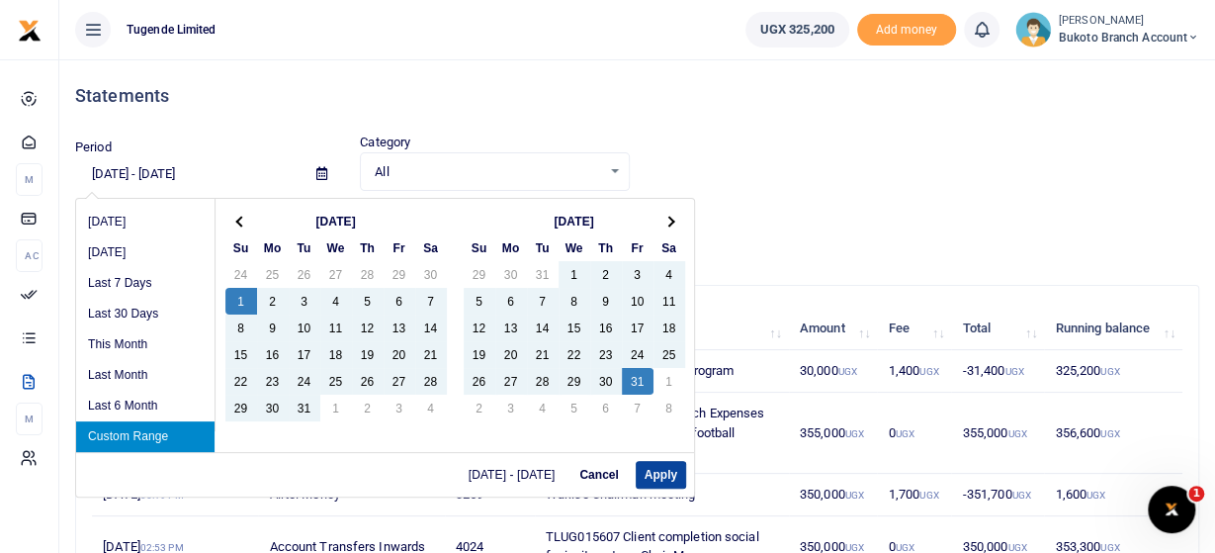
click at [654, 471] on button "Apply" at bounding box center [661, 475] width 50 height 28
type input "[DATE] - [DATE]"
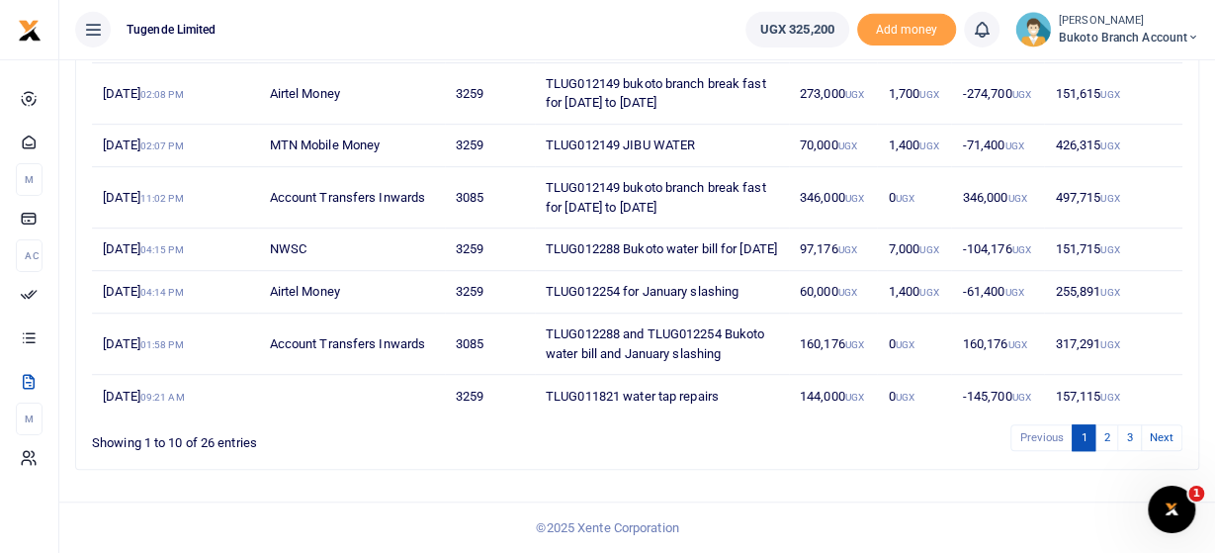
scroll to position [504, 0]
click at [1108, 438] on link "2" at bounding box center [1106, 437] width 24 height 27
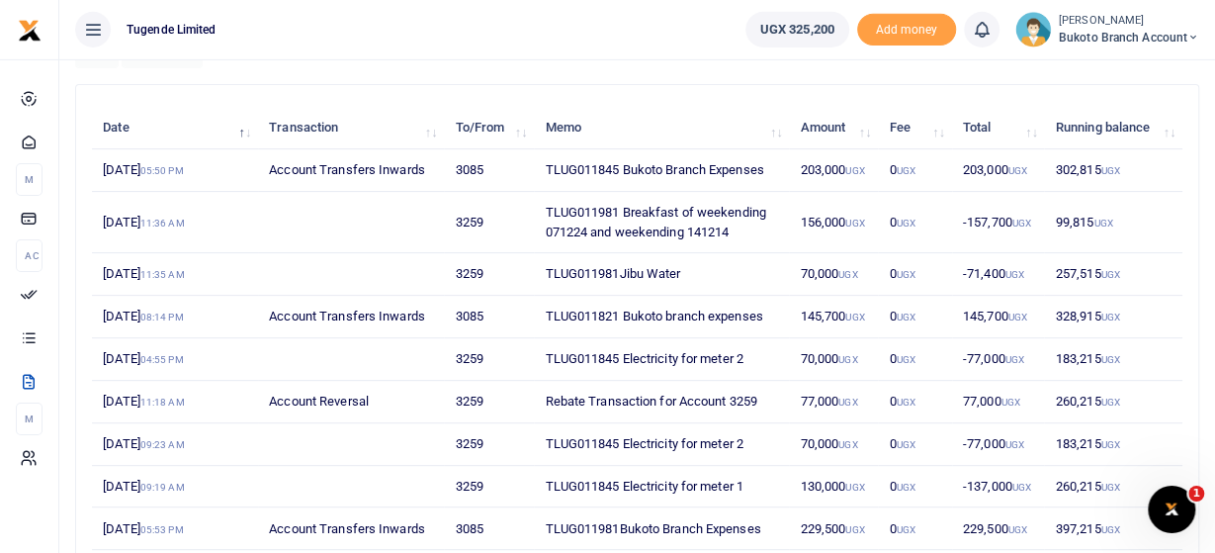
scroll to position [184, 0]
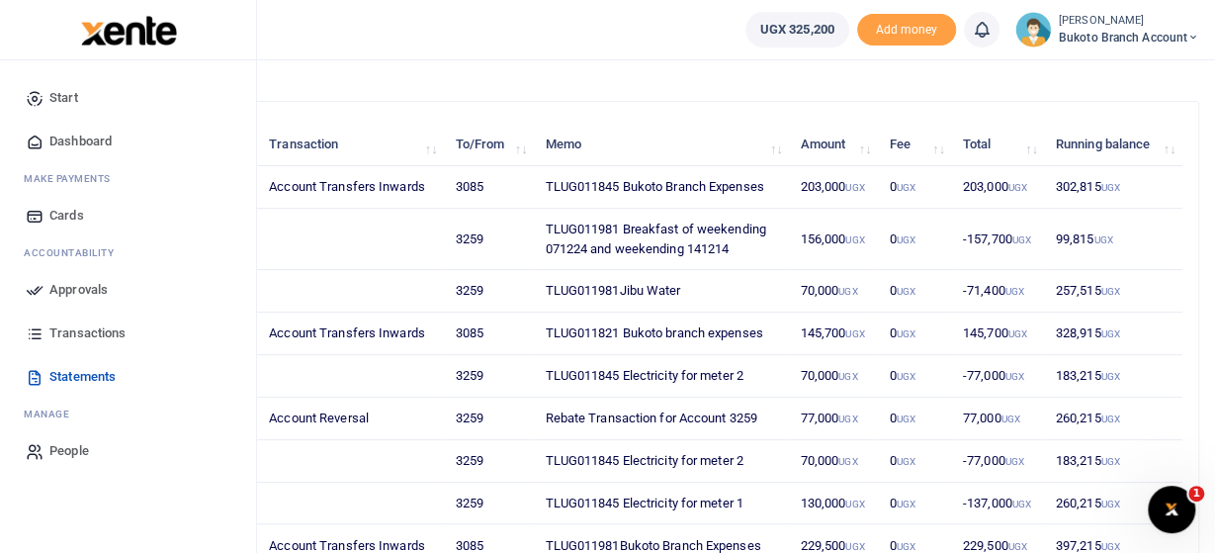
click at [66, 338] on span "Transactions" at bounding box center [87, 333] width 76 height 20
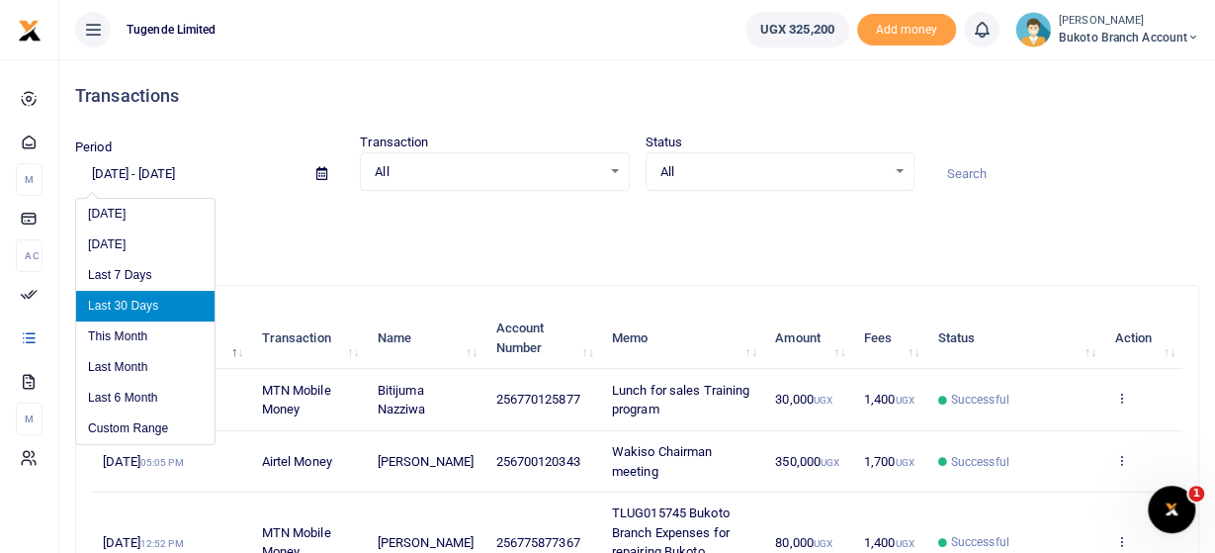
click at [120, 167] on input "07/21/2025 - 08/19/2025" at bounding box center [187, 174] width 225 height 34
click at [142, 426] on li "Custom Range" at bounding box center [145, 428] width 138 height 31
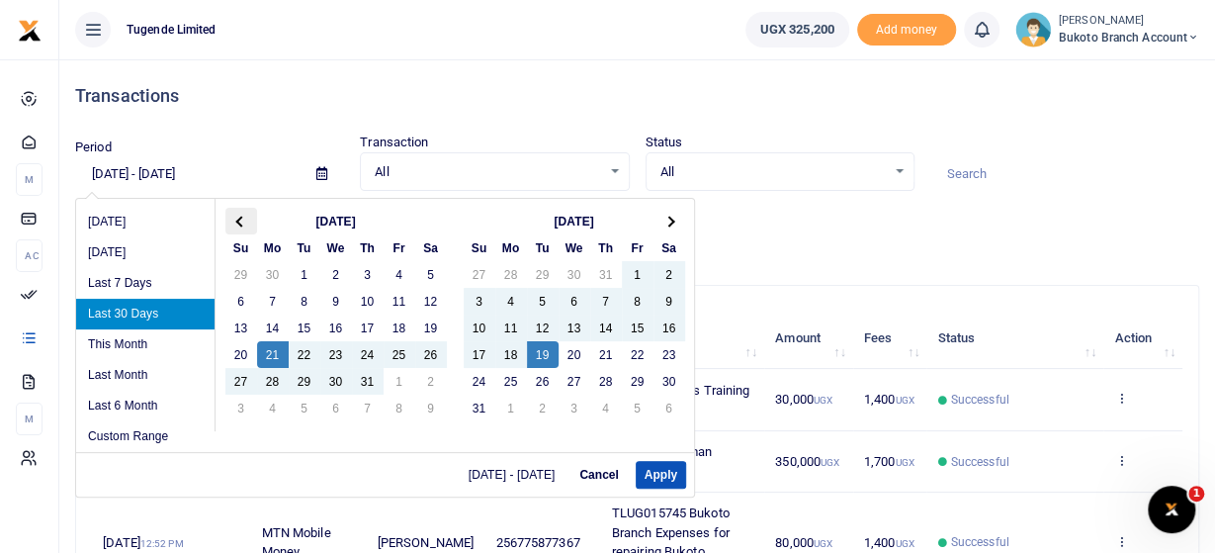
click at [245, 217] on th at bounding box center [241, 221] width 32 height 27
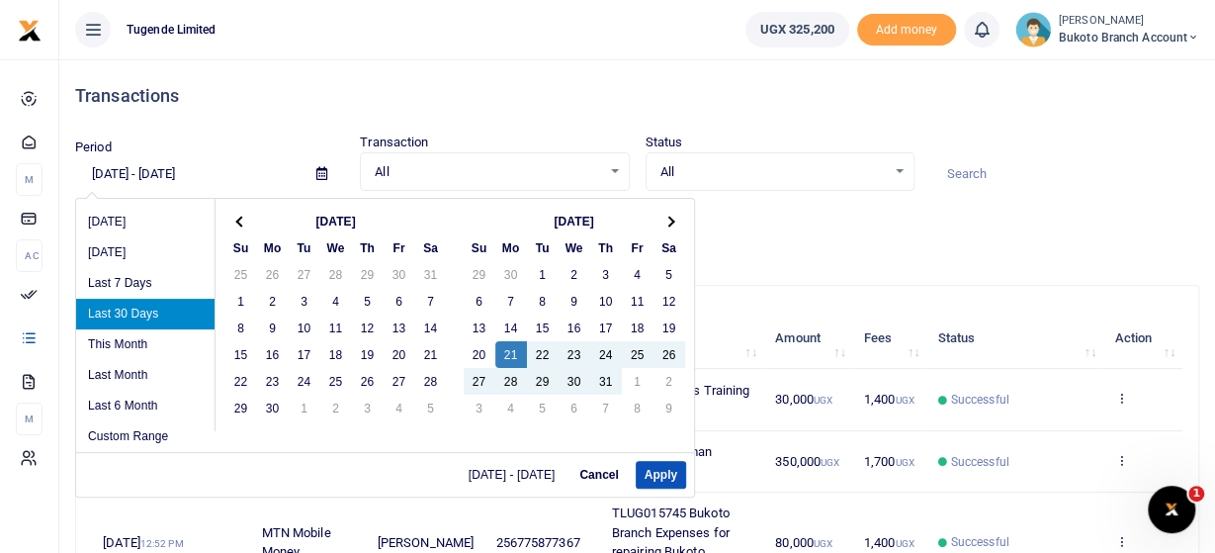
click at [245, 217] on th at bounding box center [241, 221] width 32 height 27
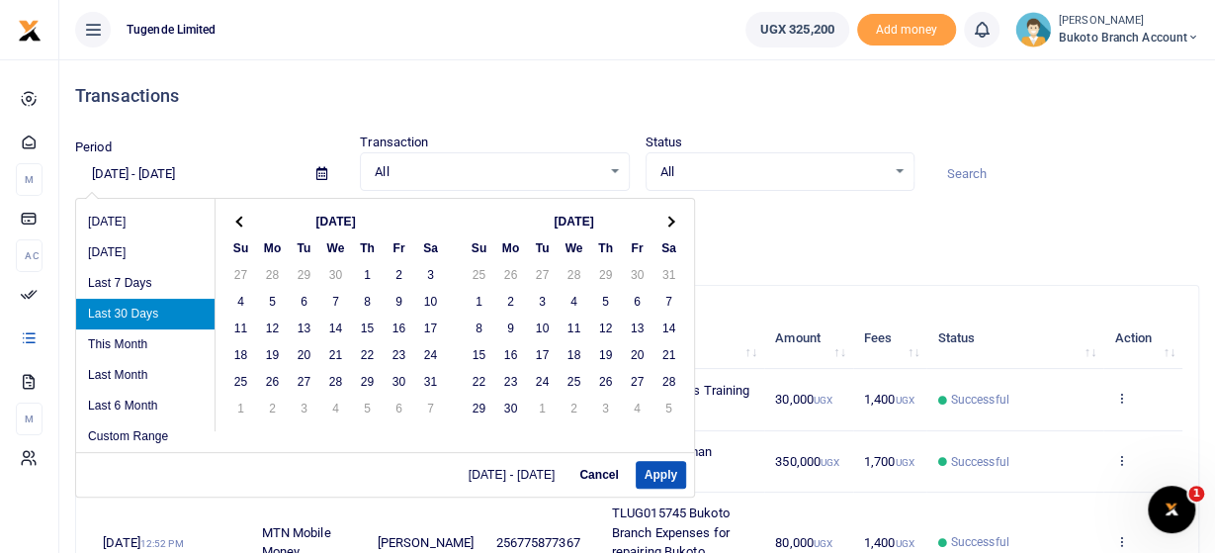
click at [245, 217] on th at bounding box center [241, 221] width 32 height 27
click at [244, 217] on th at bounding box center [241, 221] width 32 height 27
click at [244, 218] on th at bounding box center [241, 221] width 32 height 27
click at [244, 219] on span at bounding box center [240, 220] width 11 height 11
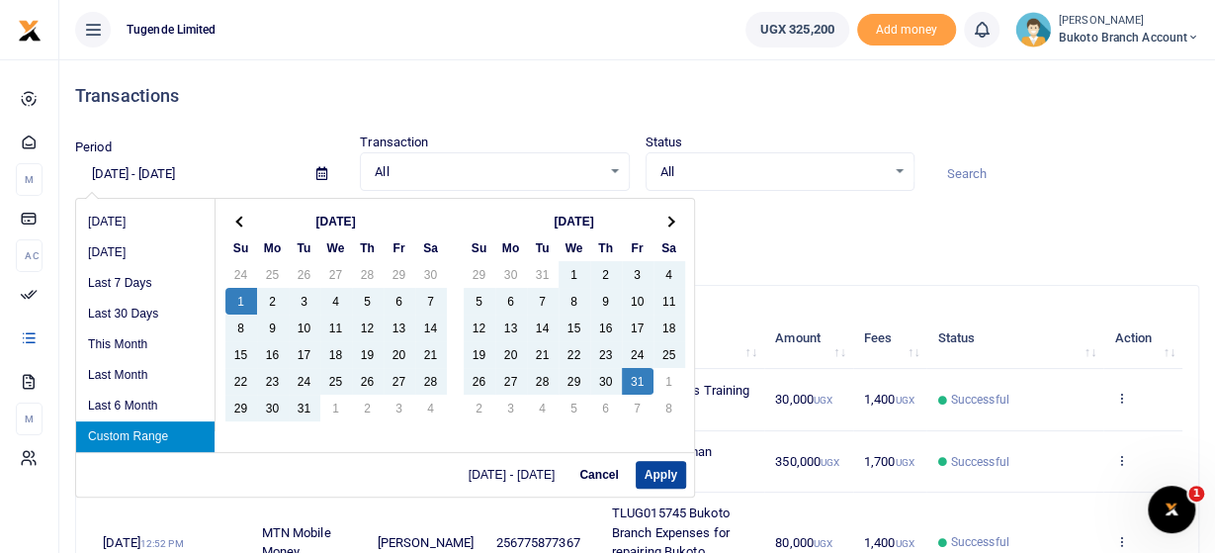
click at [649, 471] on button "Apply" at bounding box center [661, 475] width 50 height 28
type input "12/01/2024 - 01/31/2025"
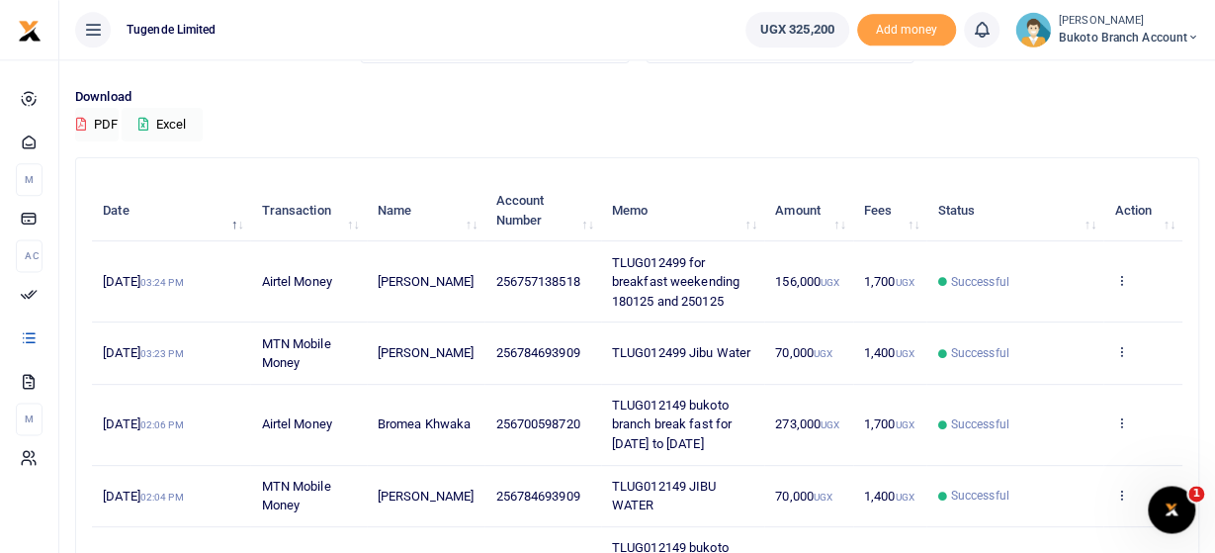
scroll to position [83, 0]
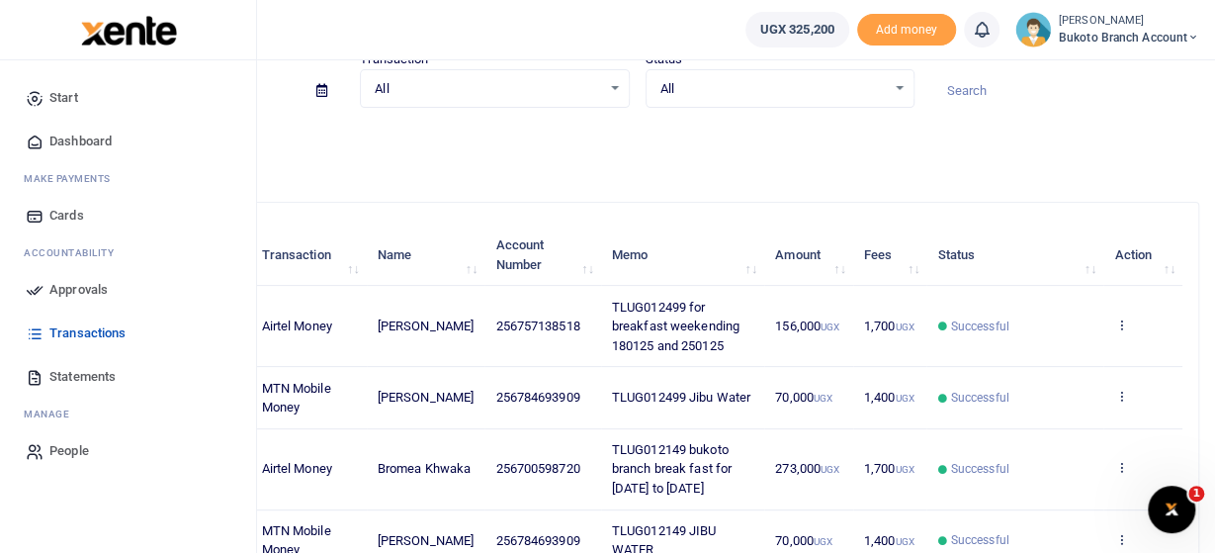
click at [86, 329] on span "Transactions" at bounding box center [87, 333] width 76 height 20
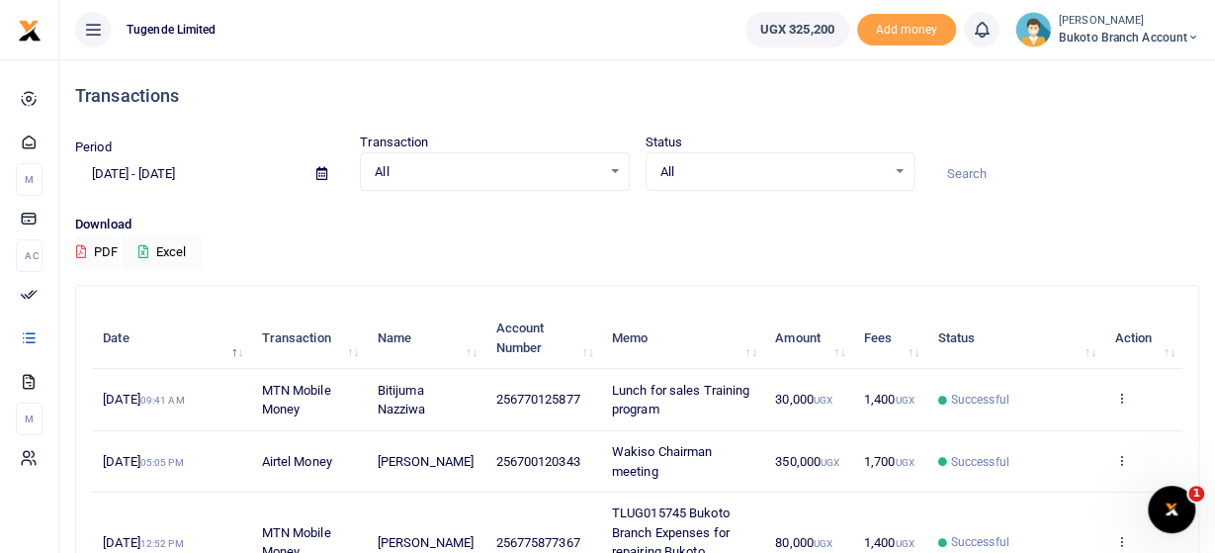
click at [108, 149] on label "Period" at bounding box center [93, 147] width 37 height 20
click at [172, 169] on input "[DATE] - [DATE]" at bounding box center [187, 174] width 225 height 34
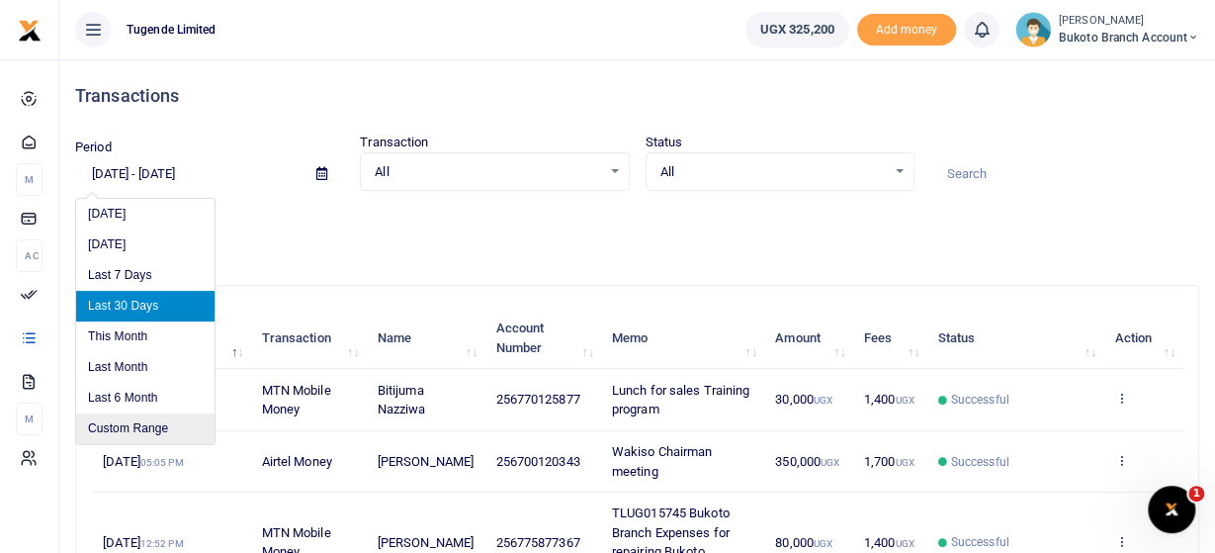
click at [131, 429] on li "Custom Range" at bounding box center [145, 428] width 138 height 31
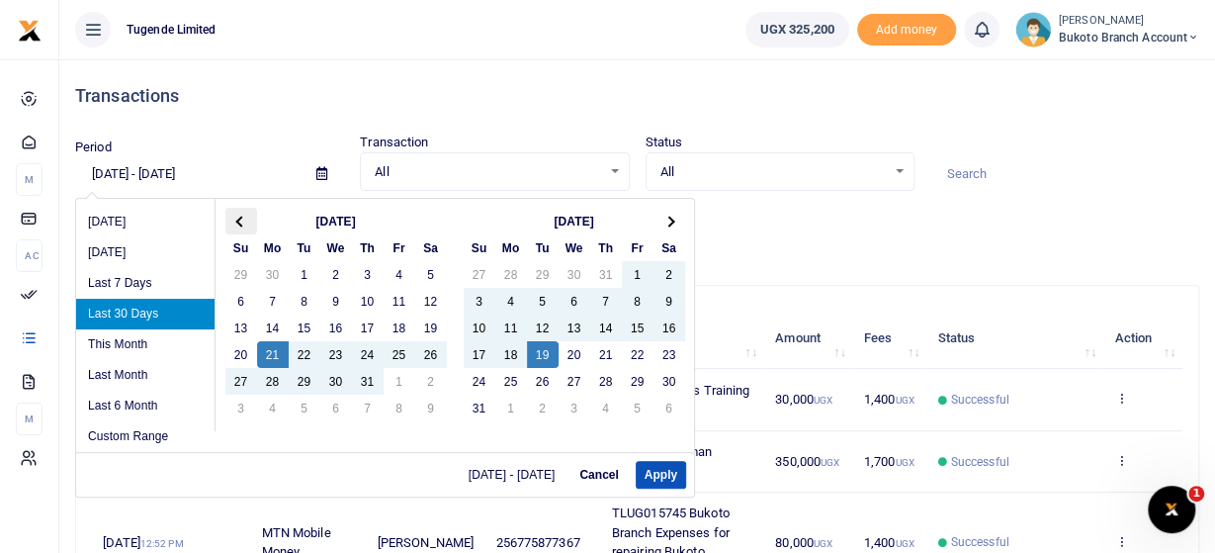
click at [237, 222] on span at bounding box center [240, 220] width 11 height 11
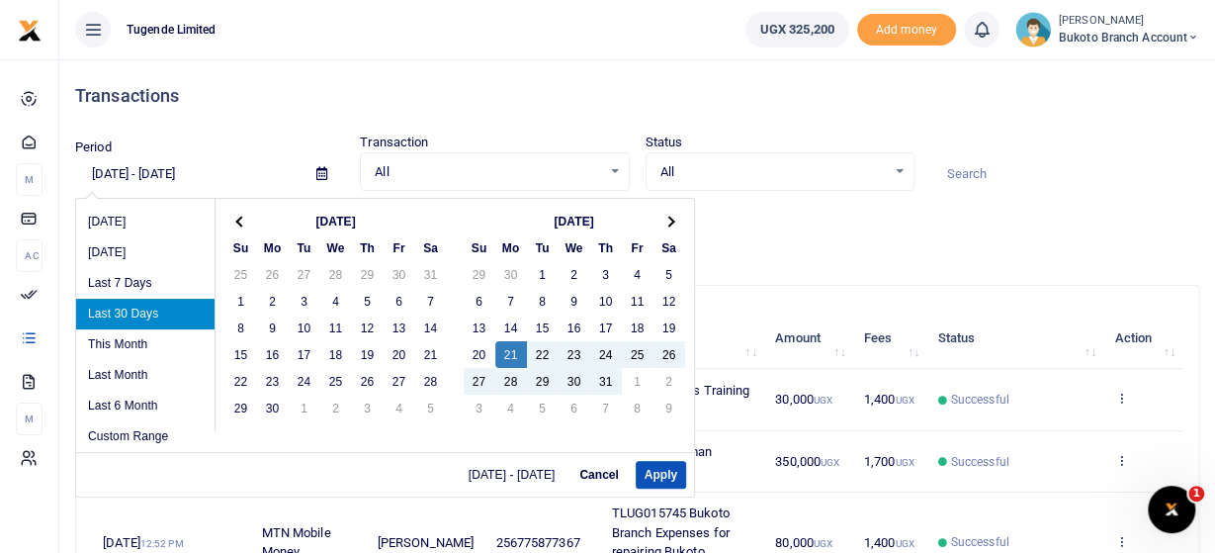
click at [237, 222] on span at bounding box center [240, 220] width 11 height 11
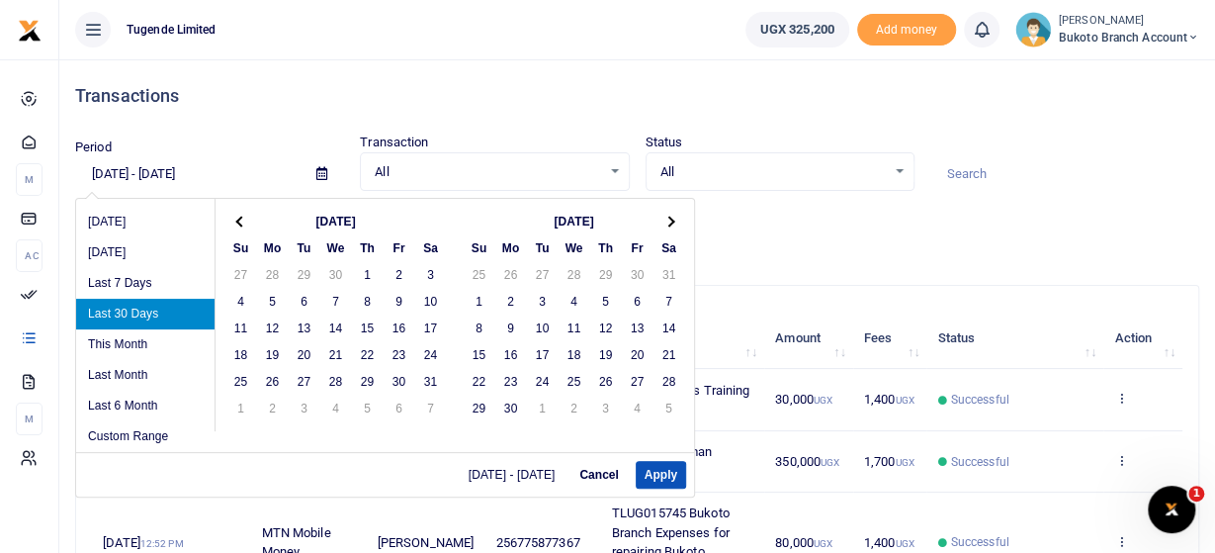
click at [237, 222] on span at bounding box center [240, 220] width 11 height 11
click at [232, 225] on th at bounding box center [241, 221] width 32 height 27
click at [231, 219] on th at bounding box center [241, 221] width 32 height 27
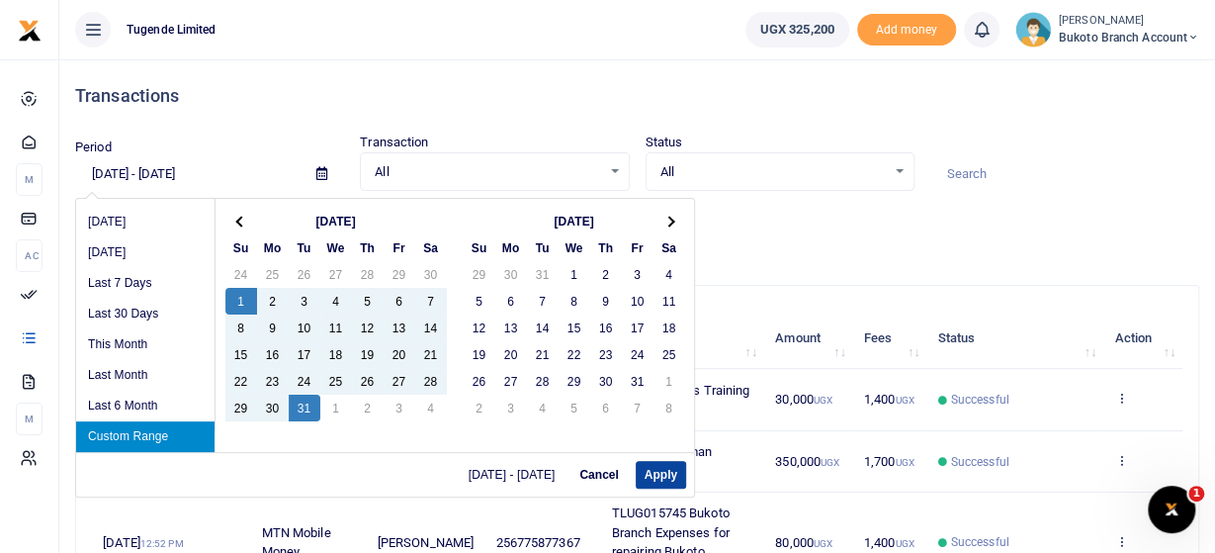
click at [646, 471] on button "Apply" at bounding box center [661, 475] width 50 height 28
type input "[DATE] - [DATE]"
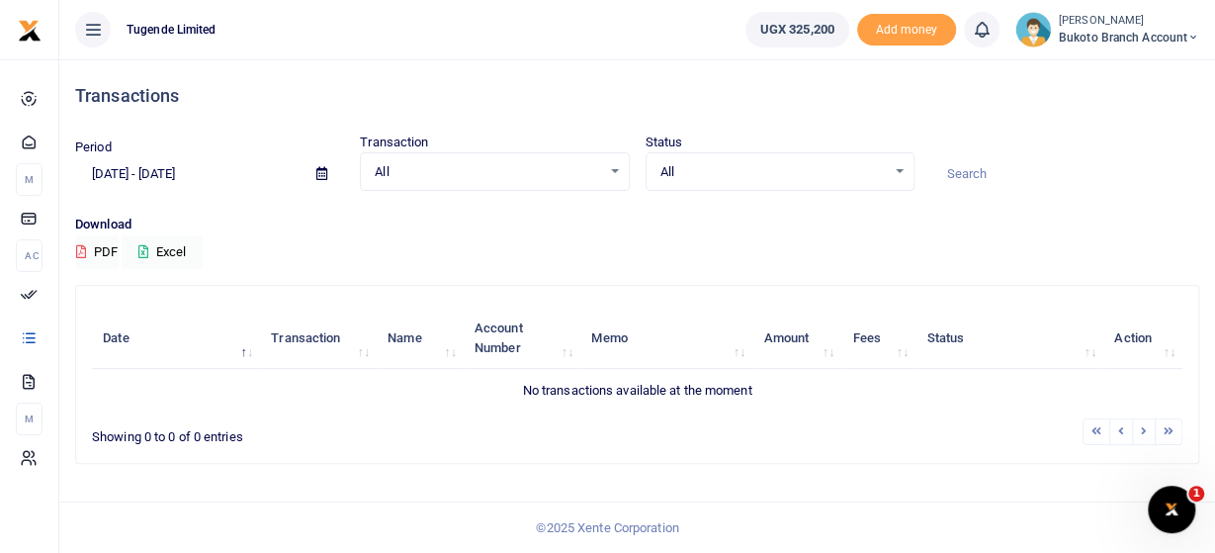
click at [970, 174] on input at bounding box center [1064, 174] width 269 height 34
click at [983, 173] on input "TLUG011623" at bounding box center [1064, 174] width 269 height 34
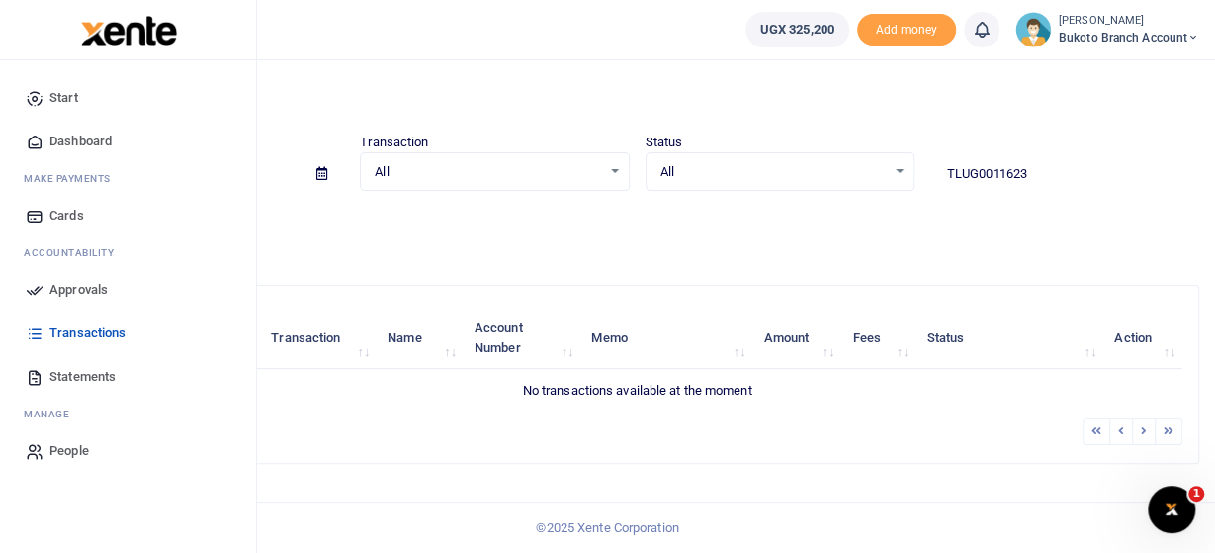
type input "TLUG0011623"
click at [84, 378] on span "Statements" at bounding box center [82, 377] width 66 height 20
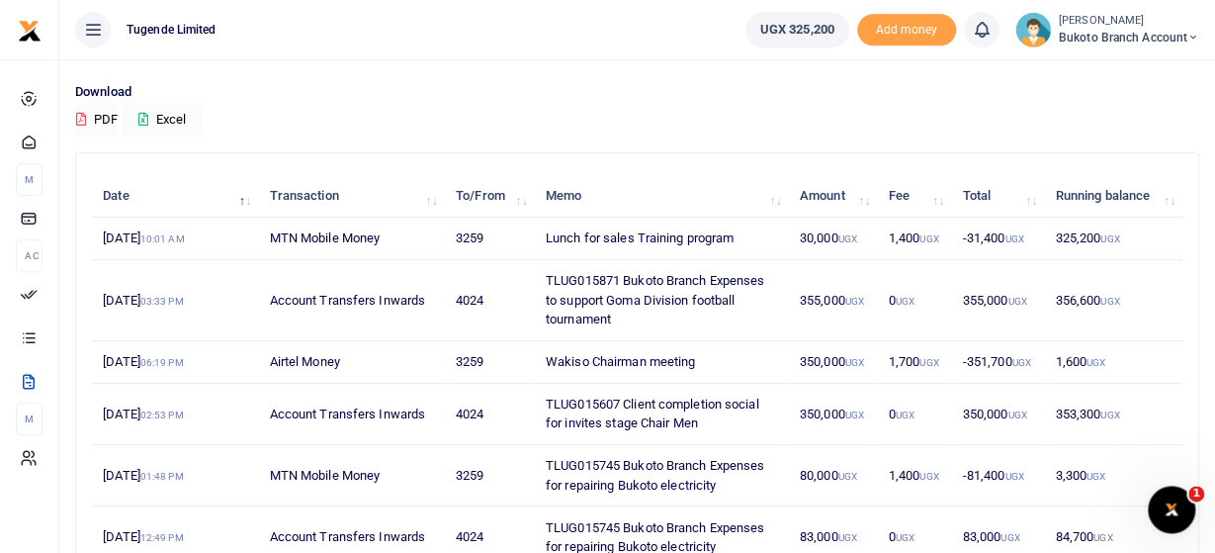
scroll to position [92, 0]
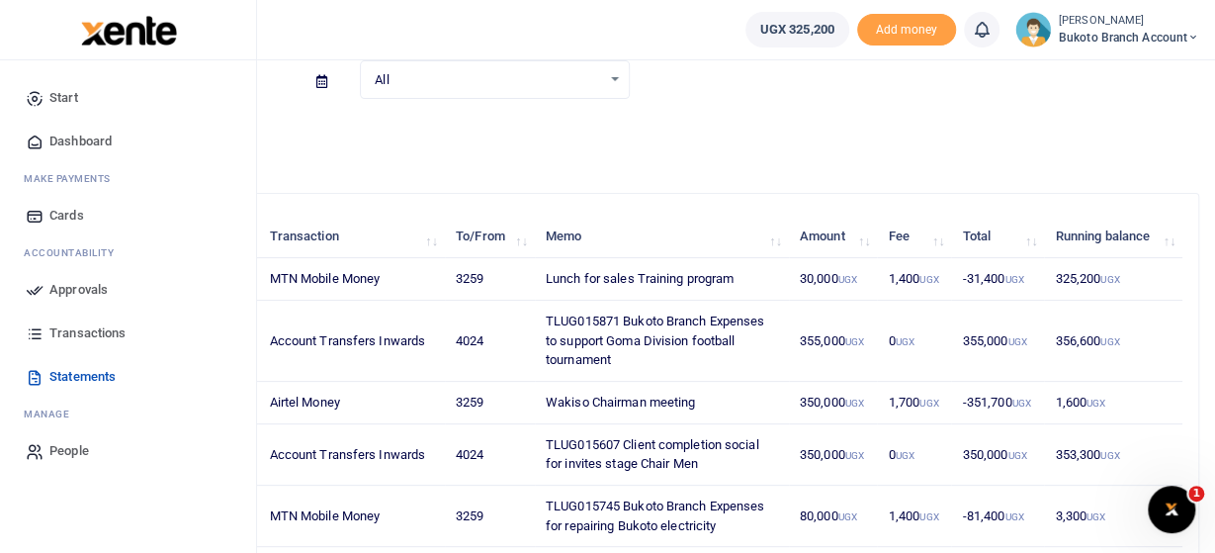
click at [80, 333] on span "Transactions" at bounding box center [87, 333] width 76 height 20
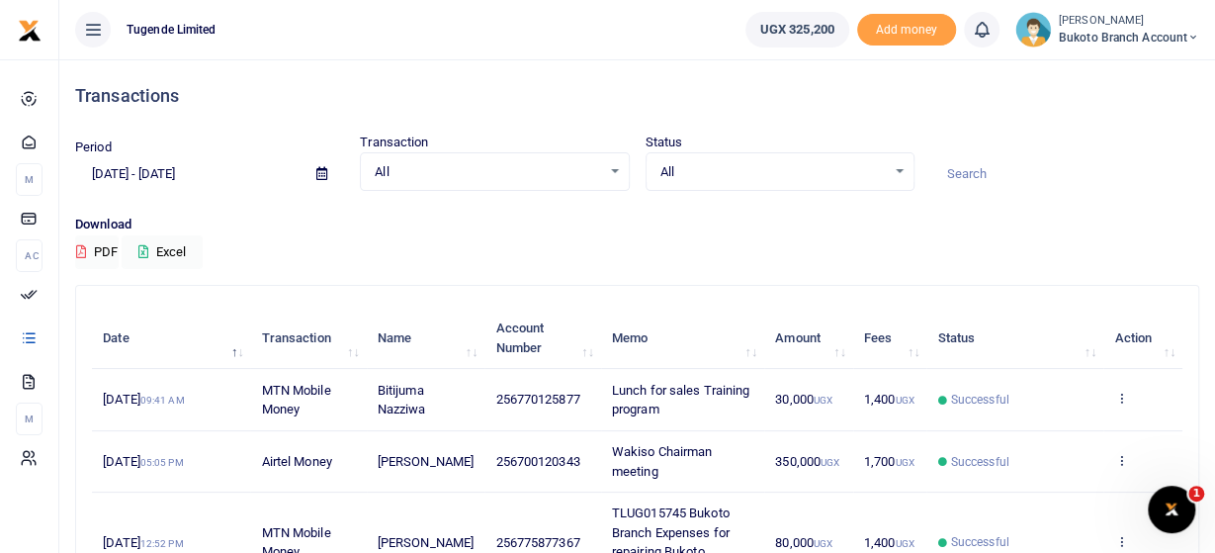
click at [98, 168] on input "[DATE] - [DATE]" at bounding box center [187, 174] width 225 height 34
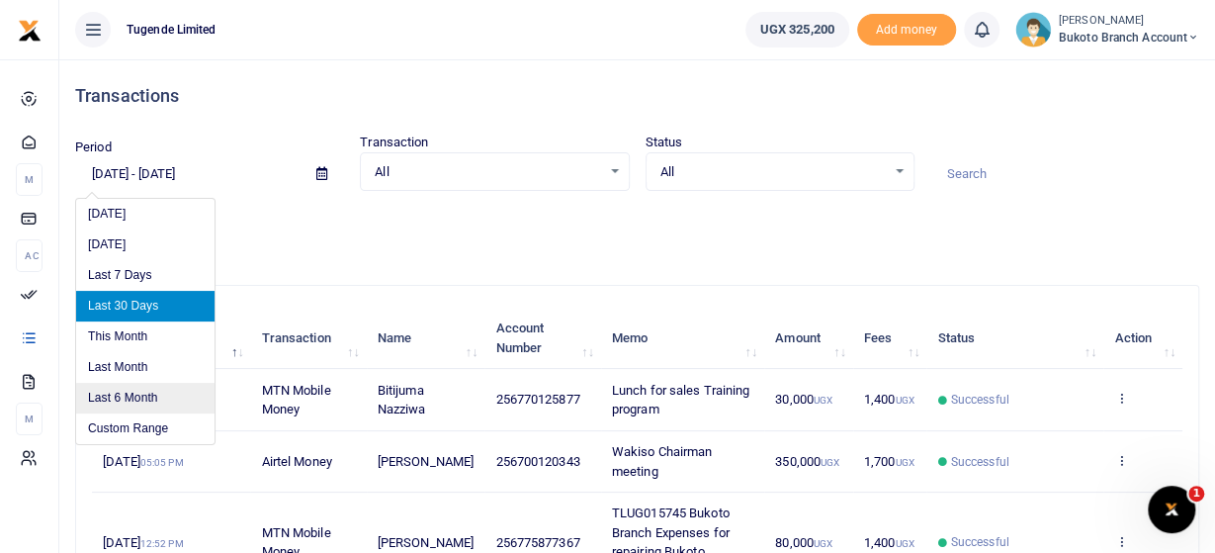
click at [152, 394] on li "Last 6 Month" at bounding box center [145, 398] width 138 height 31
type input "[DATE] - [DATE]"
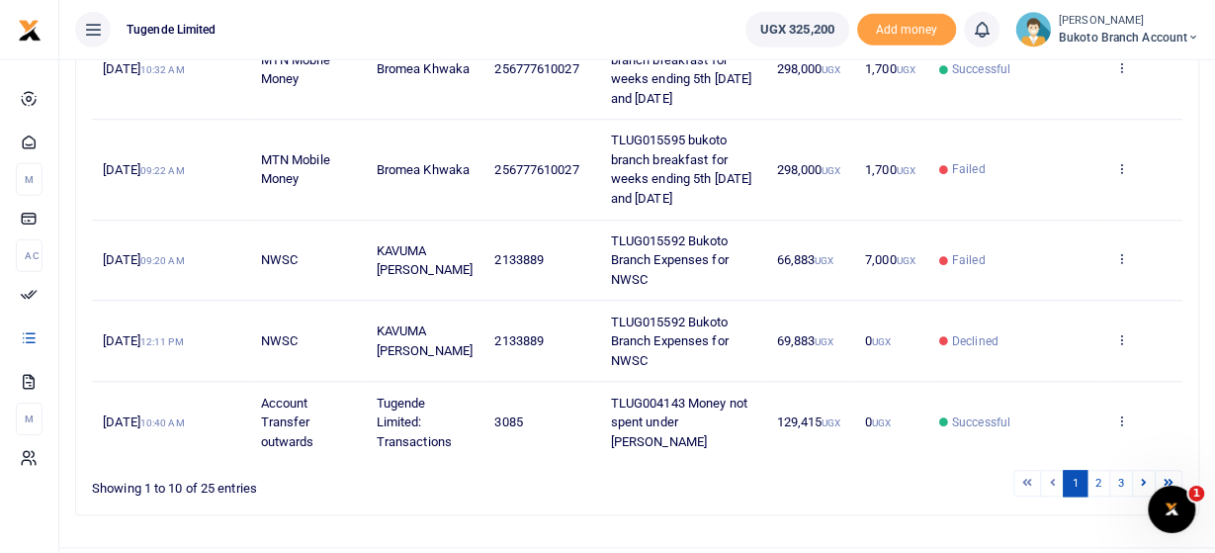
scroll to position [794, 0]
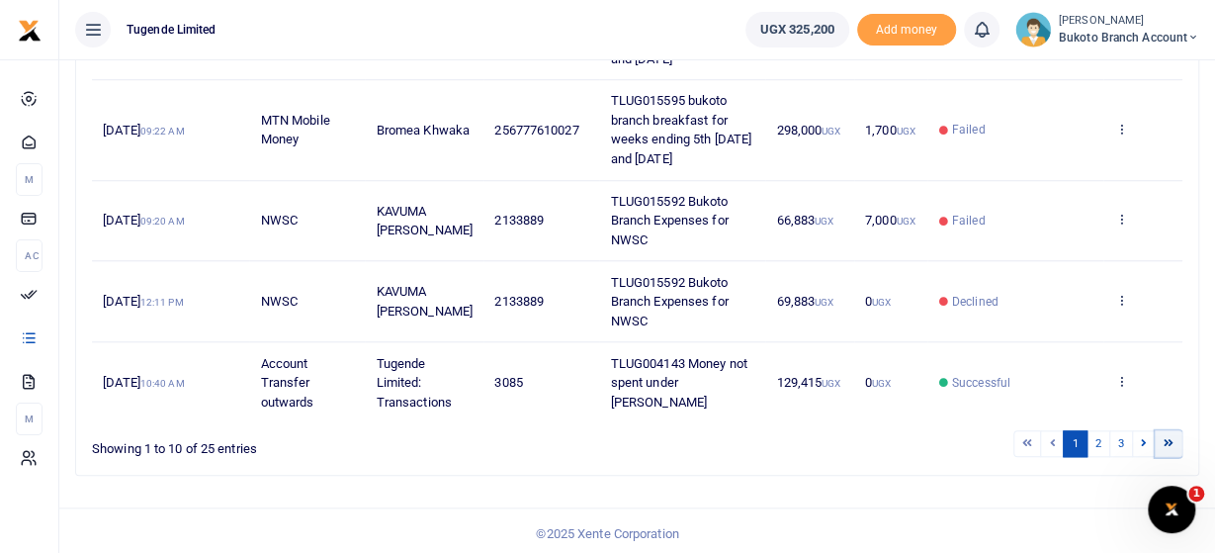
click at [1170, 440] on icon at bounding box center [1168, 442] width 10 height 11
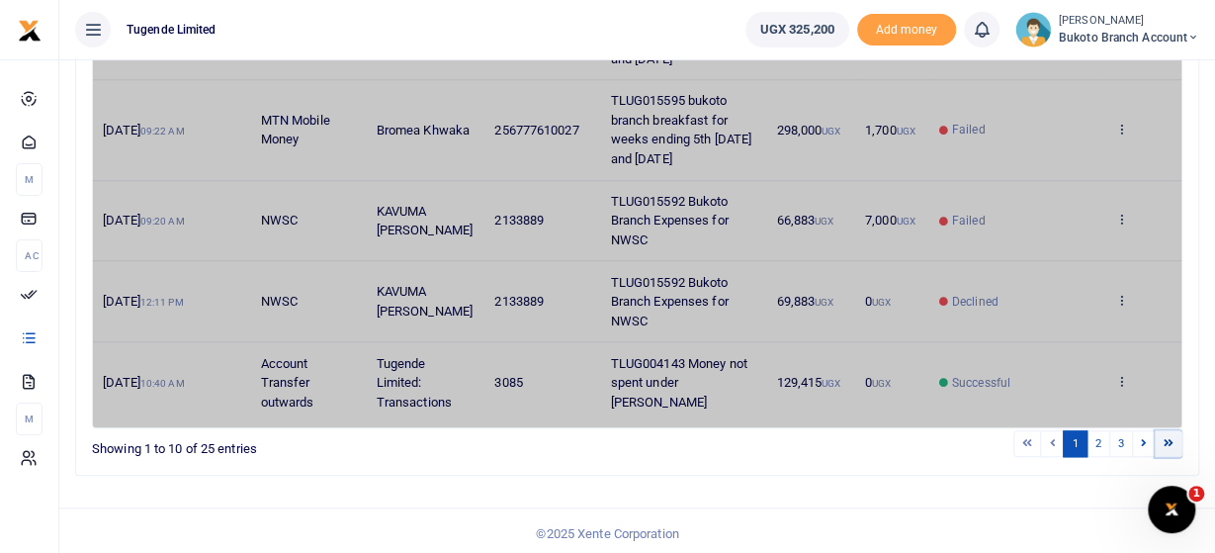
scroll to position [449, 0]
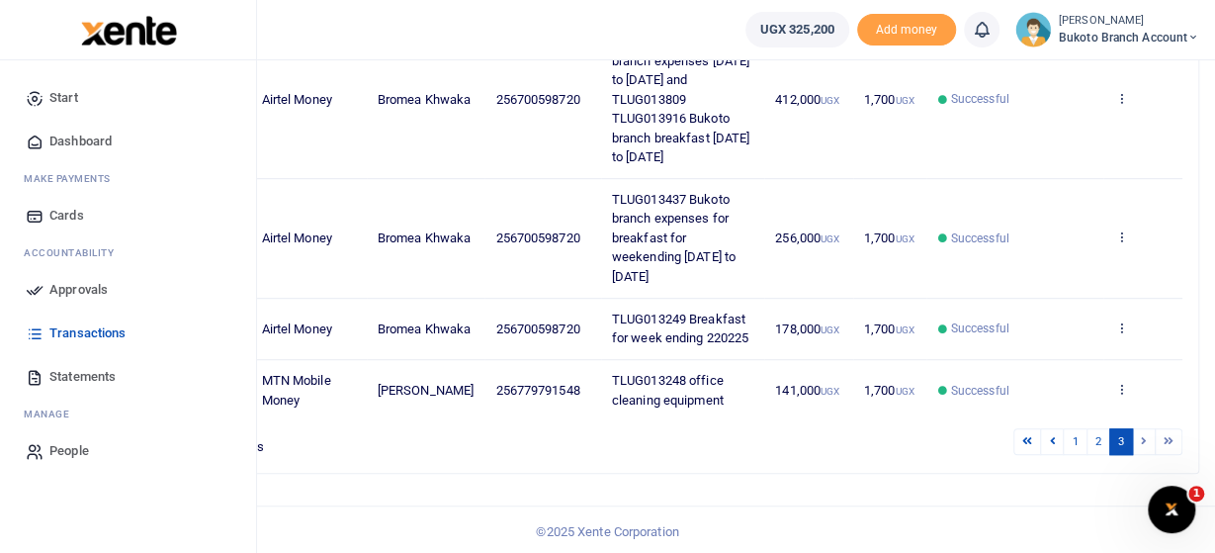
click at [72, 330] on span "Transactions" at bounding box center [87, 333] width 76 height 20
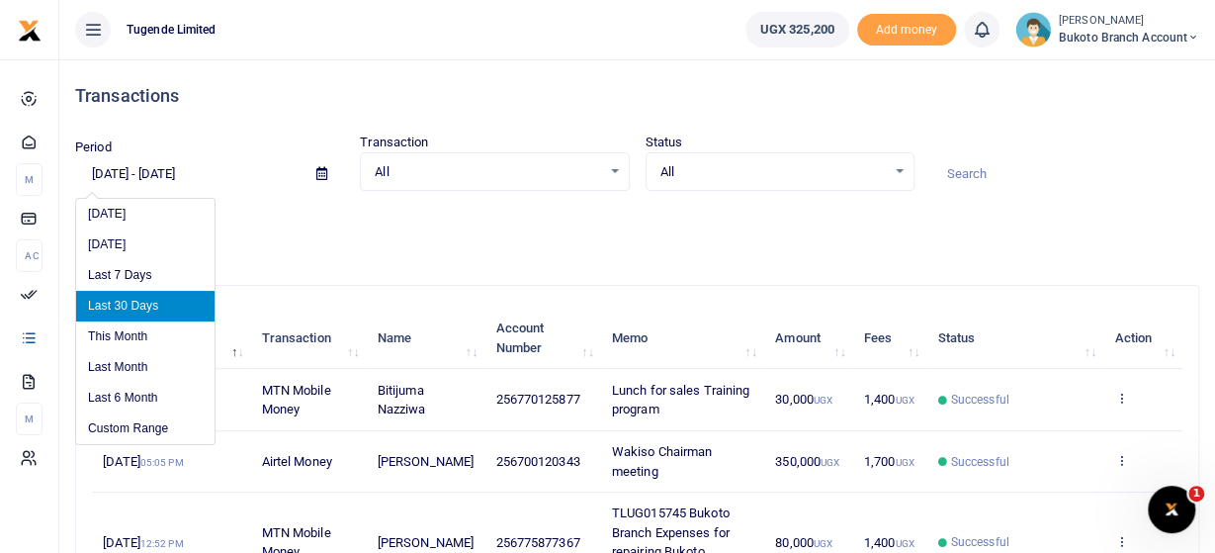
click at [122, 172] on input "[DATE] - [DATE]" at bounding box center [187, 174] width 225 height 34
click at [125, 420] on li "Custom Range" at bounding box center [145, 428] width 138 height 31
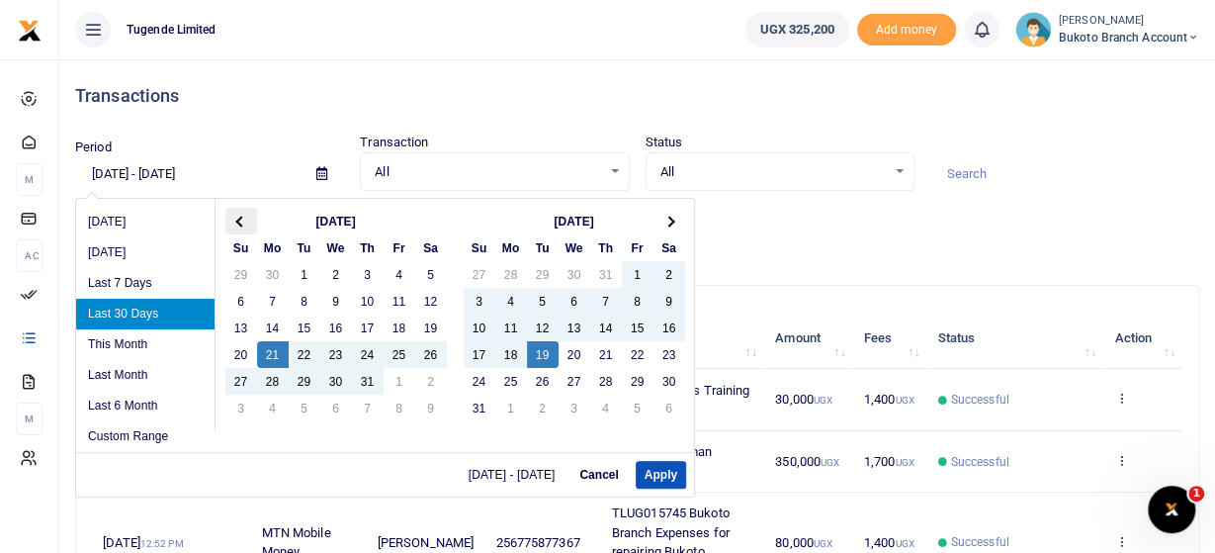
click at [235, 216] on th at bounding box center [241, 221] width 32 height 27
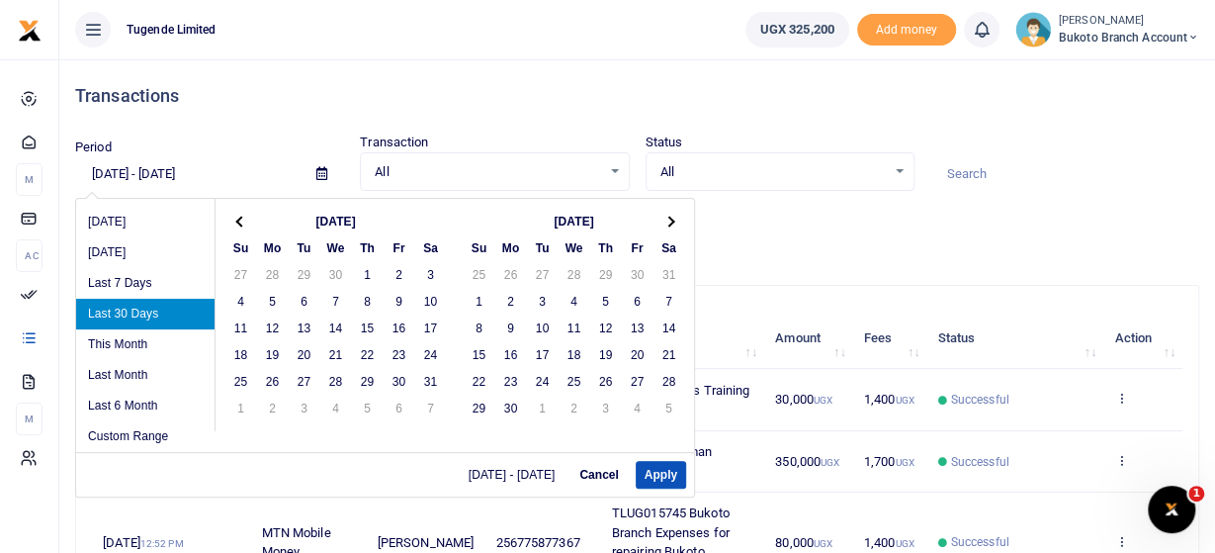
click at [235, 216] on th at bounding box center [241, 221] width 32 height 27
click at [234, 216] on th at bounding box center [241, 221] width 32 height 27
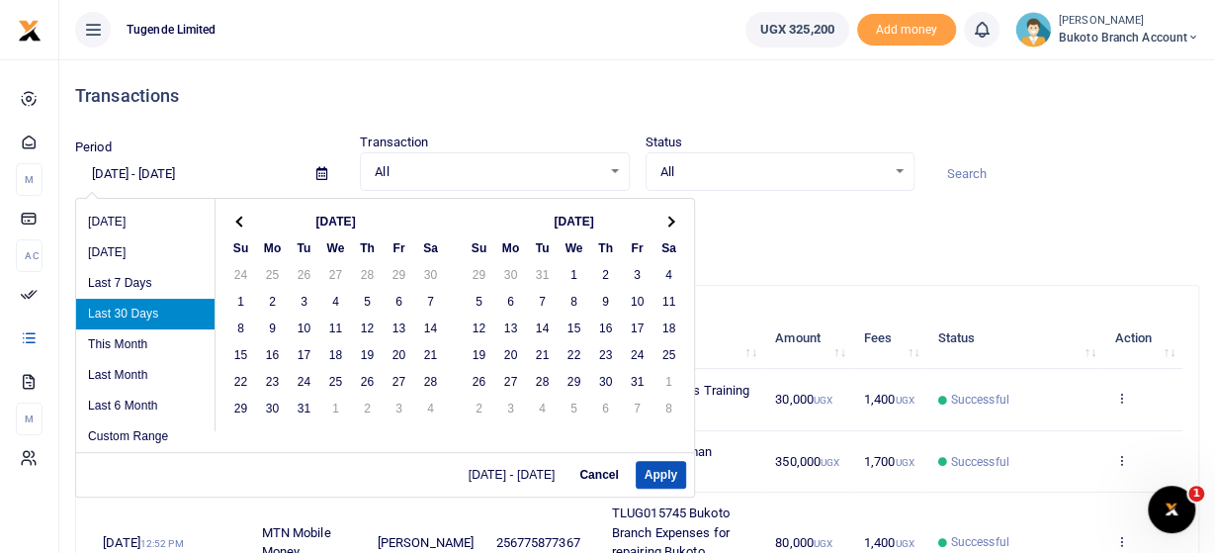
click at [234, 216] on th at bounding box center [241, 221] width 32 height 27
click at [663, 217] on th at bounding box center [669, 221] width 32 height 27
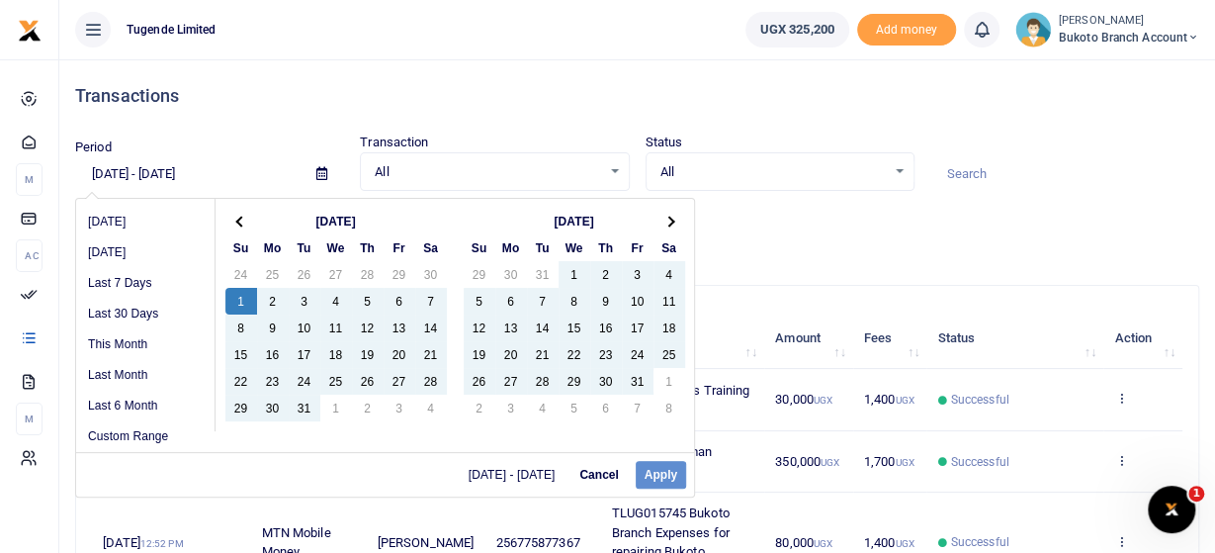
click at [661, 473] on div "[DATE] - [DATE] Cancel Apply" at bounding box center [385, 474] width 618 height 44
click at [658, 472] on div "[DATE] - [DATE] Cancel Apply" at bounding box center [385, 474] width 618 height 44
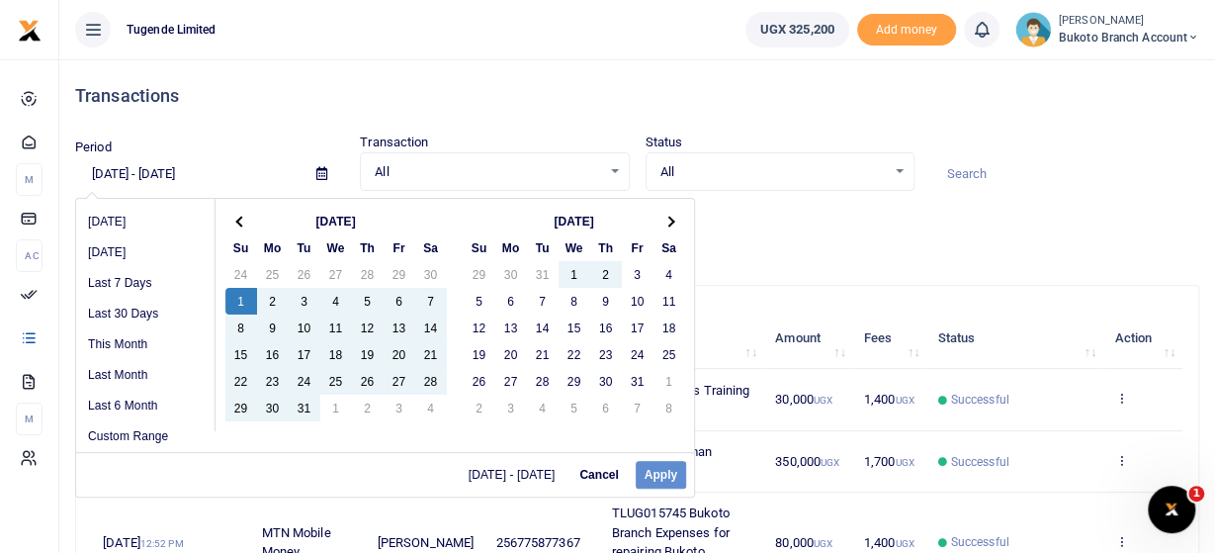
scroll to position [103, 0]
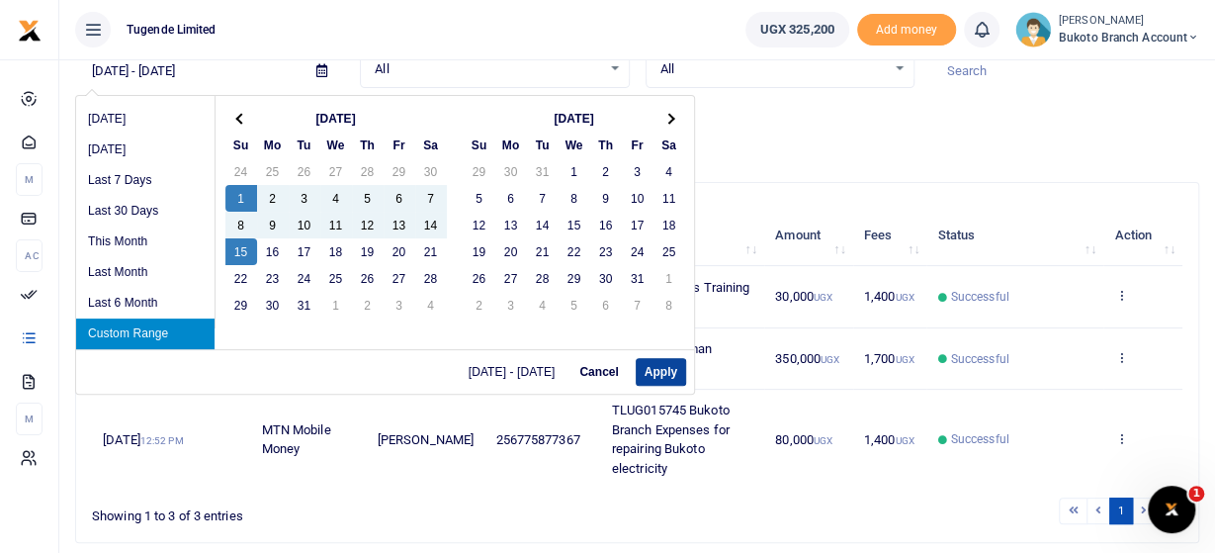
click at [654, 368] on button "Apply" at bounding box center [661, 372] width 50 height 28
type input "[DATE] - [DATE]"
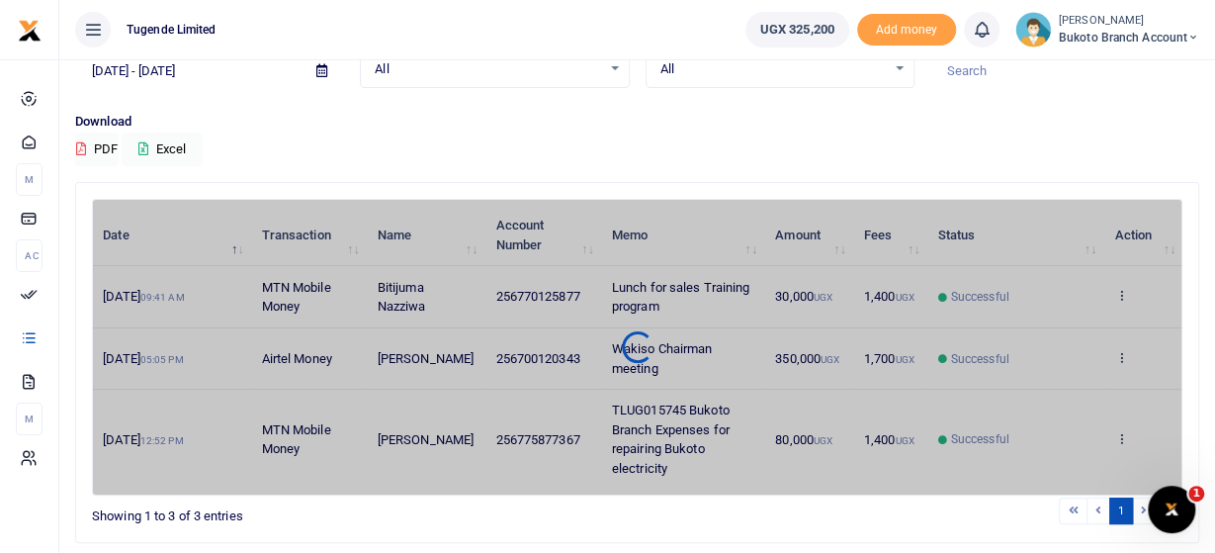
scroll to position [0, 0]
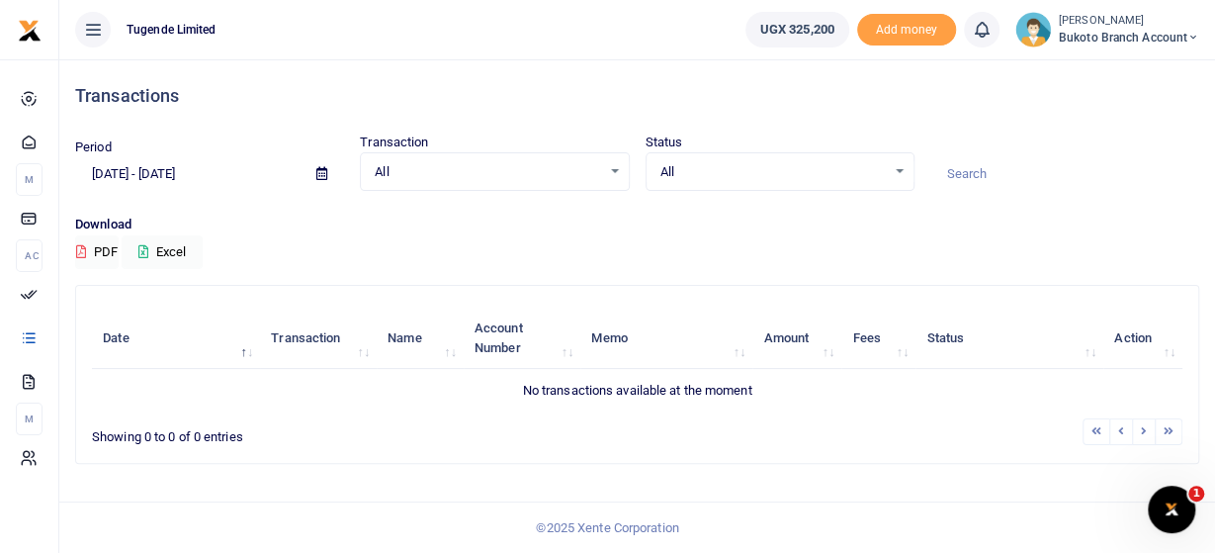
click at [331, 172] on span at bounding box center [322, 174] width 44 height 34
click at [319, 172] on icon at bounding box center [321, 173] width 11 height 13
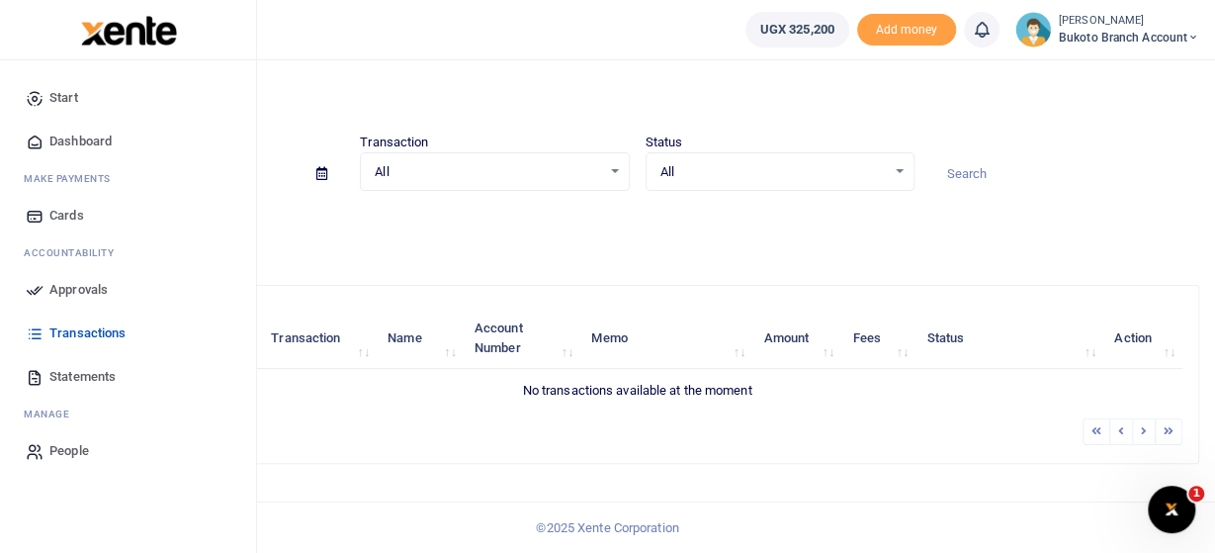
click at [42, 381] on icon at bounding box center [35, 377] width 18 height 18
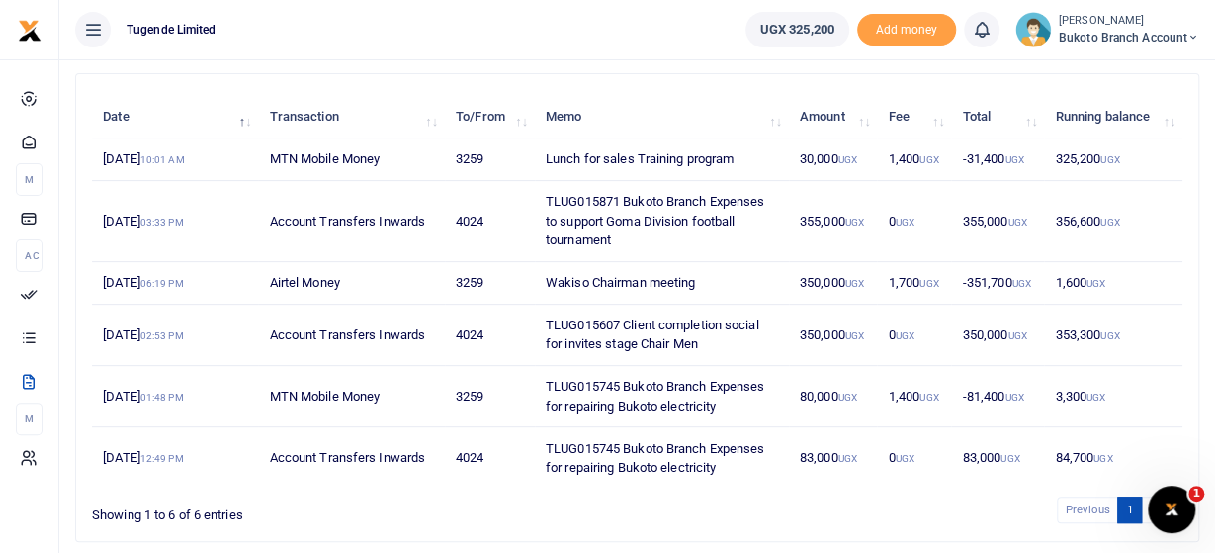
scroll to position [92, 0]
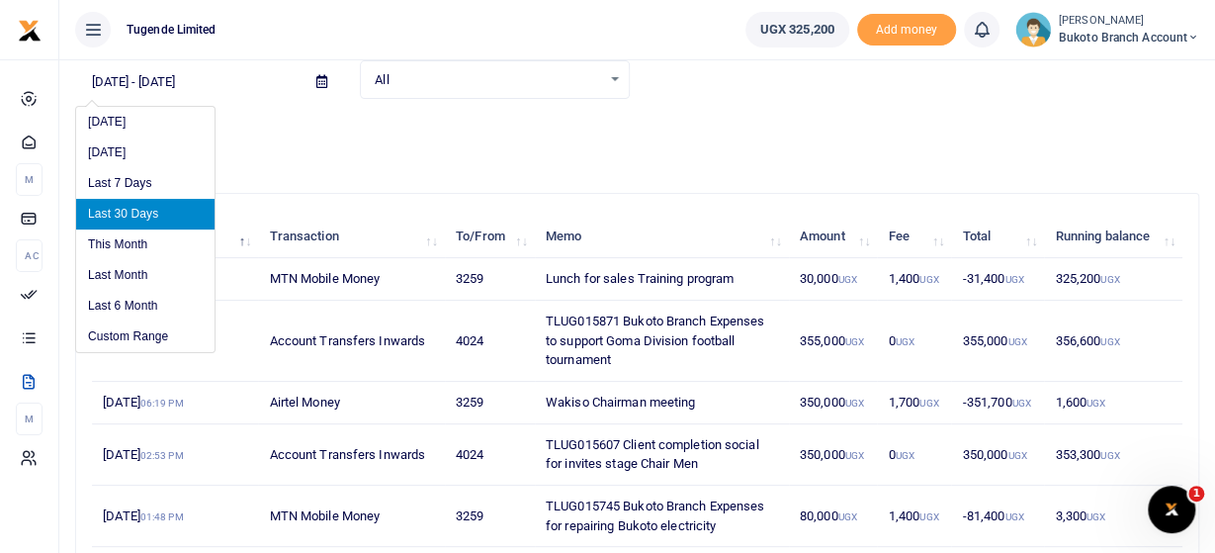
click at [116, 67] on input "[DATE] - [DATE]" at bounding box center [187, 82] width 225 height 34
click at [140, 331] on li "Custom Range" at bounding box center [145, 336] width 138 height 31
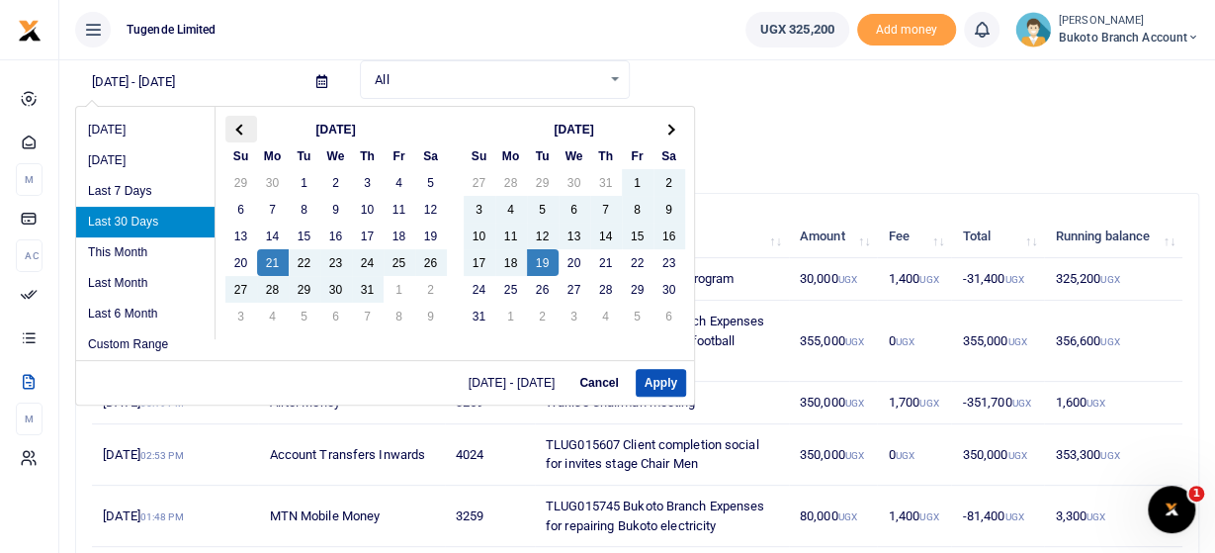
click at [240, 124] on span at bounding box center [240, 129] width 11 height 11
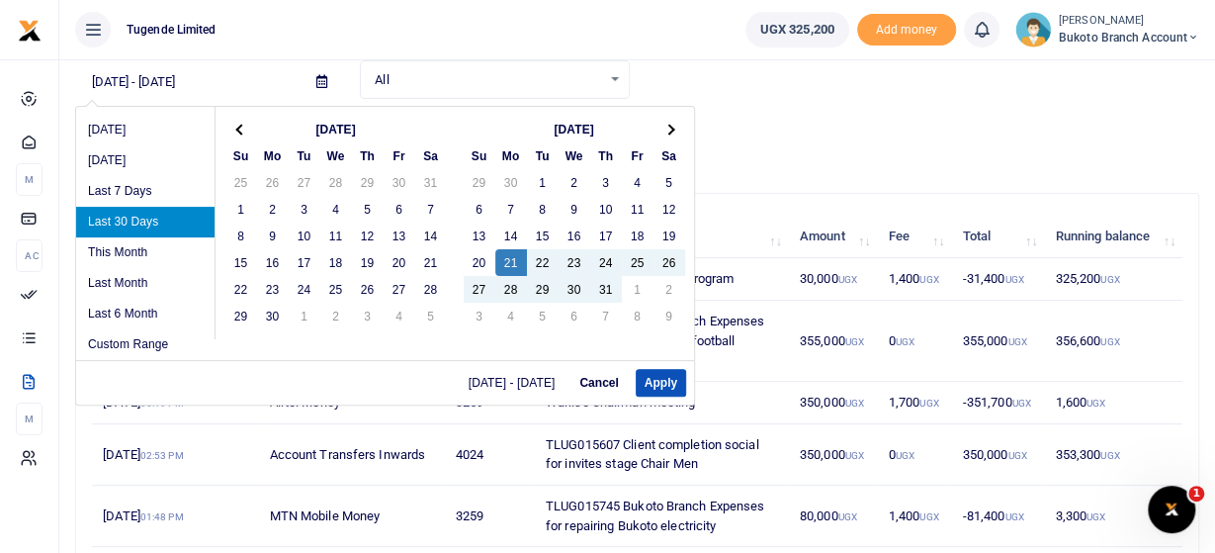
click at [240, 124] on span at bounding box center [240, 129] width 11 height 11
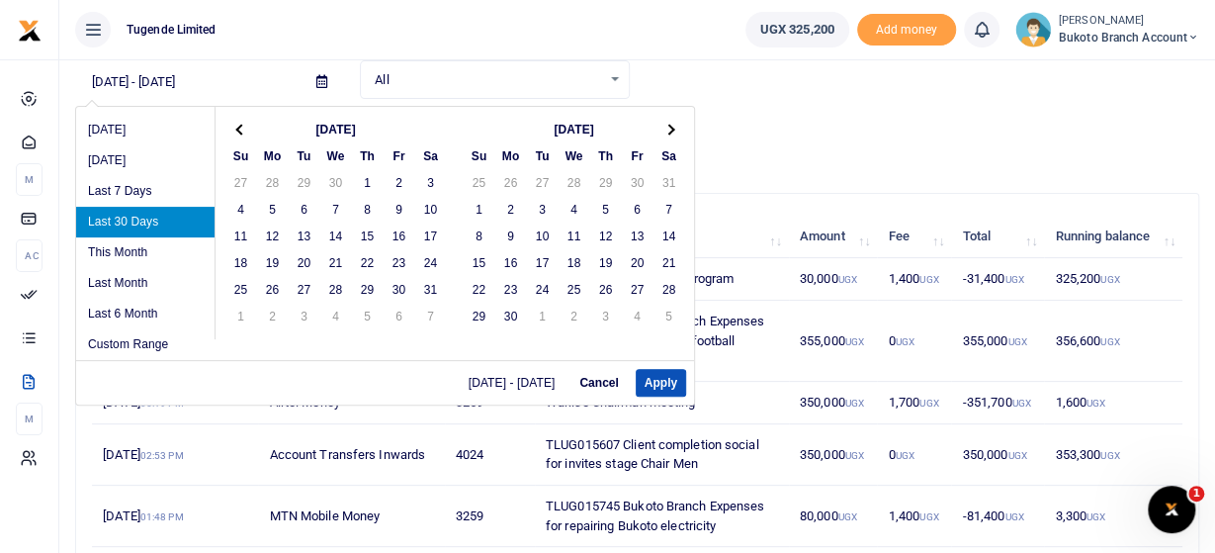
click at [240, 124] on span at bounding box center [240, 129] width 11 height 11
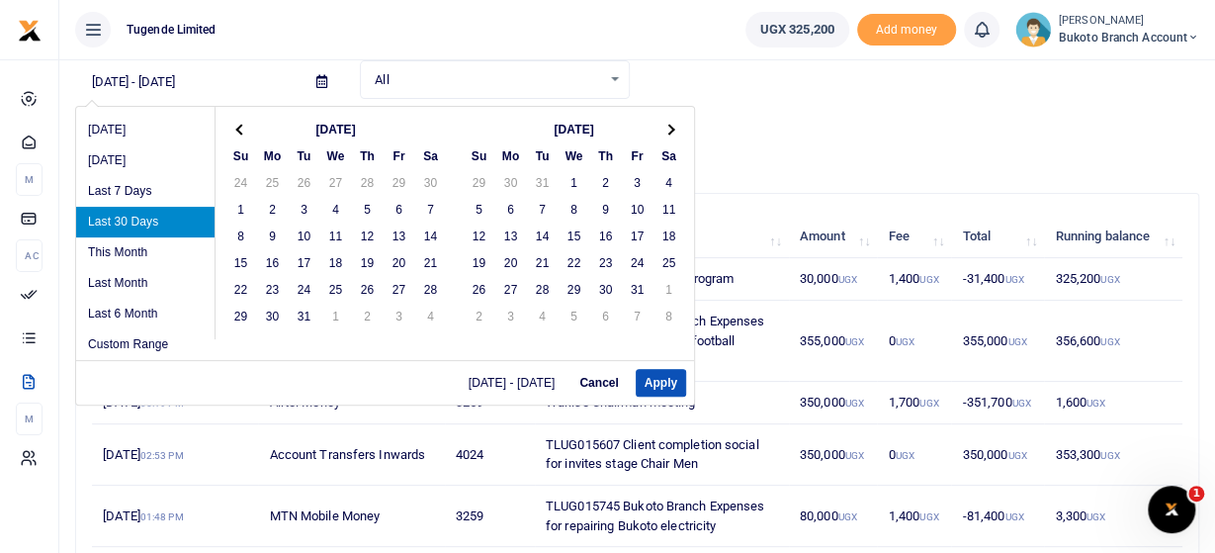
click at [240, 124] on span at bounding box center [240, 129] width 11 height 11
click at [668, 123] on th at bounding box center [669, 129] width 32 height 27
click at [666, 123] on th at bounding box center [669, 129] width 32 height 27
click at [671, 122] on th at bounding box center [669, 129] width 32 height 27
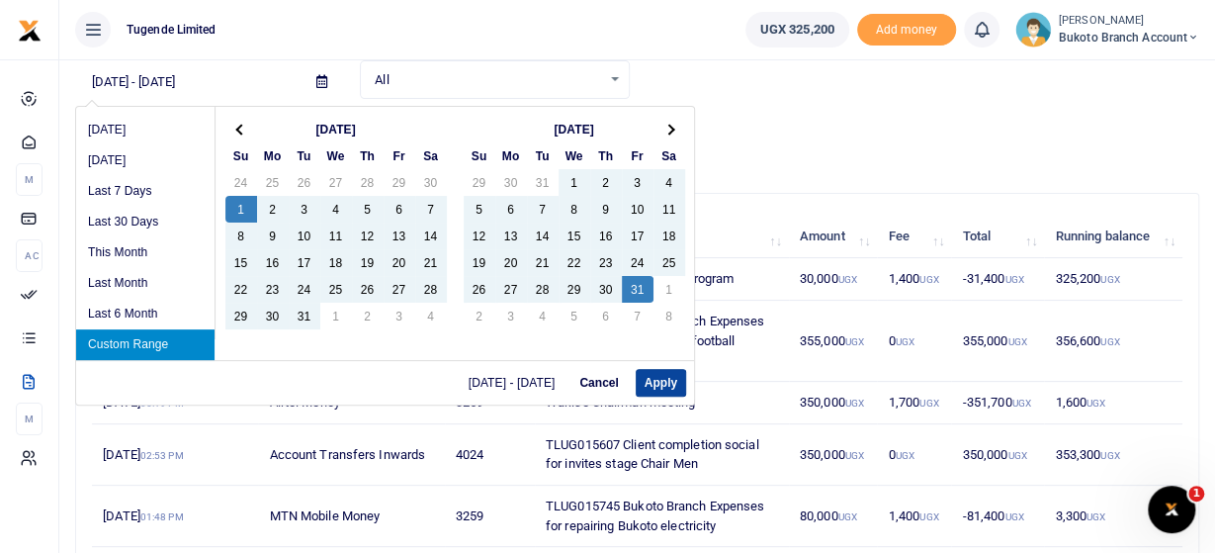
click at [648, 381] on button "Apply" at bounding box center [661, 383] width 50 height 28
type input "12/01/2024 - 01/31/2025"
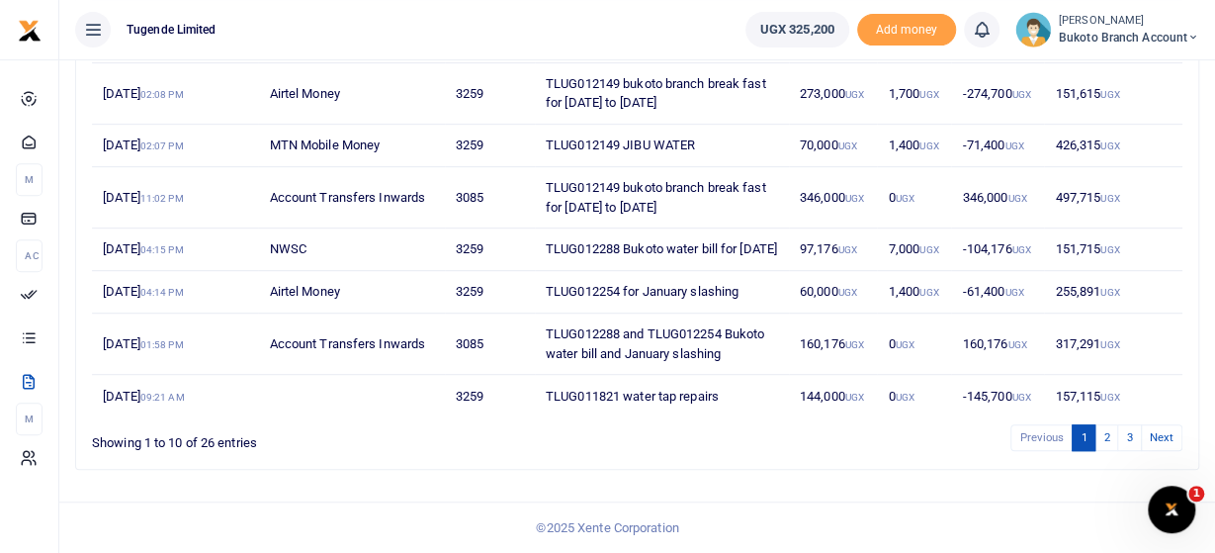
scroll to position [504, 0]
click at [1110, 437] on link "2" at bounding box center [1106, 437] width 24 height 27
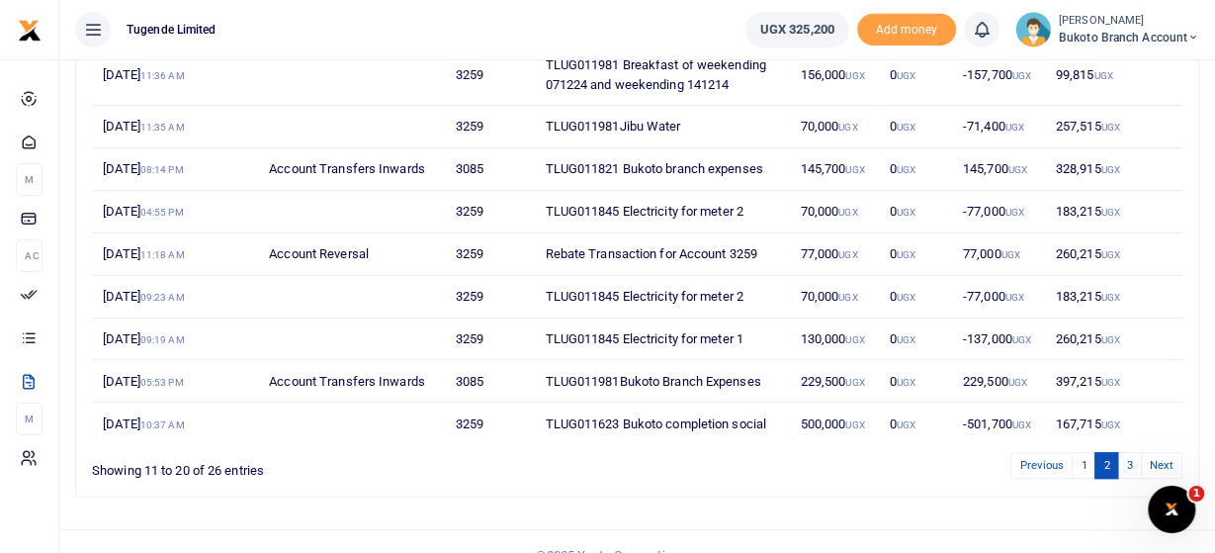
scroll to position [389, 0]
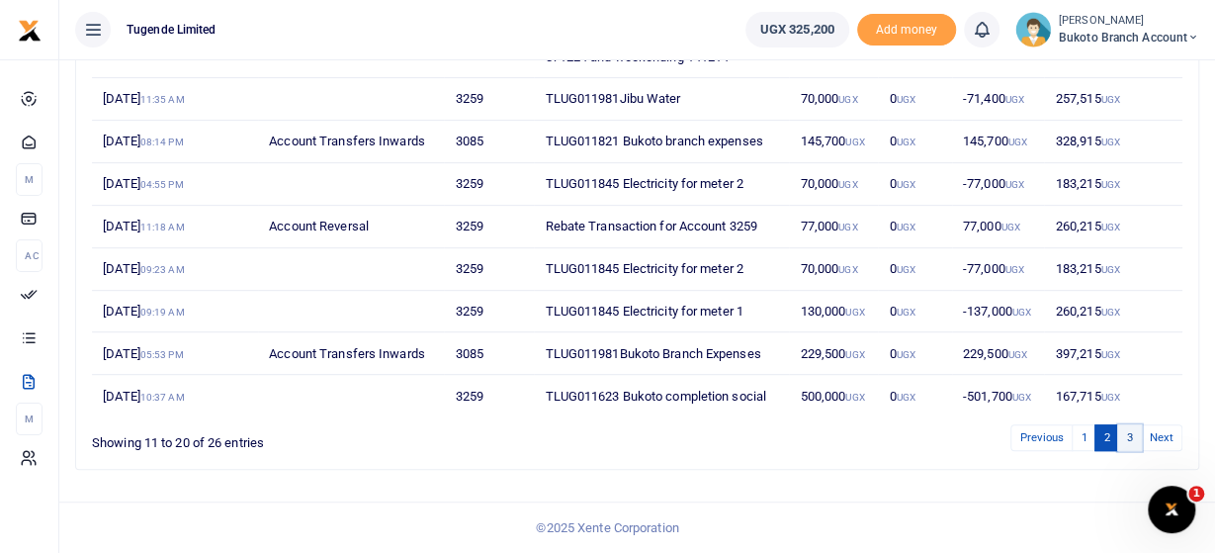
click at [1131, 441] on link "3" at bounding box center [1129, 437] width 24 height 27
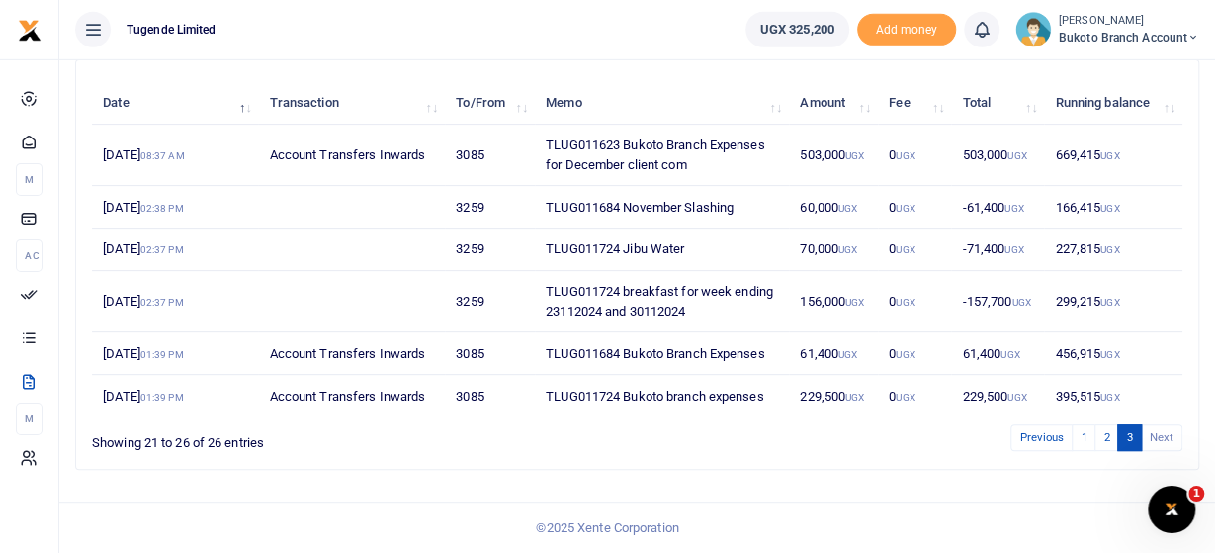
scroll to position [240, 0]
click at [1110, 437] on link "2" at bounding box center [1106, 437] width 24 height 27
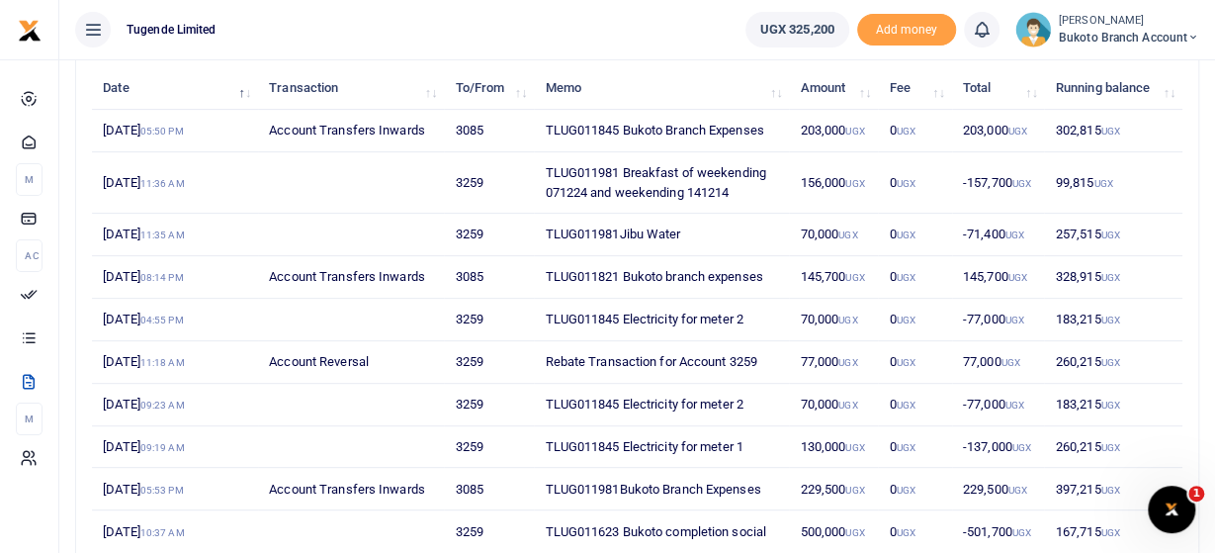
scroll to position [389, 0]
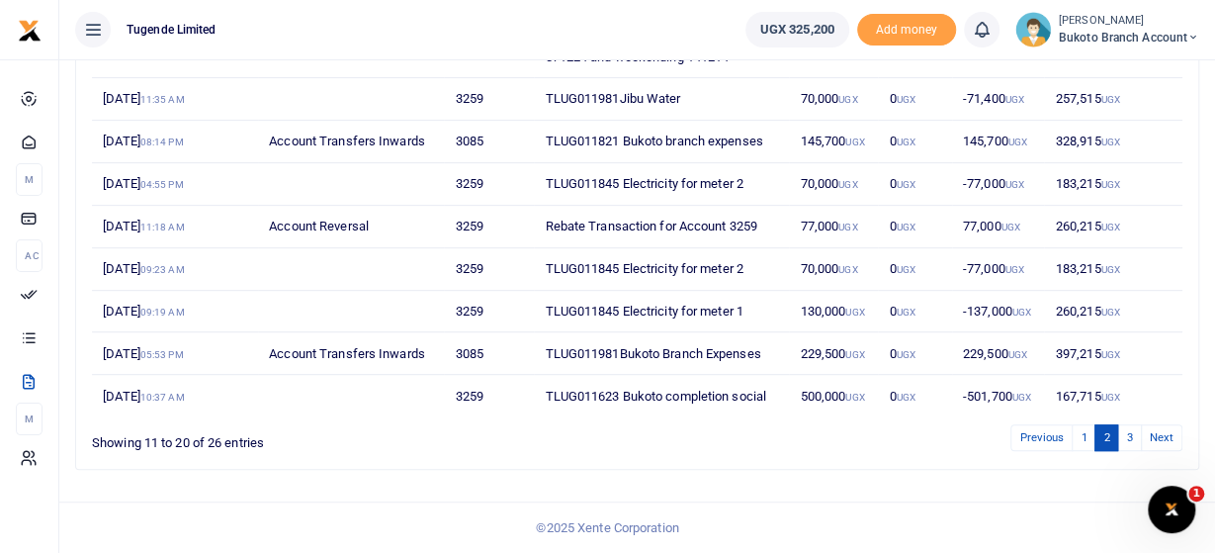
click at [582, 397] on td "TLUG011623 Bukoto completion social" at bounding box center [661, 396] width 255 height 42
click at [582, 385] on td "TLUG011623 Bukoto completion social" at bounding box center [661, 396] width 255 height 42
click at [575, 389] on td "TLUG011623 Bukoto completion social" at bounding box center [661, 396] width 255 height 42
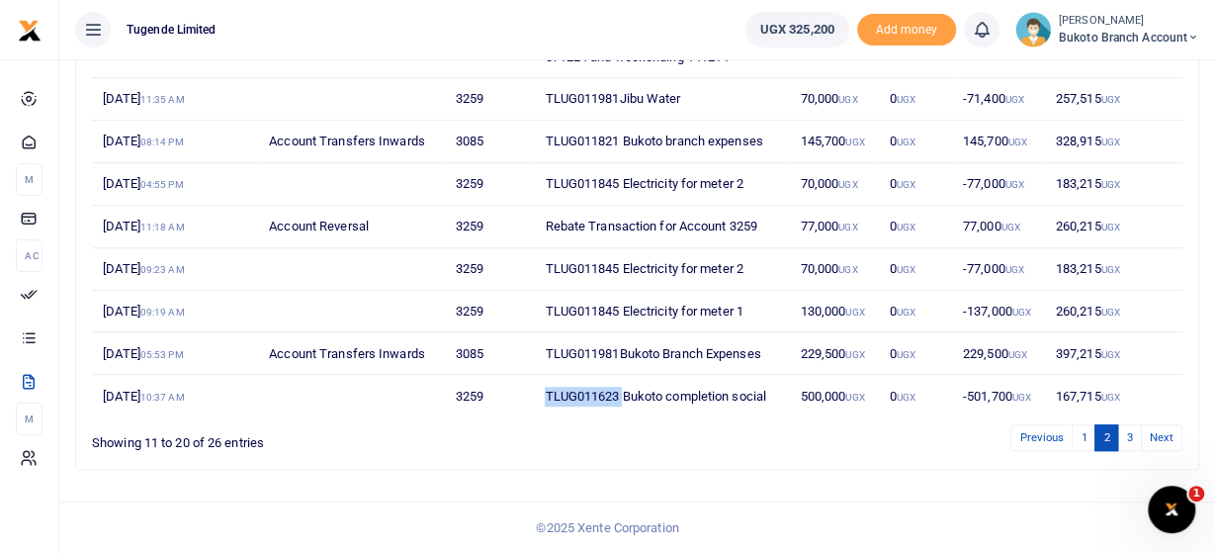
click at [575, 389] on td "TLUG011623 Bukoto completion social" at bounding box center [661, 396] width 255 height 42
drag, startPoint x: 499, startPoint y: 396, endPoint x: 457, endPoint y: 403, distance: 43.1
click at [457, 403] on td "3259" at bounding box center [489, 396] width 90 height 42
copy td "3259"
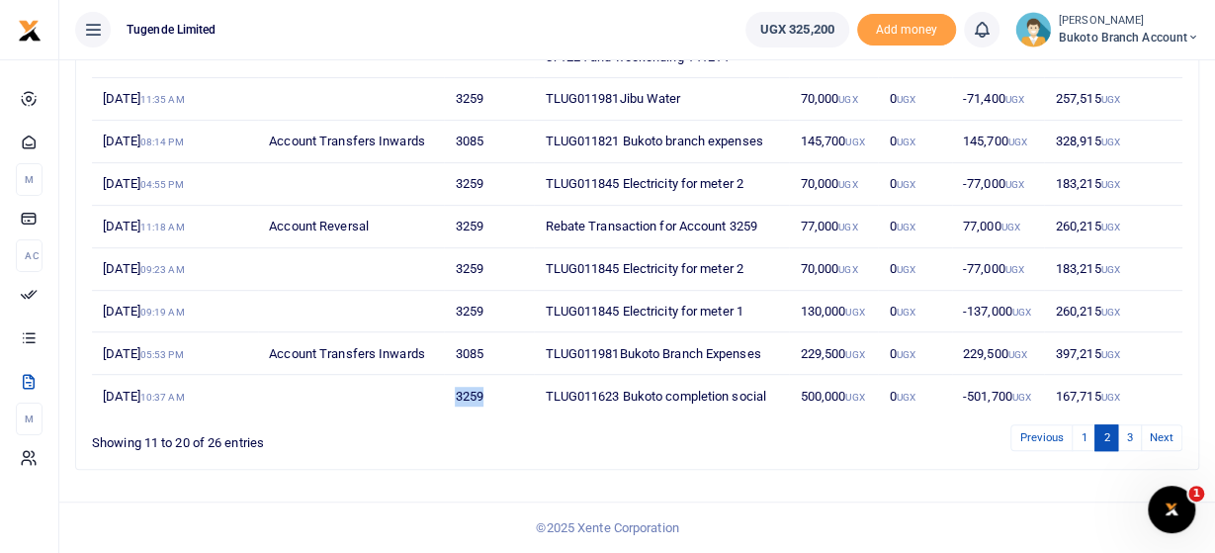
scroll to position [0, 0]
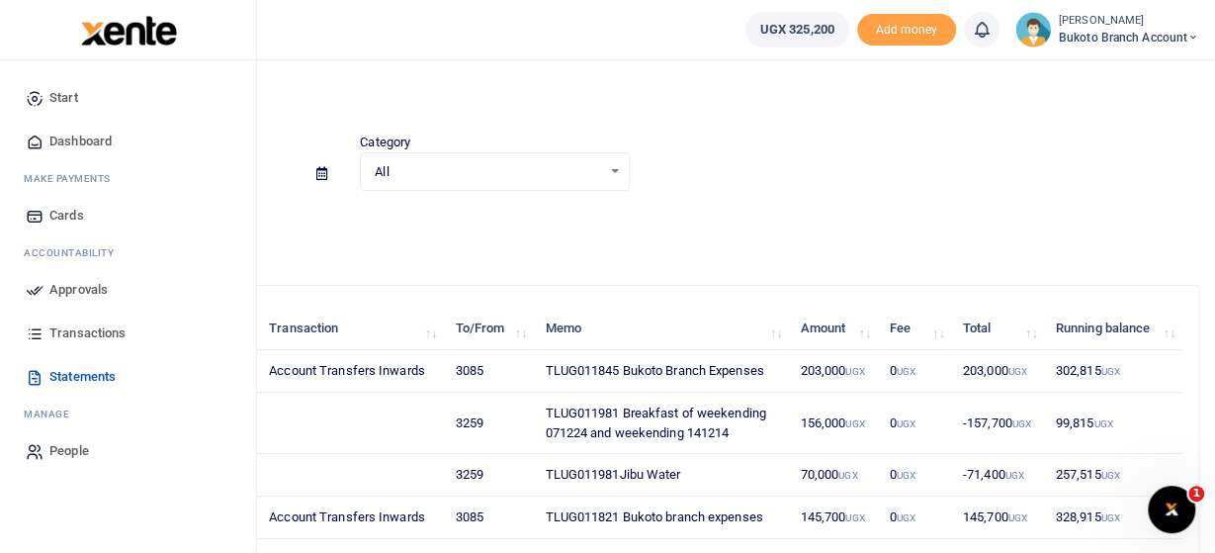
click at [77, 325] on span "Transactions" at bounding box center [87, 333] width 76 height 20
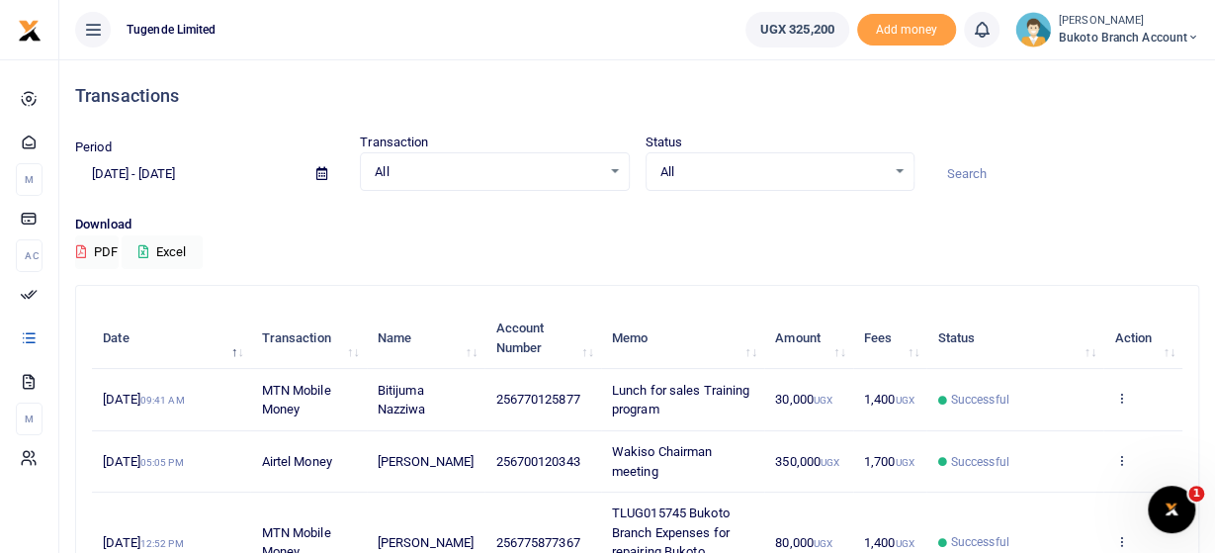
click at [966, 166] on input at bounding box center [1064, 174] width 269 height 34
paste input "3259"
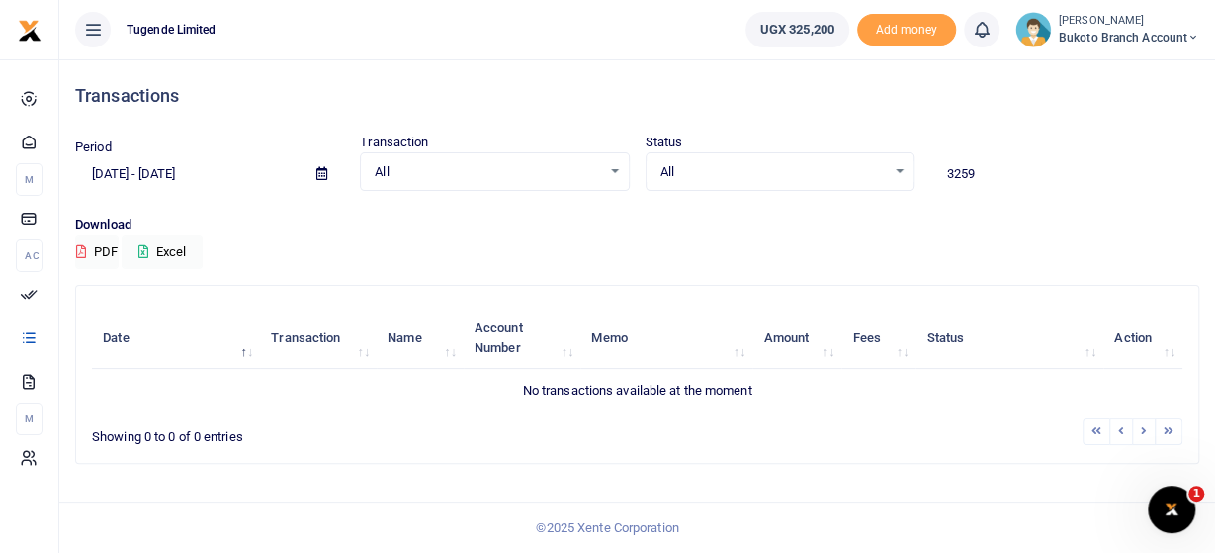
type input "3259"
click at [616, 165] on div "All Select an option..." at bounding box center [494, 172] width 267 height 22
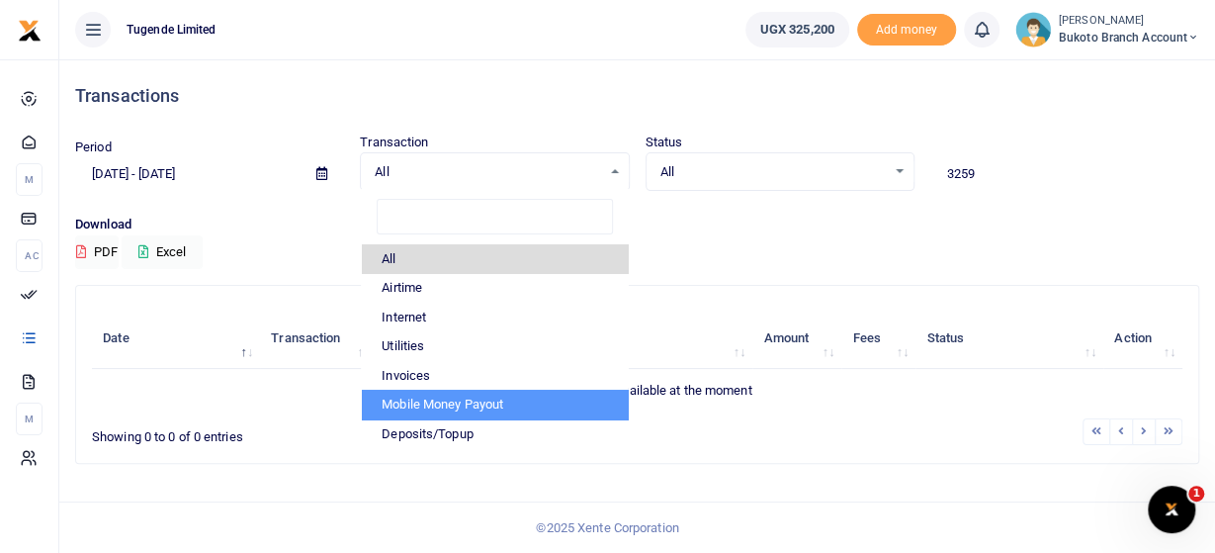
click at [444, 406] on li "Mobile Money Payout" at bounding box center [494, 404] width 265 height 30
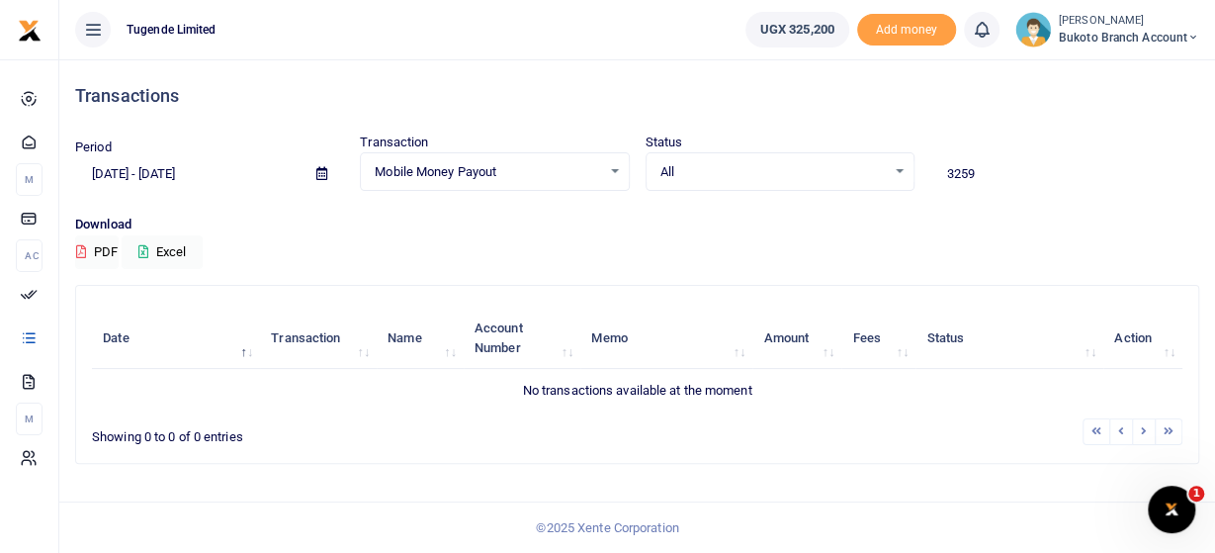
click at [614, 166] on div "Mobile Money Payout Select an option..." at bounding box center [494, 172] width 267 height 22
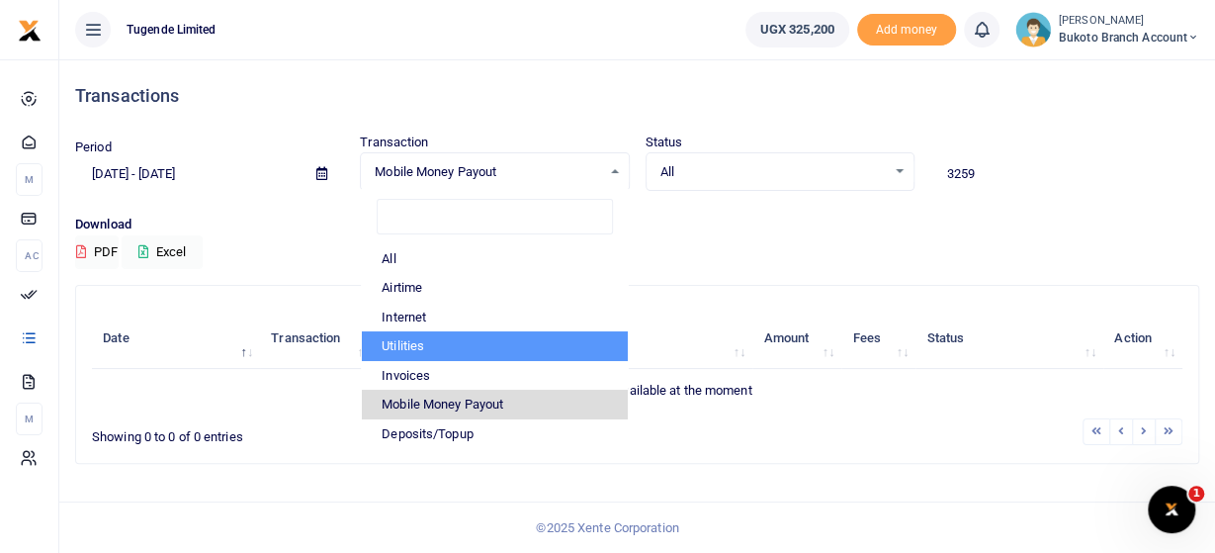
click at [435, 346] on li "Utilities" at bounding box center [494, 346] width 265 height 30
select select "UTILITY"
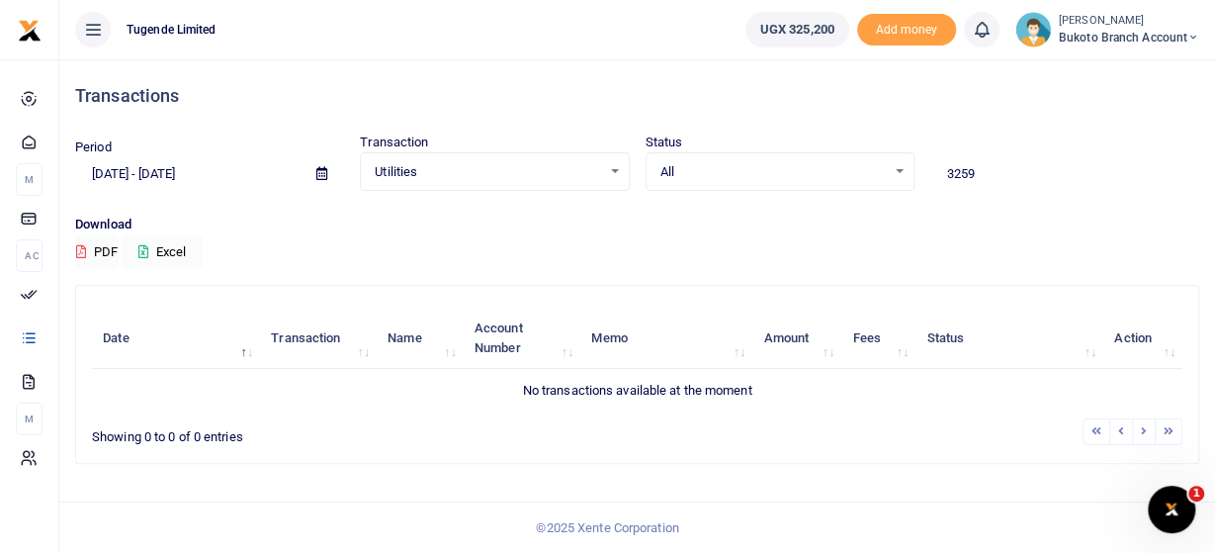
click at [612, 169] on div "Utilities Select an option..." at bounding box center [494, 172] width 267 height 22
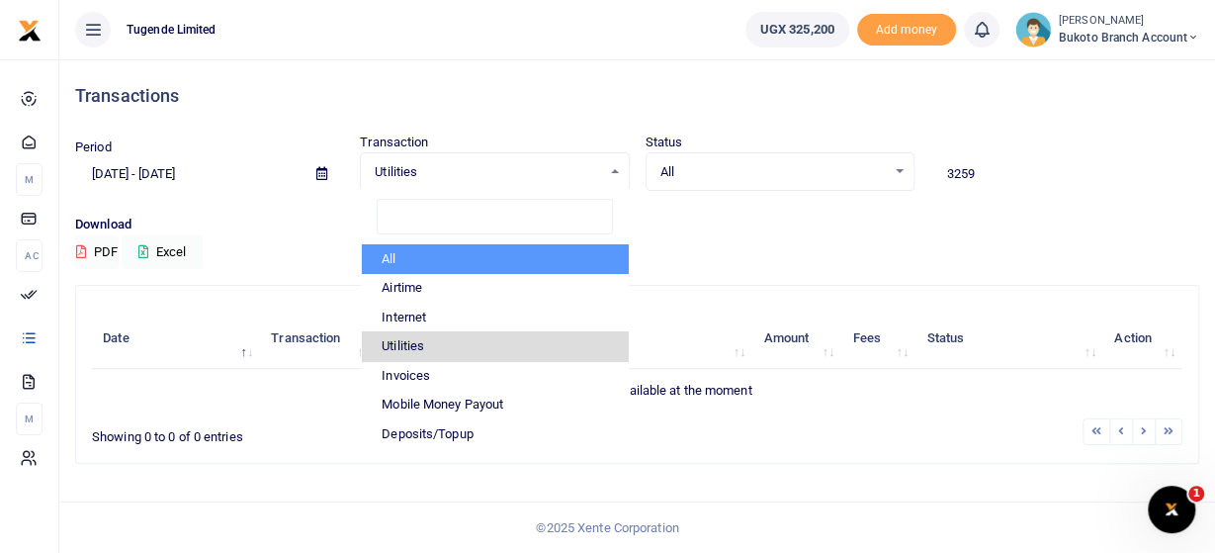
click at [389, 258] on li "All" at bounding box center [494, 259] width 265 height 30
select select
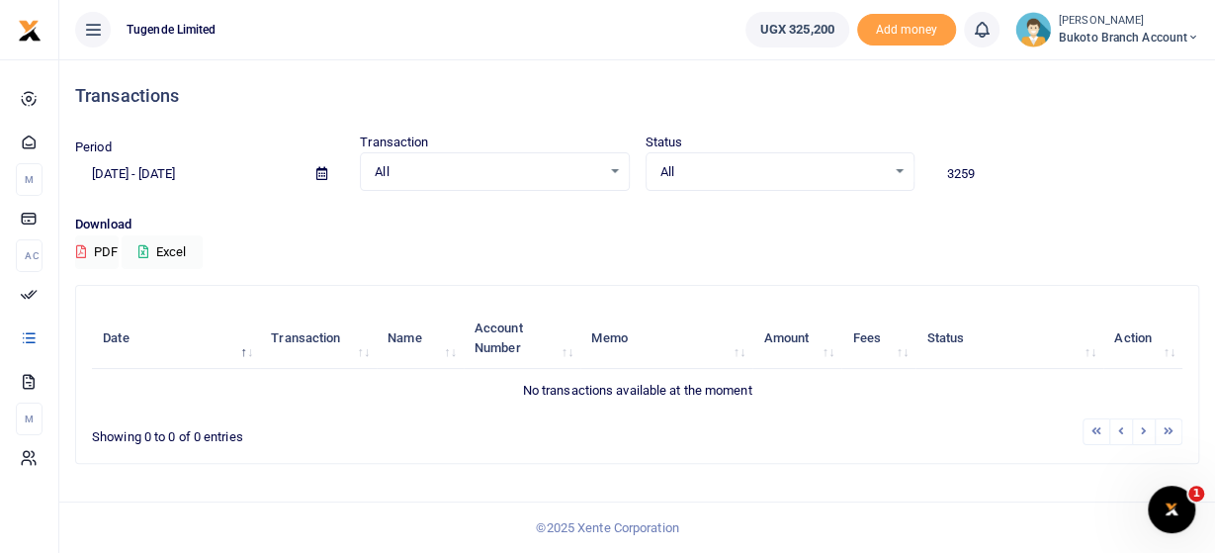
click at [313, 173] on span at bounding box center [322, 174] width 44 height 34
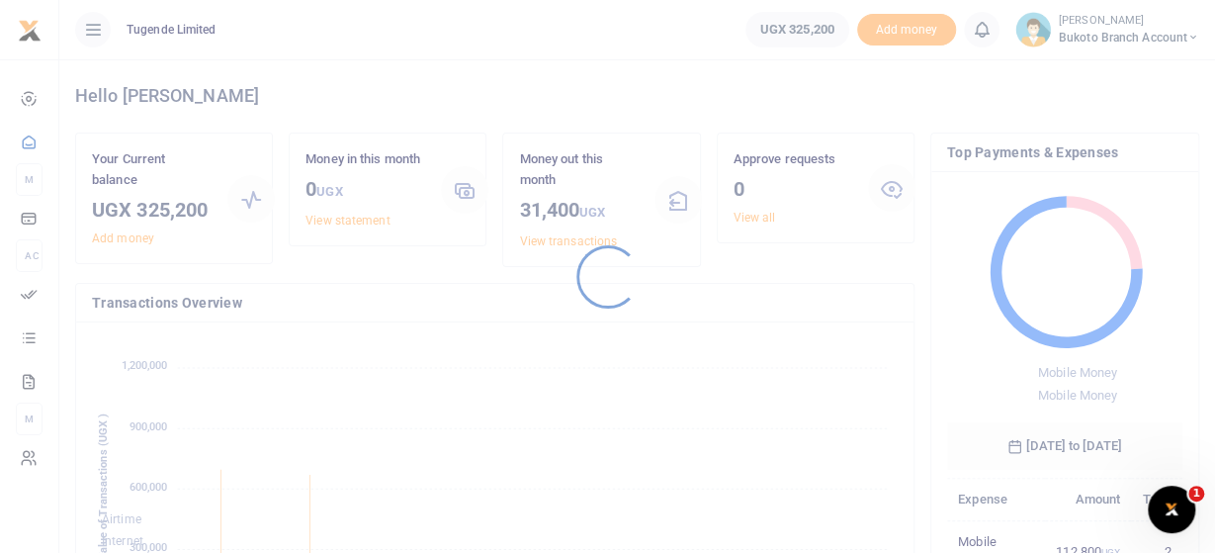
scroll to position [0, 1]
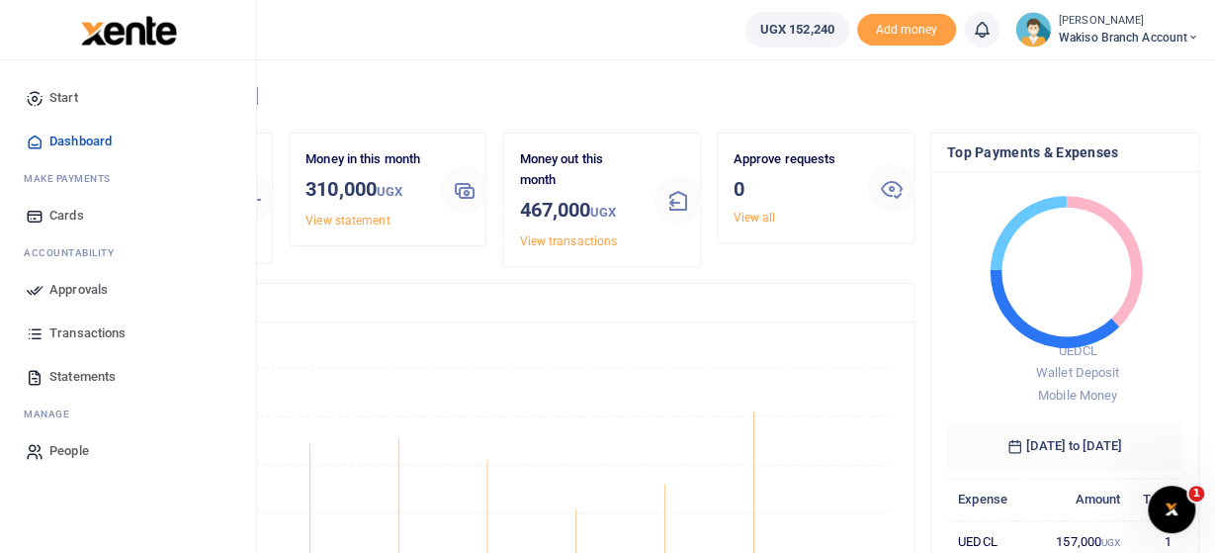
click at [89, 335] on span "Transactions" at bounding box center [87, 333] width 76 height 20
